Goal: Browse casually: Explore the website without a specific task or goal

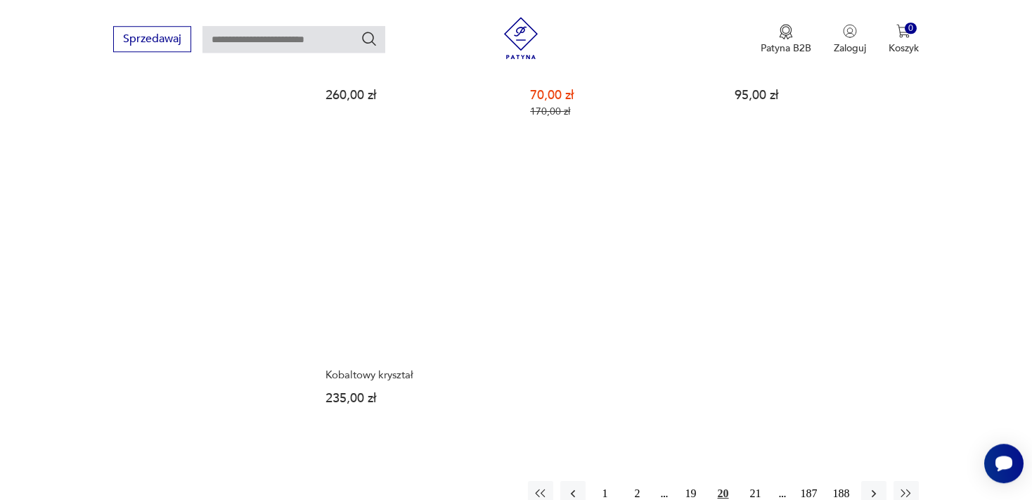
scroll to position [2076, 0]
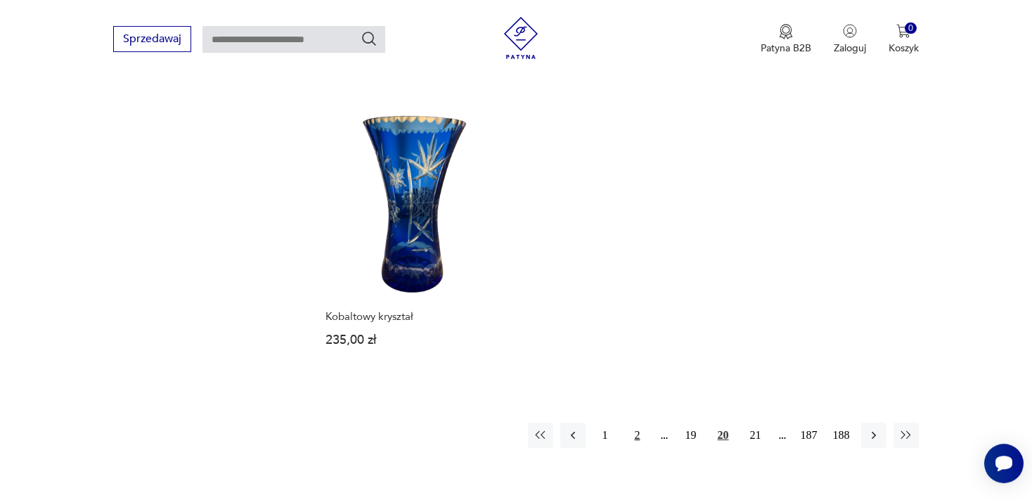
click at [637, 423] on button "2" at bounding box center [637, 434] width 25 height 25
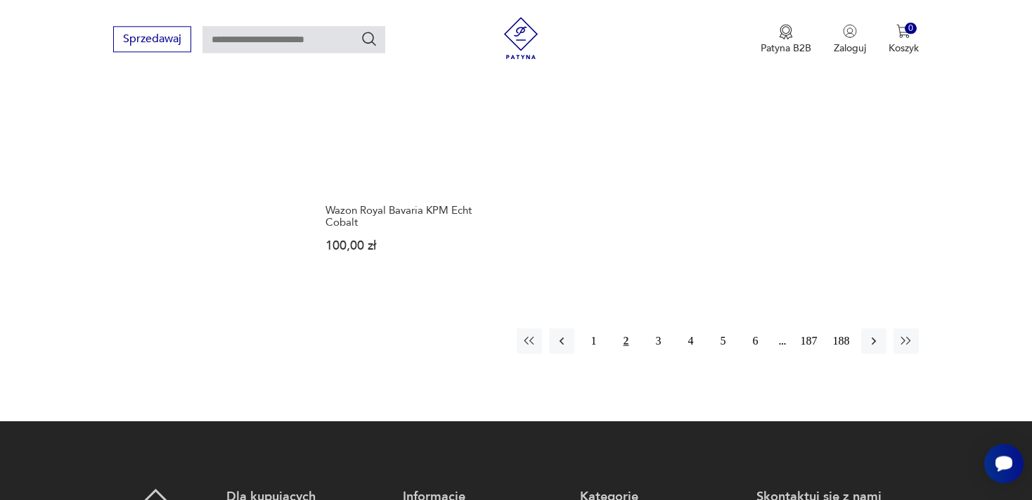
scroll to position [2153, 0]
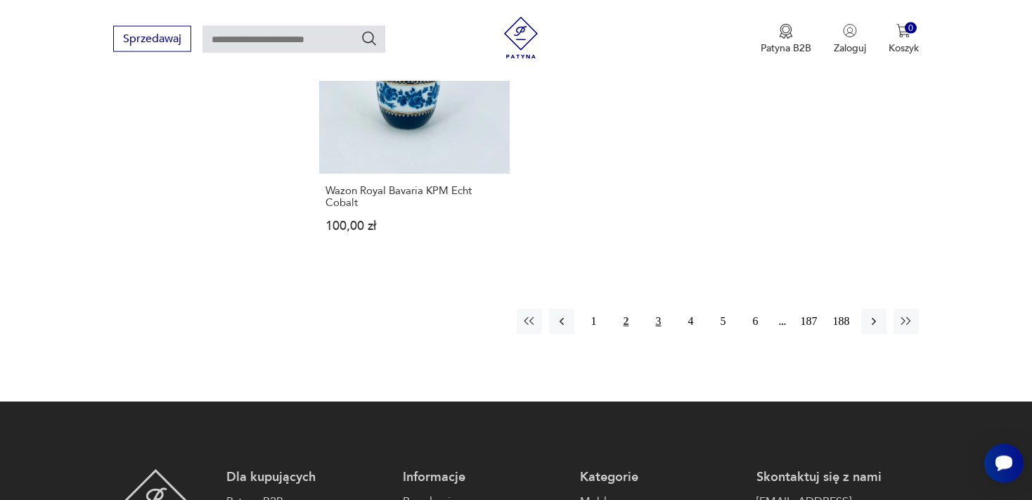
click at [656, 319] on button "3" at bounding box center [658, 321] width 25 height 25
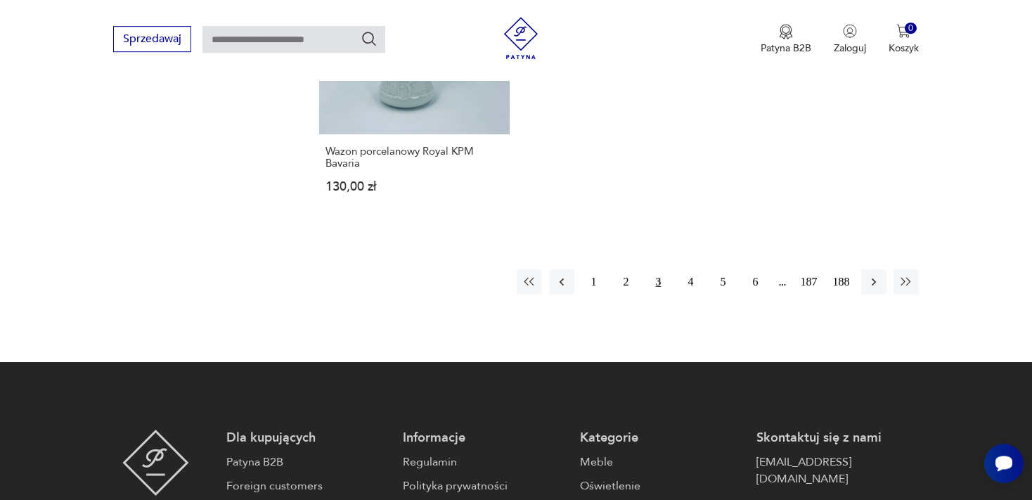
scroll to position [2227, 0]
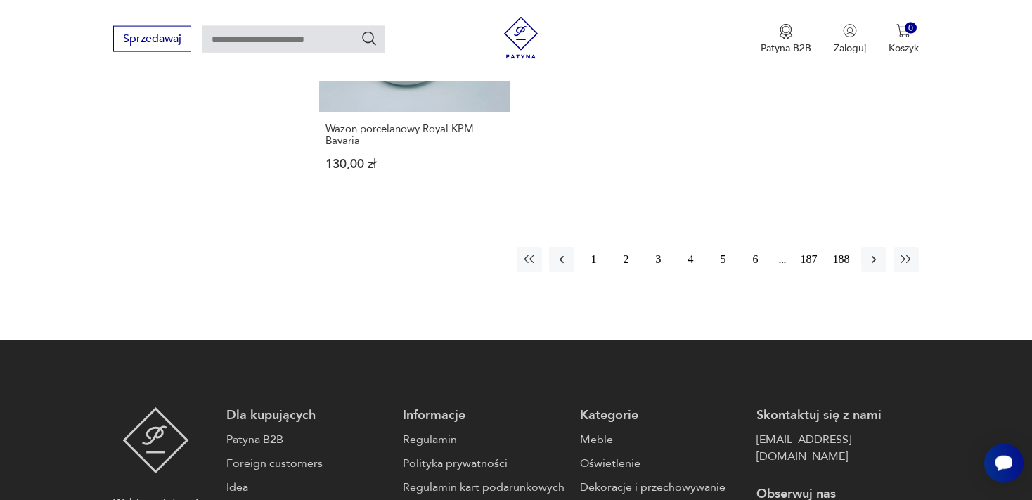
click at [689, 247] on button "4" at bounding box center [690, 259] width 25 height 25
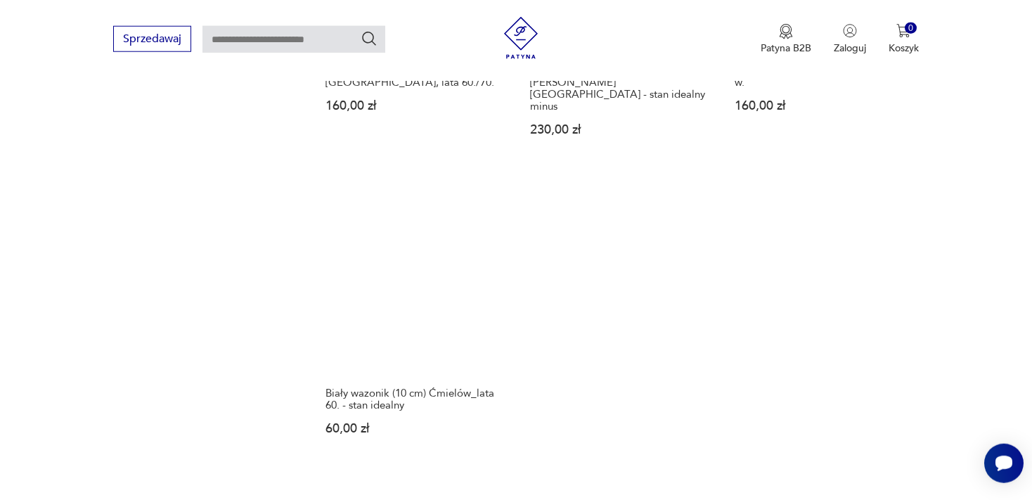
scroll to position [2080, 0]
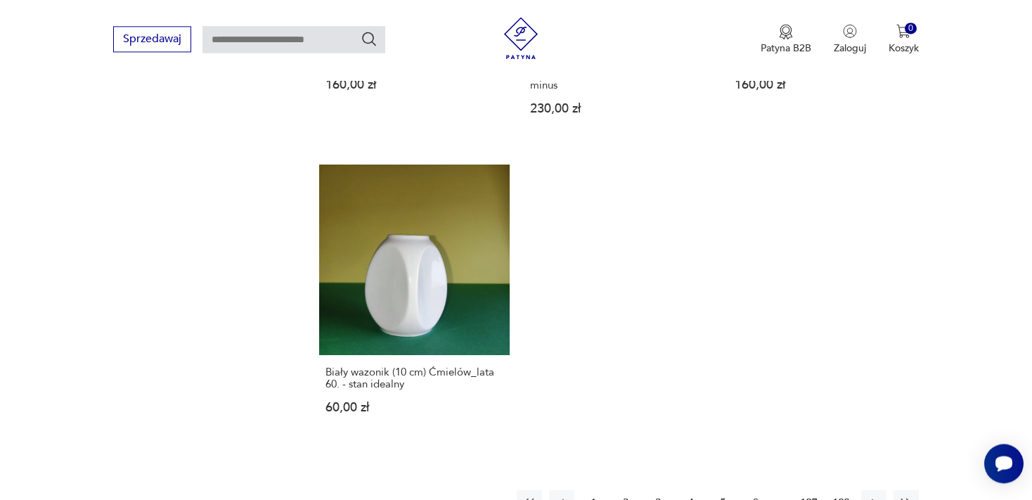
click at [722, 490] on button "5" at bounding box center [723, 502] width 25 height 25
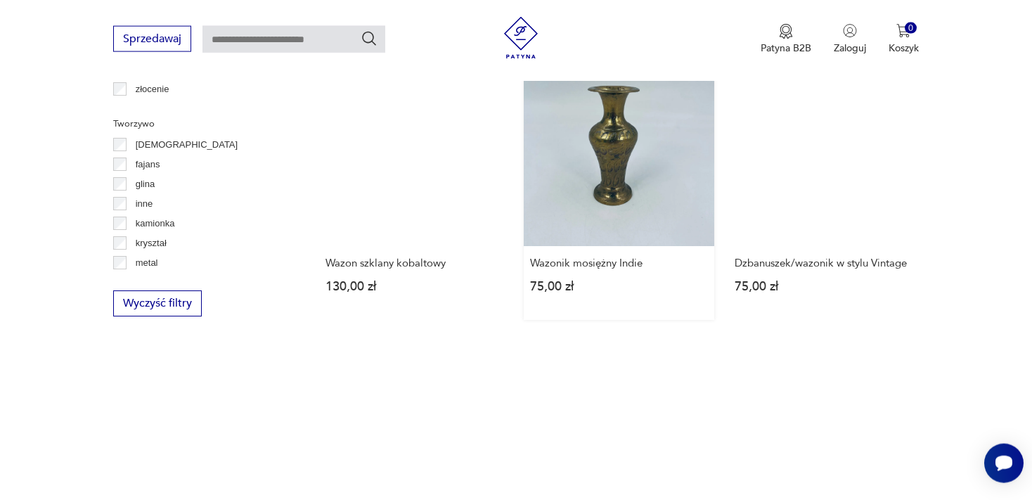
scroll to position [2080, 0]
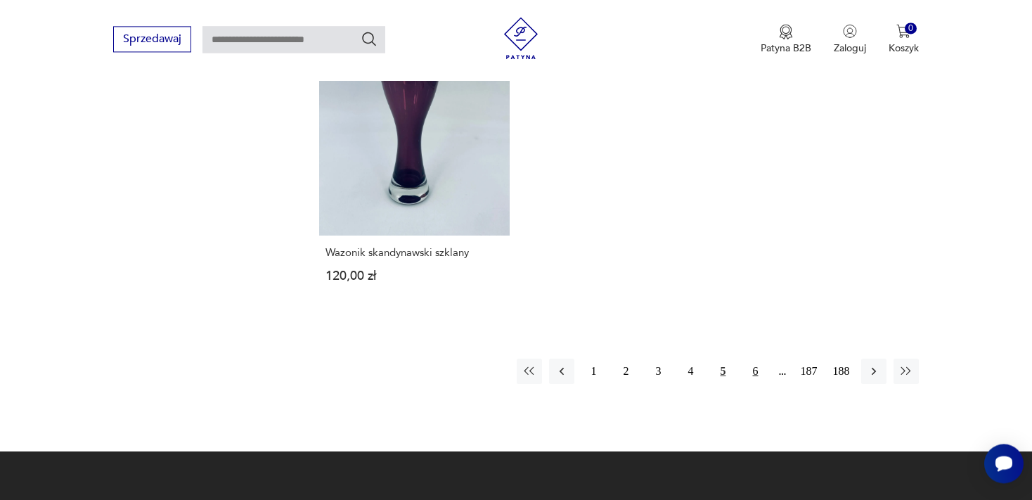
click at [758, 371] on button "6" at bounding box center [755, 370] width 25 height 25
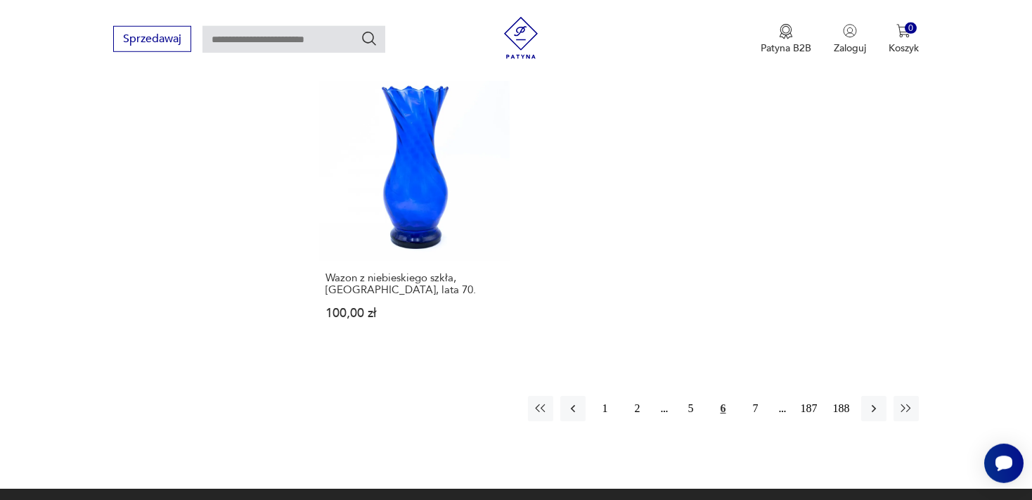
scroll to position [2153, 0]
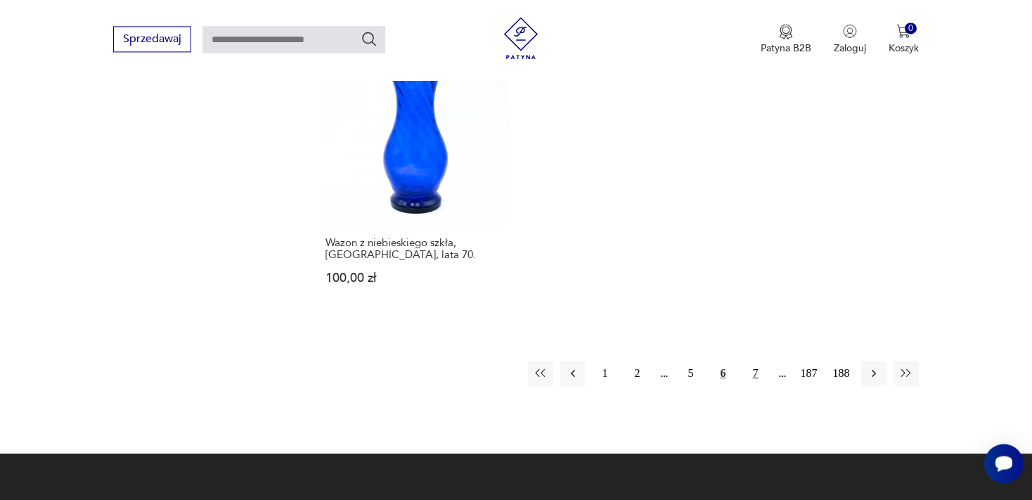
click at [754, 361] on button "7" at bounding box center [755, 373] width 25 height 25
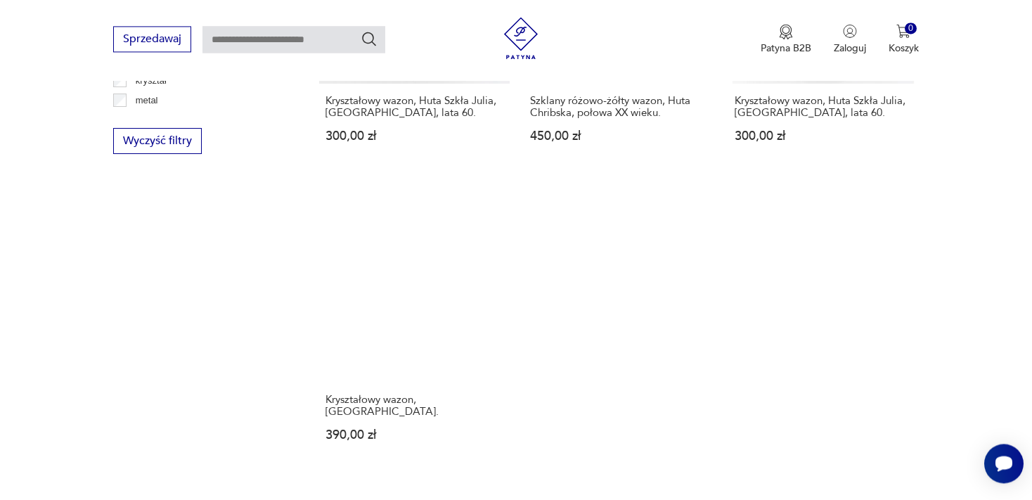
scroll to position [2005, 0]
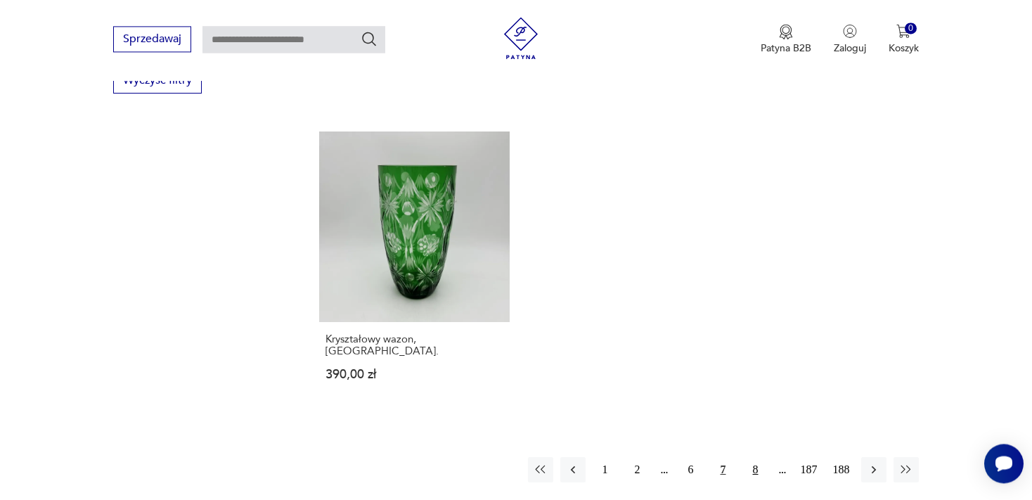
click at [754, 457] on button "8" at bounding box center [755, 469] width 25 height 25
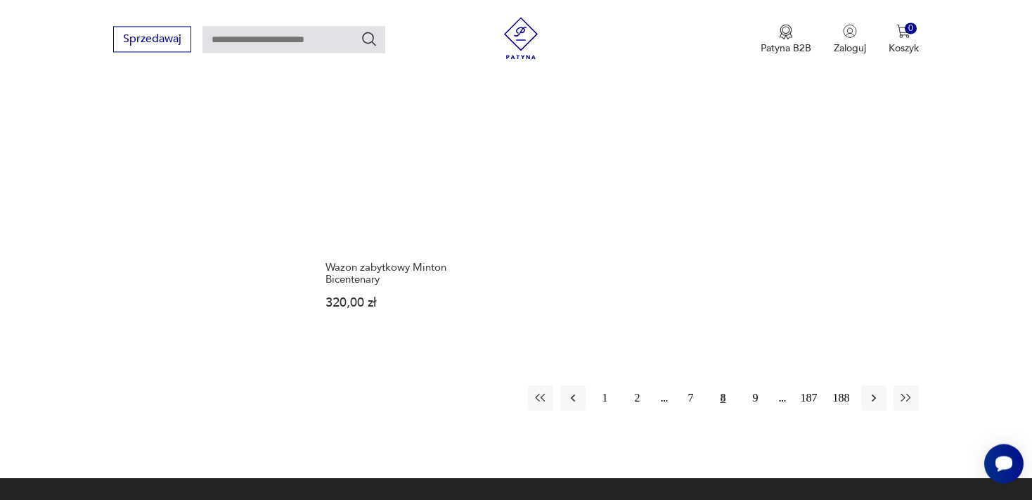
scroll to position [2153, 0]
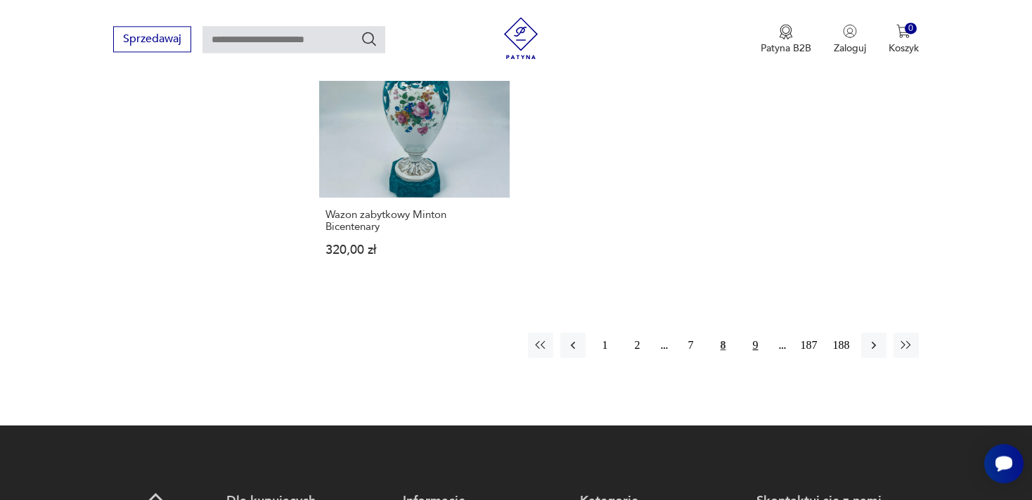
click at [753, 332] on button "9" at bounding box center [755, 344] width 25 height 25
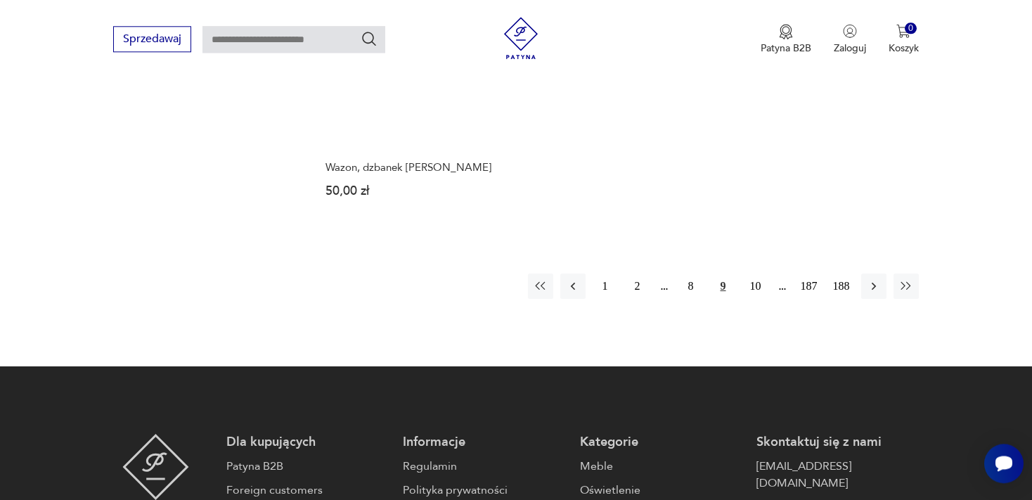
scroll to position [2228, 0]
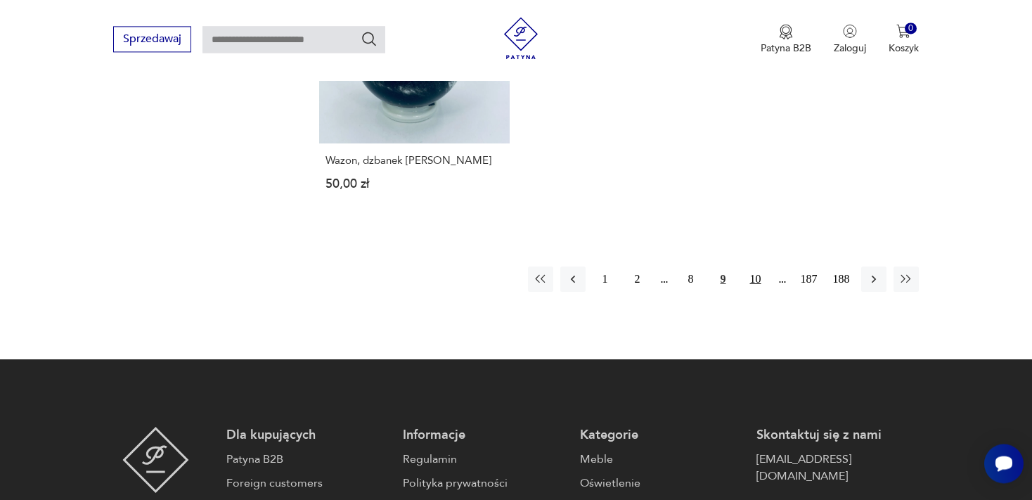
click at [755, 266] on button "10" at bounding box center [755, 278] width 25 height 25
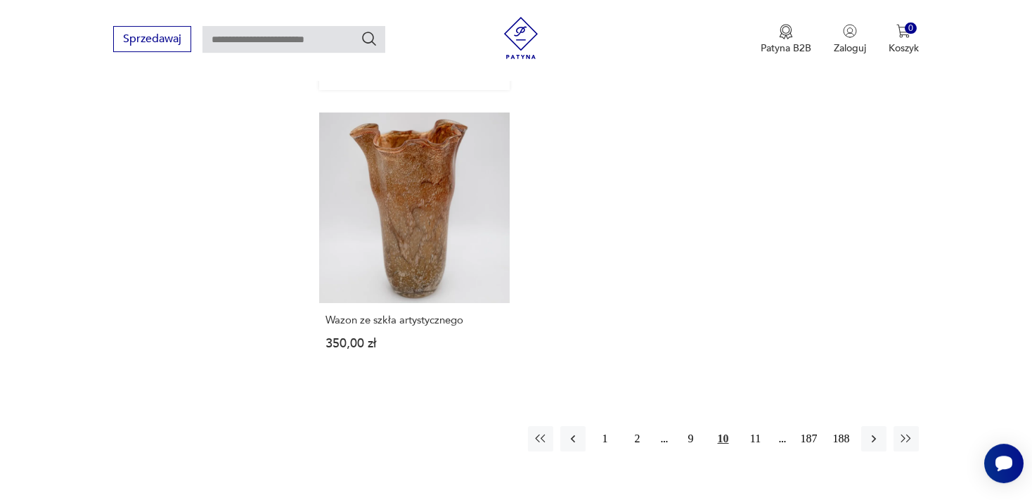
scroll to position [2080, 0]
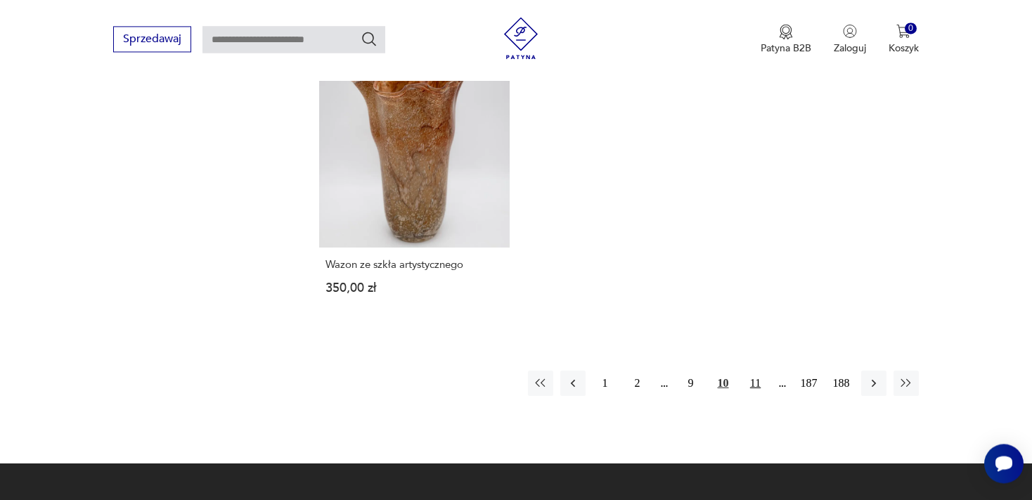
click at [757, 370] on button "11" at bounding box center [755, 382] width 25 height 25
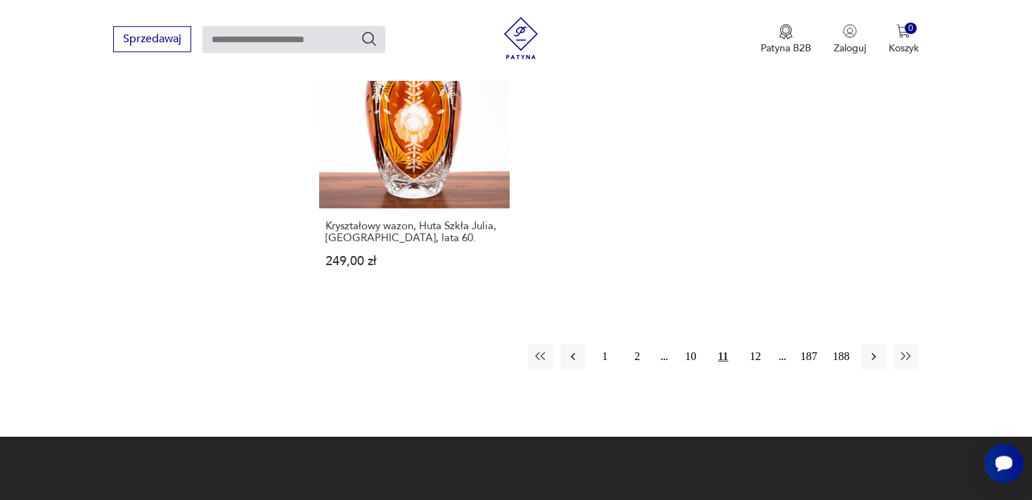
scroll to position [2153, 0]
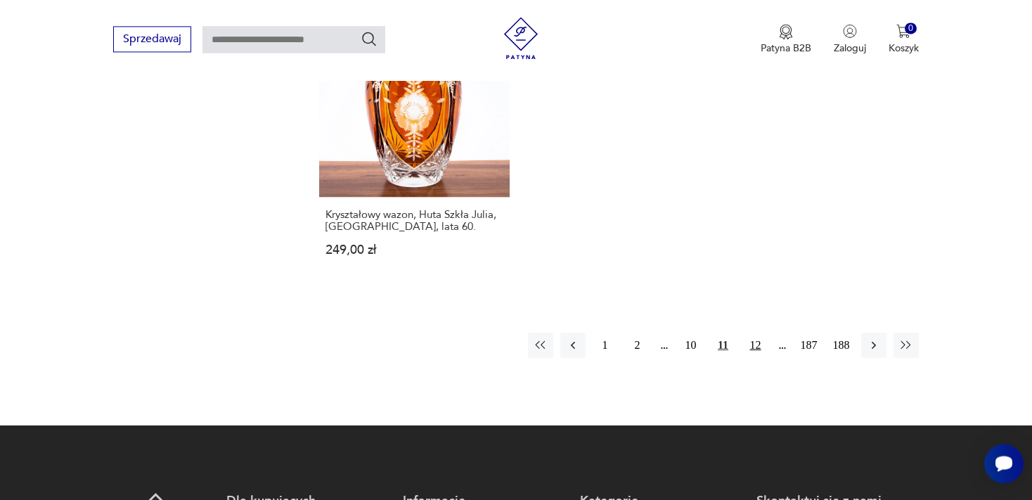
click at [755, 332] on button "12" at bounding box center [755, 344] width 25 height 25
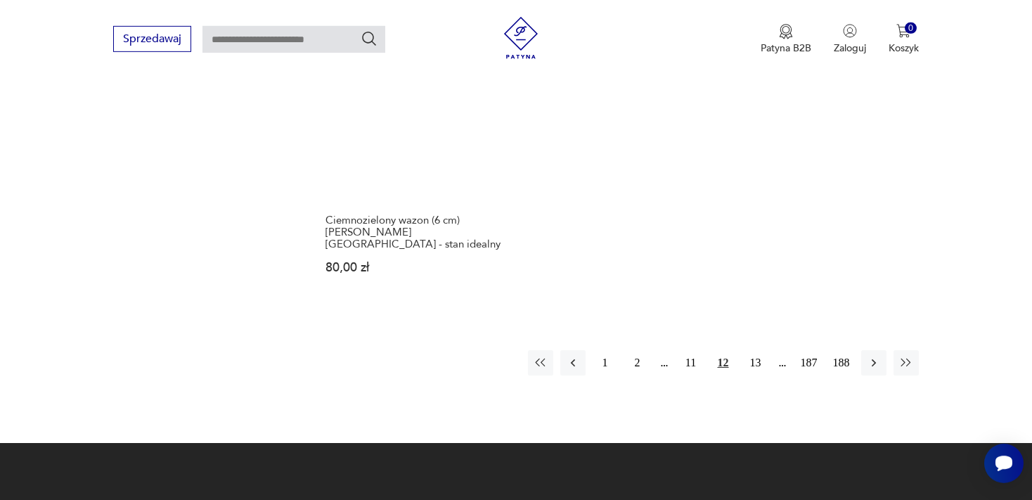
scroll to position [2153, 0]
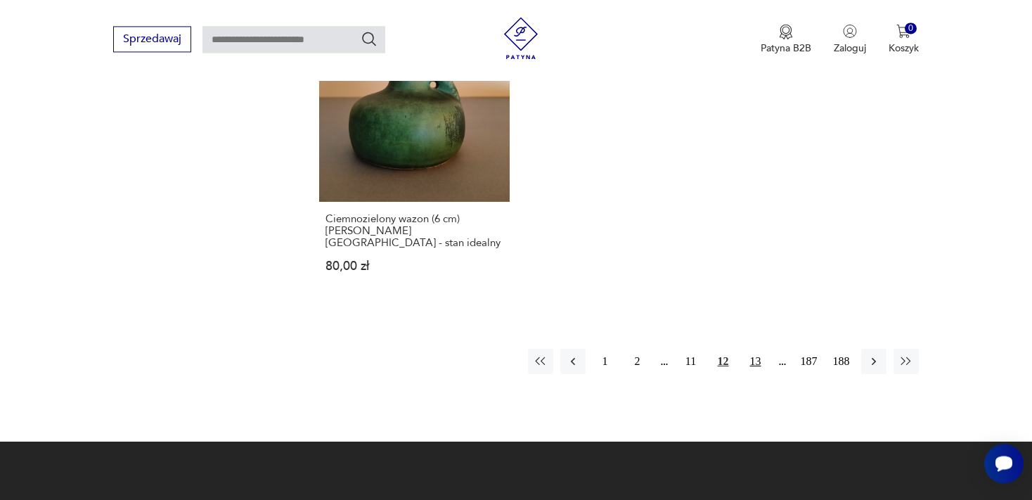
click at [753, 349] on button "13" at bounding box center [755, 361] width 25 height 25
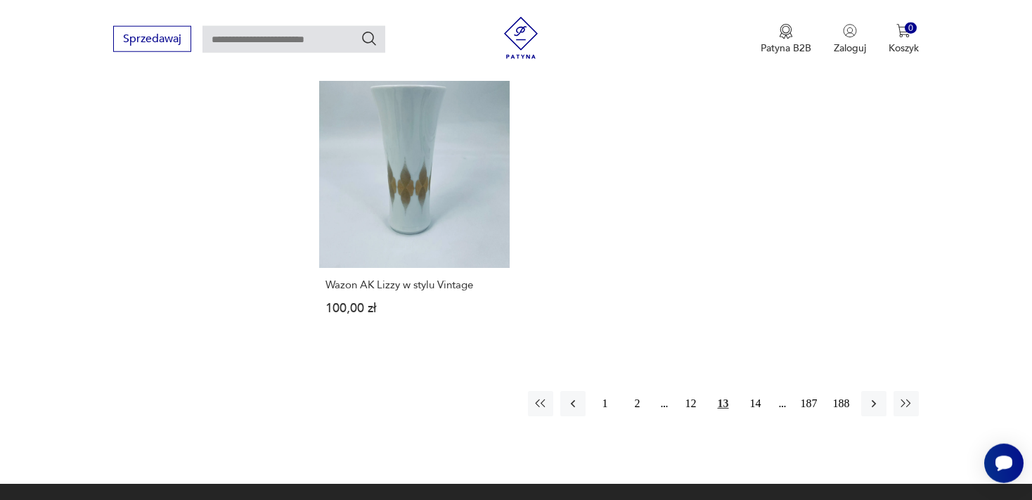
scroll to position [2153, 0]
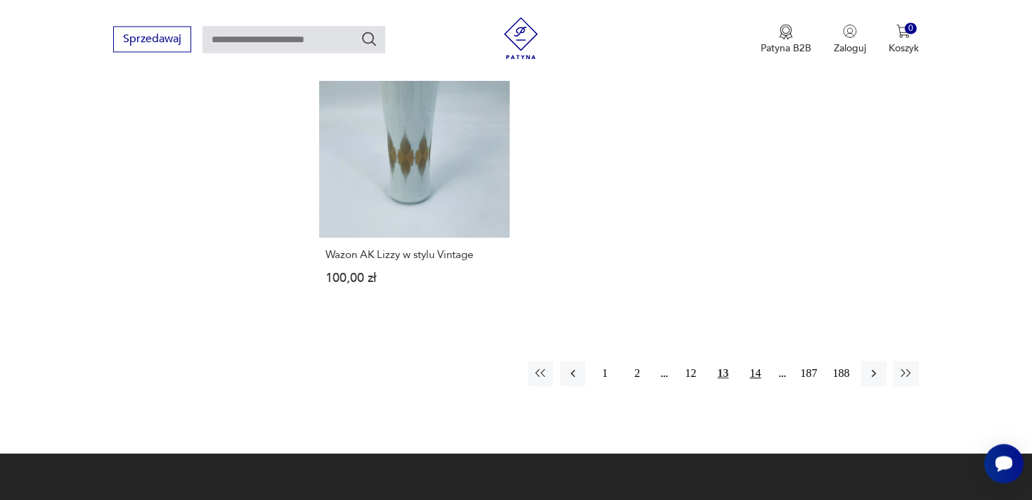
click at [755, 361] on button "14" at bounding box center [755, 373] width 25 height 25
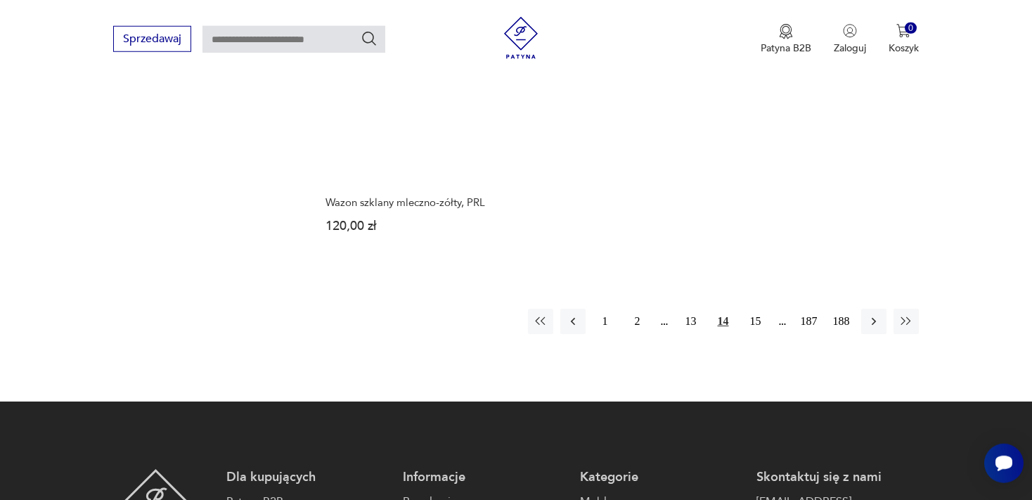
scroll to position [2153, 0]
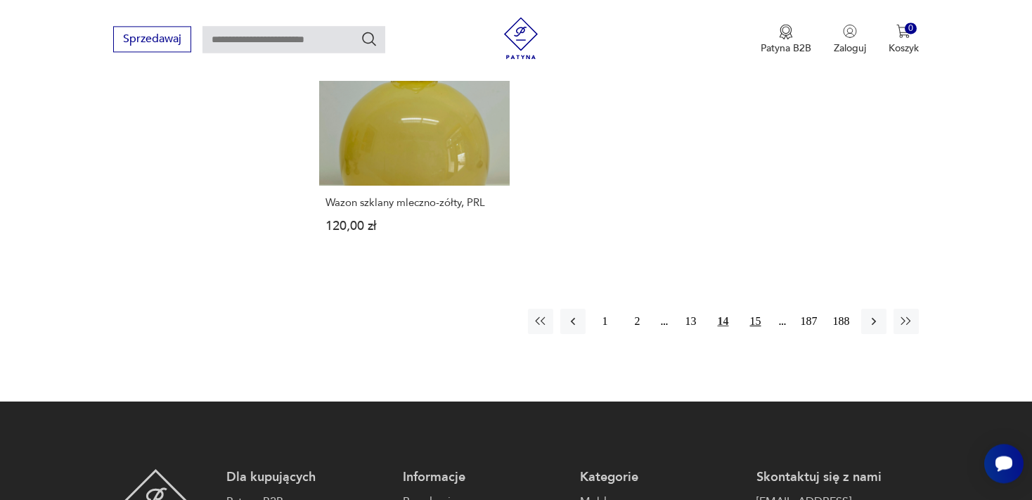
click at [751, 311] on button "15" at bounding box center [755, 321] width 25 height 25
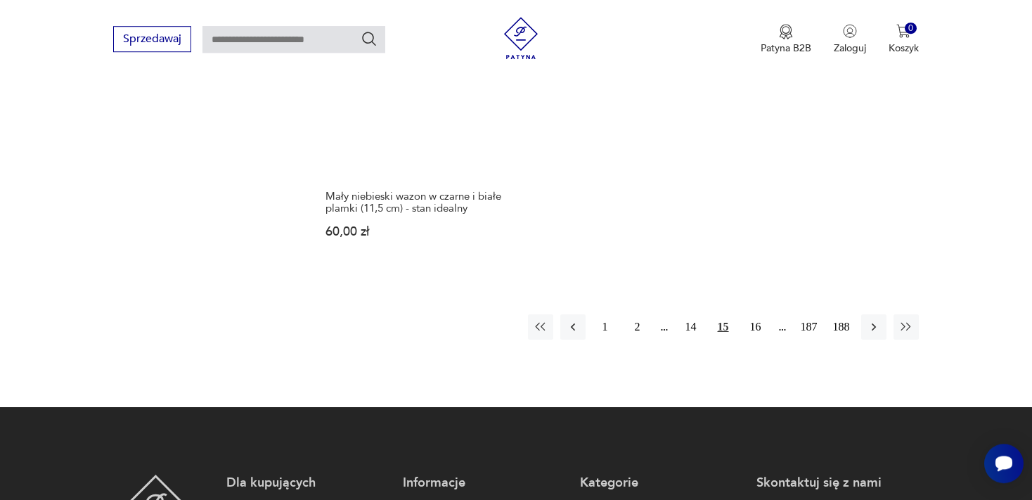
scroll to position [2228, 0]
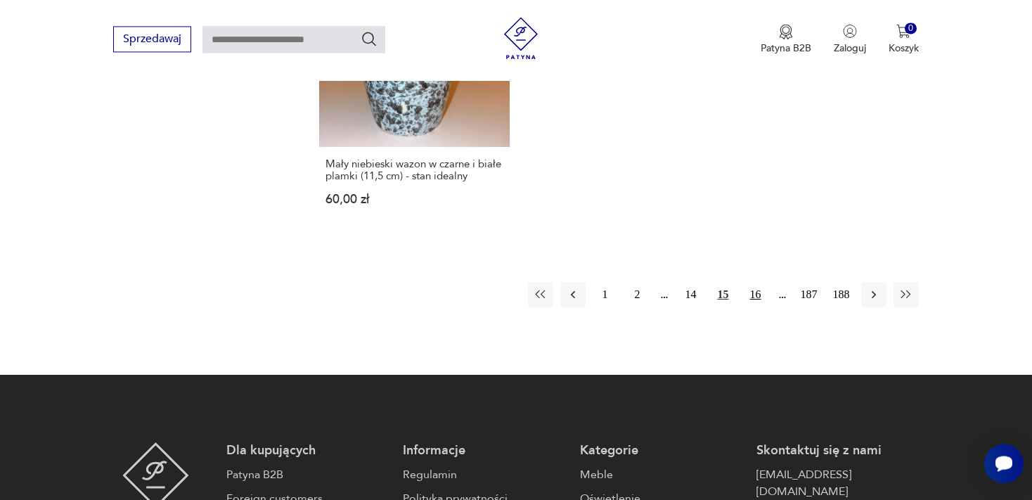
click at [760, 282] on button "16" at bounding box center [755, 294] width 25 height 25
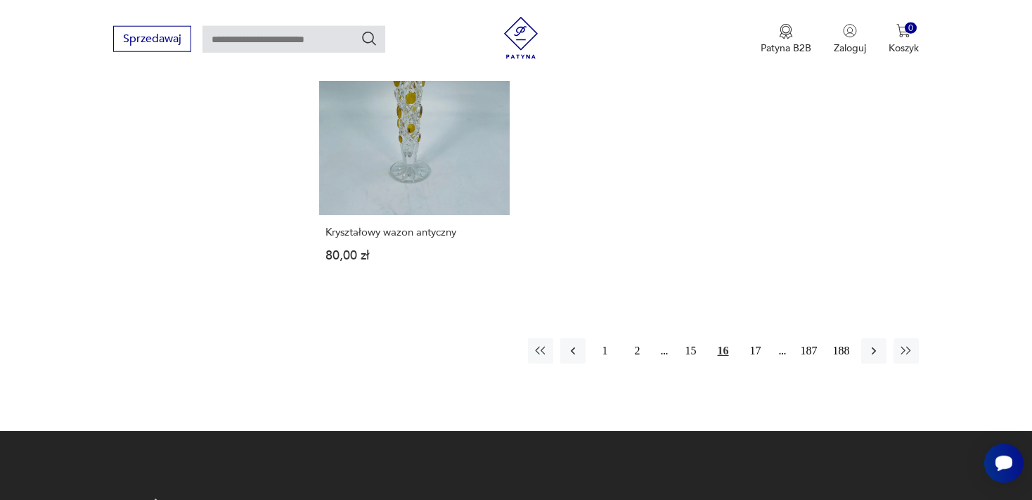
scroll to position [2153, 0]
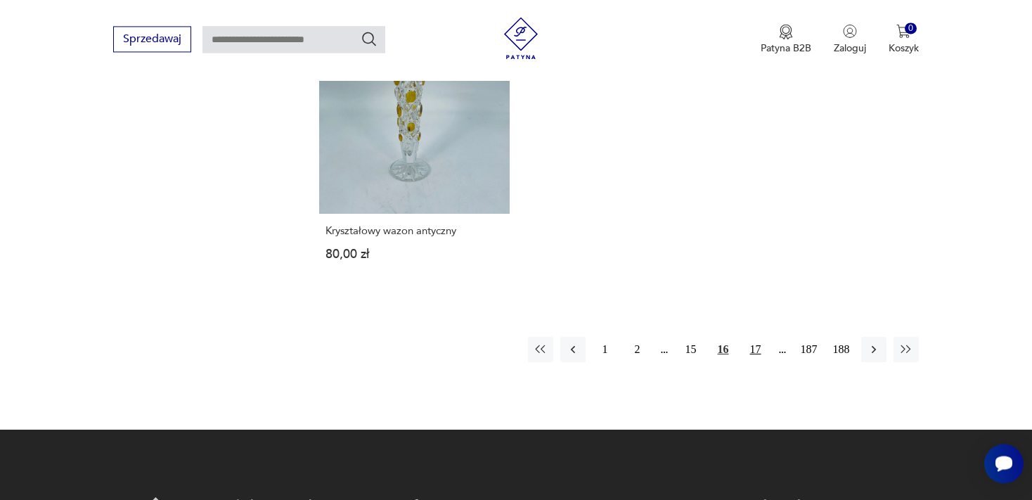
click at [758, 338] on button "17" at bounding box center [755, 349] width 25 height 25
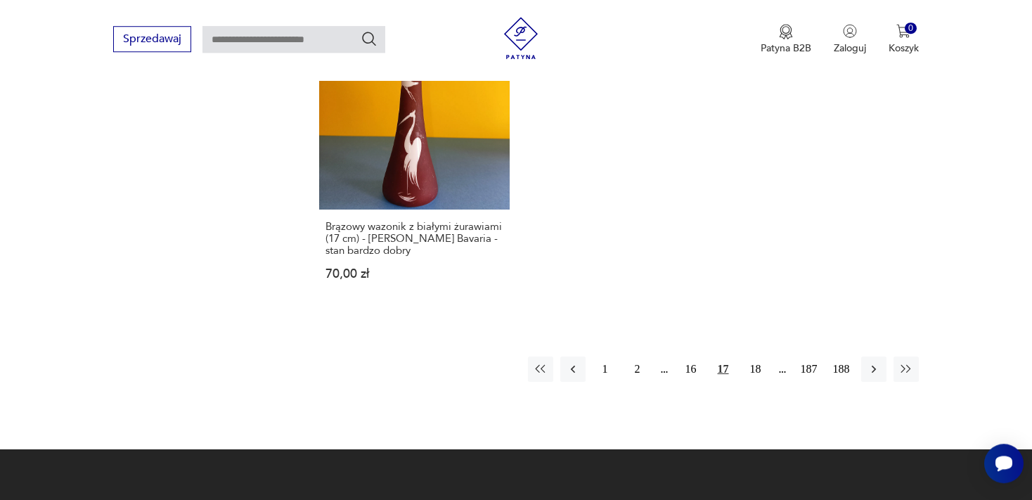
scroll to position [2228, 0]
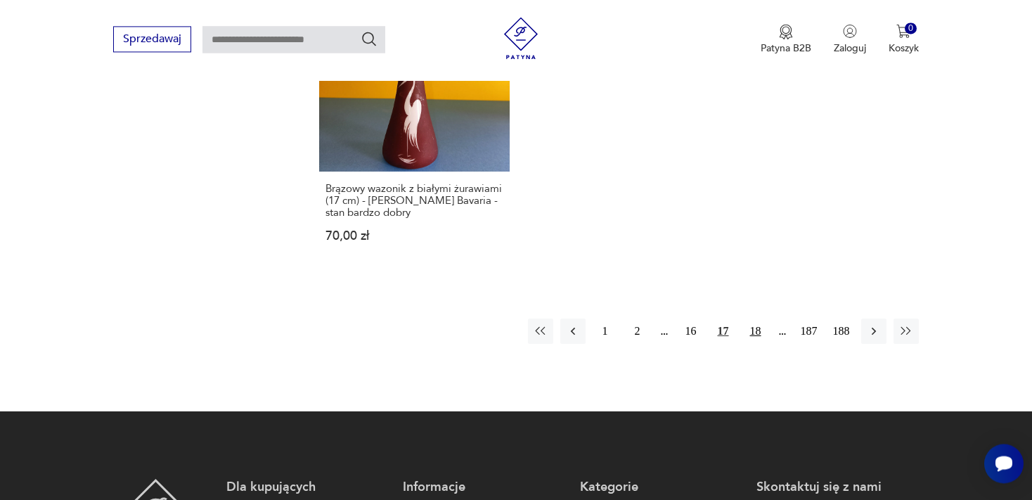
click at [755, 320] on button "18" at bounding box center [755, 330] width 25 height 25
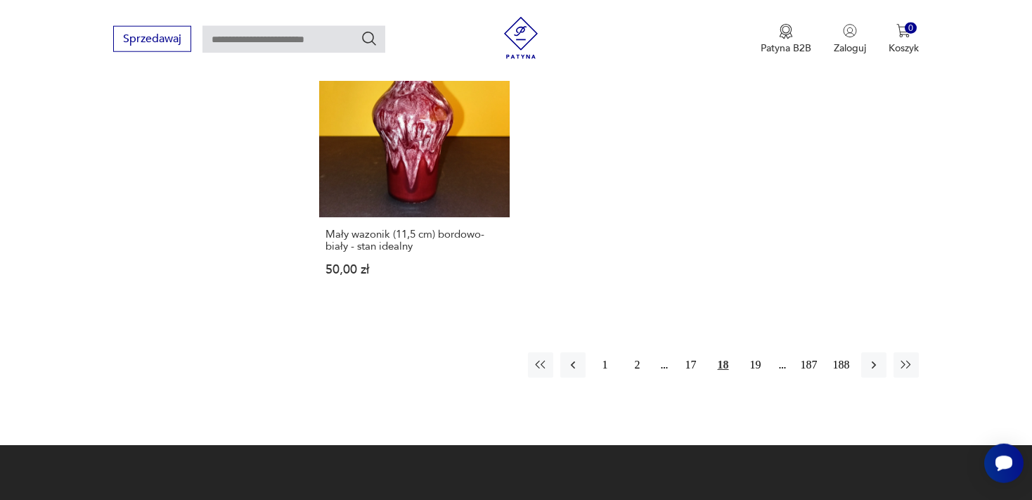
scroll to position [2227, 0]
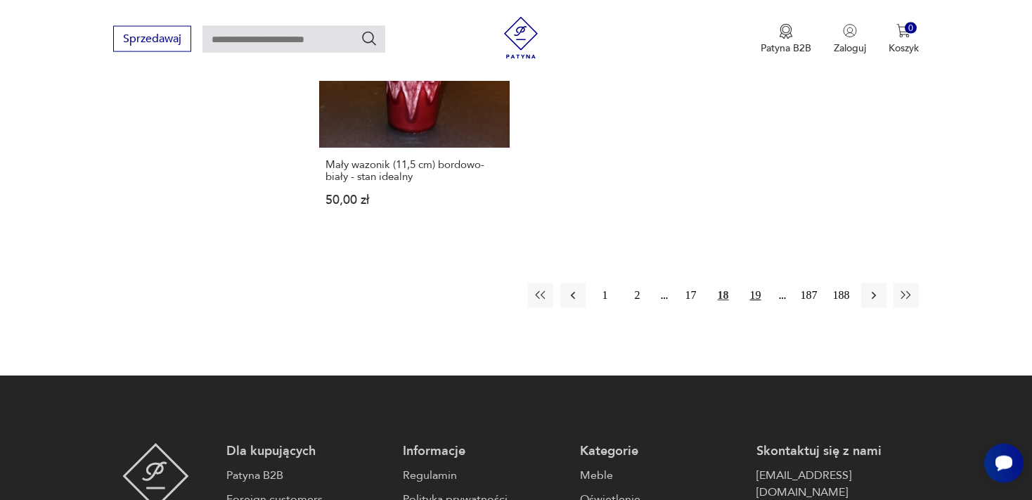
click at [757, 283] on button "19" at bounding box center [755, 295] width 25 height 25
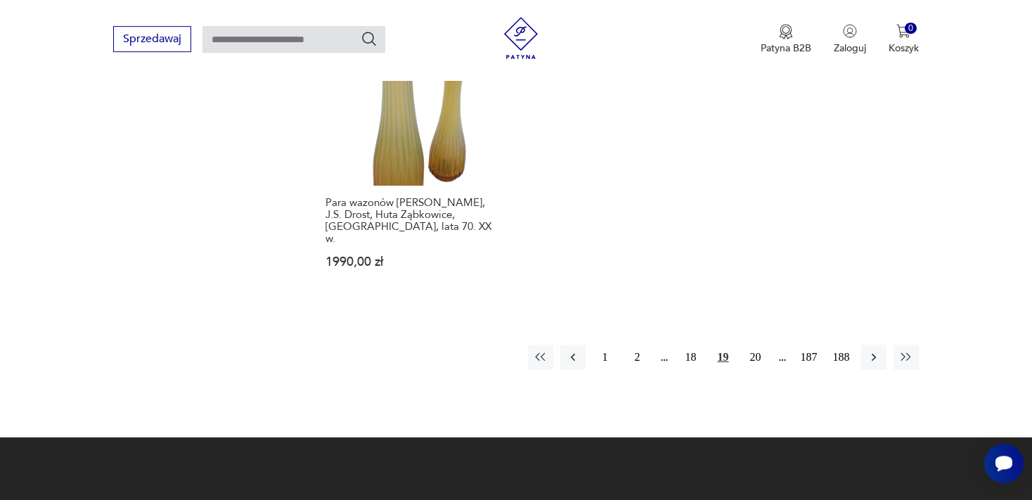
scroll to position [2228, 0]
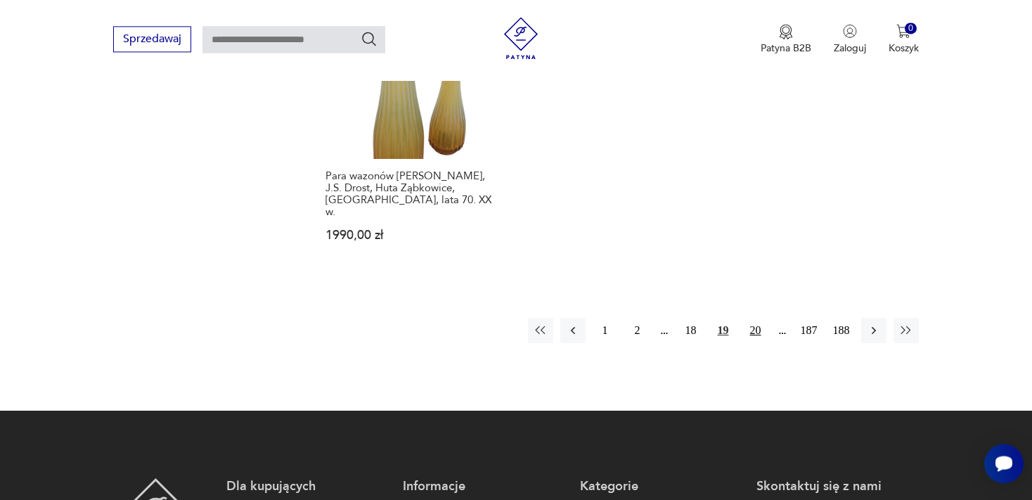
click at [753, 318] on button "20" at bounding box center [755, 330] width 25 height 25
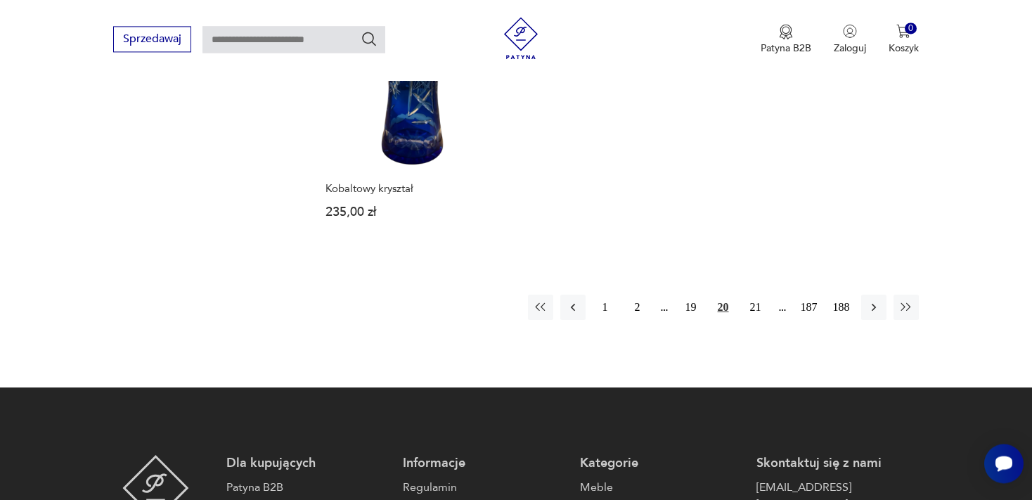
scroll to position [2228, 0]
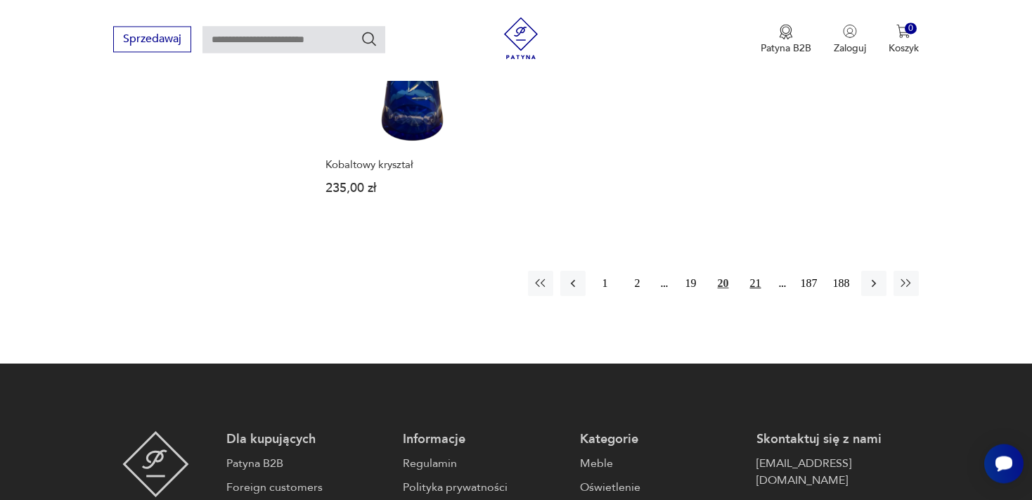
click at [758, 273] on button "21" at bounding box center [755, 283] width 25 height 25
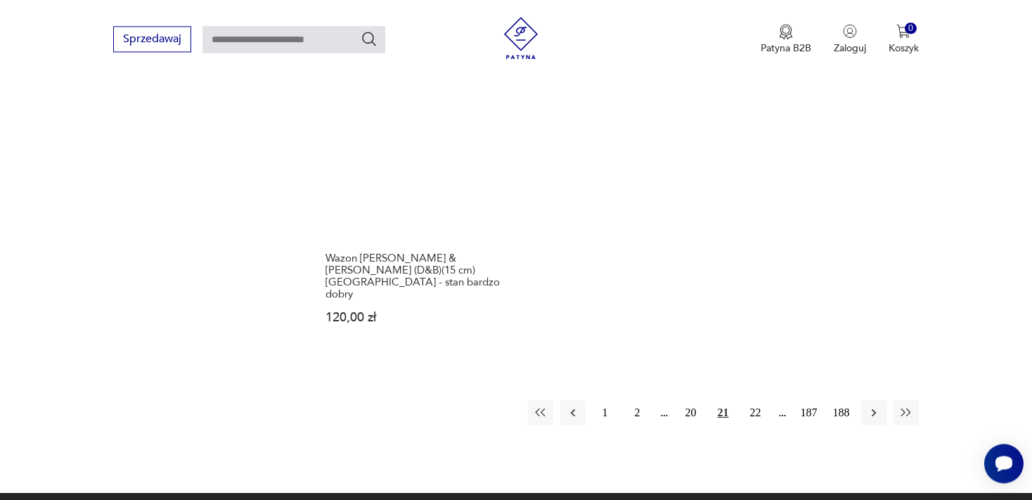
scroll to position [2228, 0]
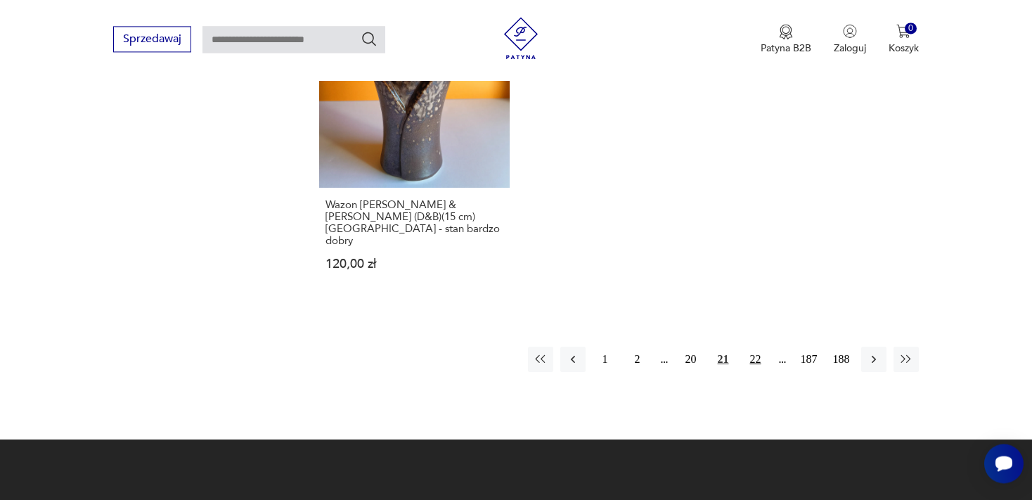
click at [753, 346] on button "22" at bounding box center [755, 358] width 25 height 25
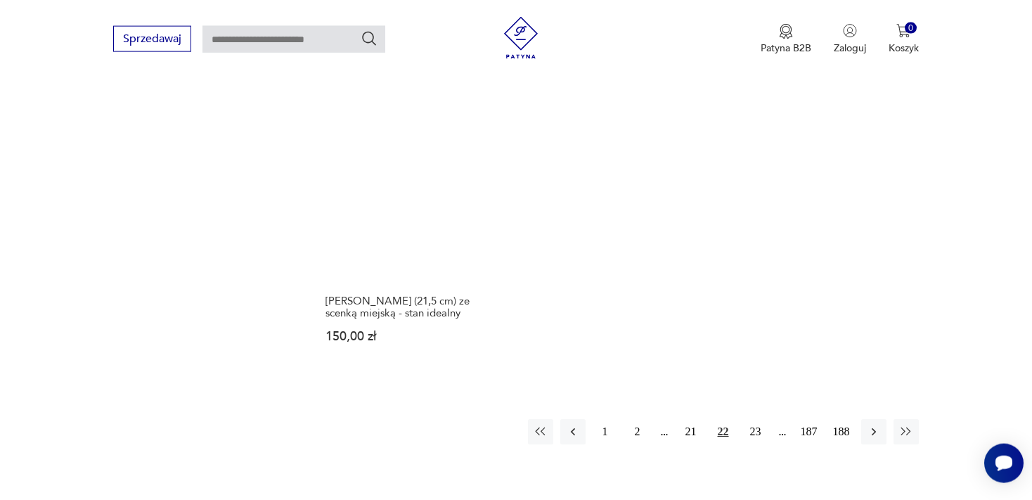
scroll to position [2153, 0]
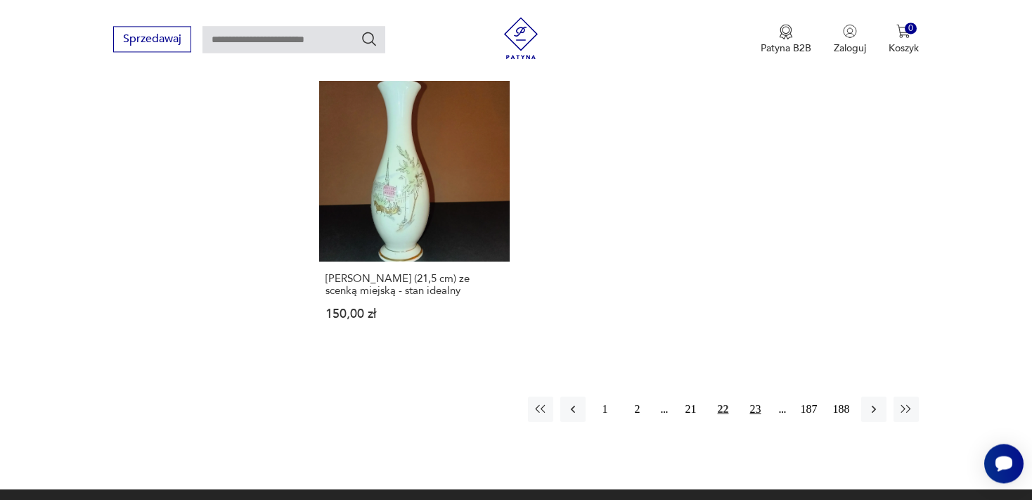
click at [753, 396] on button "23" at bounding box center [755, 408] width 25 height 25
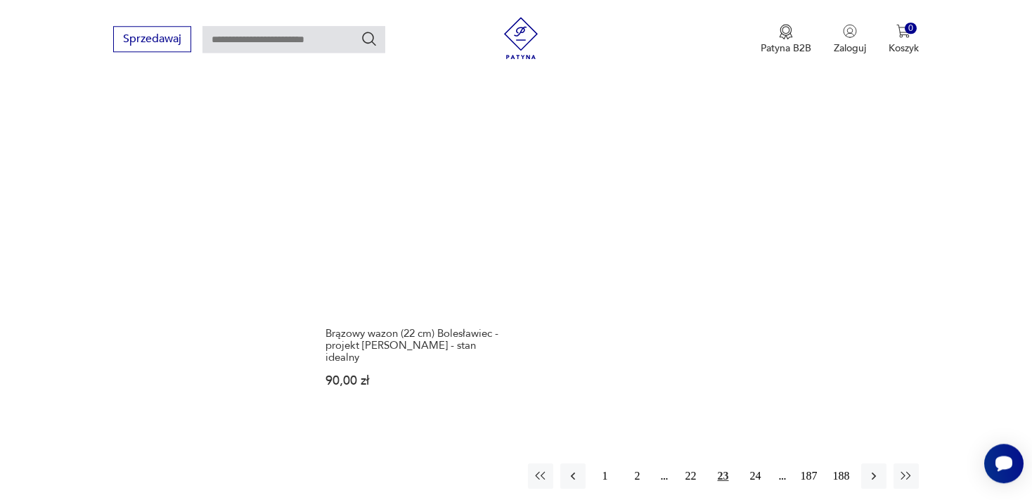
scroll to position [2228, 0]
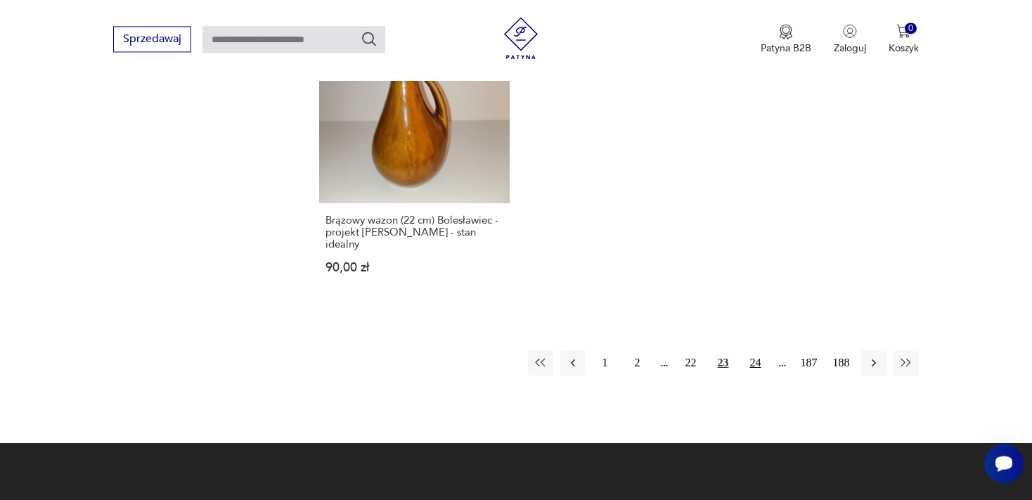
click at [755, 350] on button "24" at bounding box center [755, 362] width 25 height 25
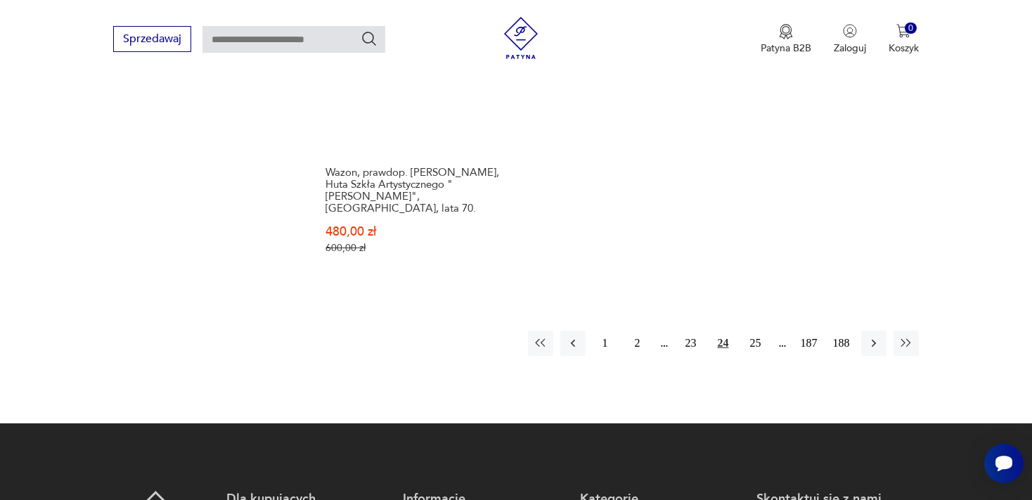
scroll to position [2302, 0]
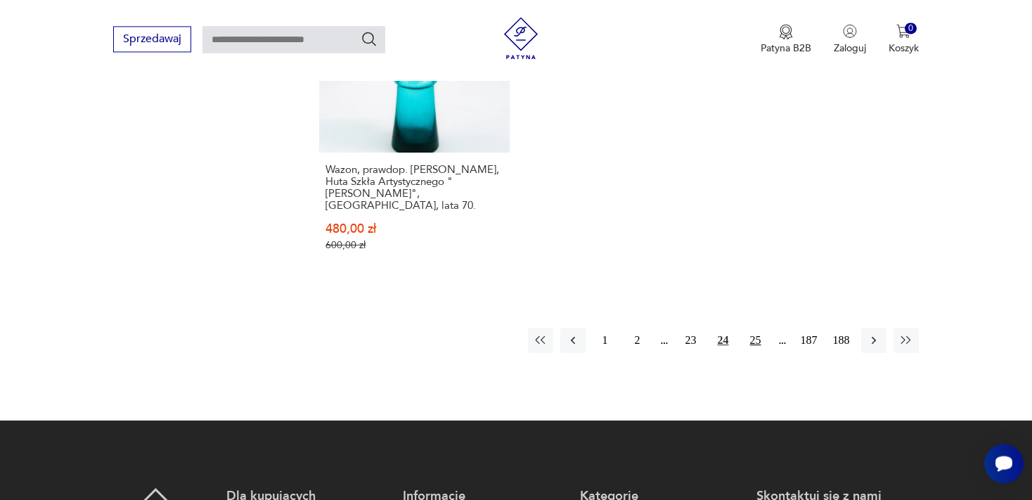
click at [755, 327] on button "25" at bounding box center [755, 339] width 25 height 25
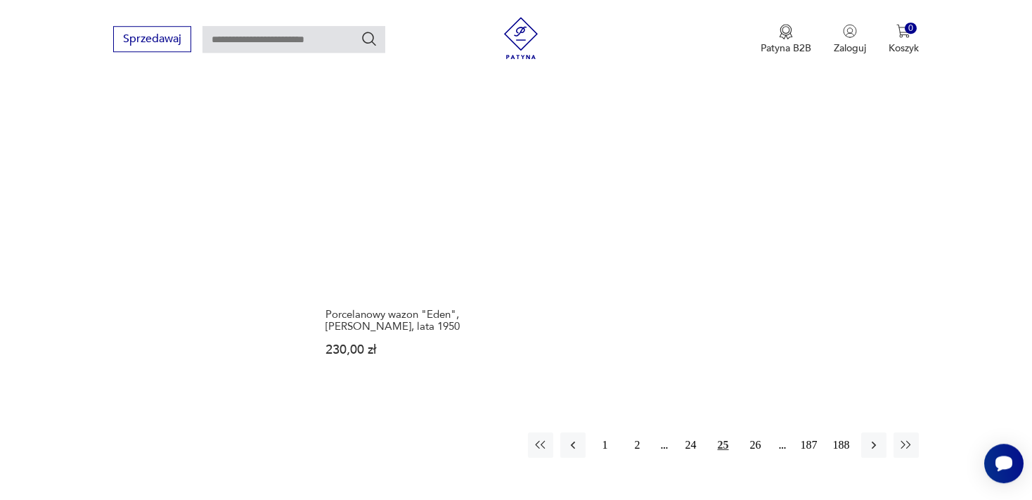
scroll to position [2153, 0]
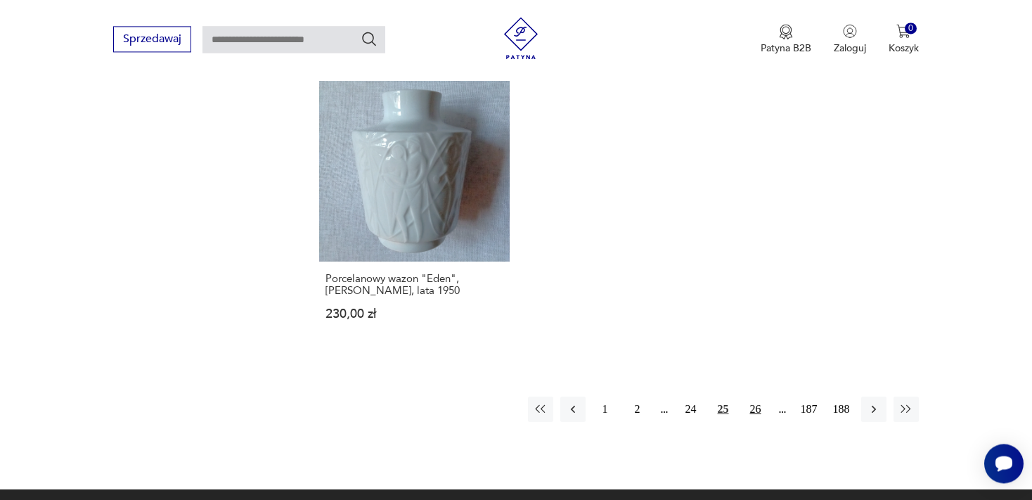
click at [752, 396] on button "26" at bounding box center [755, 408] width 25 height 25
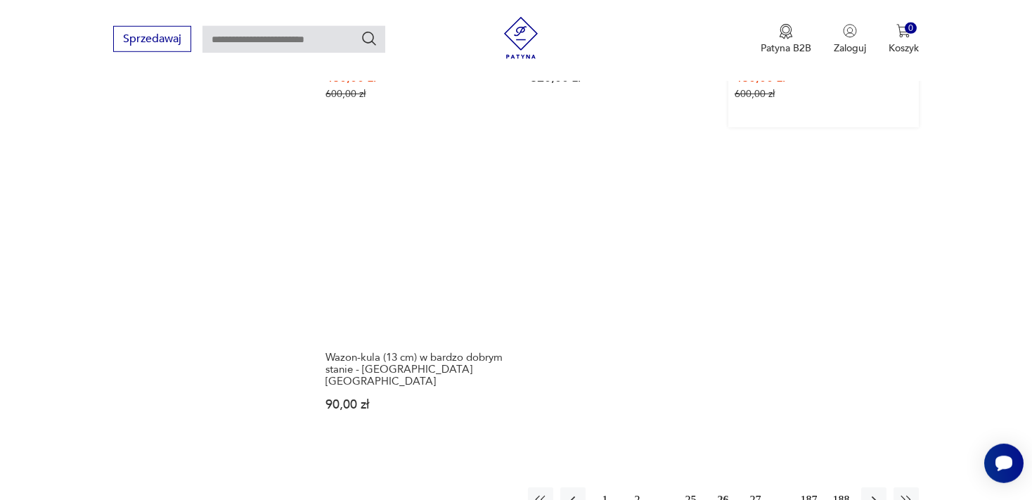
scroll to position [2153, 0]
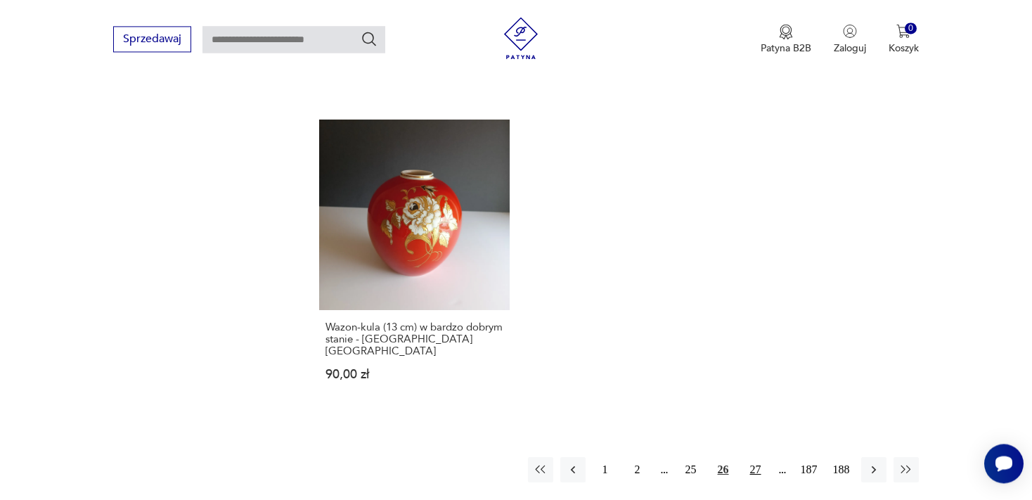
click at [755, 457] on button "27" at bounding box center [755, 469] width 25 height 25
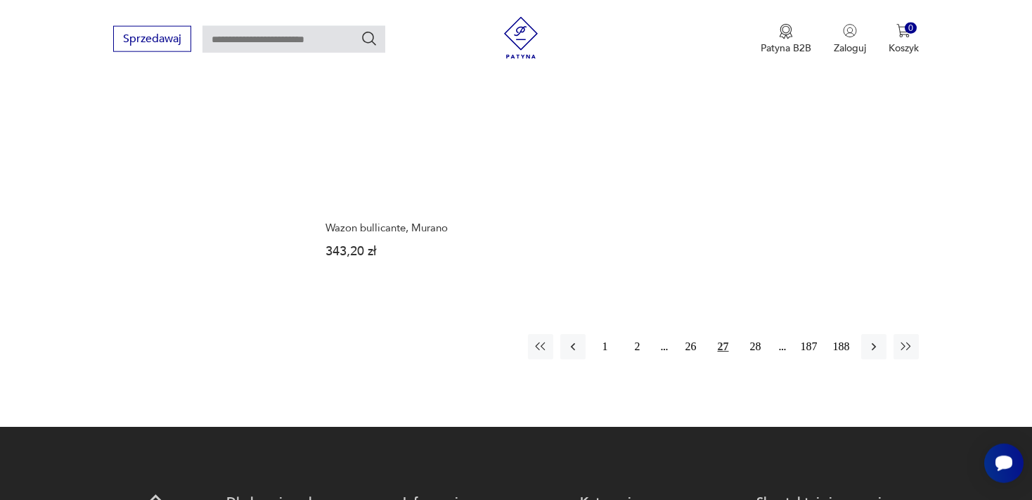
scroll to position [2228, 0]
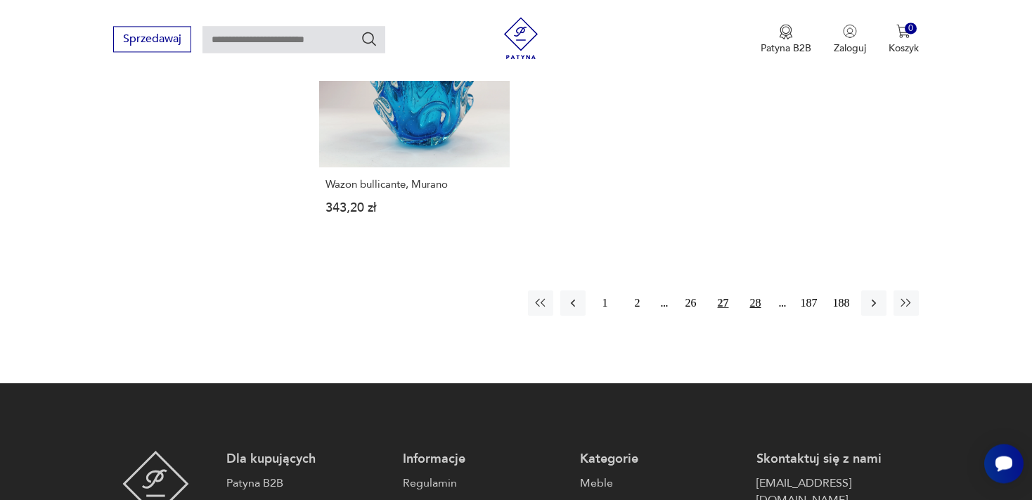
click at [753, 304] on button "28" at bounding box center [755, 302] width 25 height 25
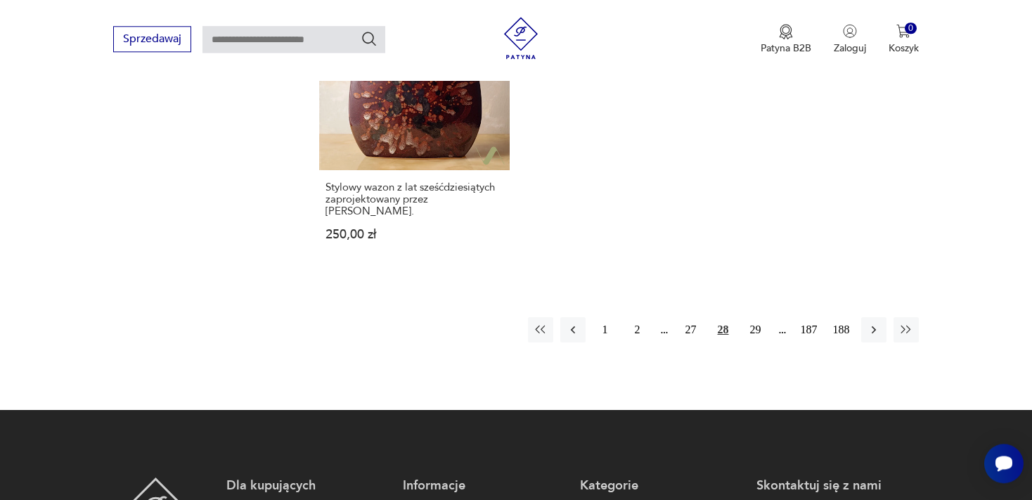
scroll to position [2228, 0]
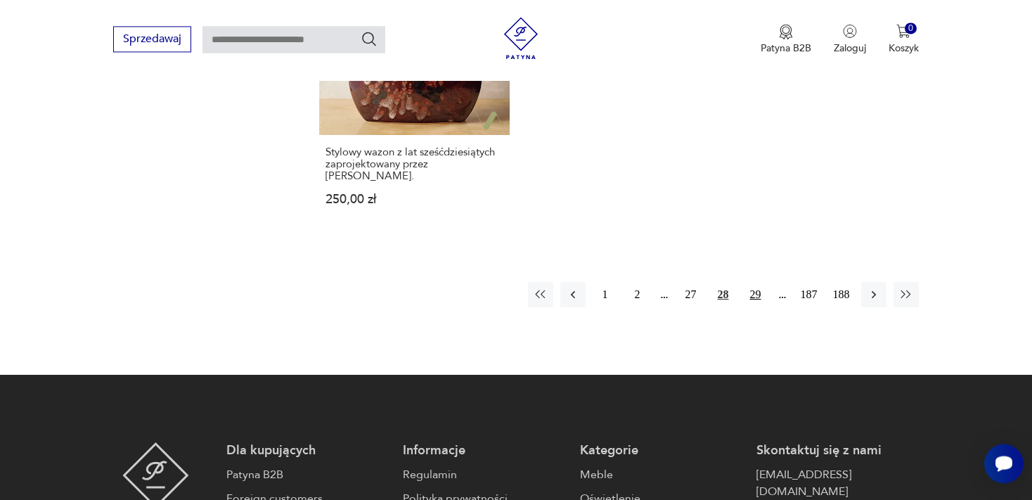
click at [755, 282] on button "29" at bounding box center [755, 294] width 25 height 25
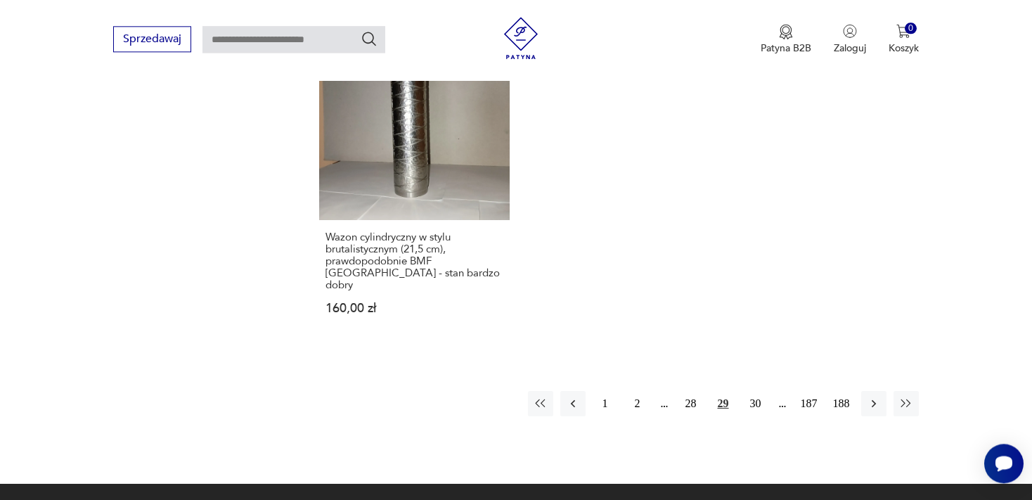
scroll to position [2228, 0]
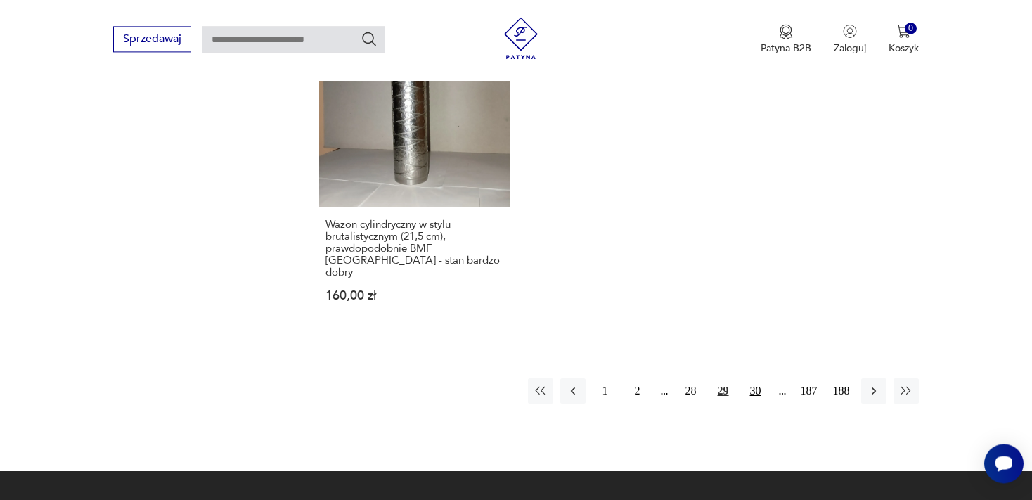
click at [755, 378] on button "30" at bounding box center [755, 390] width 25 height 25
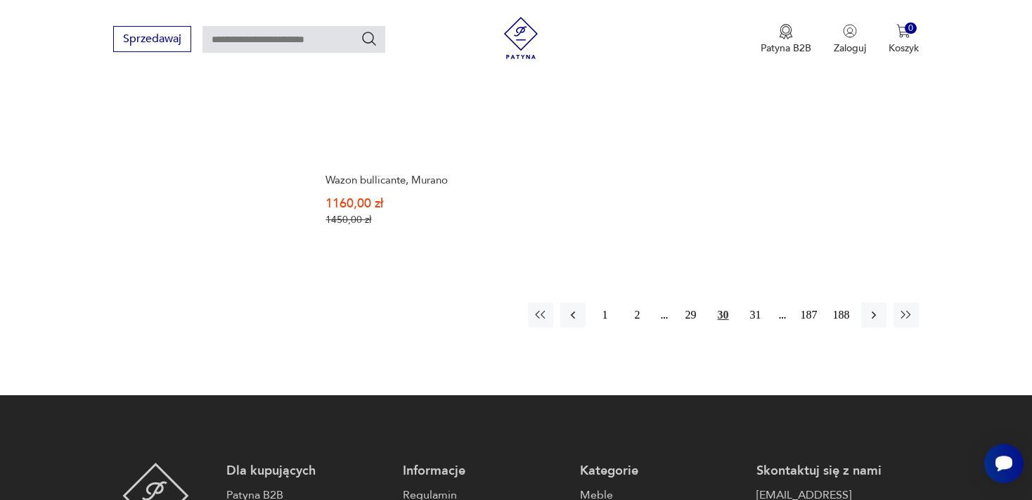
scroll to position [2302, 0]
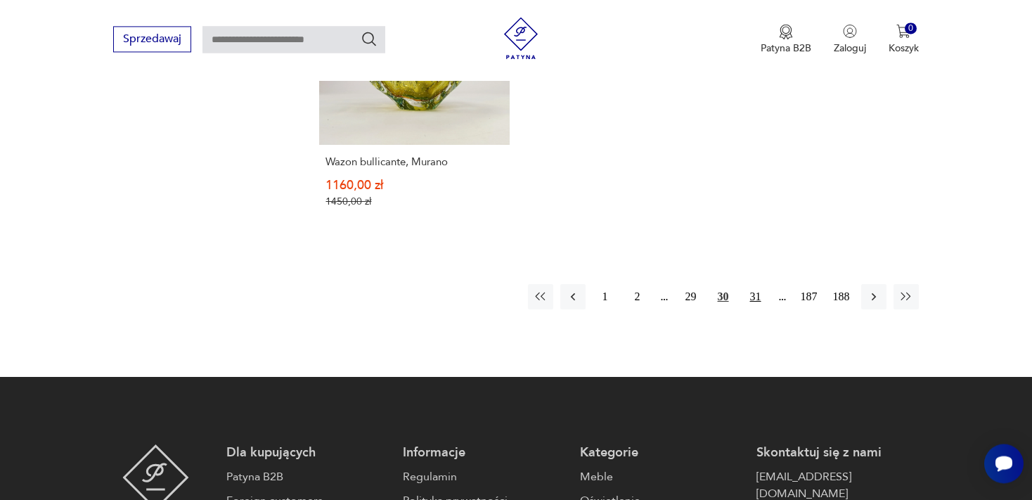
click at [753, 284] on button "31" at bounding box center [755, 296] width 25 height 25
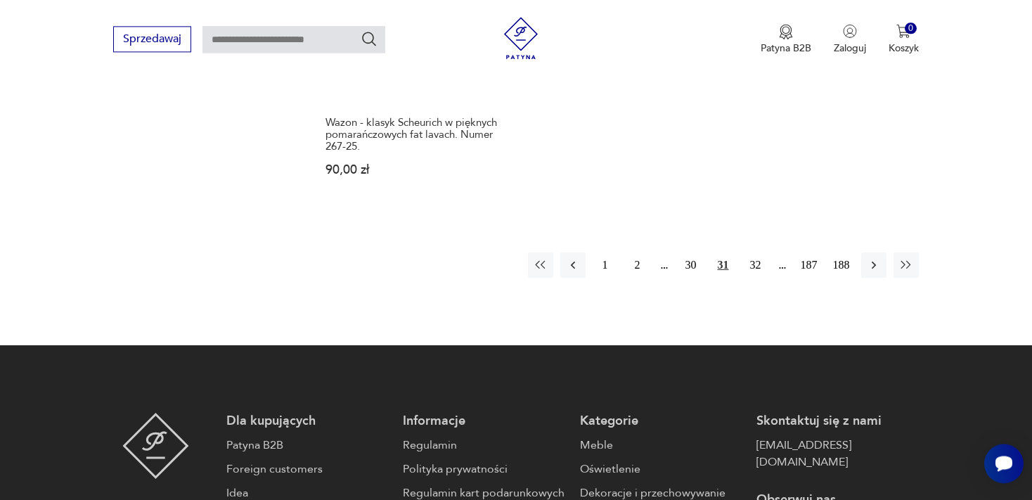
scroll to position [2302, 0]
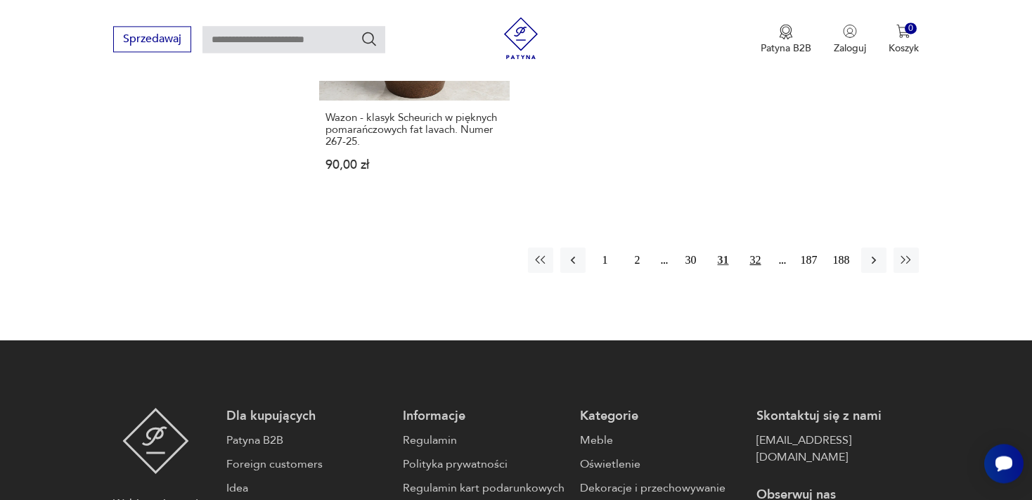
click at [752, 247] on button "32" at bounding box center [755, 259] width 25 height 25
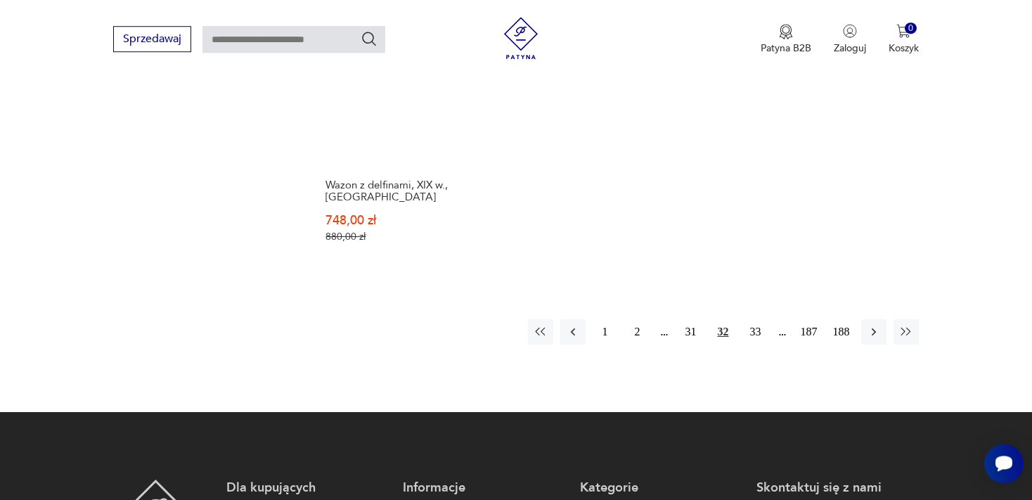
scroll to position [2228, 0]
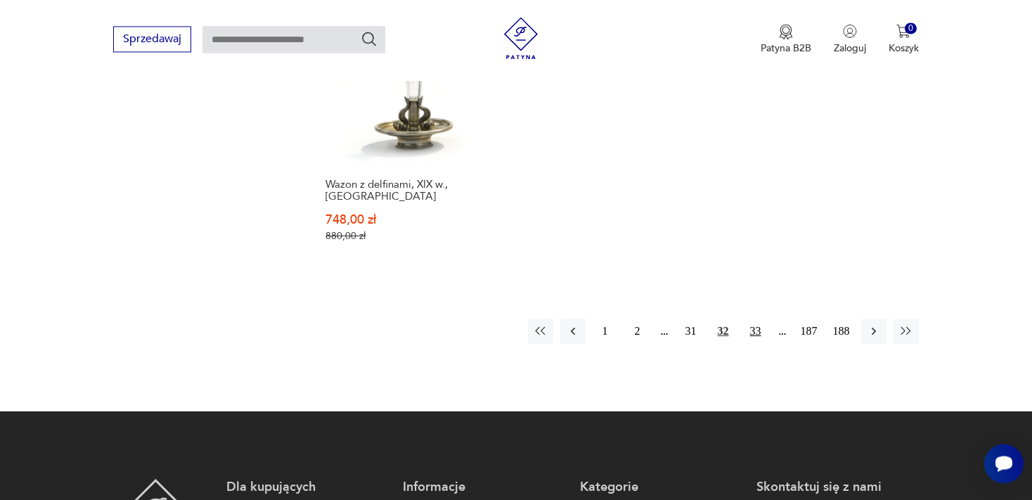
click at [755, 331] on button "33" at bounding box center [755, 330] width 25 height 25
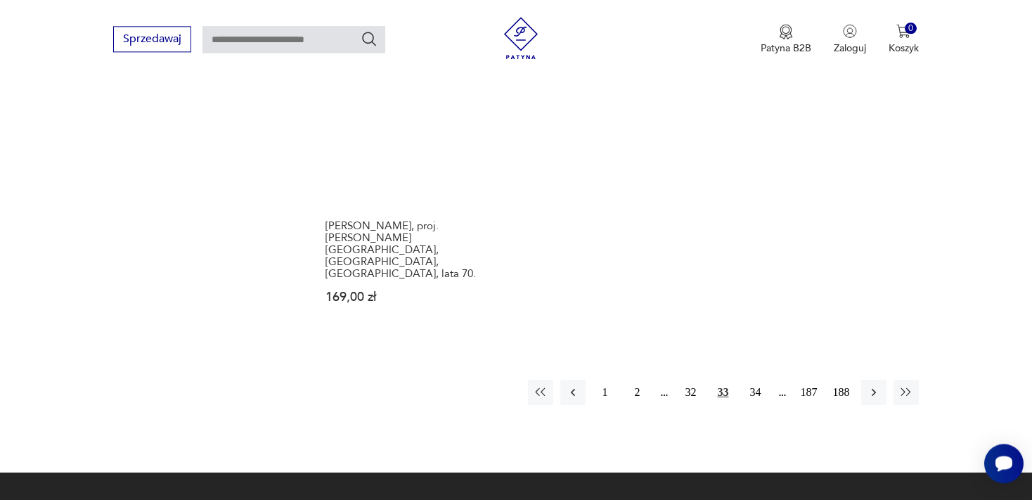
scroll to position [2228, 0]
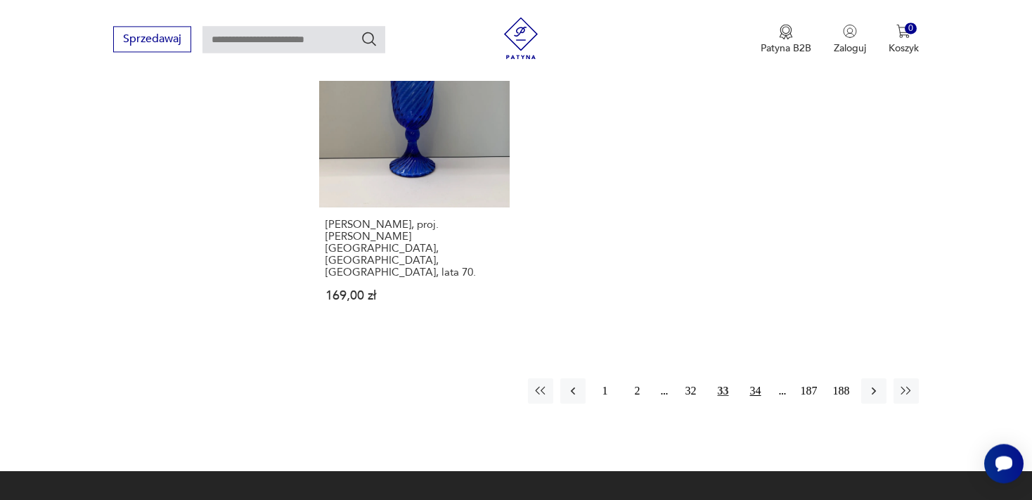
click at [752, 378] on button "34" at bounding box center [755, 390] width 25 height 25
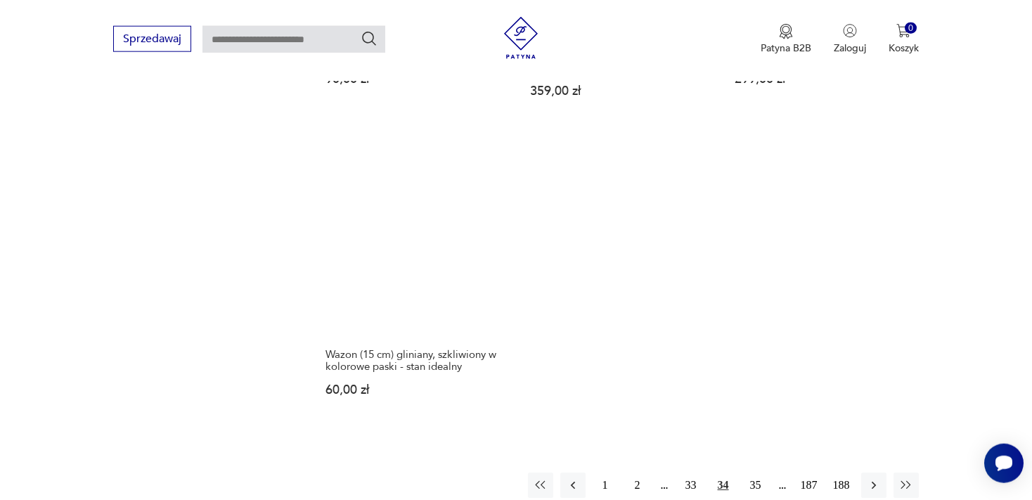
scroll to position [2080, 0]
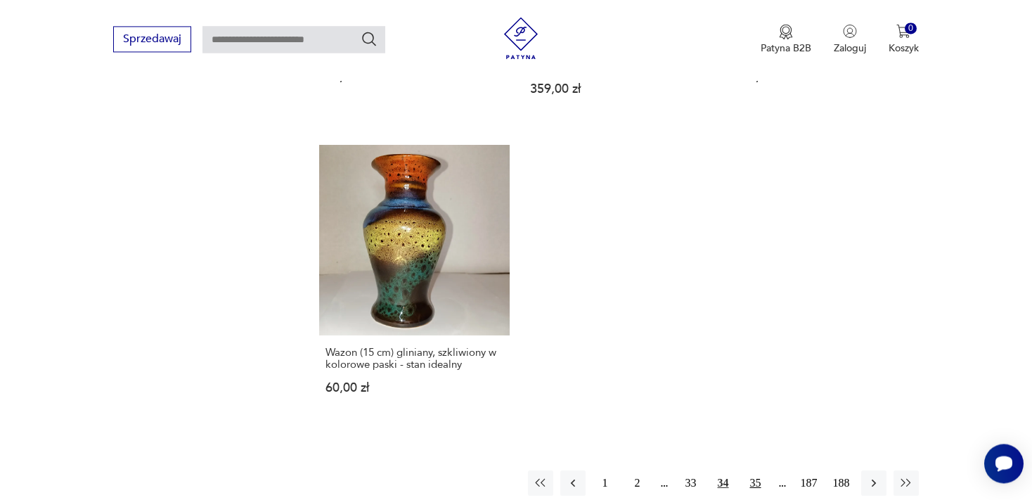
click at [753, 470] on button "35" at bounding box center [755, 482] width 25 height 25
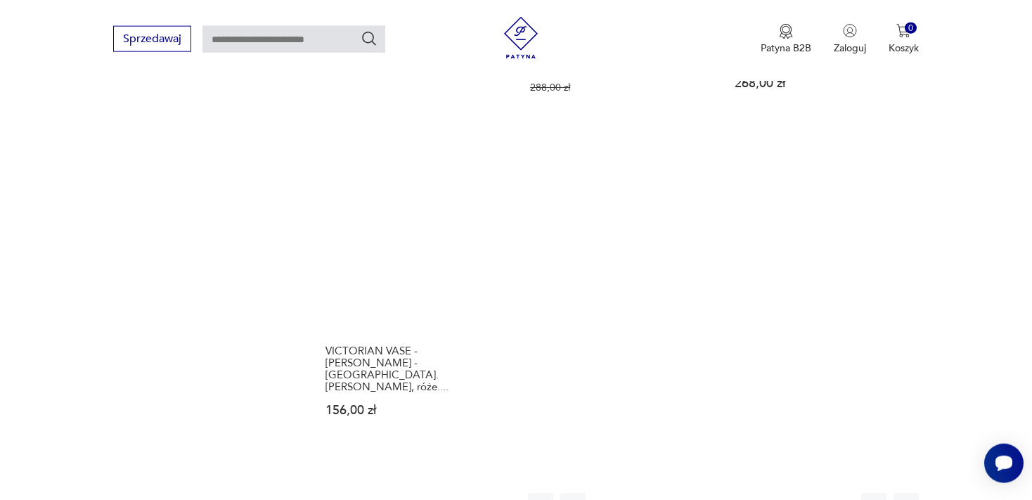
scroll to position [2004, 0]
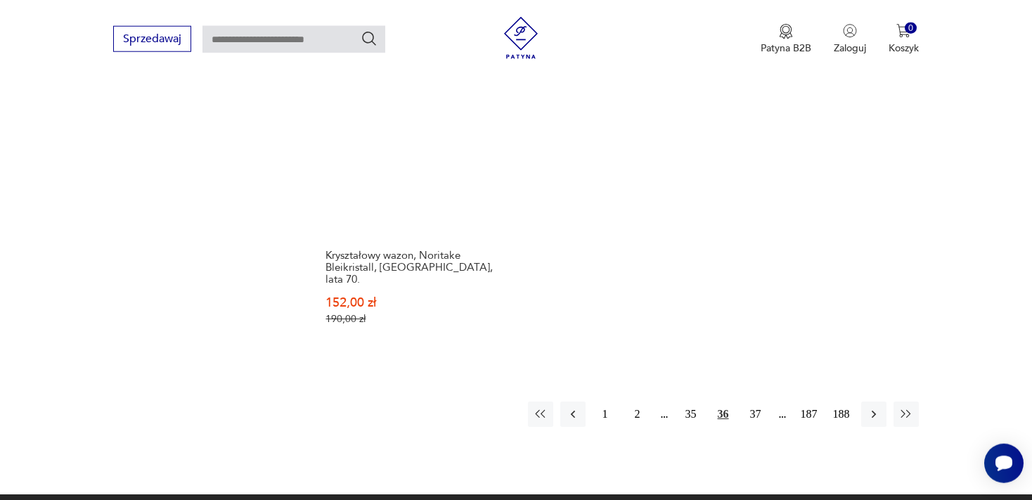
scroll to position [2153, 0]
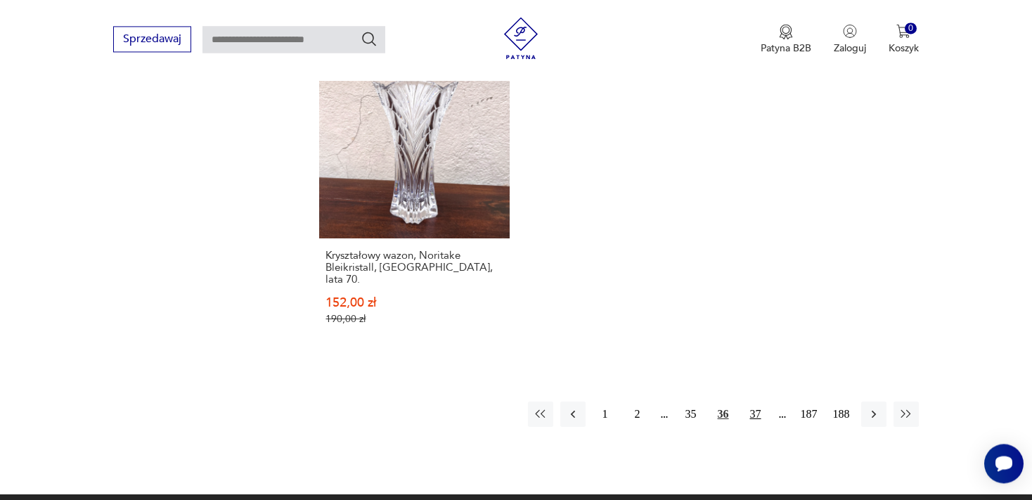
click at [755, 401] on button "37" at bounding box center [755, 413] width 25 height 25
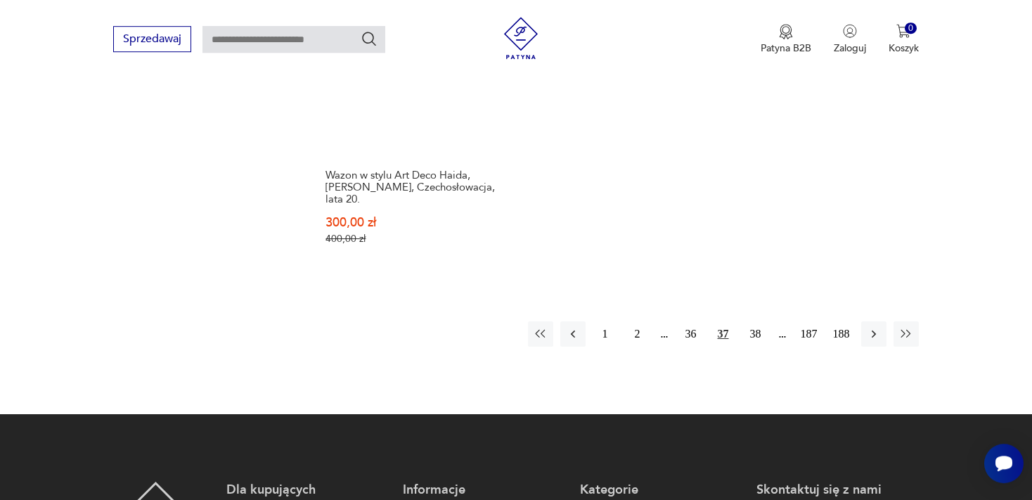
scroll to position [2302, 0]
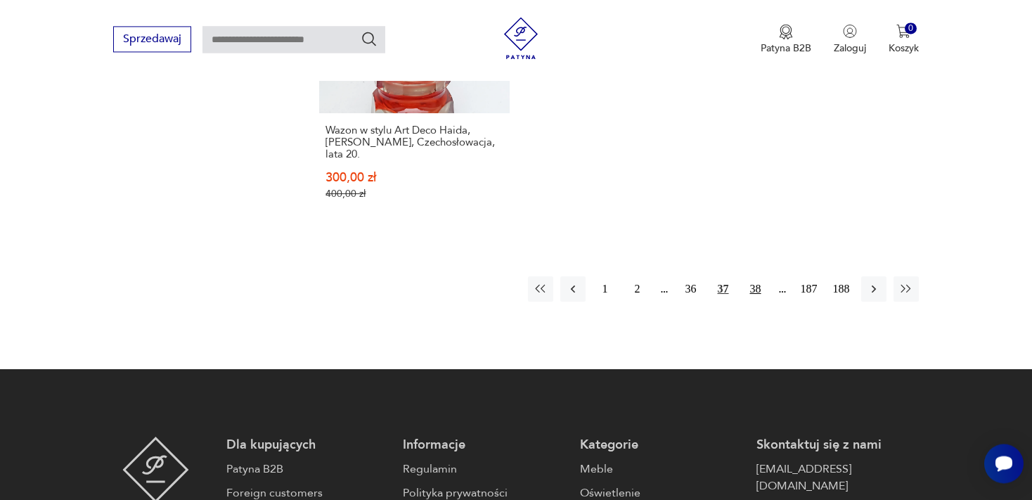
click at [758, 276] on button "38" at bounding box center [755, 288] width 25 height 25
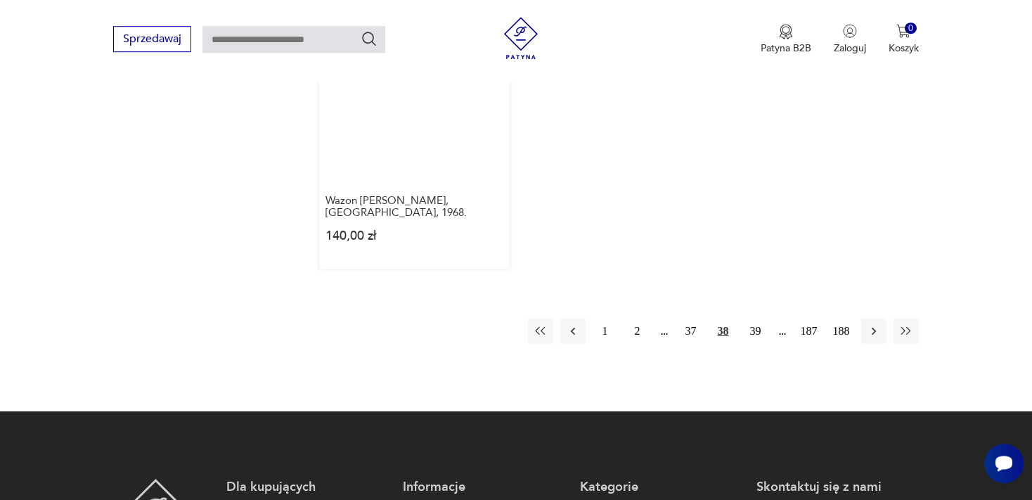
scroll to position [2302, 0]
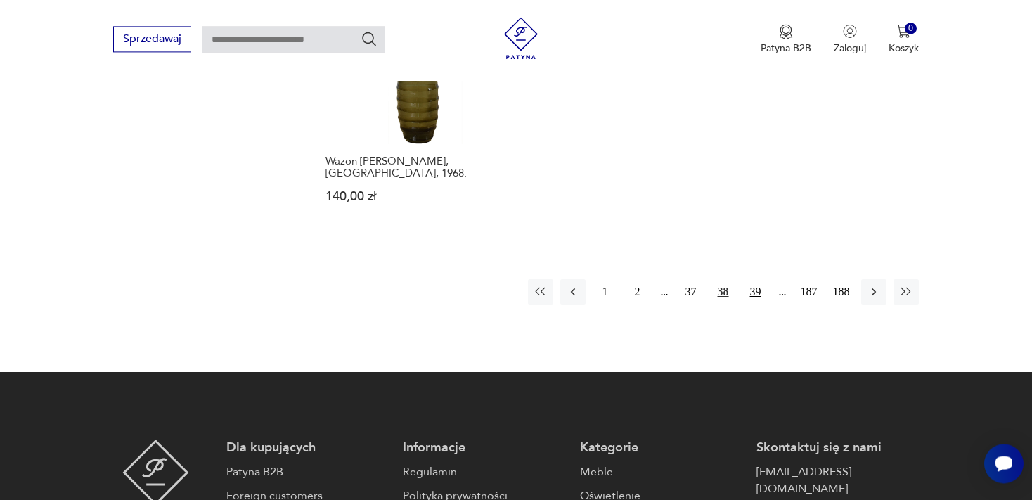
click at [756, 279] on button "39" at bounding box center [755, 291] width 25 height 25
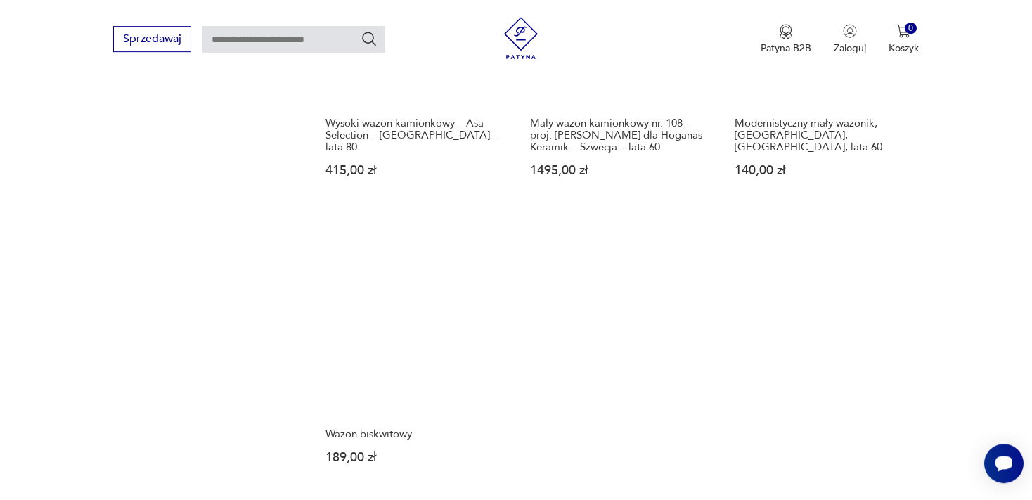
scroll to position [2228, 0]
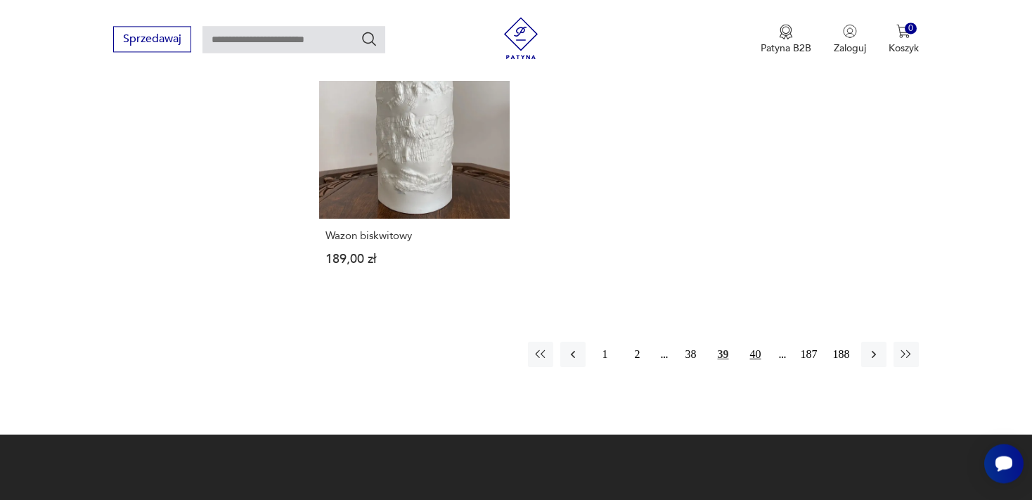
click at [757, 342] on button "40" at bounding box center [755, 354] width 25 height 25
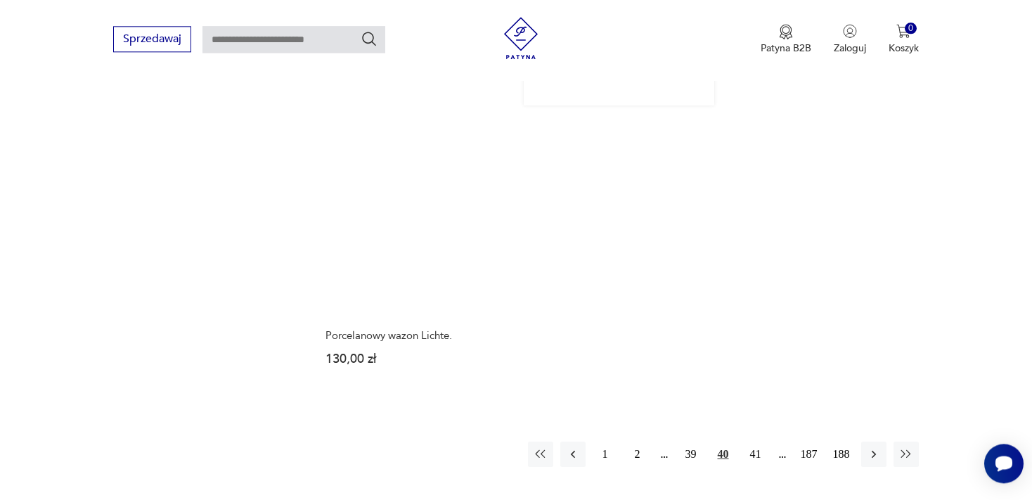
scroll to position [2153, 0]
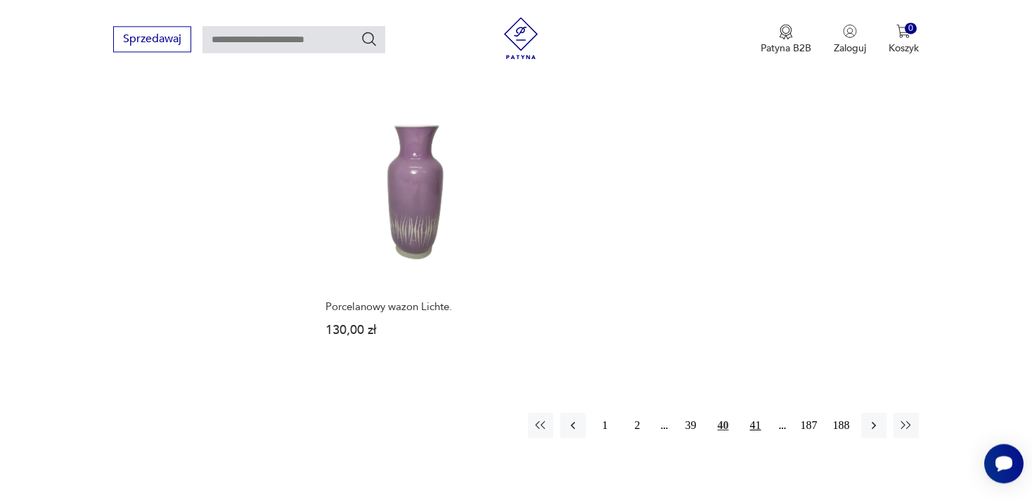
click at [752, 413] on button "41" at bounding box center [755, 425] width 25 height 25
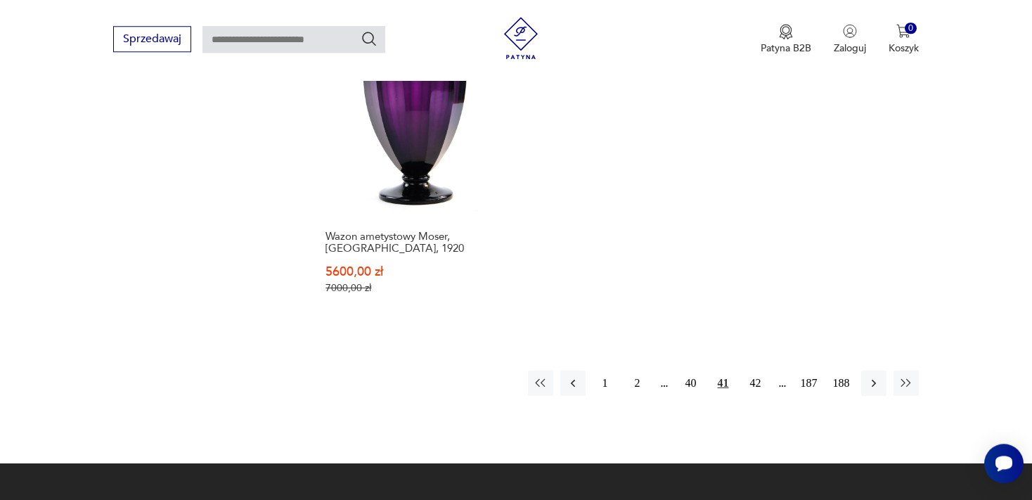
scroll to position [2228, 0]
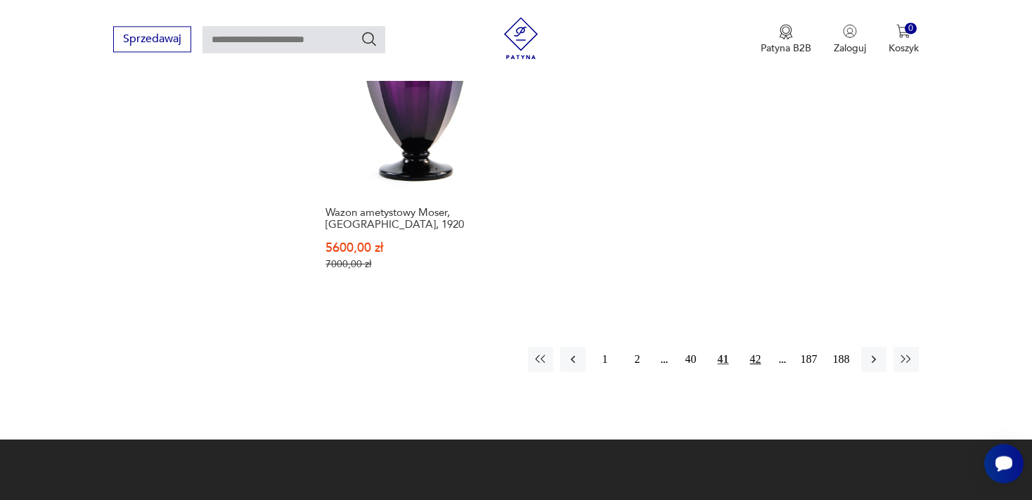
click at [755, 346] on button "42" at bounding box center [755, 358] width 25 height 25
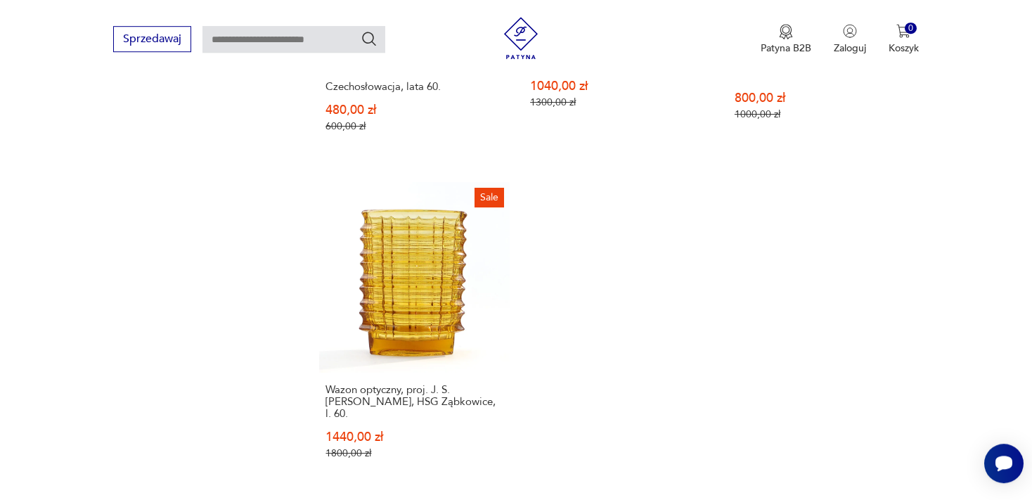
scroll to position [2228, 0]
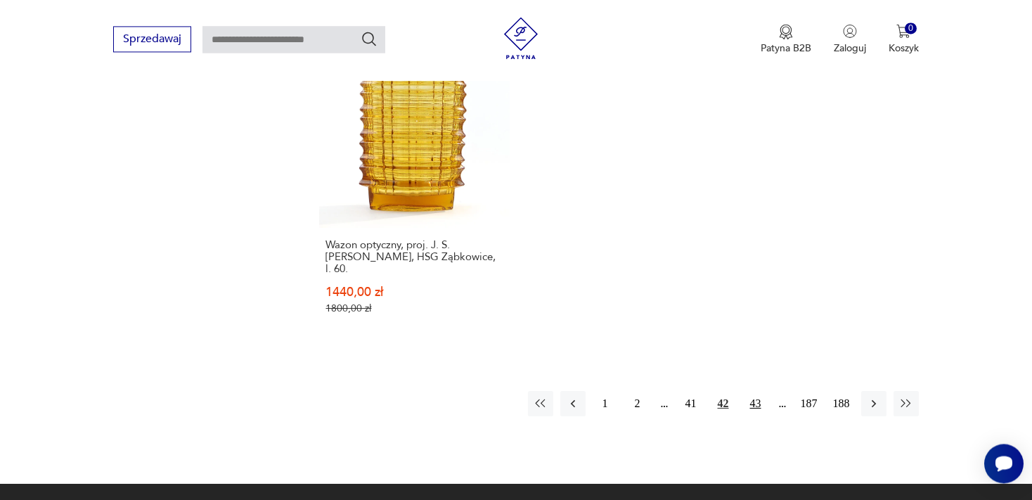
click at [756, 391] on button "43" at bounding box center [755, 403] width 25 height 25
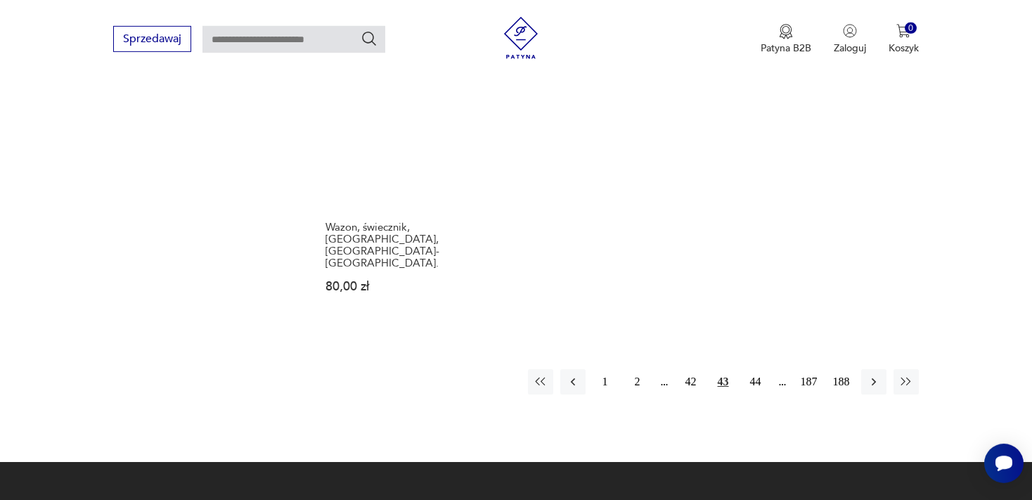
scroll to position [2228, 0]
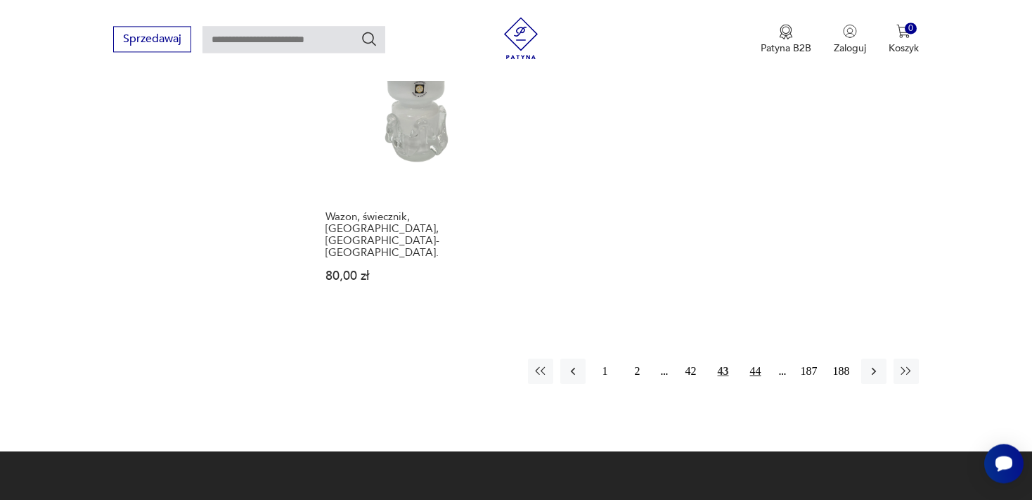
click at [754, 358] on button "44" at bounding box center [755, 370] width 25 height 25
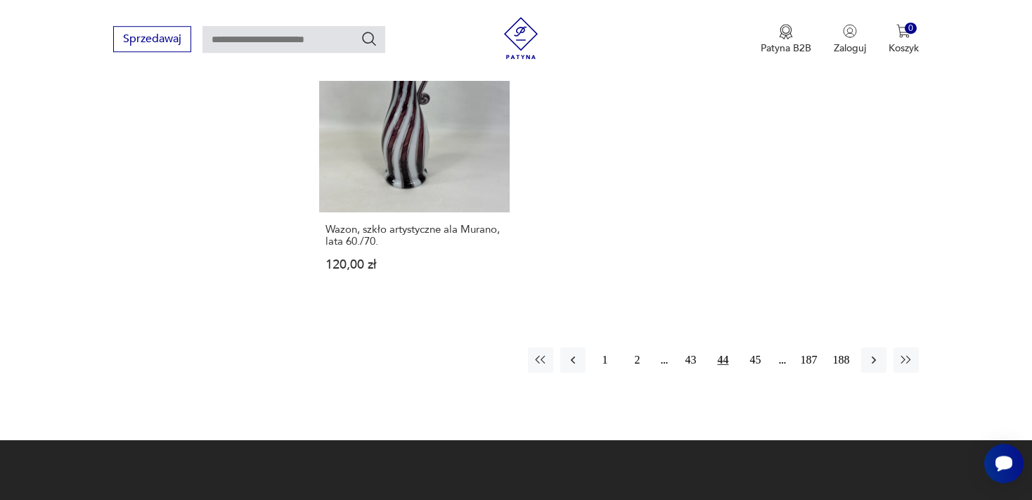
scroll to position [2153, 0]
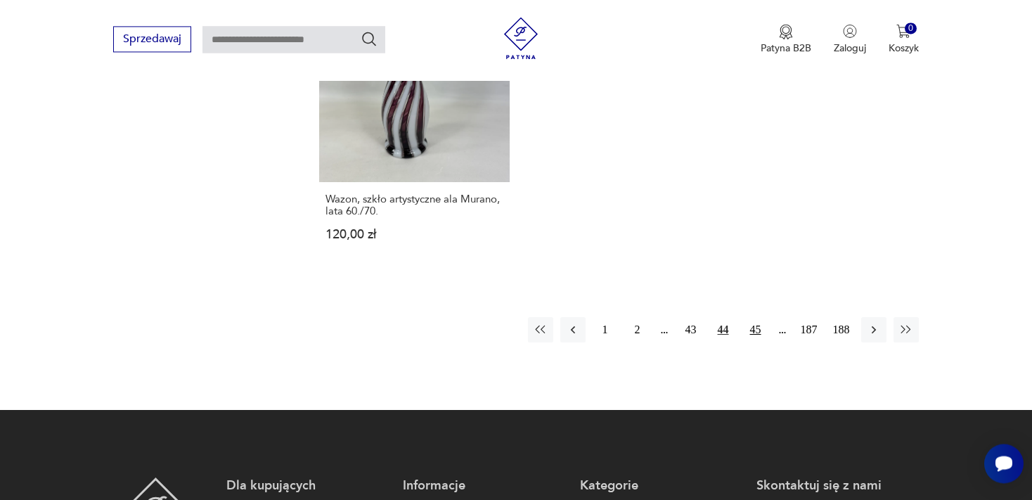
click at [757, 317] on button "45" at bounding box center [755, 329] width 25 height 25
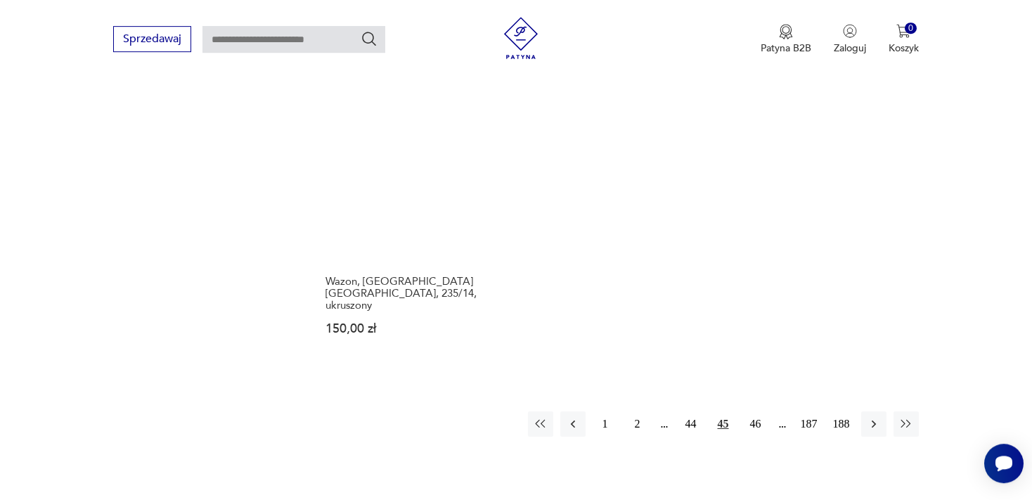
scroll to position [2153, 0]
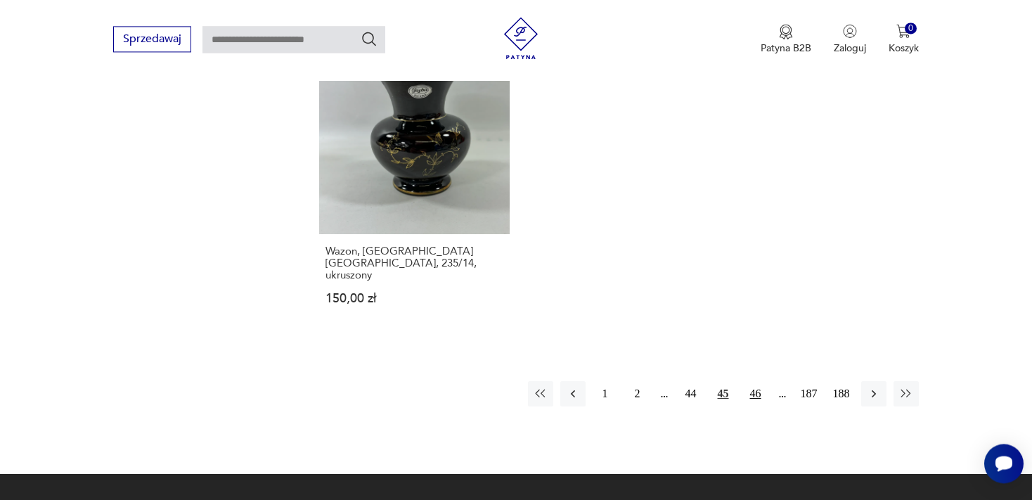
click at [758, 381] on button "46" at bounding box center [755, 393] width 25 height 25
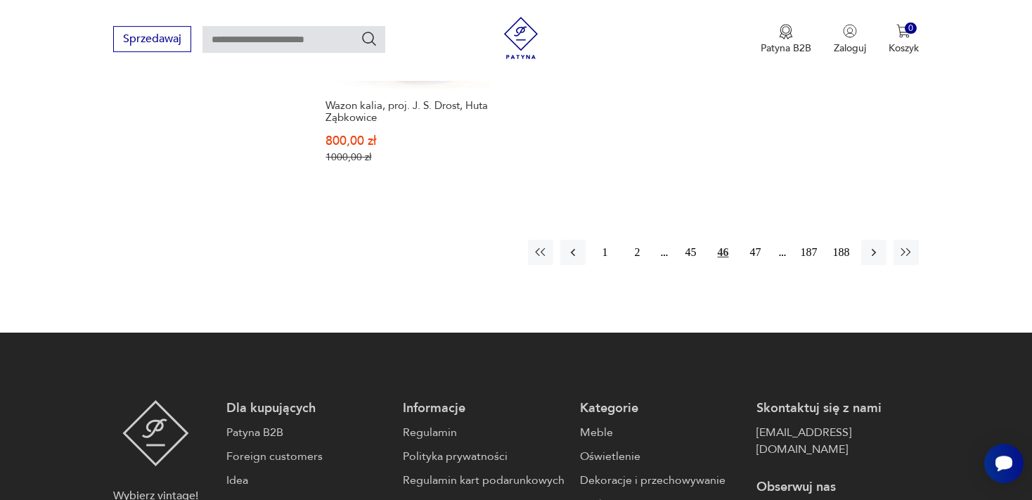
scroll to position [2302, 0]
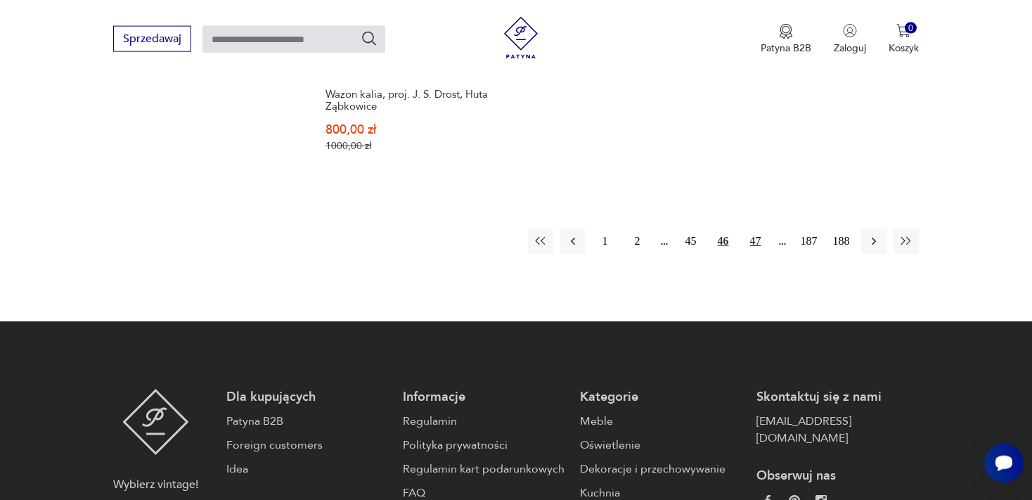
click at [755, 228] on button "47" at bounding box center [755, 240] width 25 height 25
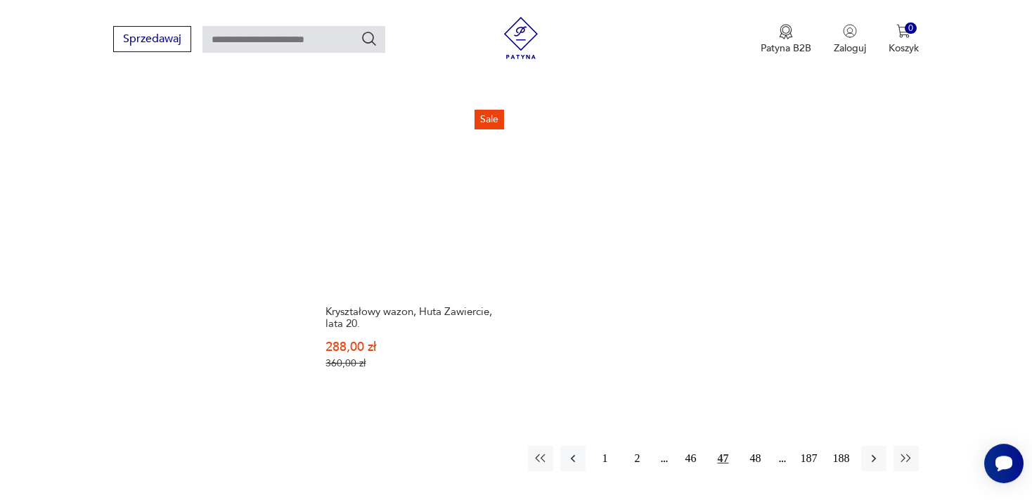
scroll to position [2153, 0]
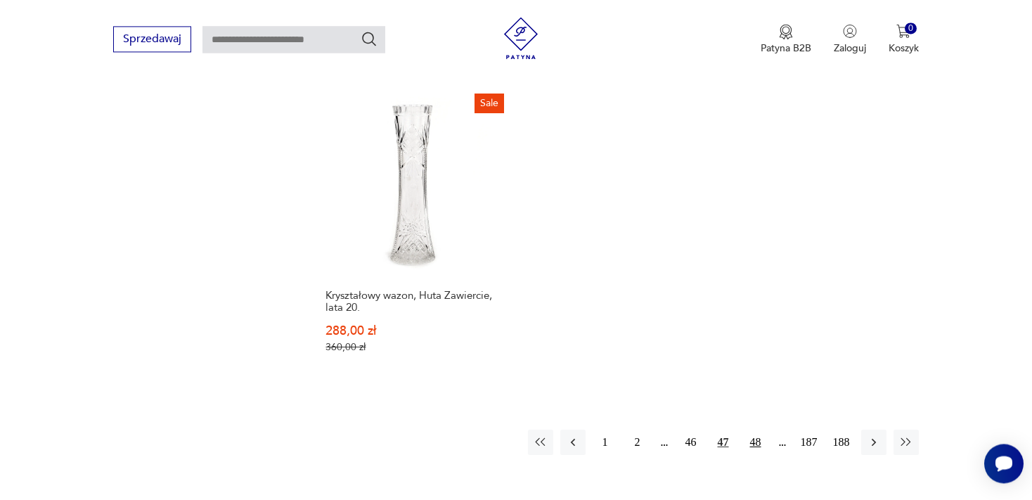
click at [752, 429] on button "48" at bounding box center [755, 441] width 25 height 25
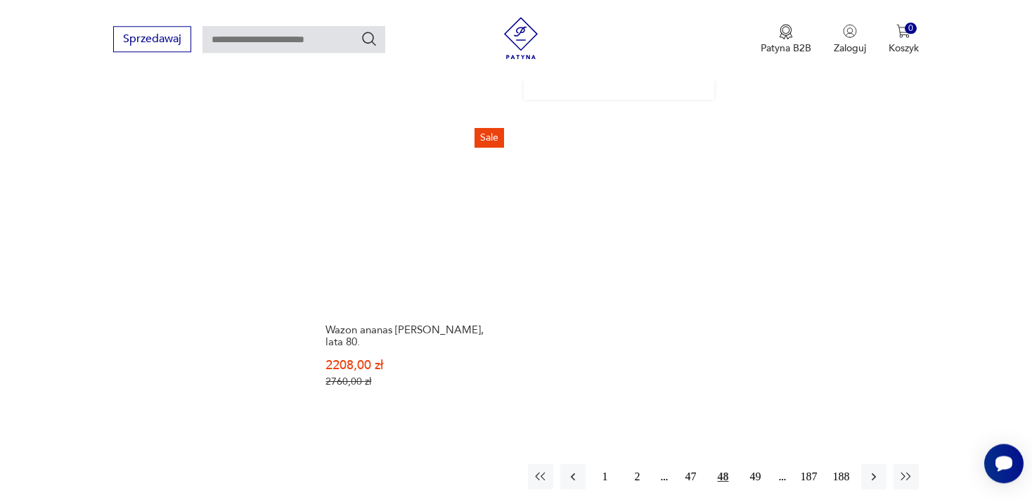
scroll to position [2302, 0]
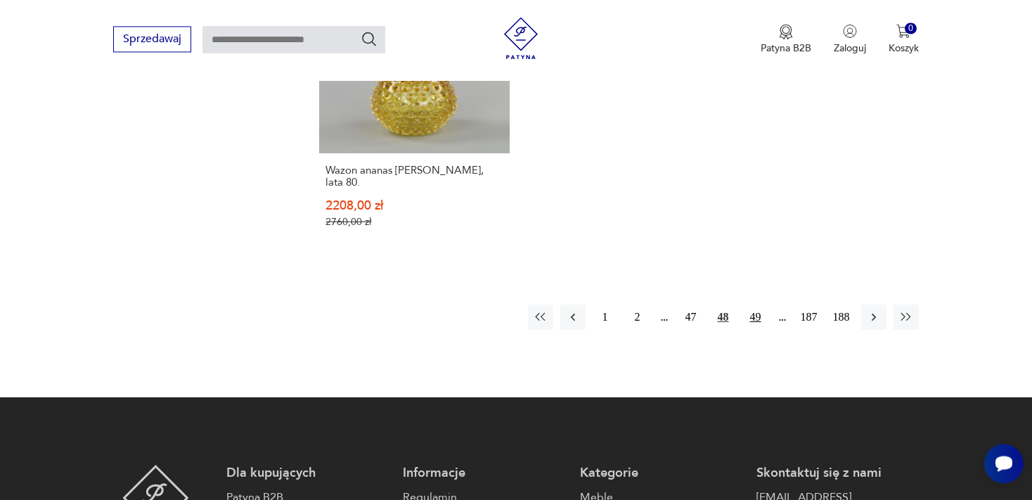
click at [758, 304] on button "49" at bounding box center [755, 316] width 25 height 25
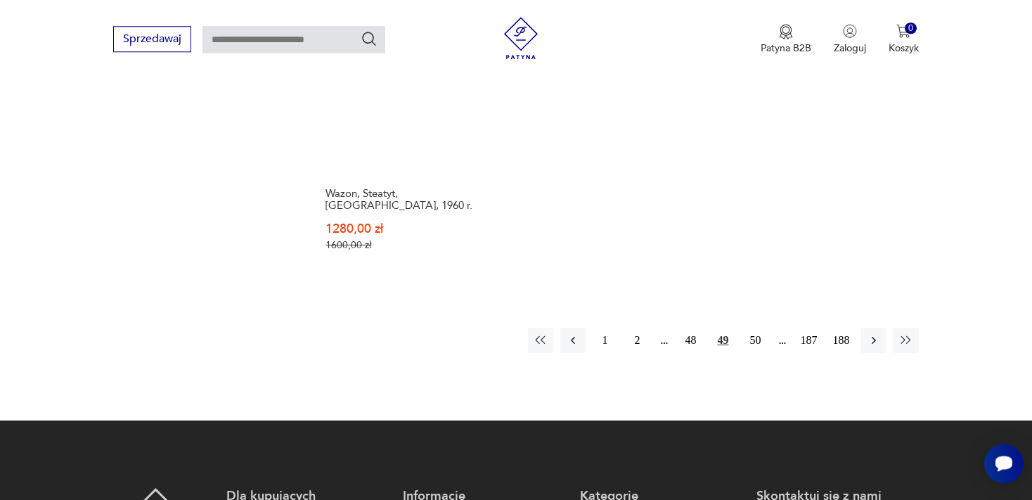
scroll to position [2302, 0]
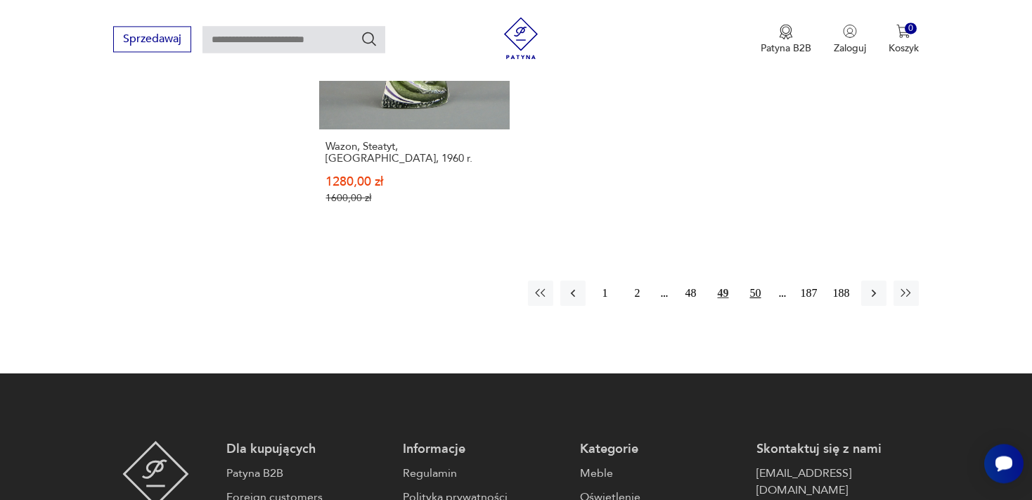
click at [753, 280] on button "50" at bounding box center [755, 292] width 25 height 25
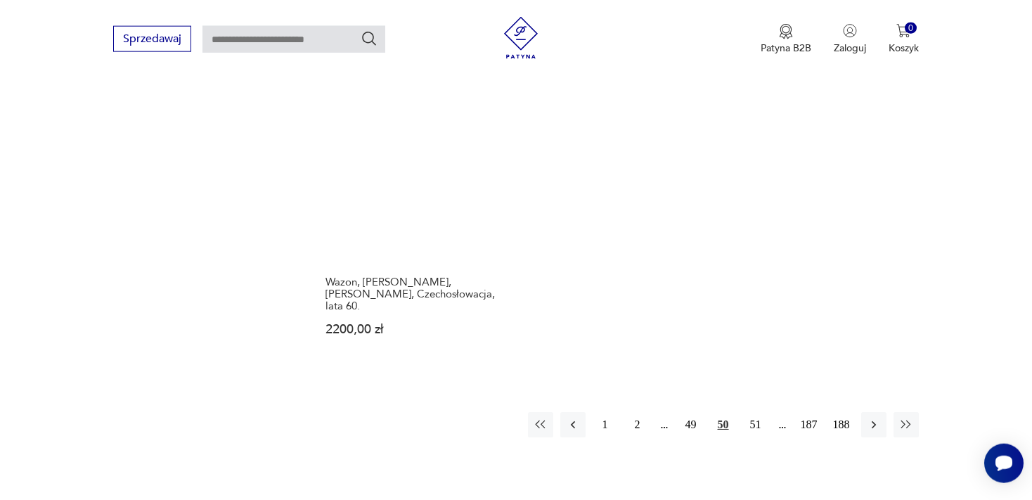
scroll to position [2302, 0]
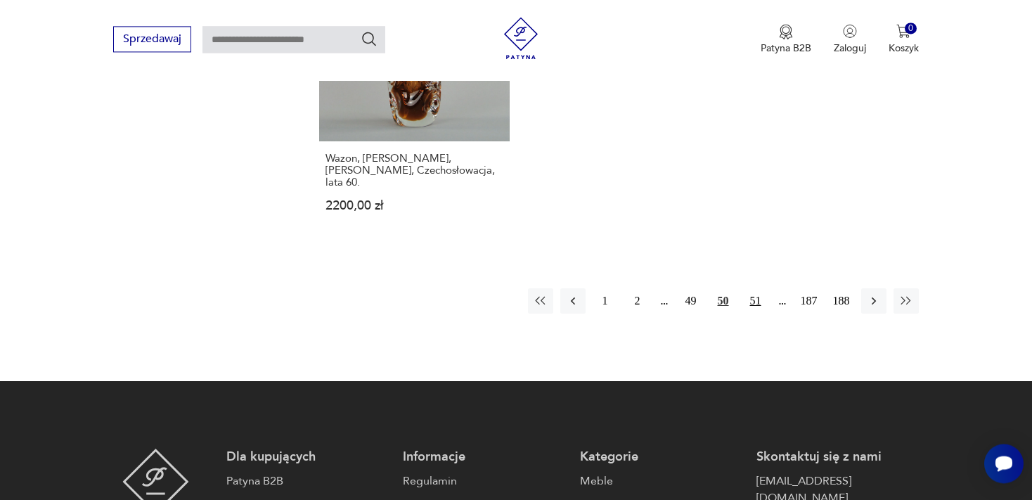
click at [753, 288] on button "51" at bounding box center [755, 300] width 25 height 25
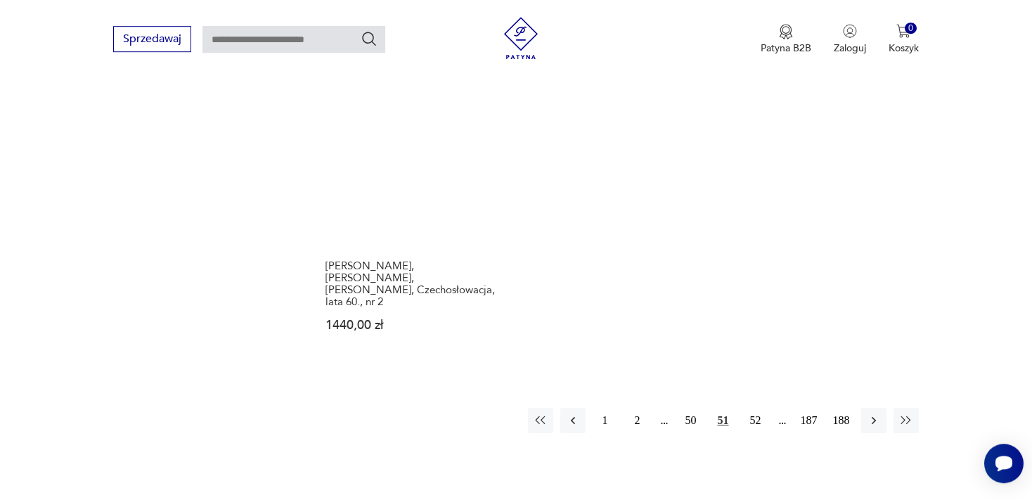
scroll to position [2153, 0]
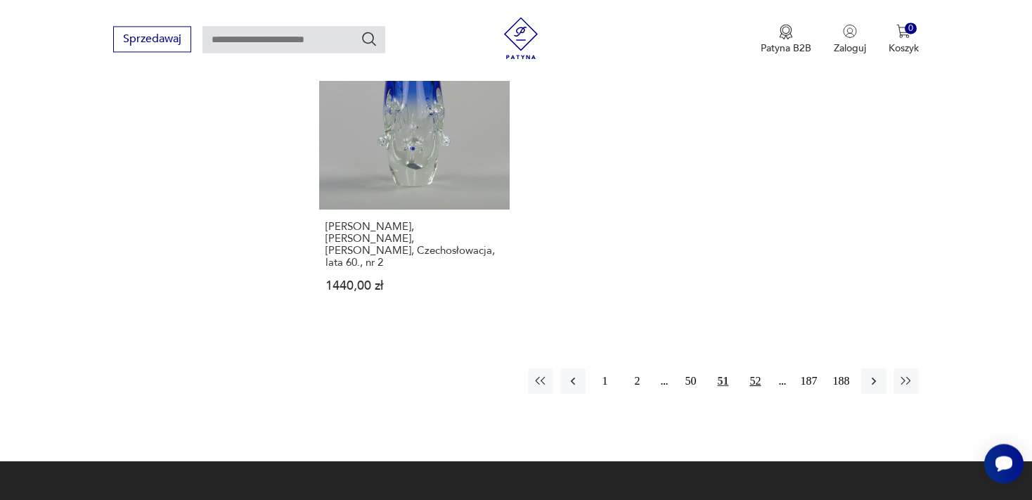
click at [755, 368] on button "52" at bounding box center [755, 380] width 25 height 25
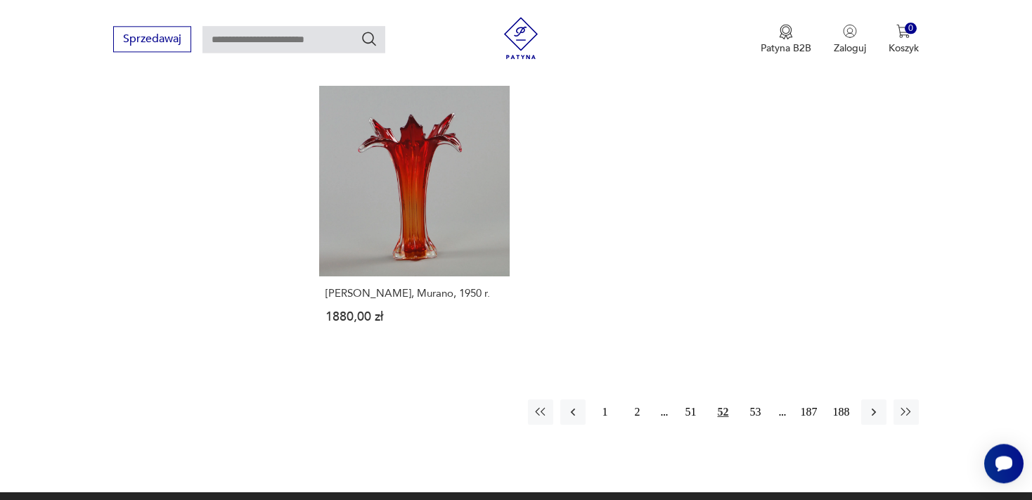
scroll to position [2153, 0]
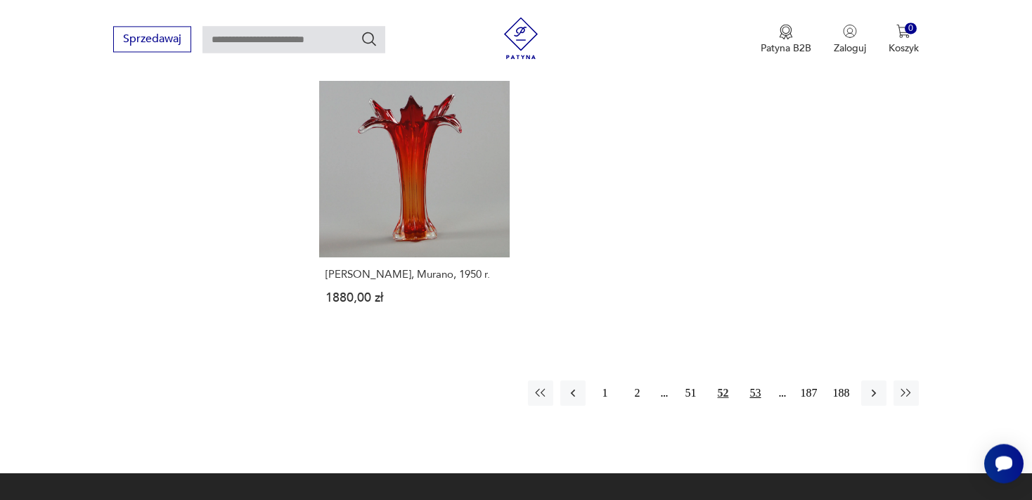
click at [755, 380] on button "53" at bounding box center [755, 392] width 25 height 25
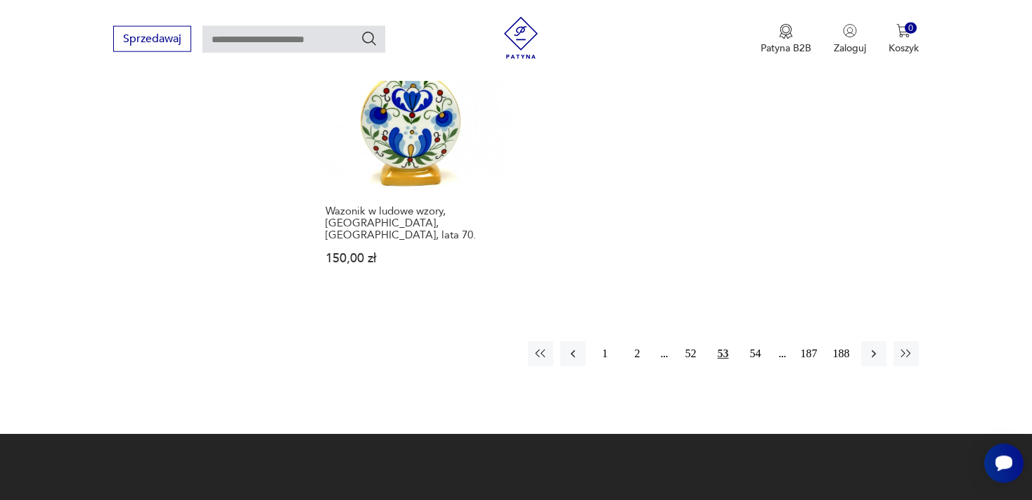
scroll to position [2153, 0]
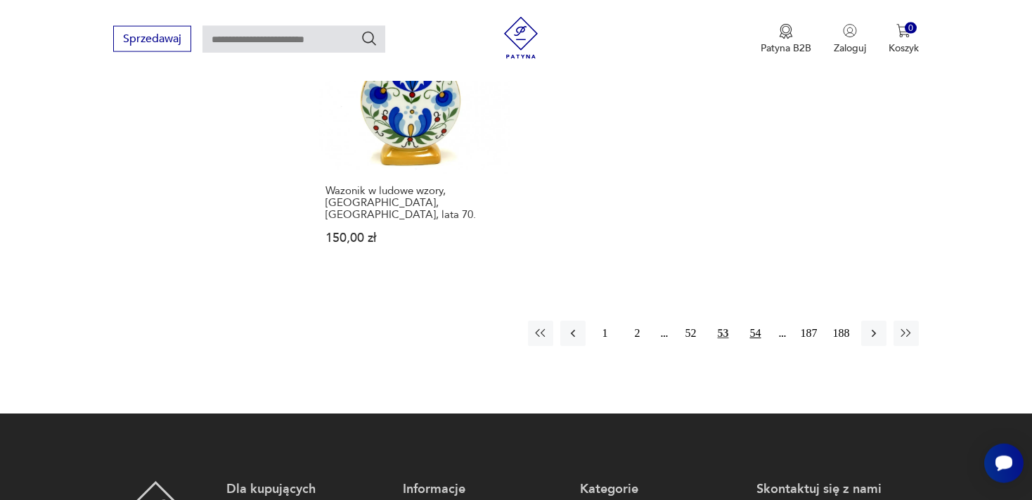
click at [756, 320] on button "54" at bounding box center [755, 332] width 25 height 25
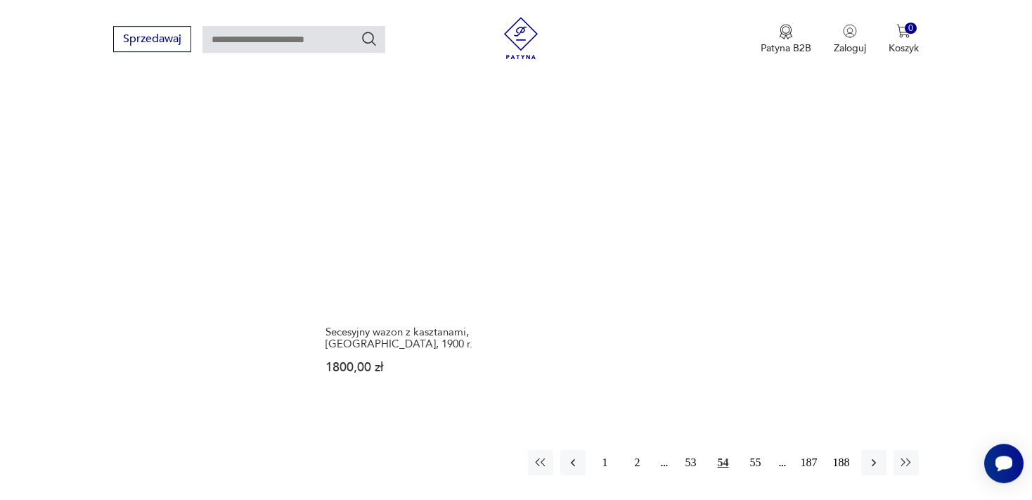
scroll to position [2080, 0]
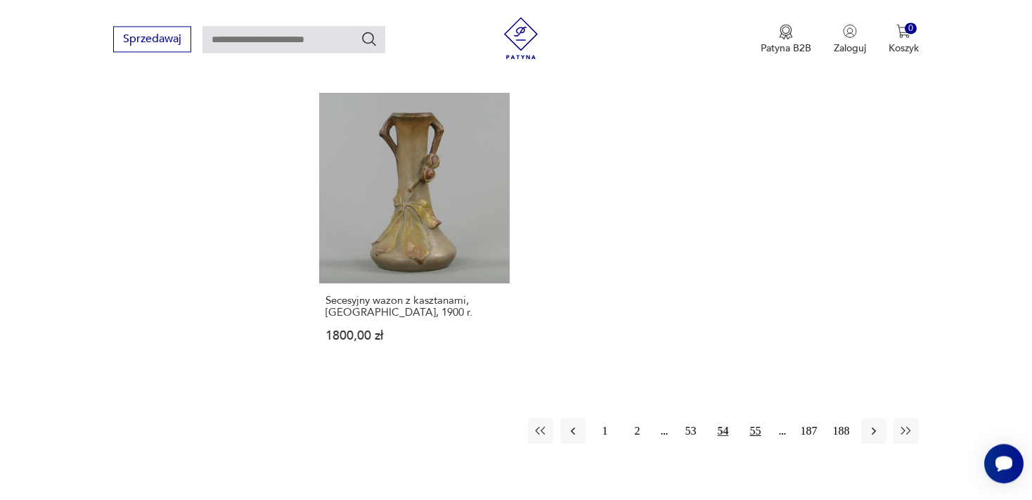
click at [755, 418] on button "55" at bounding box center [755, 430] width 25 height 25
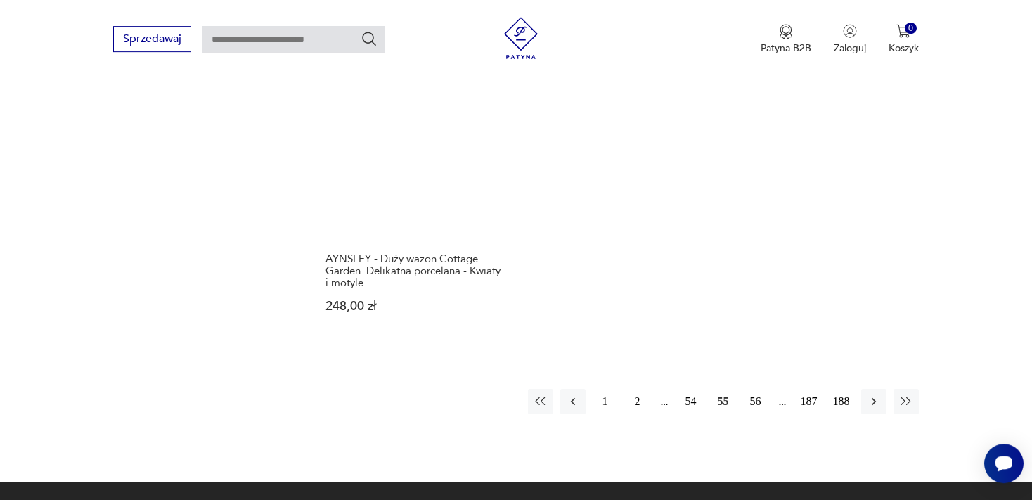
scroll to position [2228, 0]
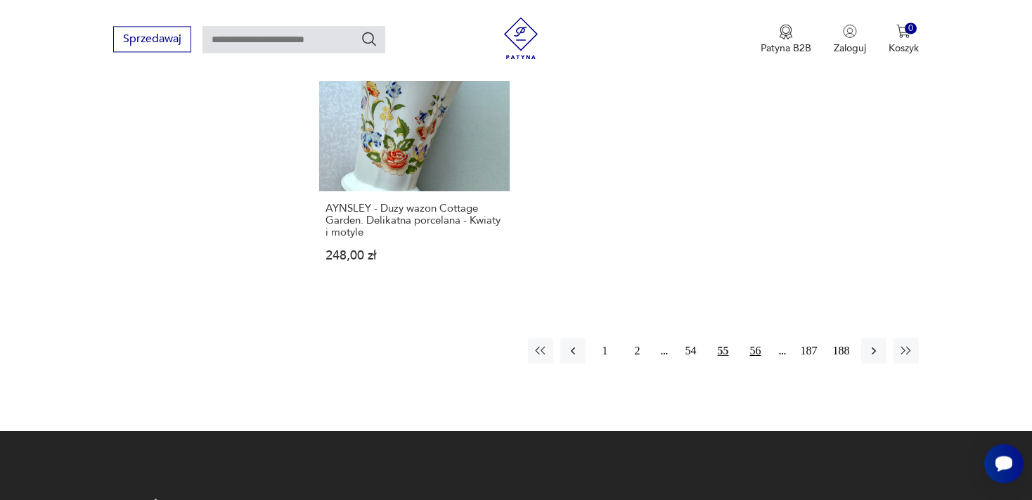
click at [755, 338] on button "56" at bounding box center [755, 350] width 25 height 25
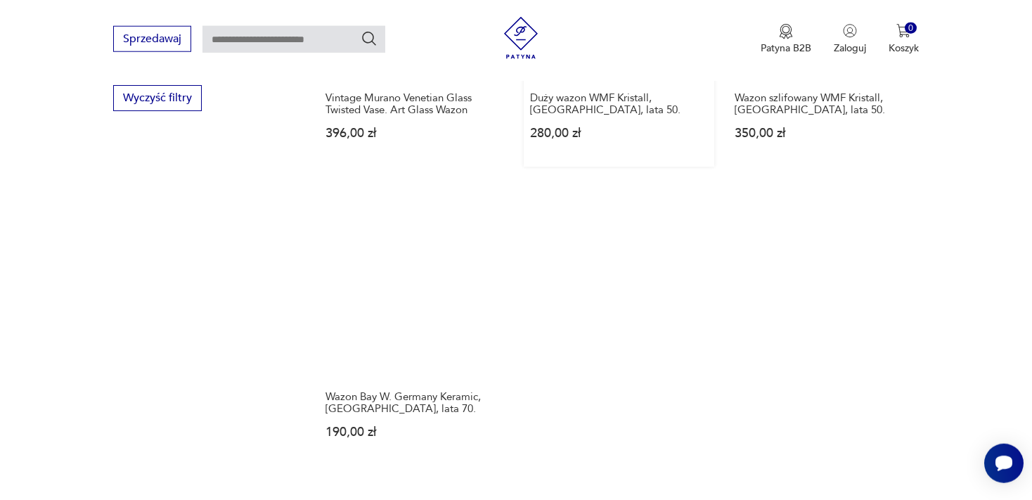
scroll to position [2005, 0]
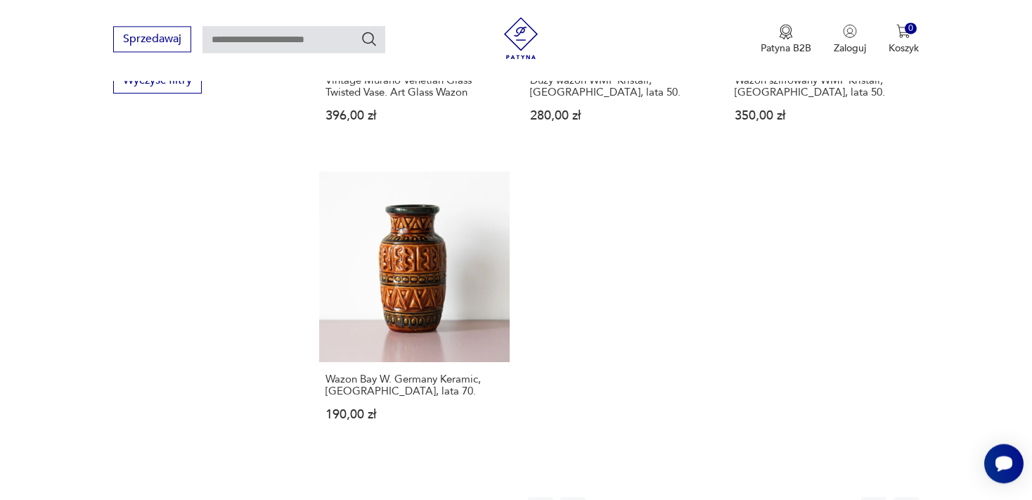
click at [758, 497] on button "57" at bounding box center [755, 509] width 25 height 25
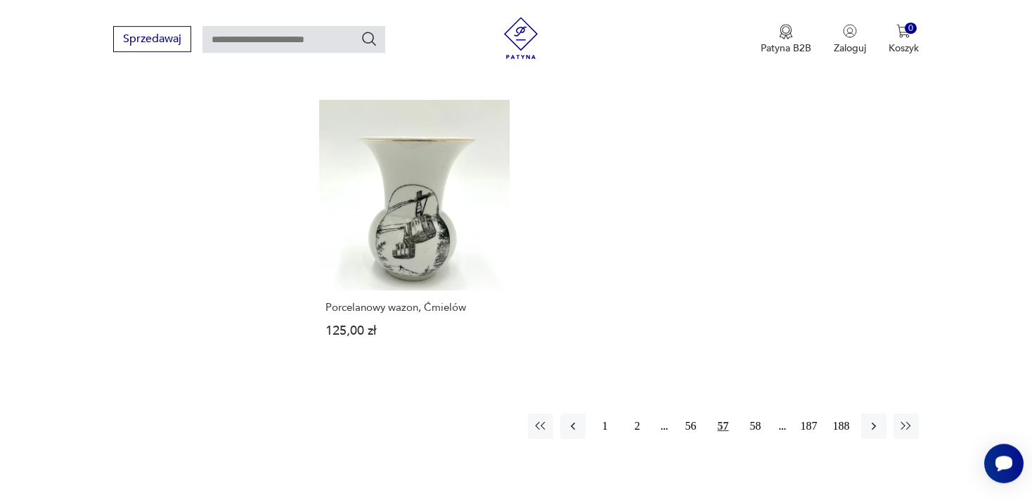
scroll to position [2080, 0]
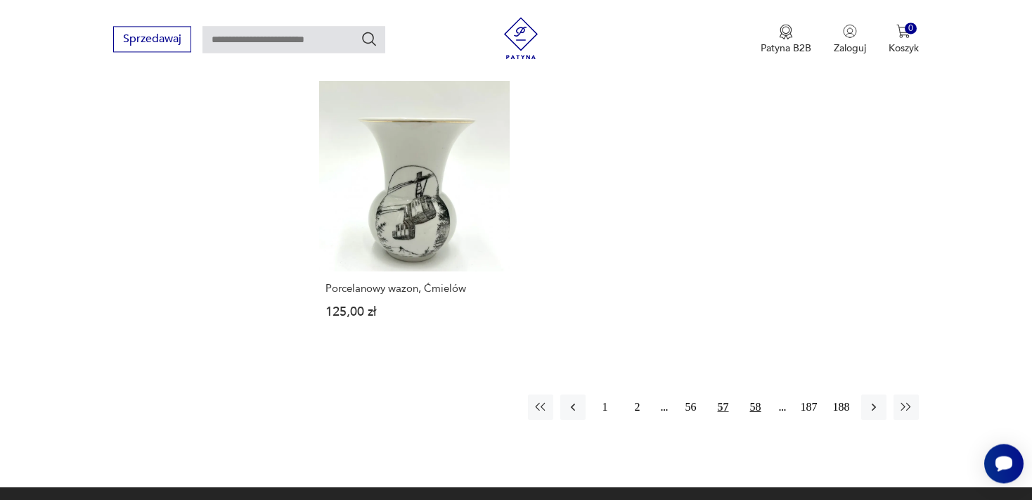
click at [754, 394] on button "58" at bounding box center [755, 406] width 25 height 25
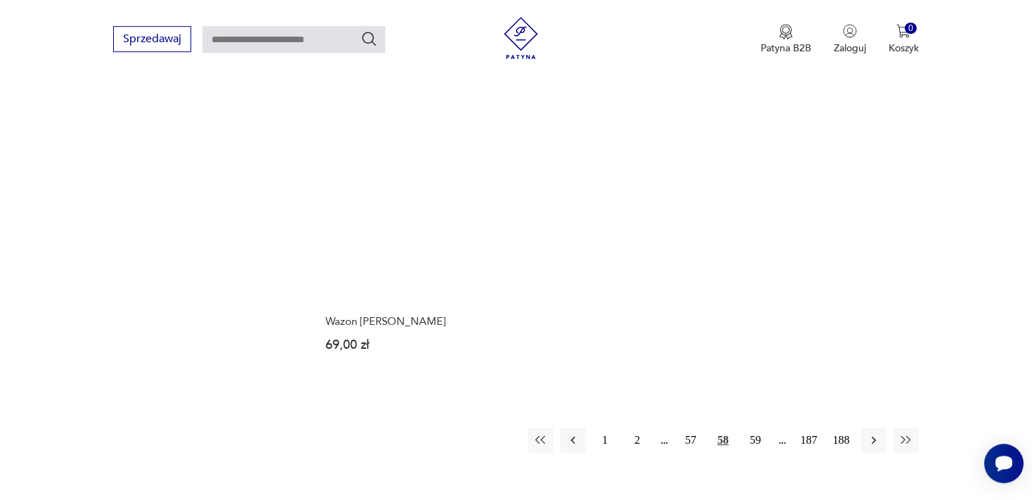
scroll to position [2153, 0]
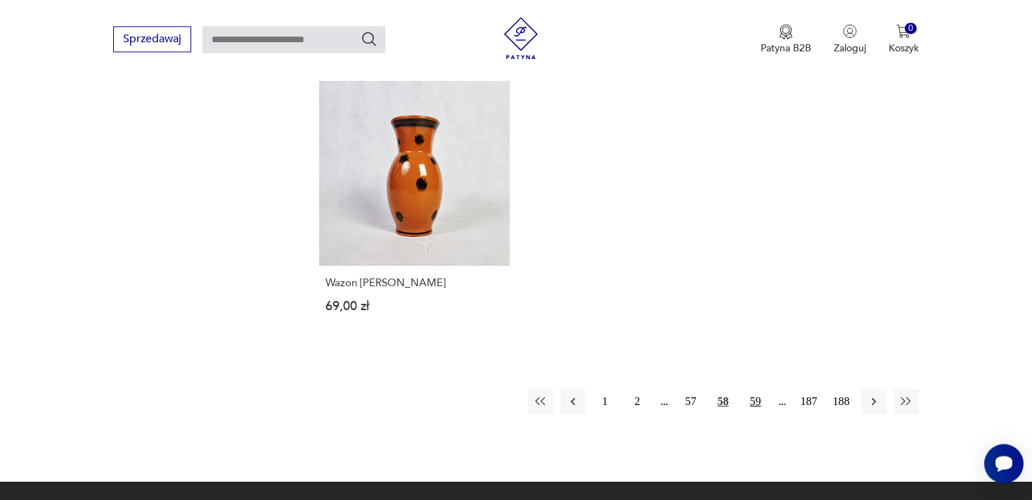
click at [758, 389] on button "59" at bounding box center [755, 401] width 25 height 25
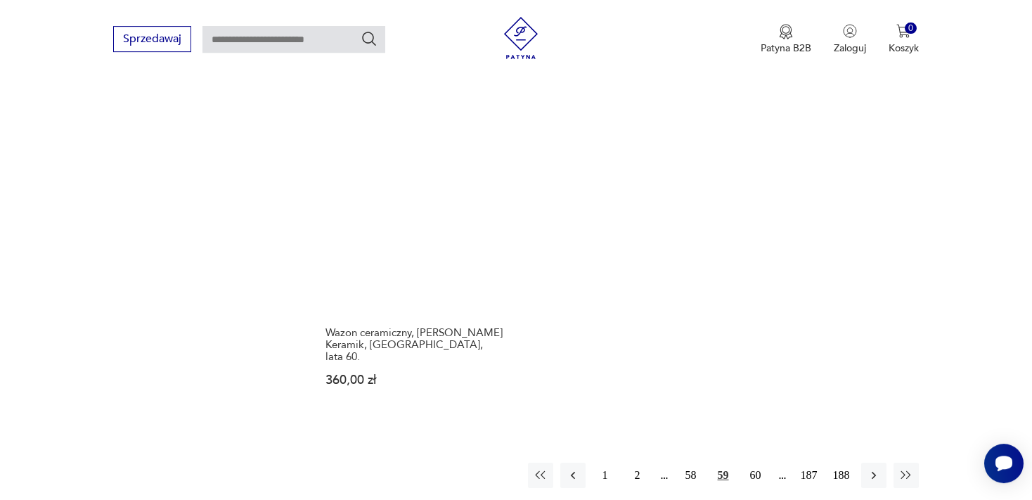
scroll to position [2228, 0]
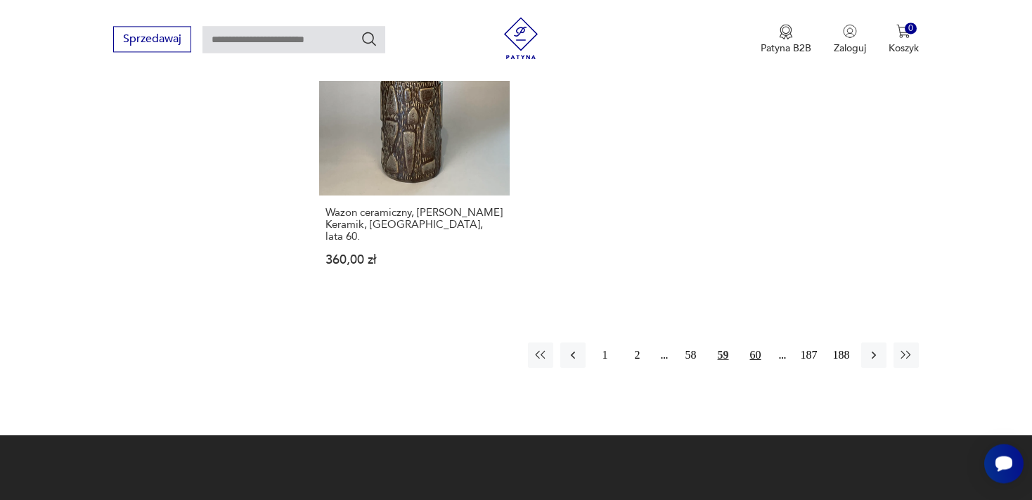
click at [760, 342] on button "60" at bounding box center [755, 354] width 25 height 25
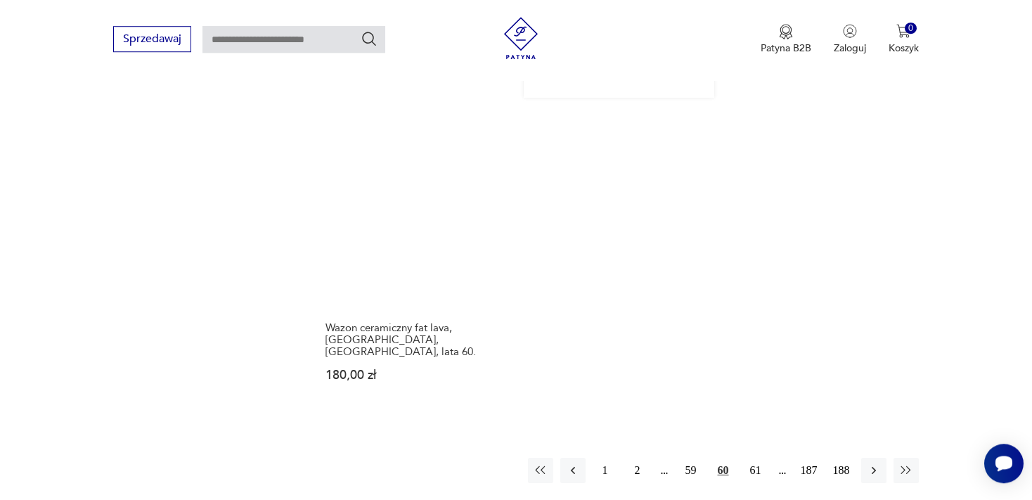
scroll to position [2153, 0]
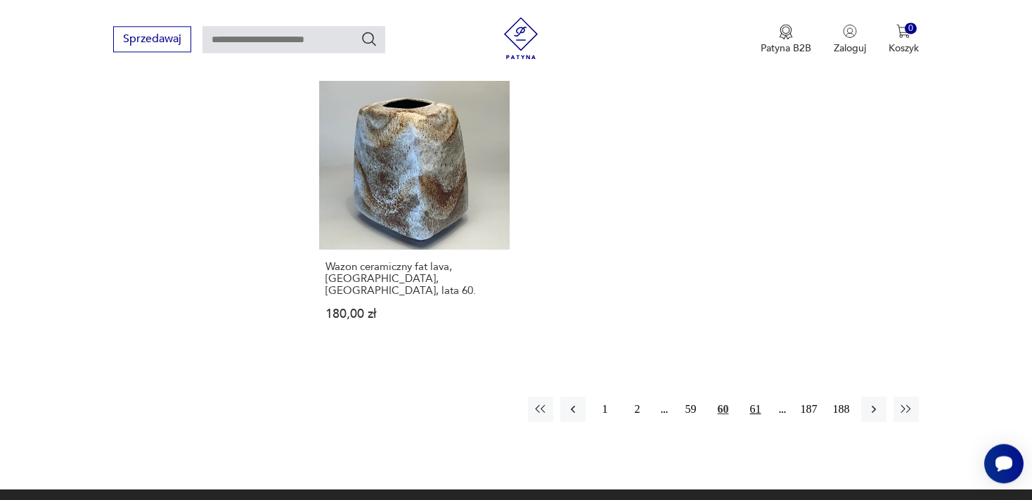
click at [755, 396] on button "61" at bounding box center [755, 408] width 25 height 25
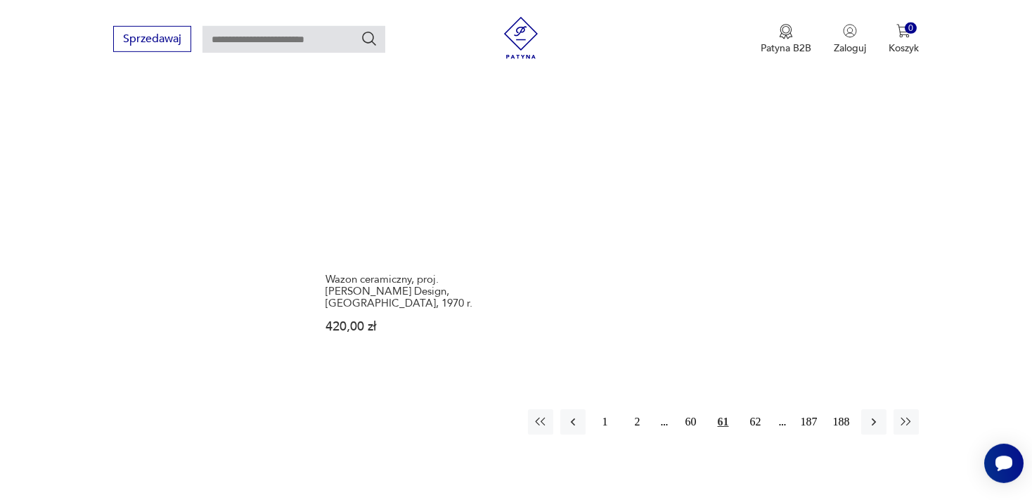
scroll to position [2153, 0]
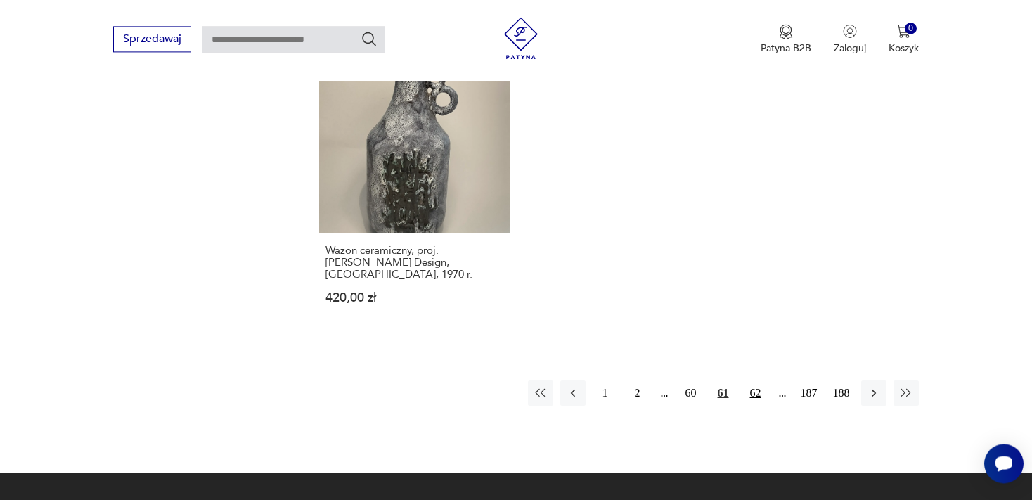
click at [754, 380] on button "62" at bounding box center [755, 392] width 25 height 25
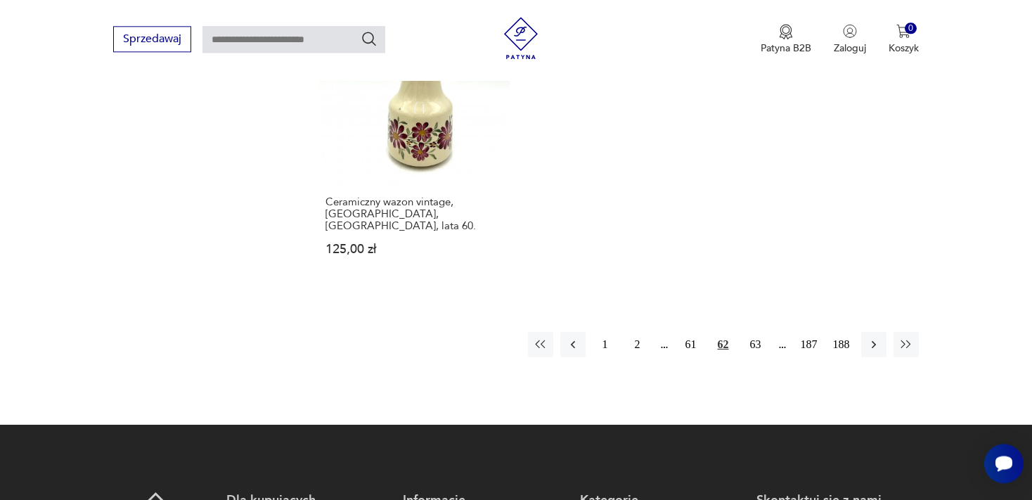
scroll to position [2228, 0]
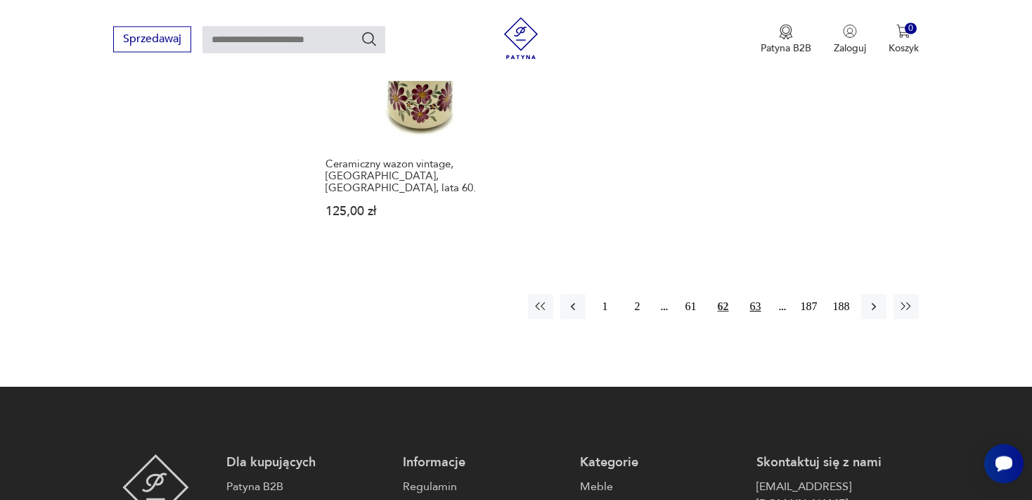
click at [755, 294] on button "63" at bounding box center [755, 306] width 25 height 25
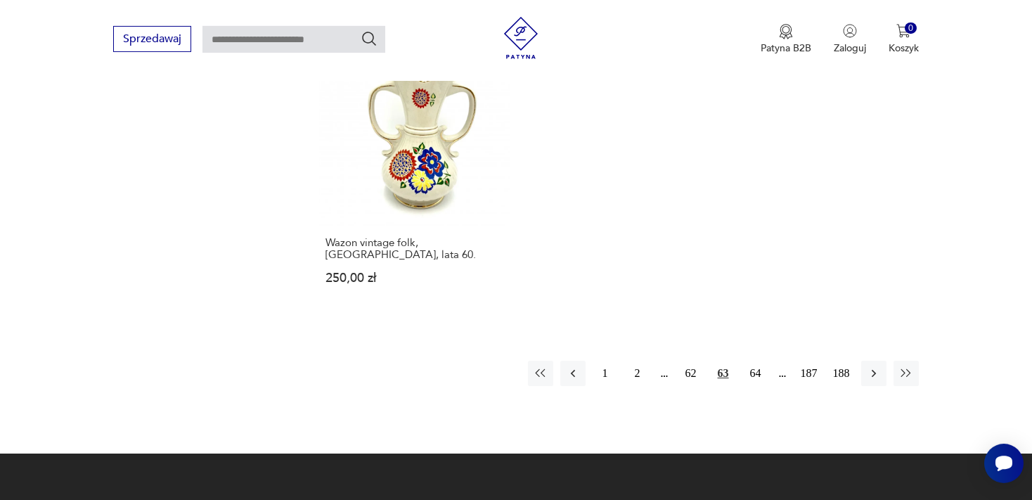
scroll to position [2153, 0]
click at [753, 361] on button "64" at bounding box center [755, 373] width 25 height 25
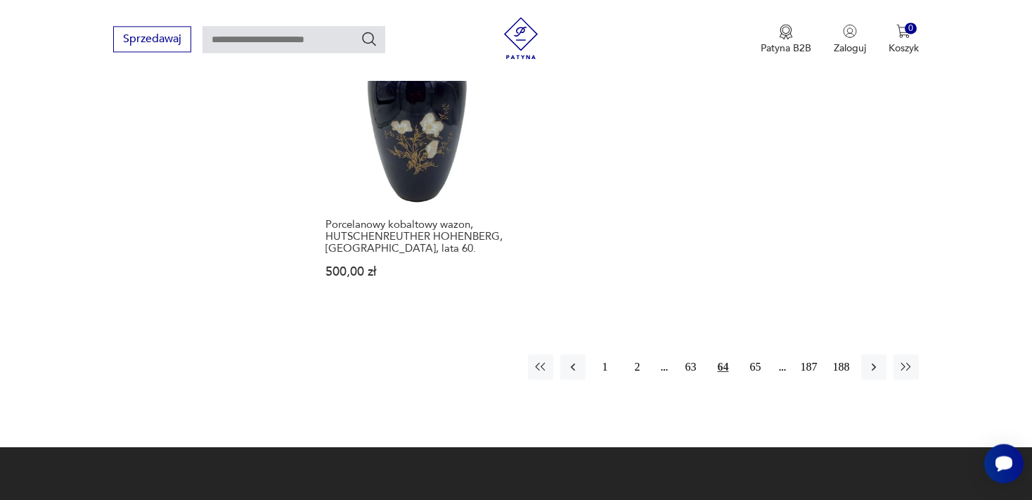
scroll to position [2153, 0]
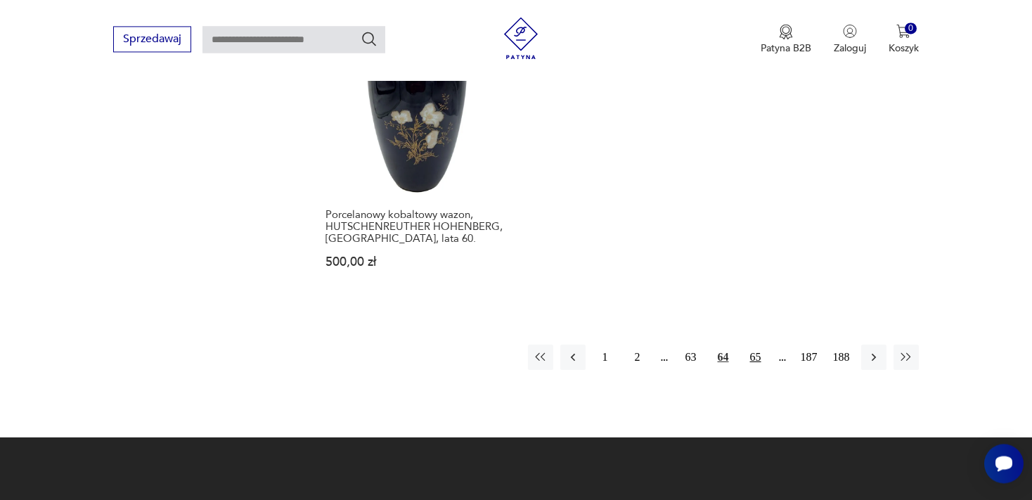
click at [755, 344] on button "65" at bounding box center [755, 356] width 25 height 25
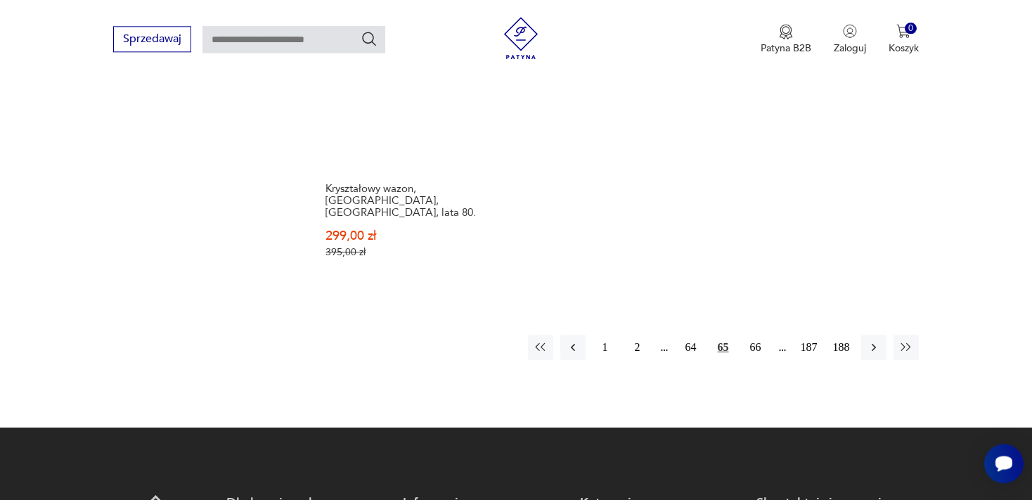
scroll to position [2228, 0]
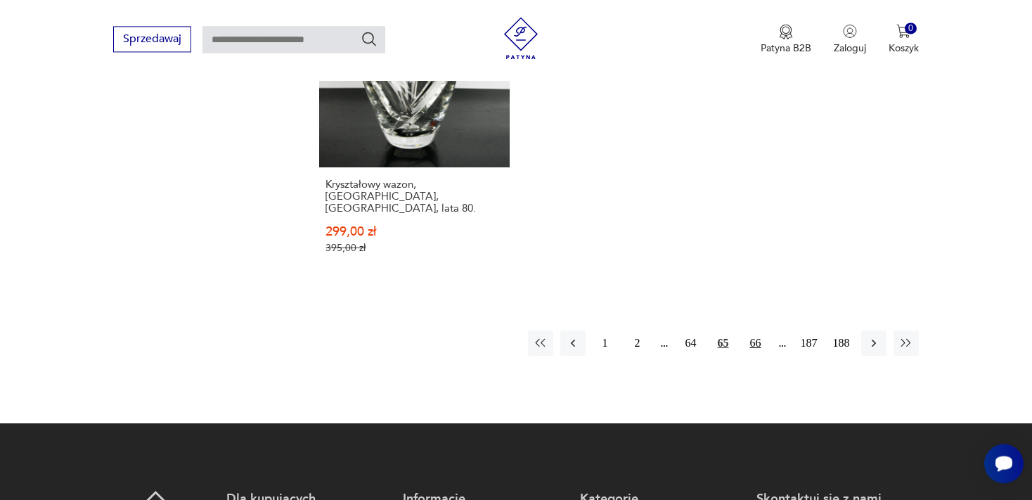
click at [755, 330] on button "66" at bounding box center [755, 342] width 25 height 25
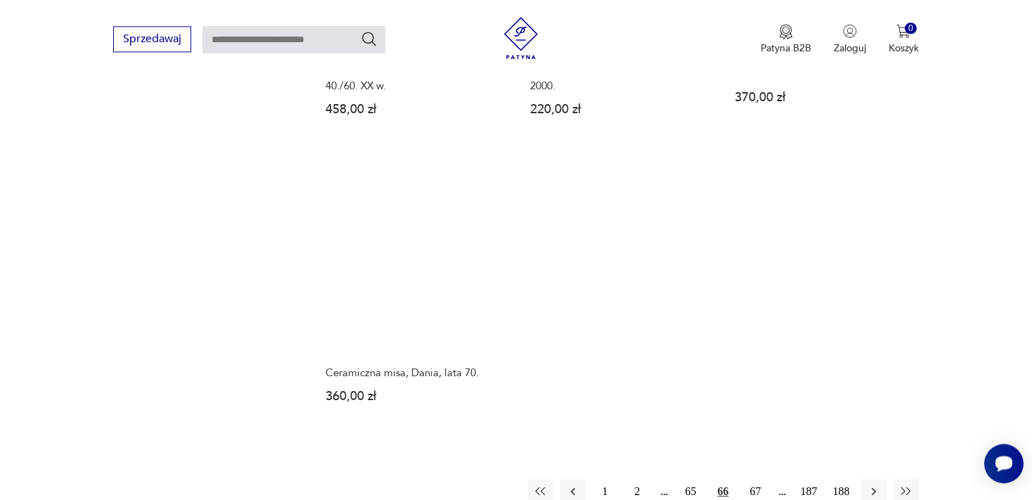
scroll to position [2153, 0]
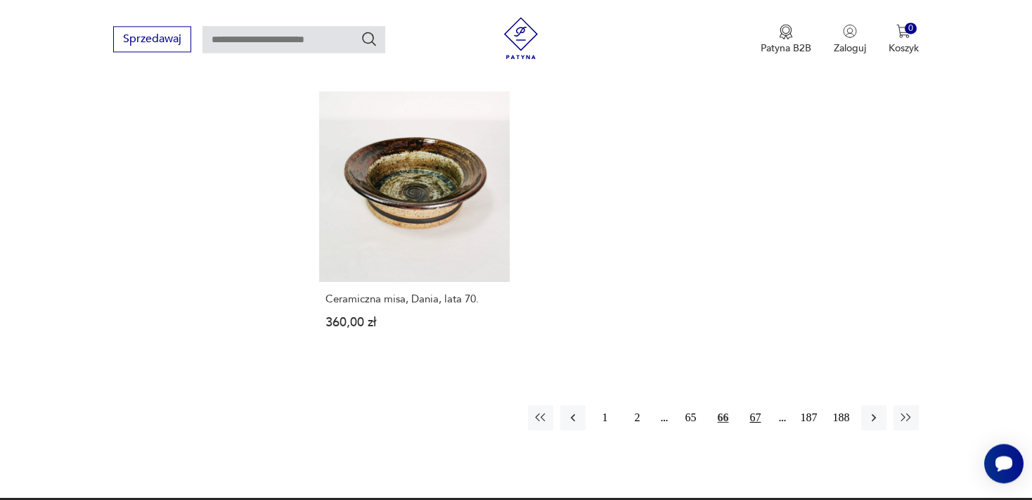
click at [757, 405] on button "67" at bounding box center [755, 417] width 25 height 25
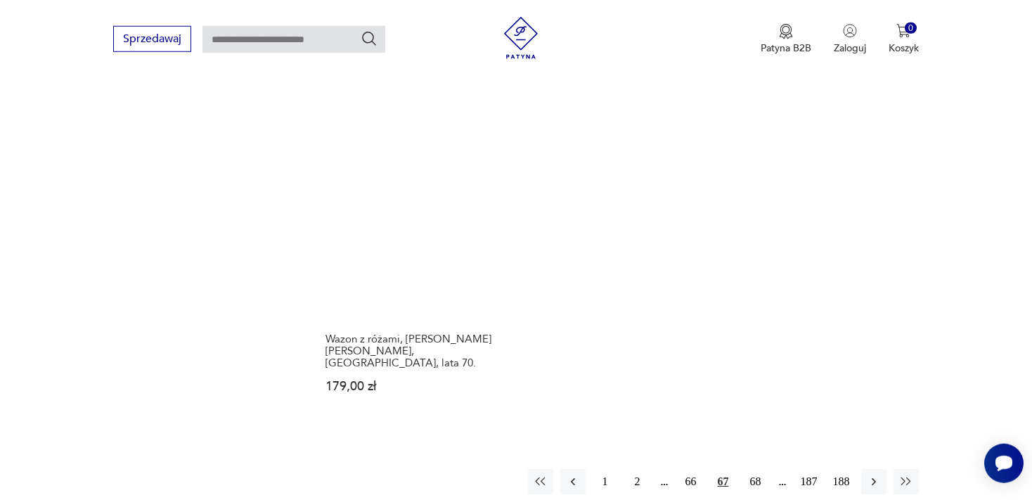
scroll to position [2153, 0]
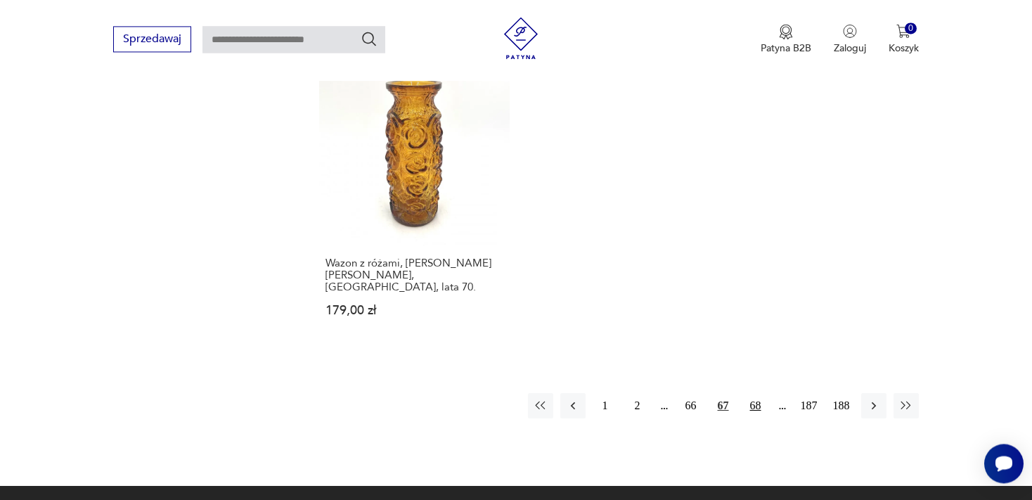
click at [754, 393] on button "68" at bounding box center [755, 405] width 25 height 25
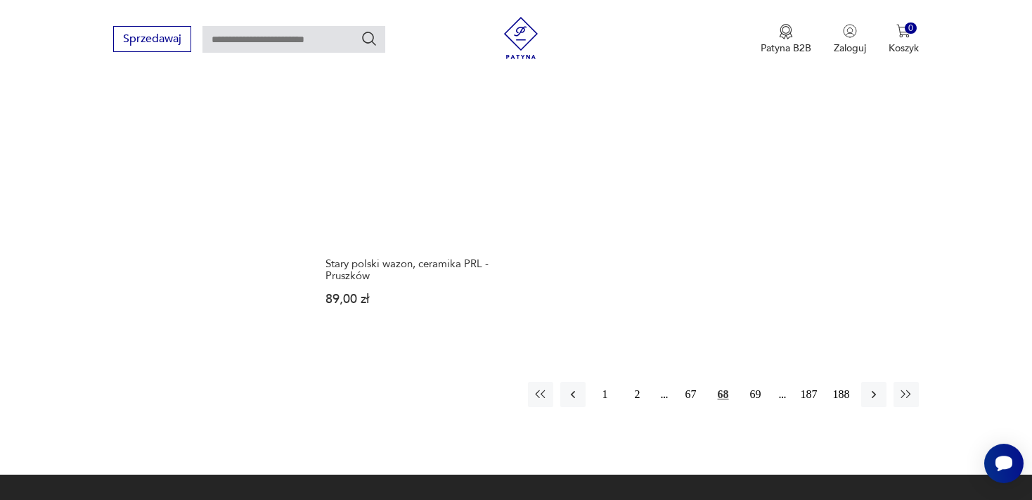
scroll to position [2153, 0]
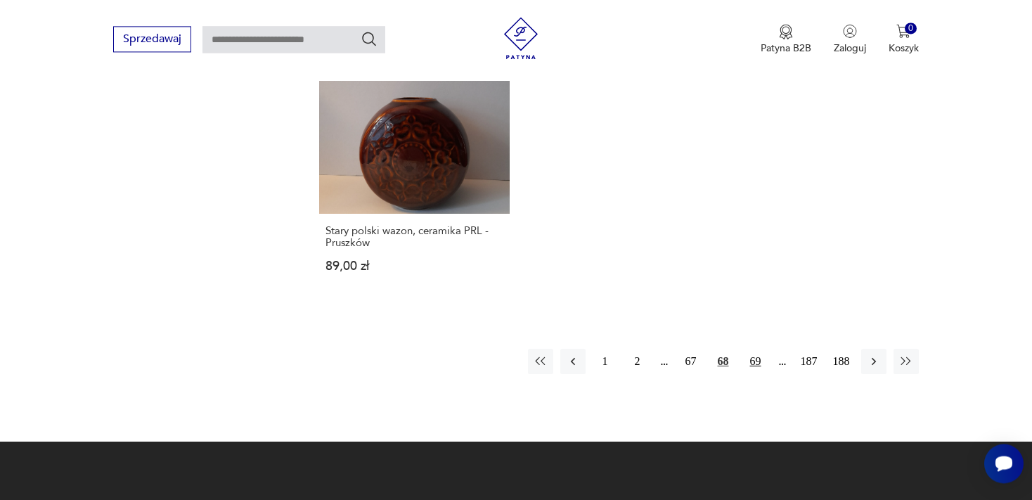
click at [755, 349] on button "69" at bounding box center [755, 361] width 25 height 25
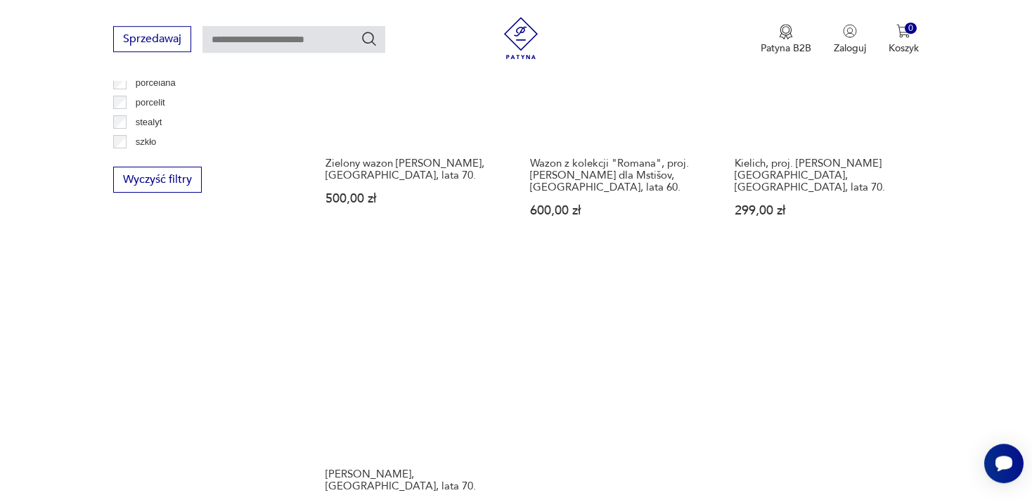
scroll to position [2080, 0]
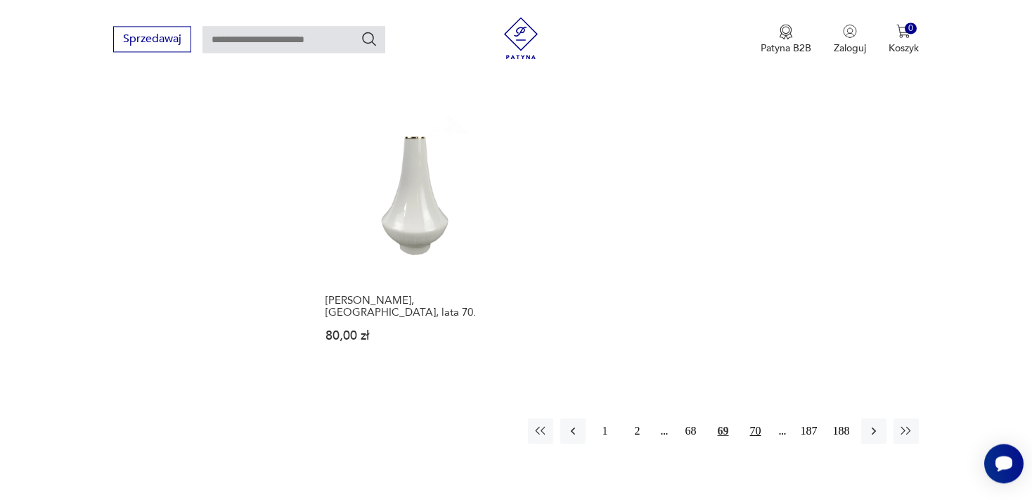
click at [758, 418] on button "70" at bounding box center [755, 430] width 25 height 25
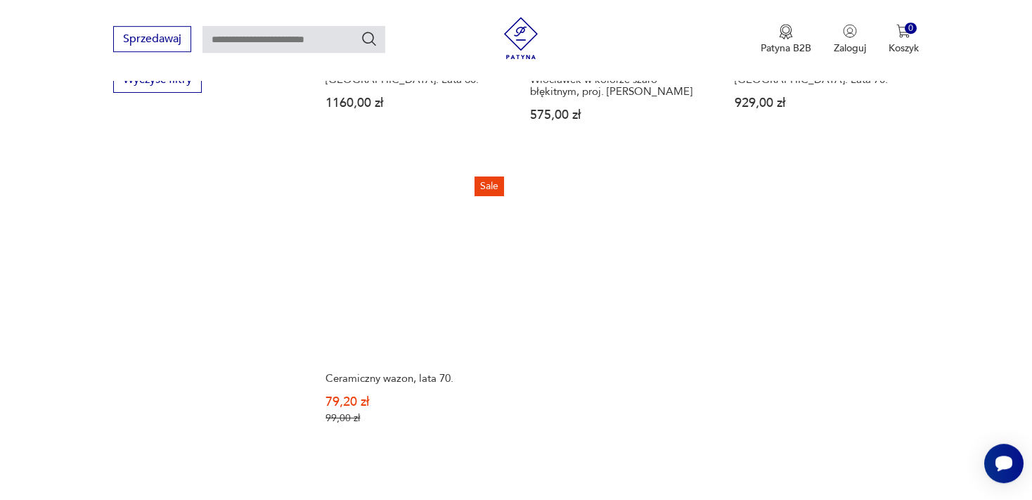
scroll to position [2080, 0]
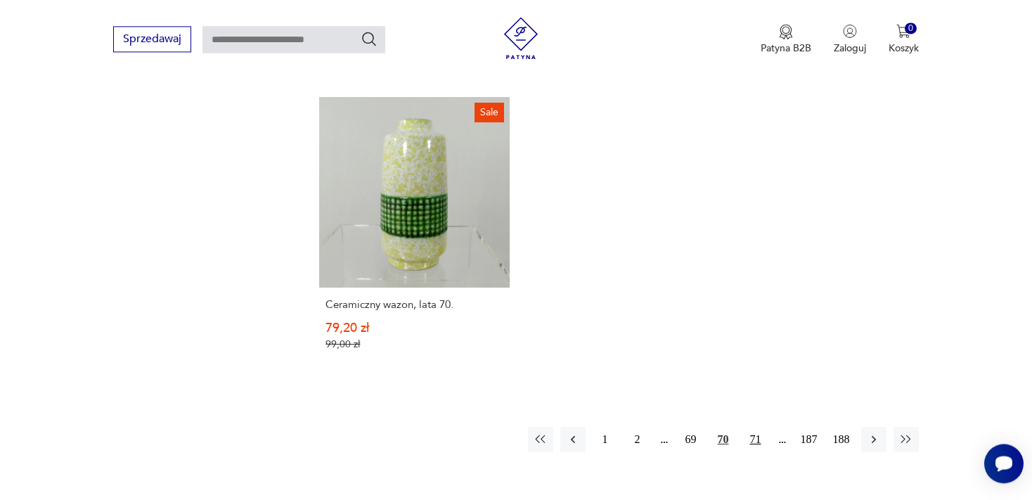
click at [758, 427] on button "71" at bounding box center [755, 439] width 25 height 25
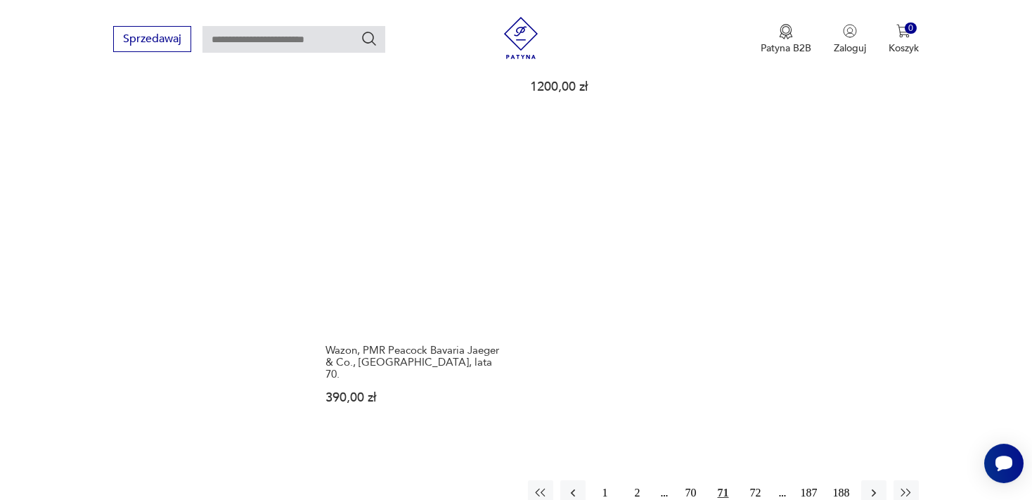
scroll to position [2080, 0]
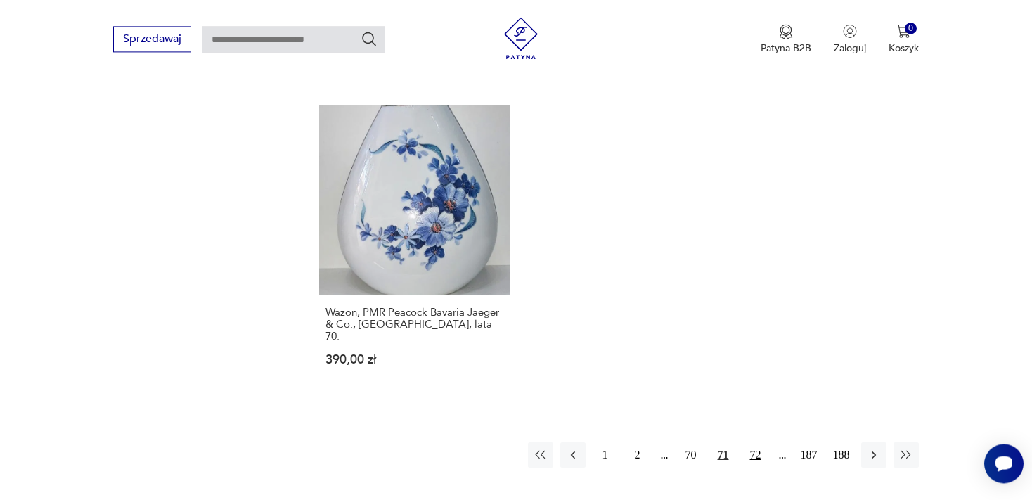
click at [755, 442] on button "72" at bounding box center [755, 454] width 25 height 25
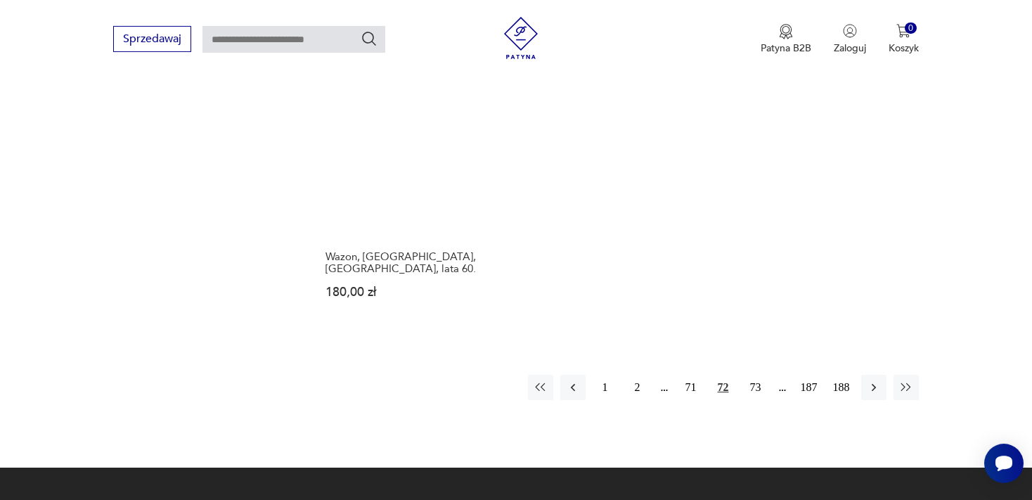
scroll to position [2153, 0]
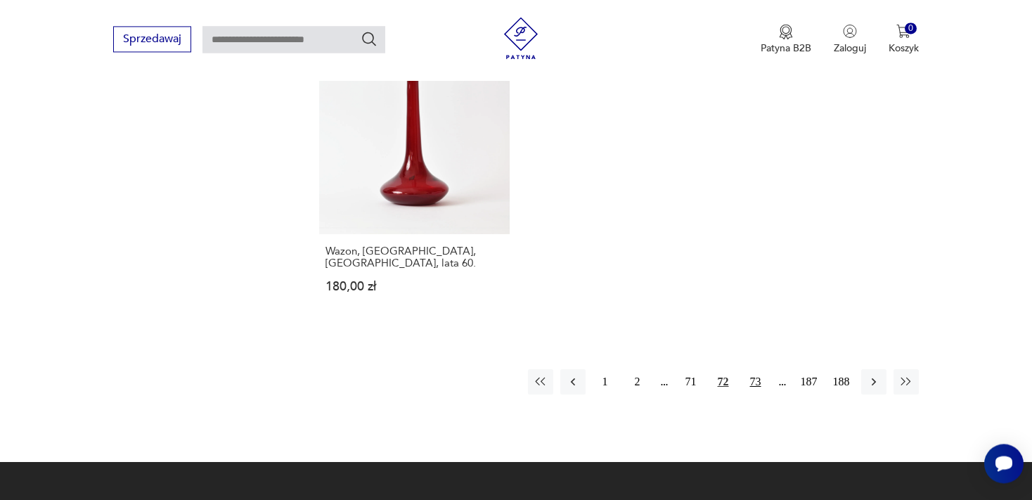
click at [754, 369] on button "73" at bounding box center [755, 381] width 25 height 25
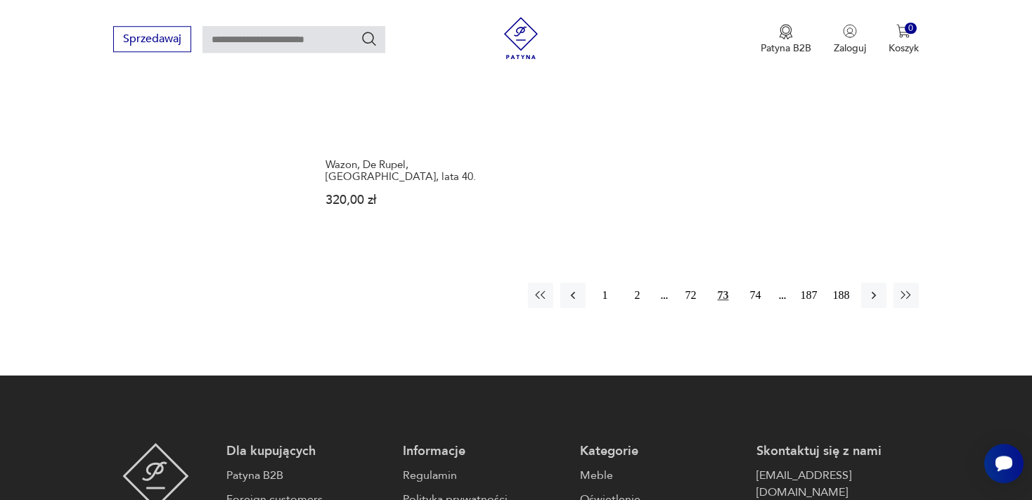
scroll to position [2153, 0]
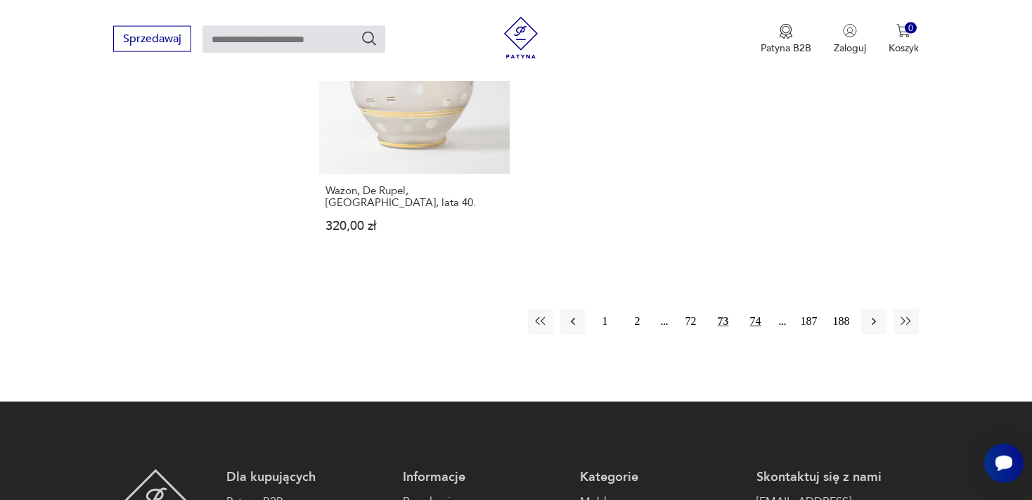
click at [755, 309] on button "74" at bounding box center [755, 321] width 25 height 25
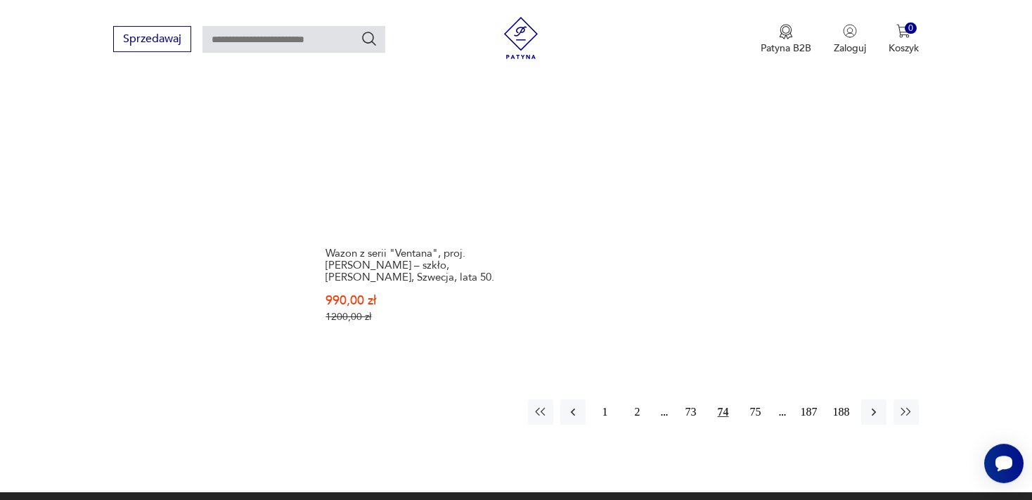
scroll to position [2153, 0]
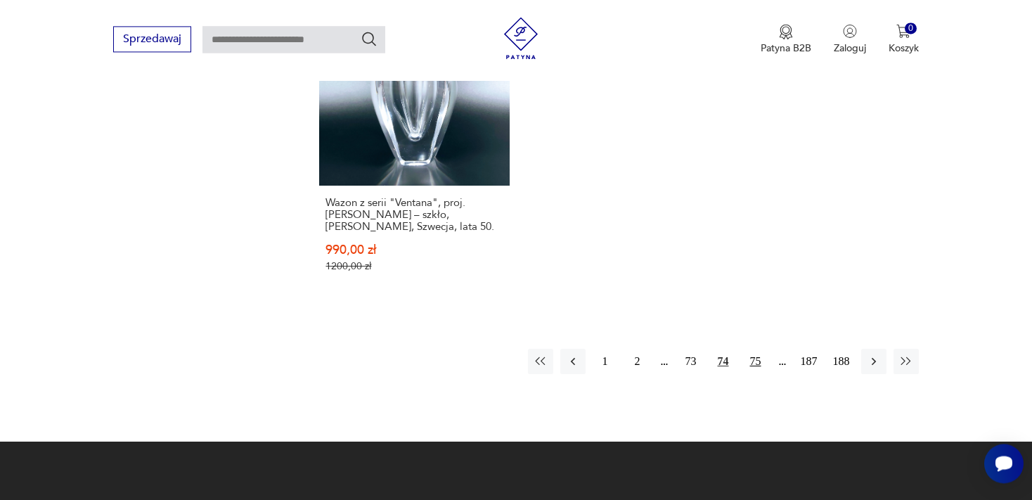
click at [757, 349] on button "75" at bounding box center [755, 361] width 25 height 25
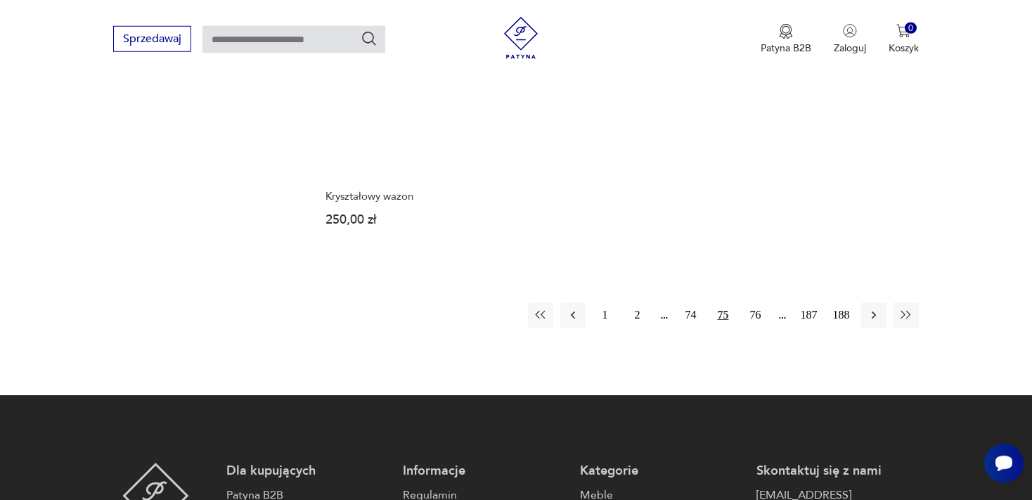
scroll to position [2153, 0]
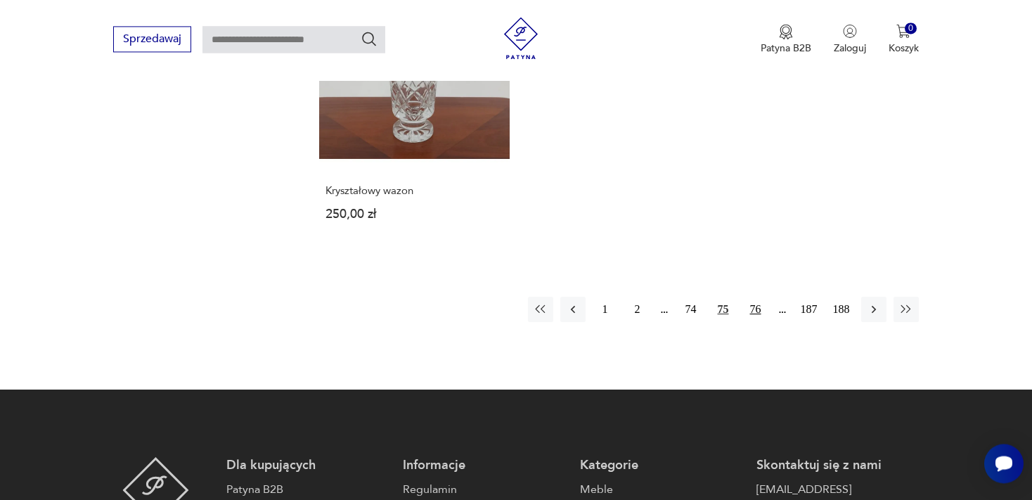
click at [757, 297] on button "76" at bounding box center [755, 309] width 25 height 25
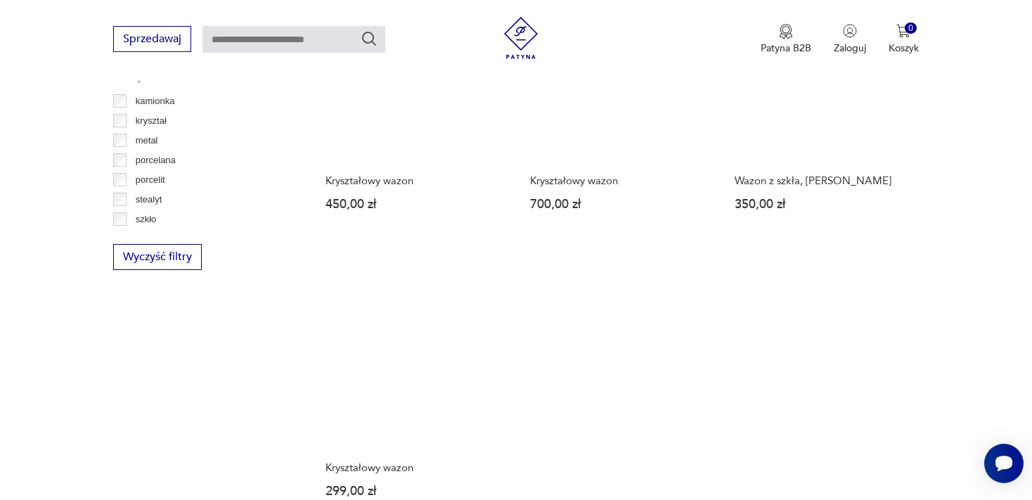
scroll to position [1931, 0]
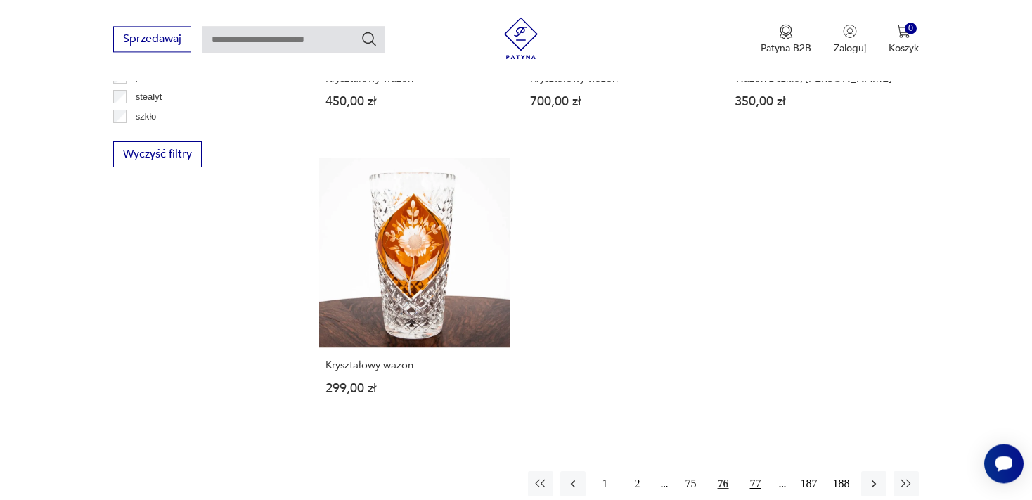
click at [753, 471] on button "77" at bounding box center [755, 483] width 25 height 25
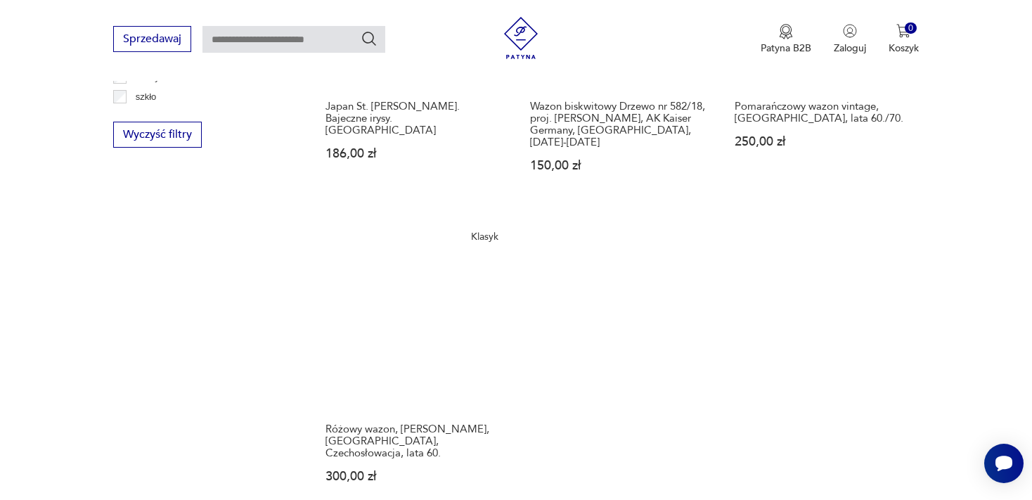
scroll to position [2005, 0]
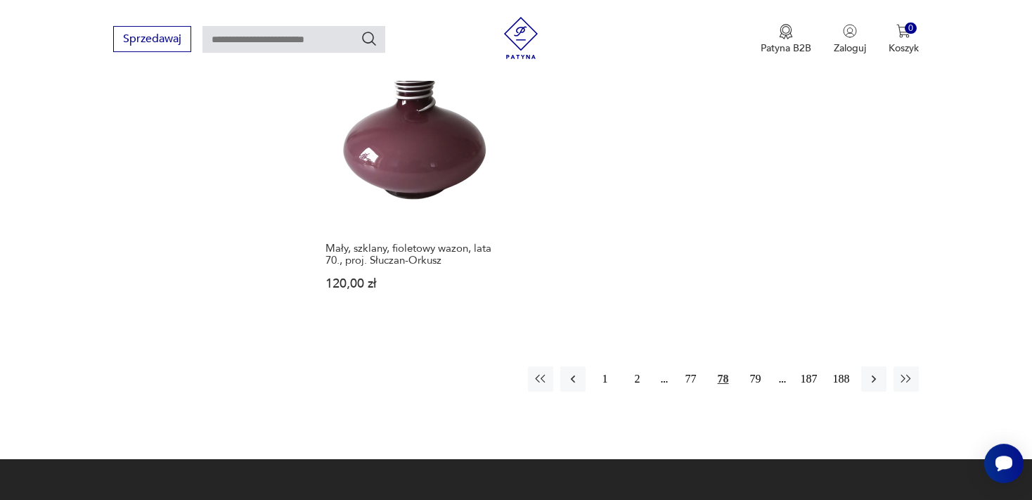
scroll to position [2228, 0]
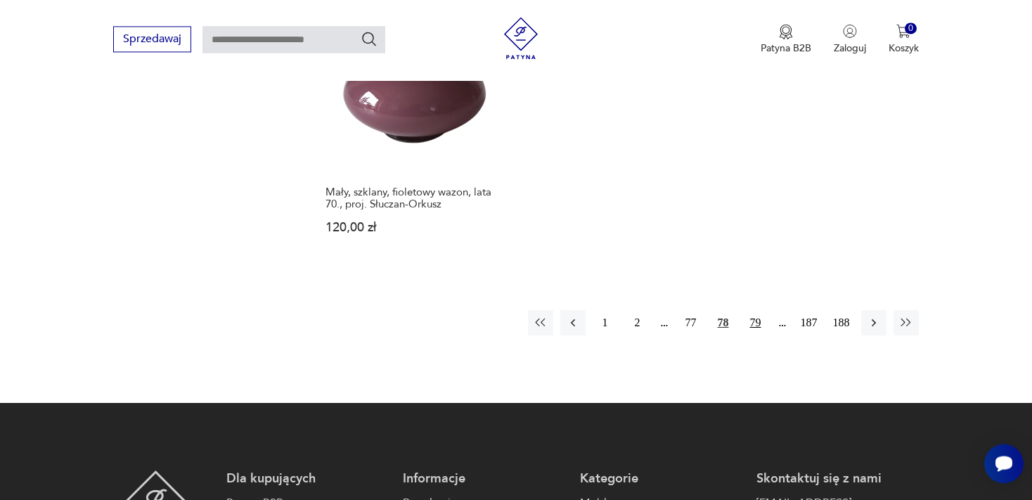
click at [755, 310] on button "79" at bounding box center [755, 322] width 25 height 25
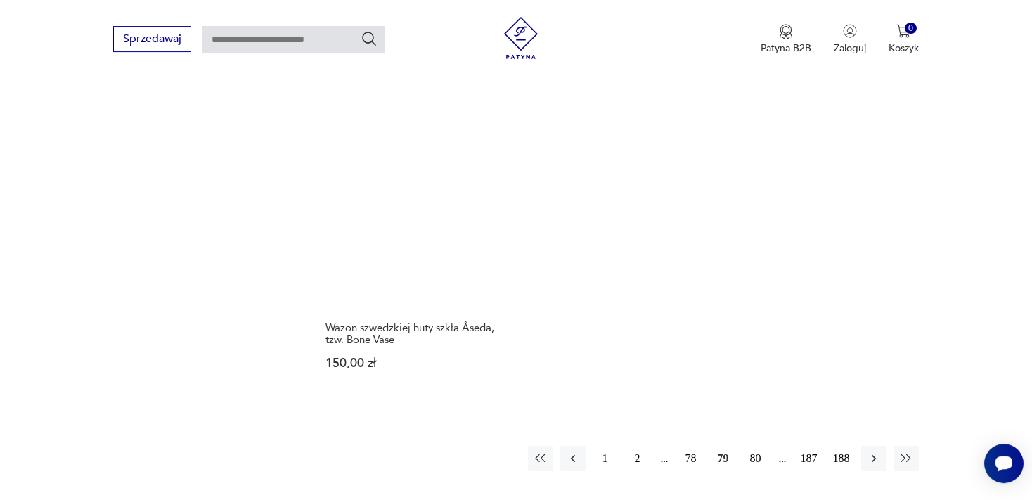
scroll to position [2080, 0]
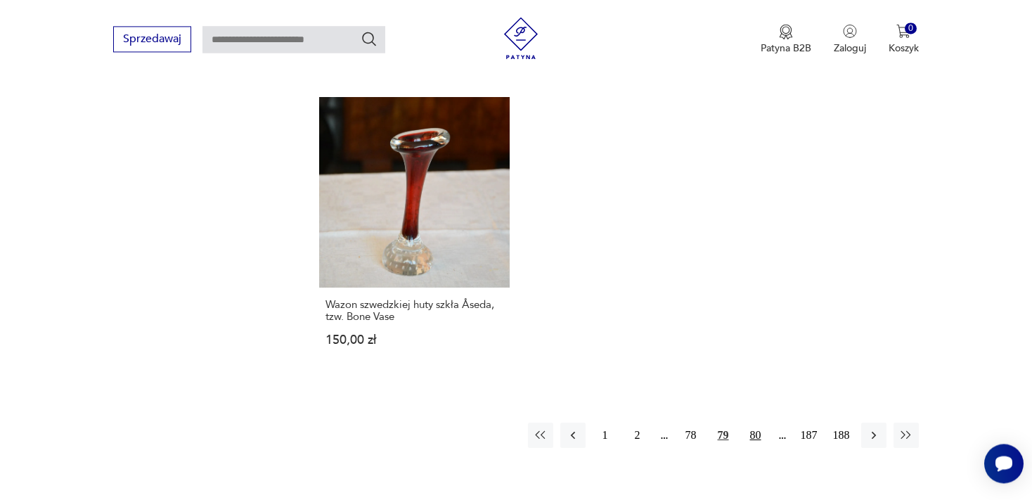
click at [758, 422] on button "80" at bounding box center [755, 434] width 25 height 25
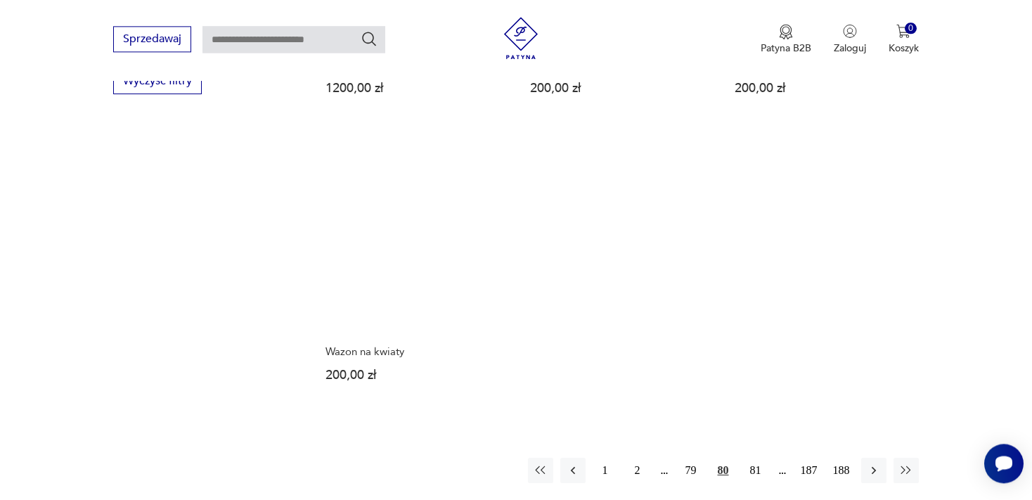
scroll to position [2005, 0]
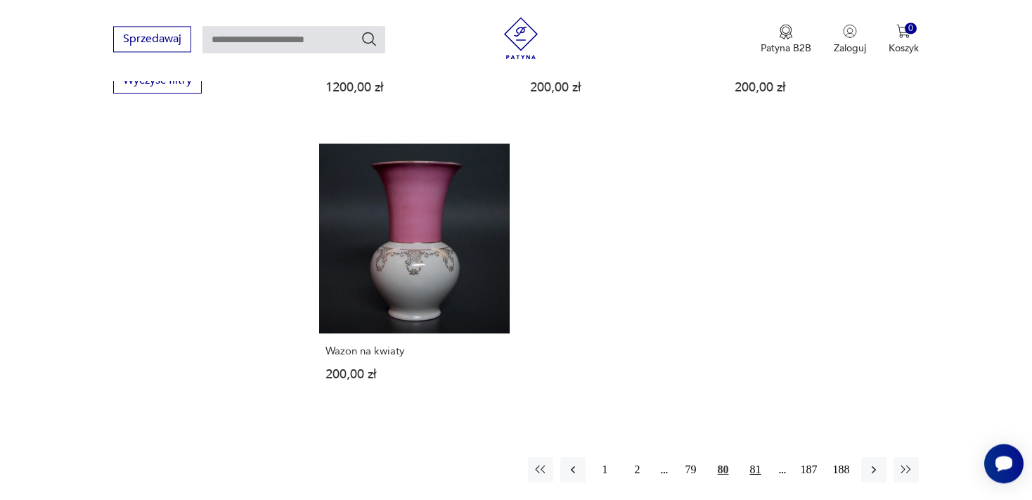
click at [754, 457] on button "81" at bounding box center [755, 469] width 25 height 25
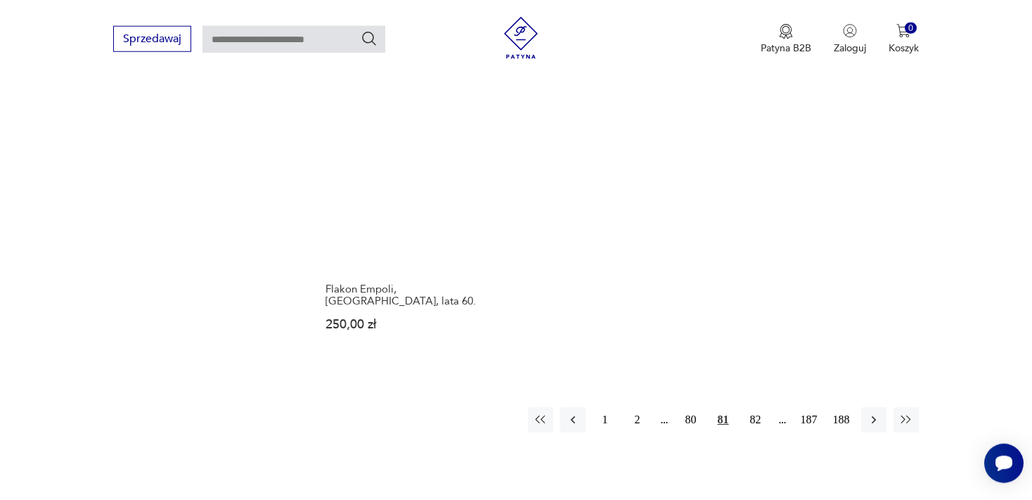
scroll to position [2080, 0]
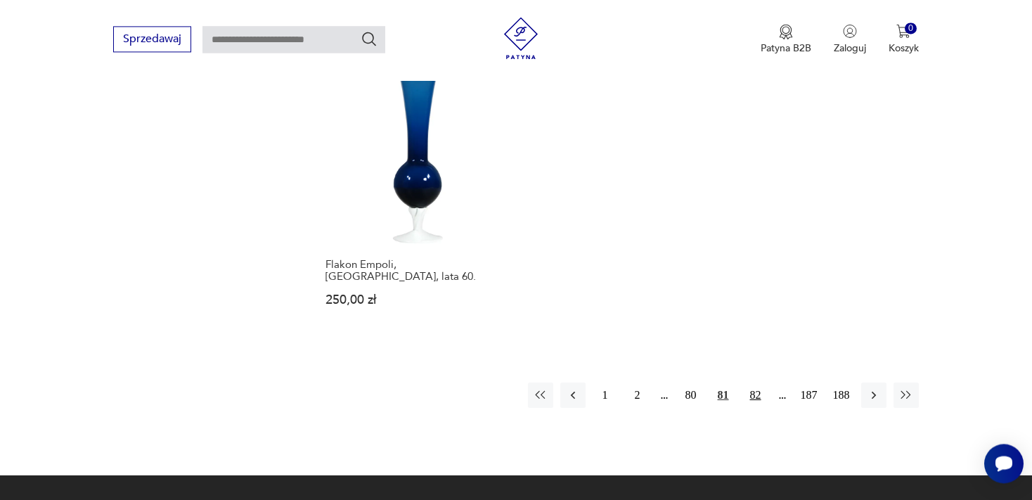
click at [757, 382] on button "82" at bounding box center [755, 394] width 25 height 25
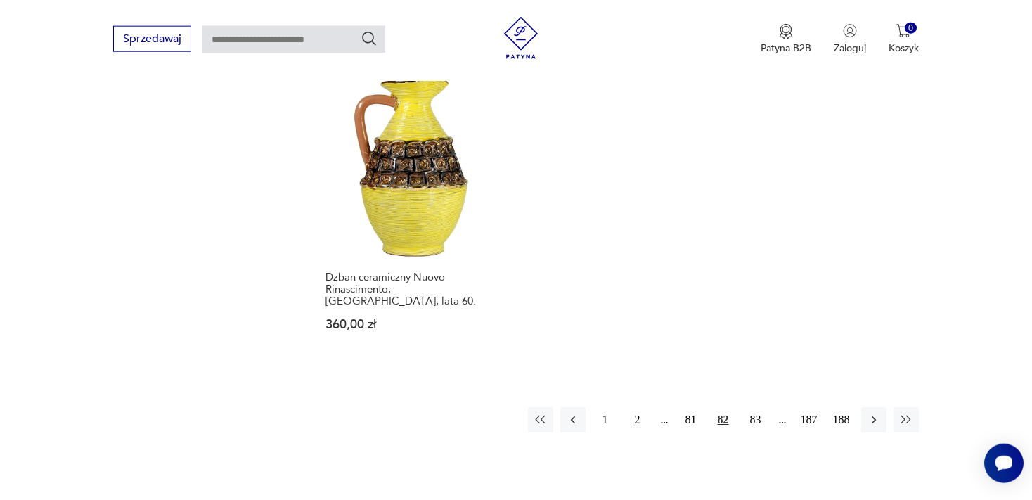
scroll to position [2153, 0]
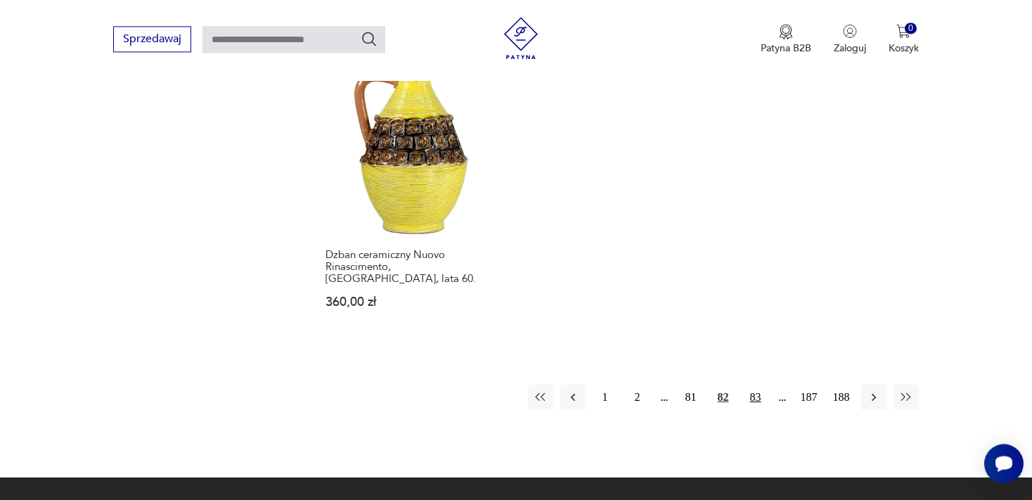
click at [757, 384] on button "83" at bounding box center [755, 396] width 25 height 25
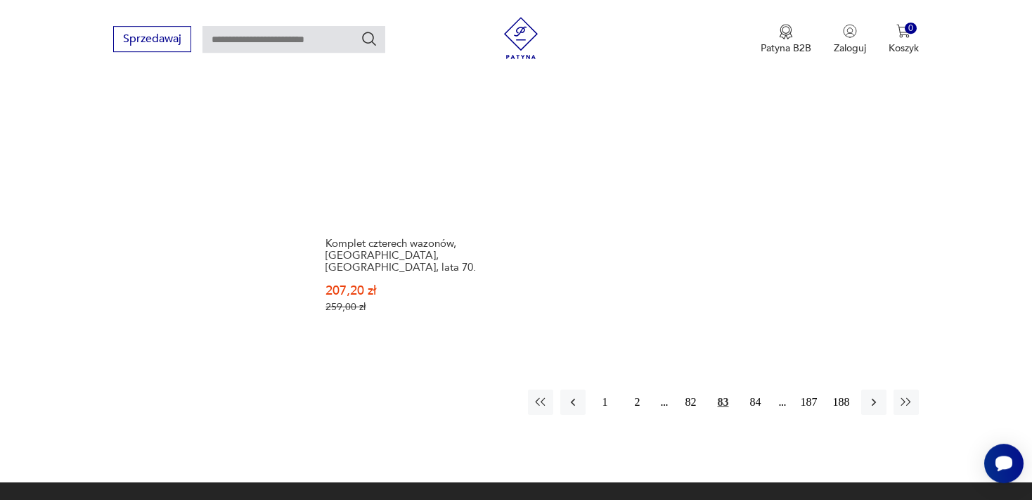
scroll to position [2228, 0]
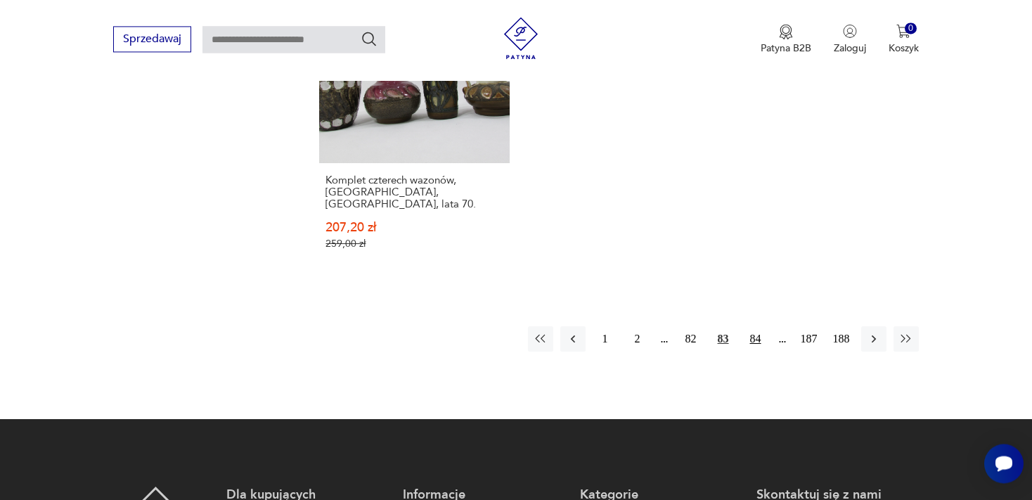
click at [758, 326] on button "84" at bounding box center [755, 338] width 25 height 25
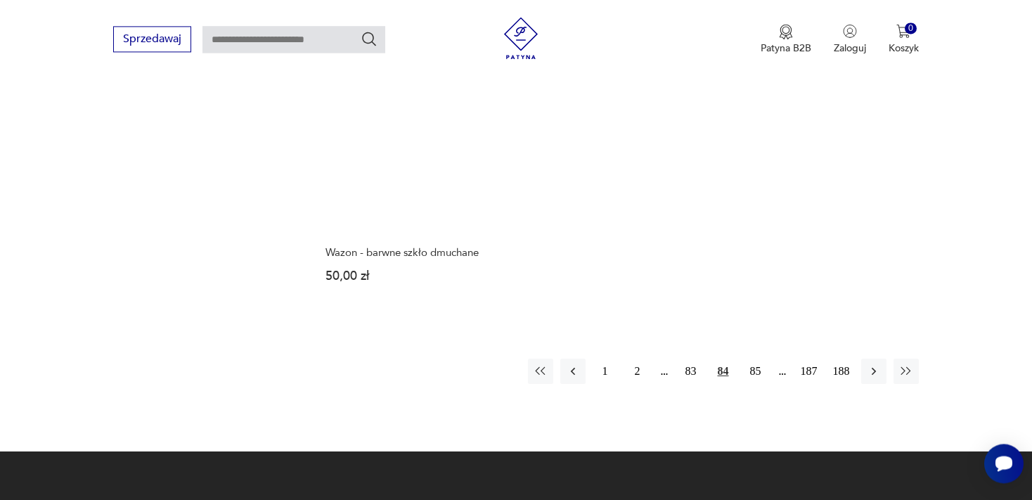
scroll to position [2228, 0]
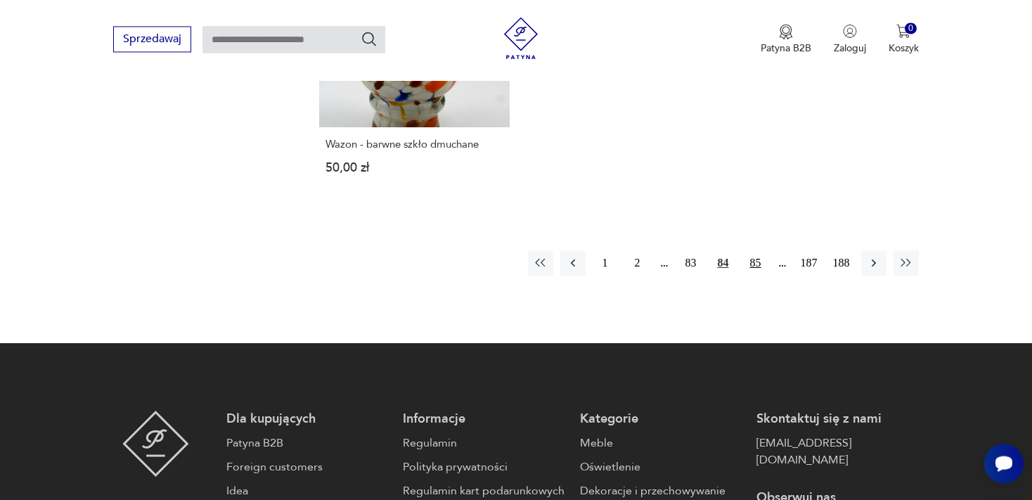
click at [753, 250] on button "85" at bounding box center [755, 262] width 25 height 25
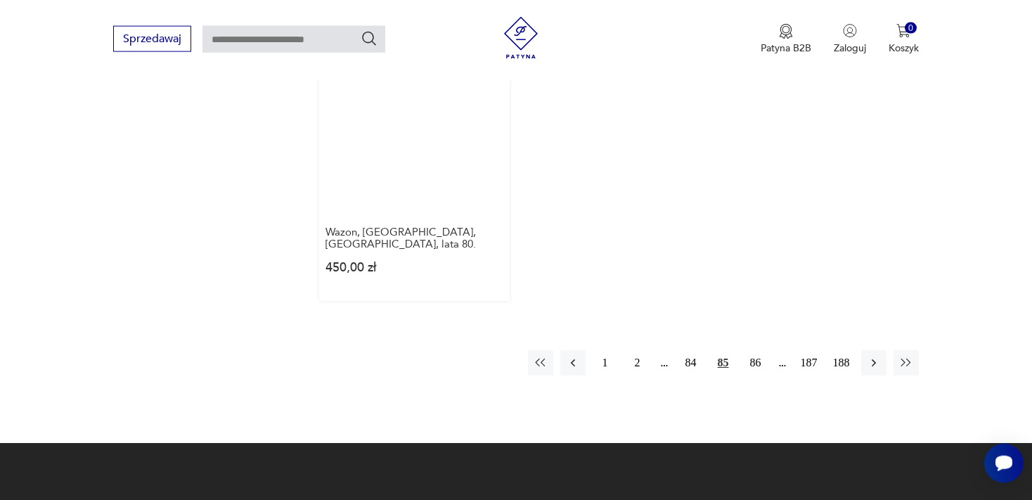
scroll to position [2228, 0]
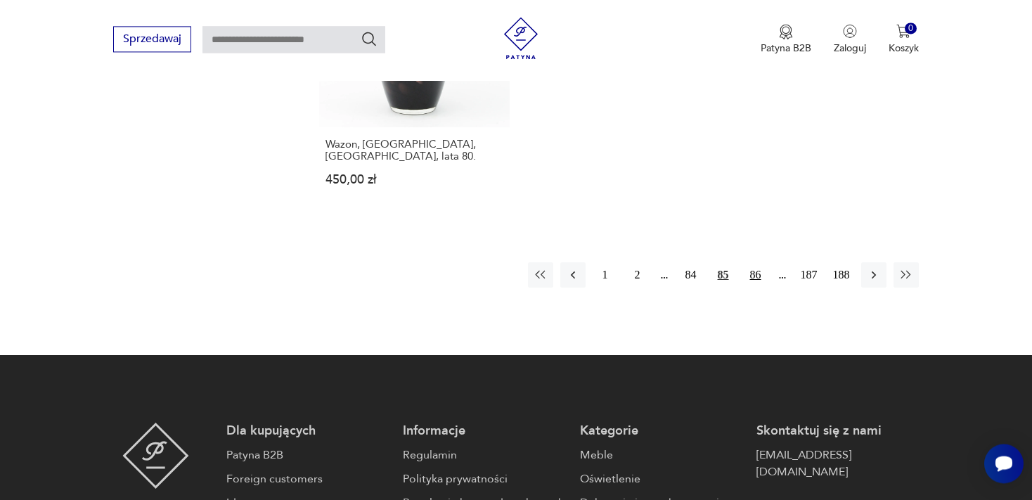
click at [753, 262] on button "86" at bounding box center [755, 274] width 25 height 25
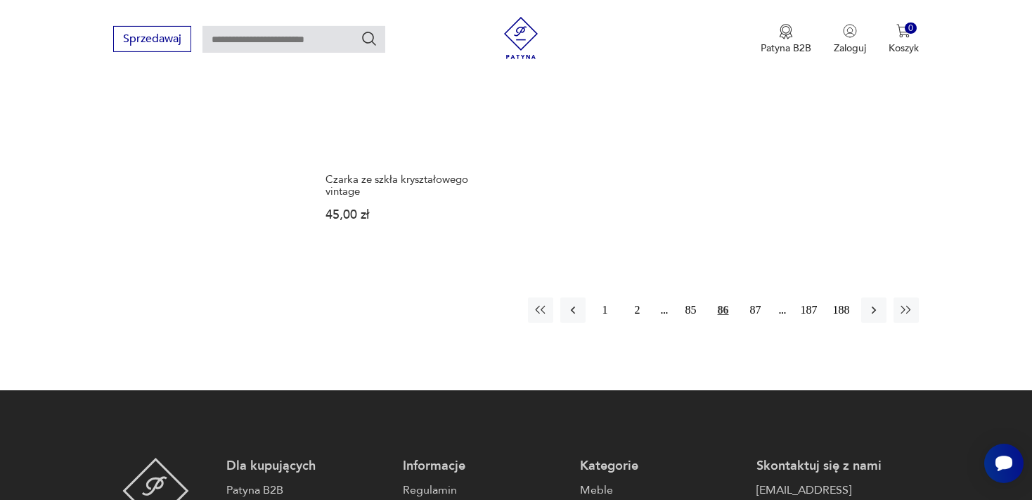
scroll to position [2228, 0]
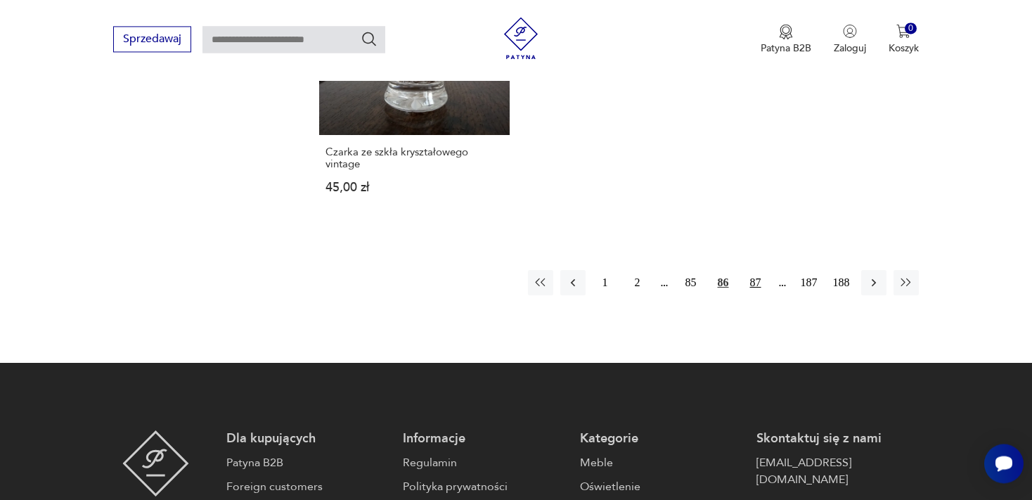
click at [753, 270] on button "87" at bounding box center [755, 282] width 25 height 25
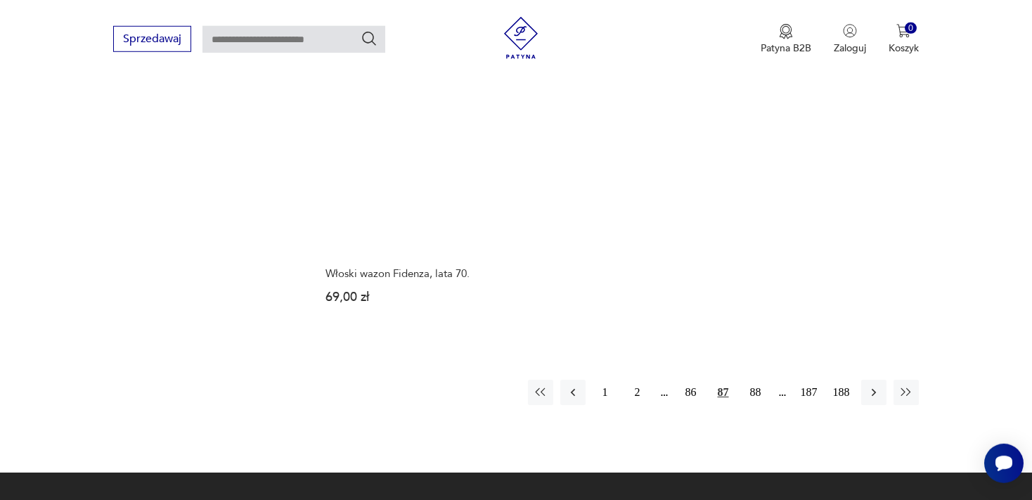
scroll to position [2153, 0]
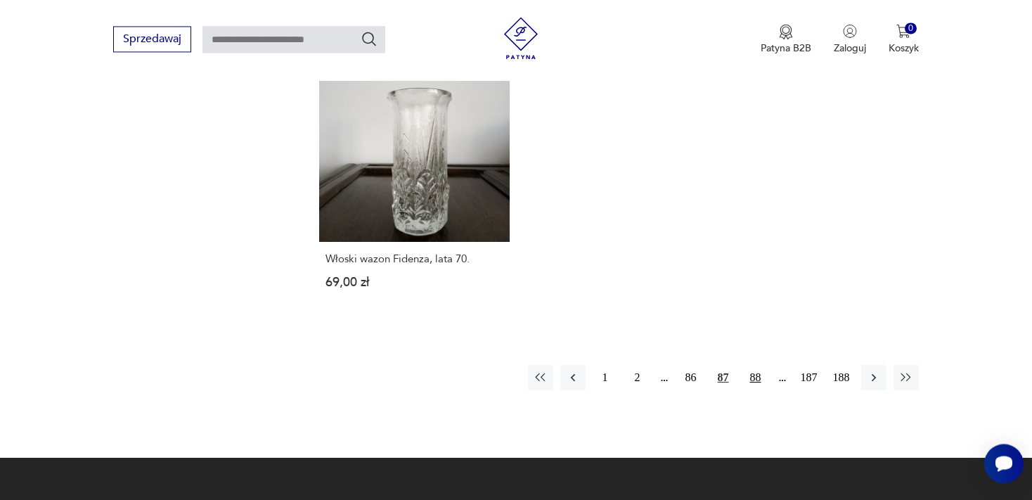
click at [756, 365] on button "88" at bounding box center [755, 377] width 25 height 25
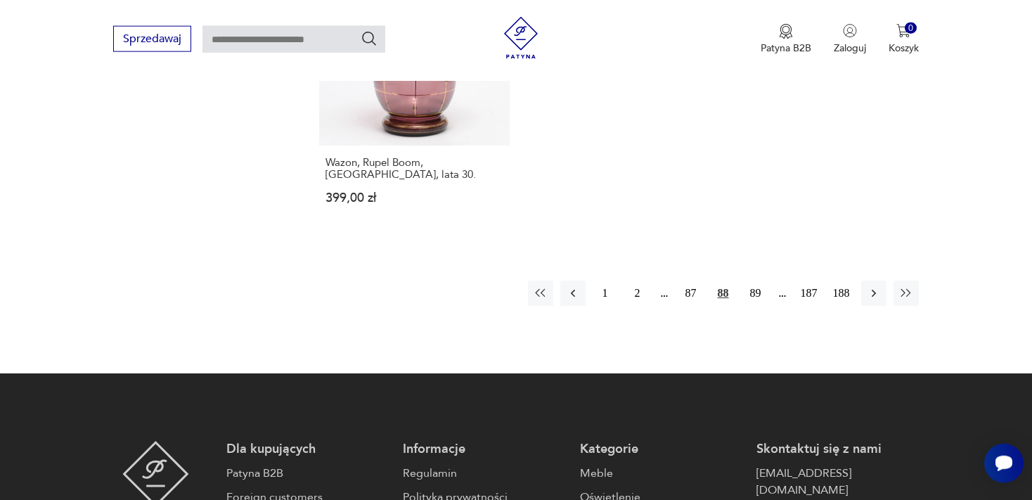
scroll to position [2228, 0]
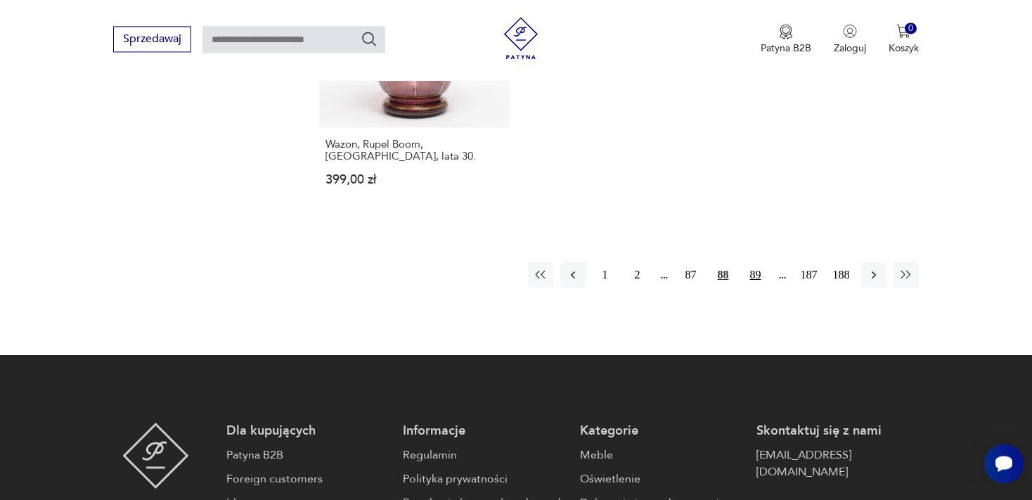
click at [755, 262] on button "89" at bounding box center [755, 274] width 25 height 25
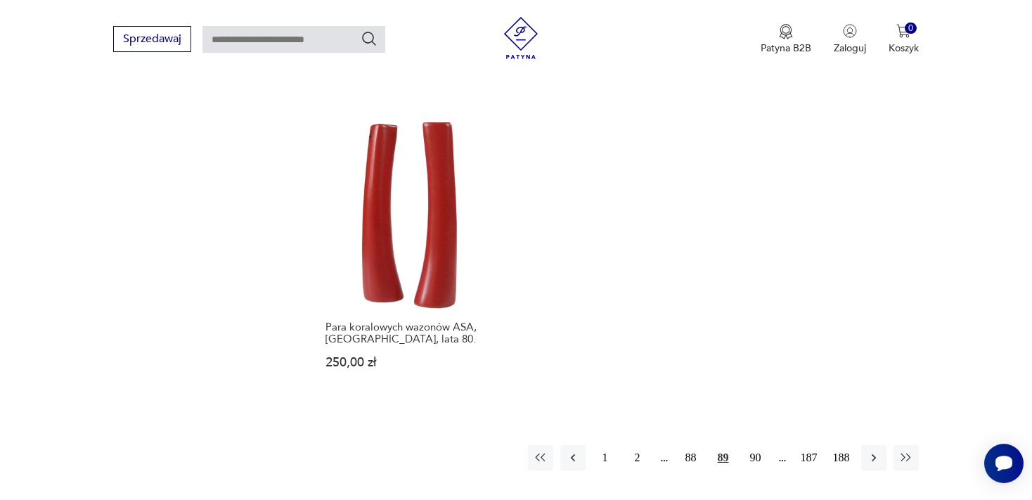
scroll to position [2153, 0]
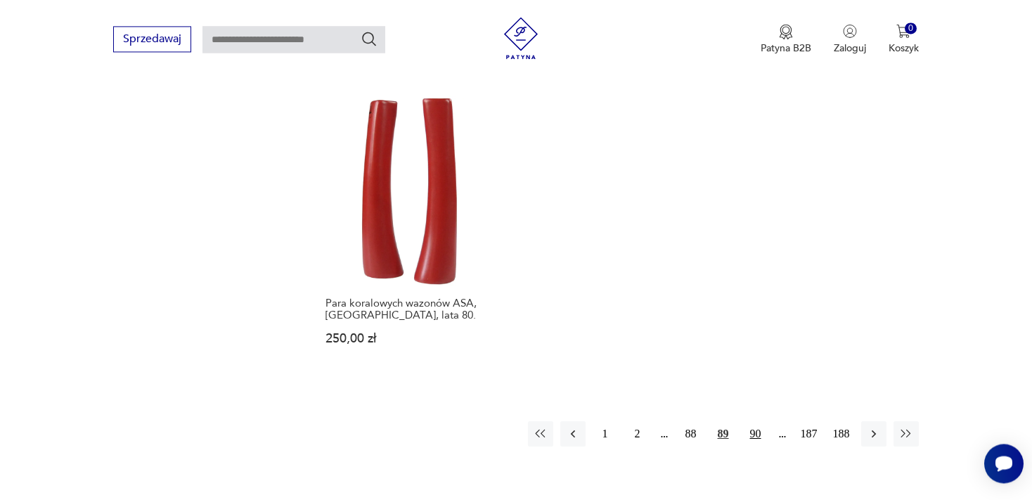
click at [755, 421] on button "90" at bounding box center [755, 433] width 25 height 25
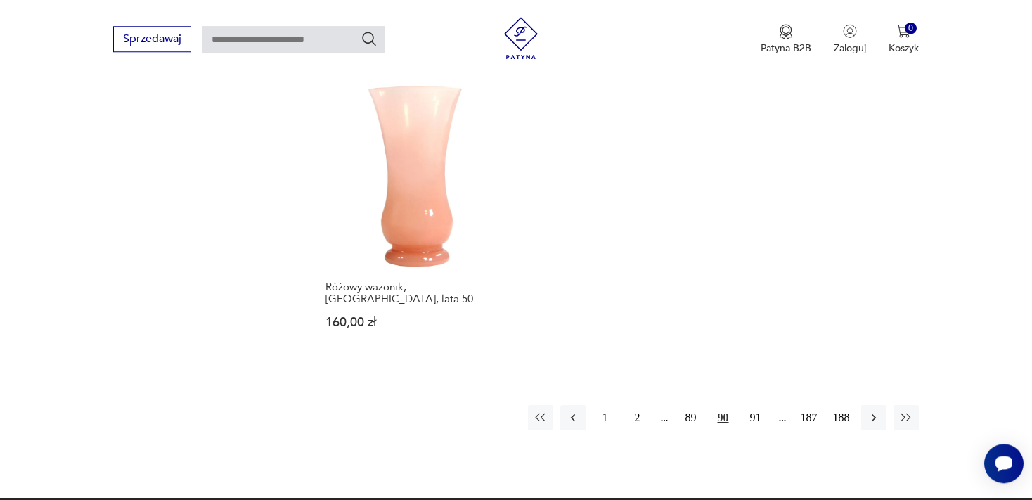
scroll to position [2153, 0]
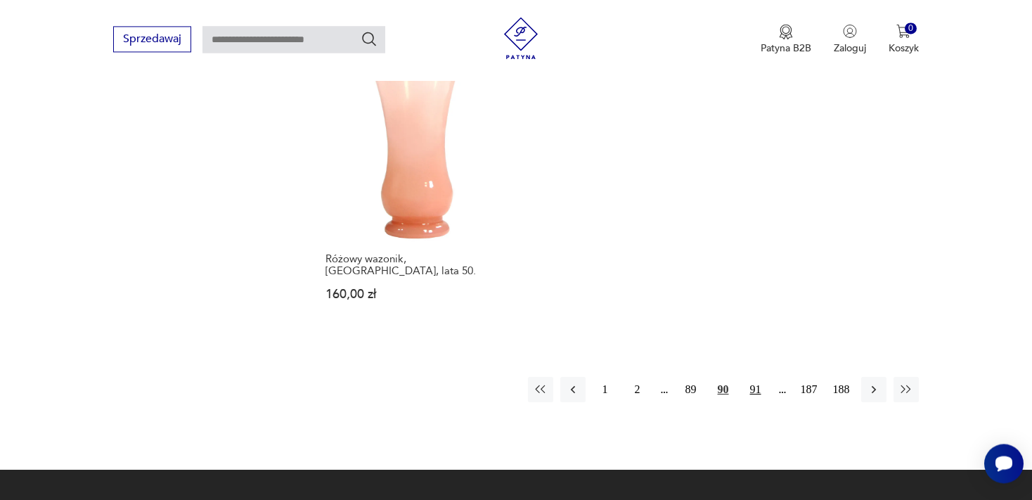
click at [758, 377] on button "91" at bounding box center [755, 389] width 25 height 25
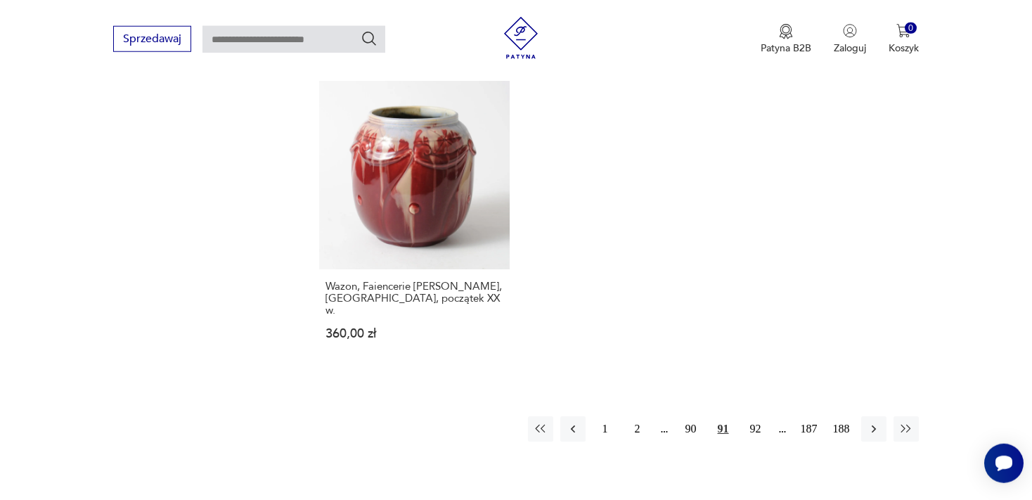
scroll to position [2153, 0]
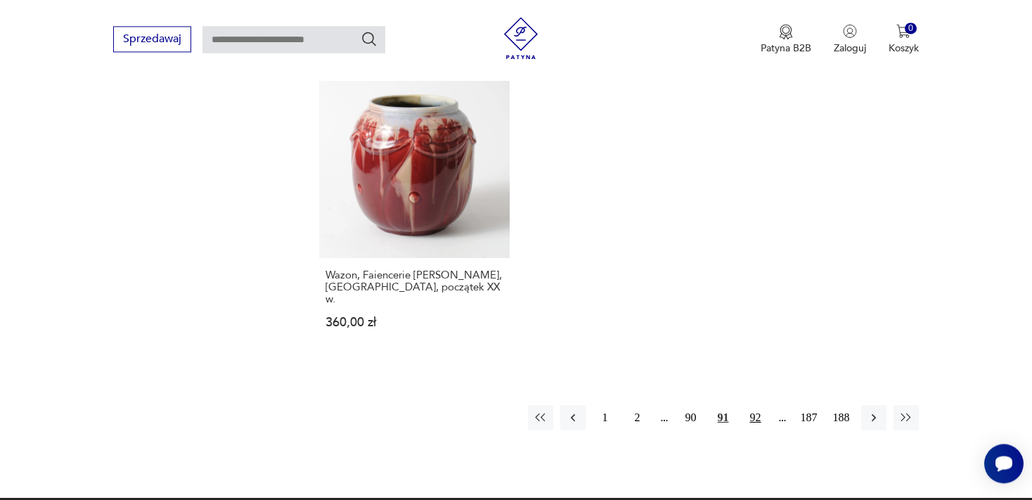
click at [753, 405] on button "92" at bounding box center [755, 417] width 25 height 25
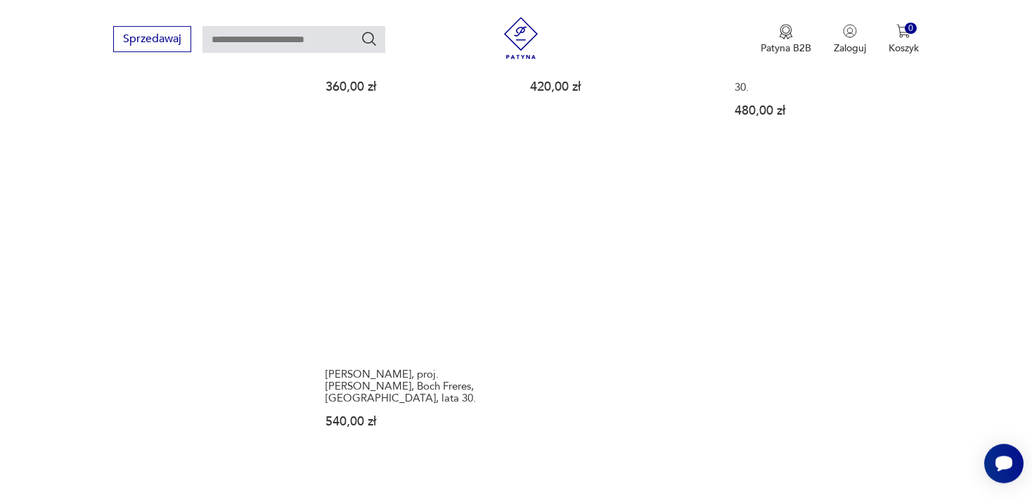
scroll to position [2228, 0]
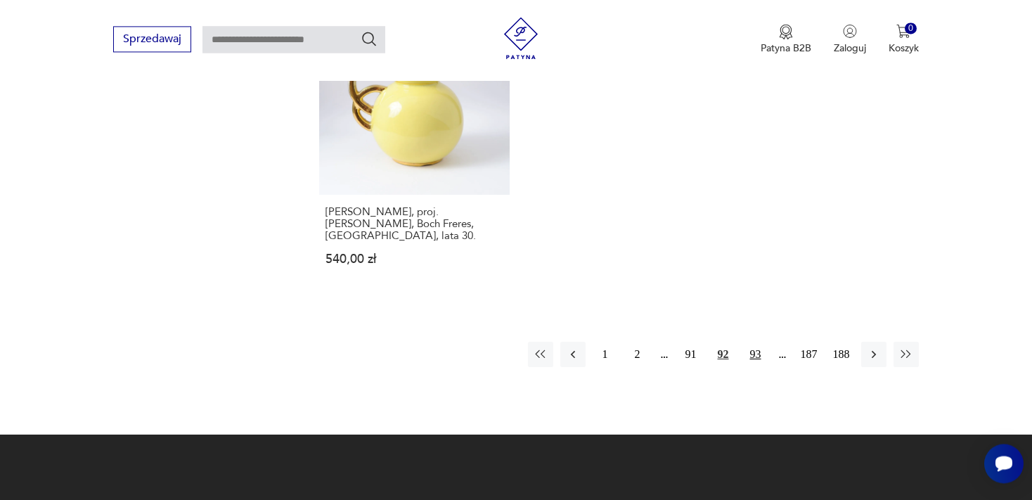
click at [755, 342] on button "93" at bounding box center [755, 354] width 25 height 25
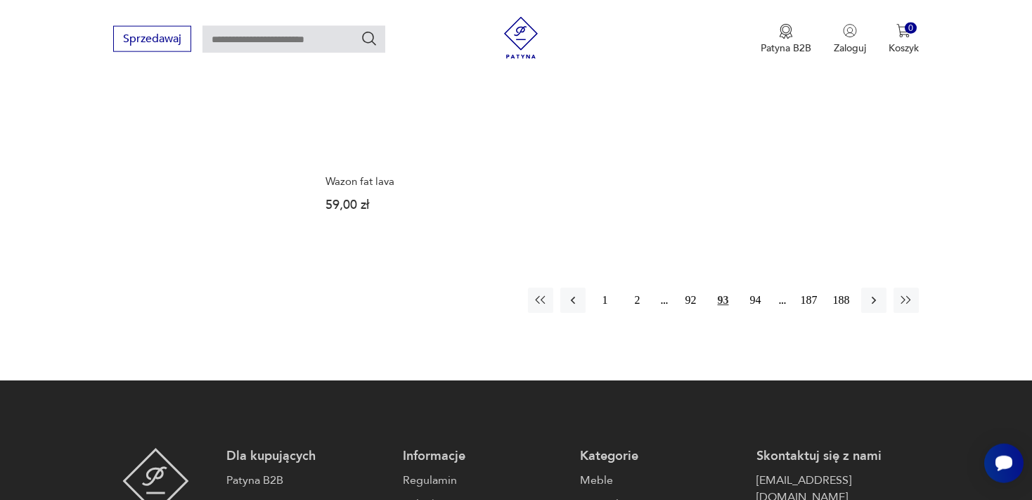
scroll to position [2228, 0]
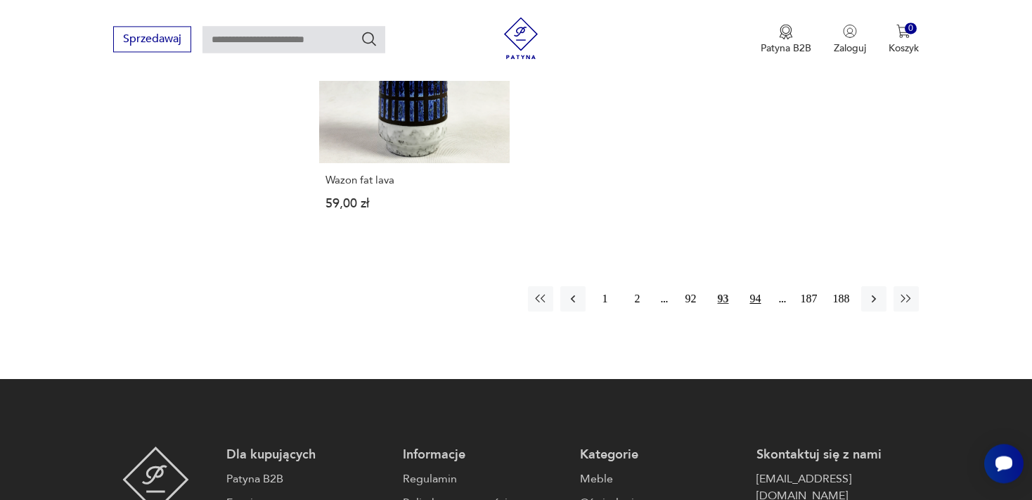
click at [756, 286] on button "94" at bounding box center [755, 298] width 25 height 25
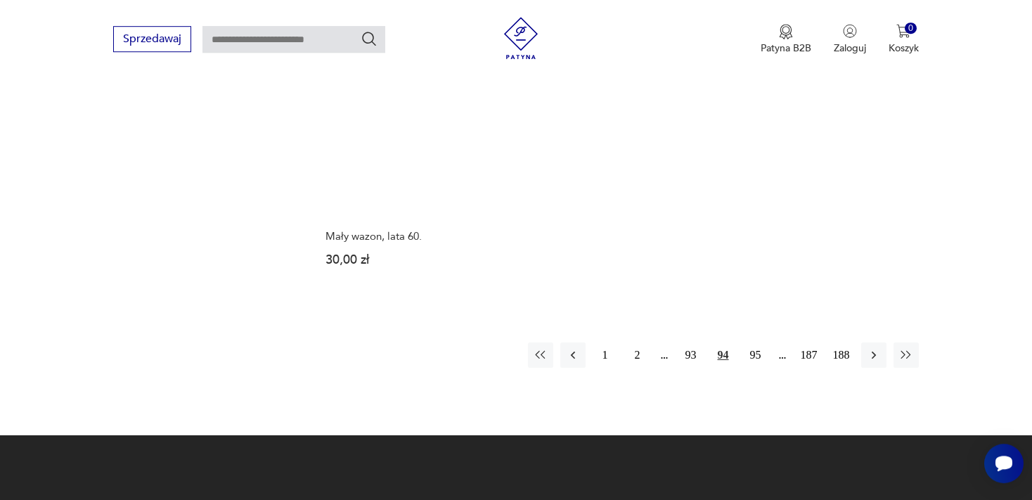
scroll to position [2153, 0]
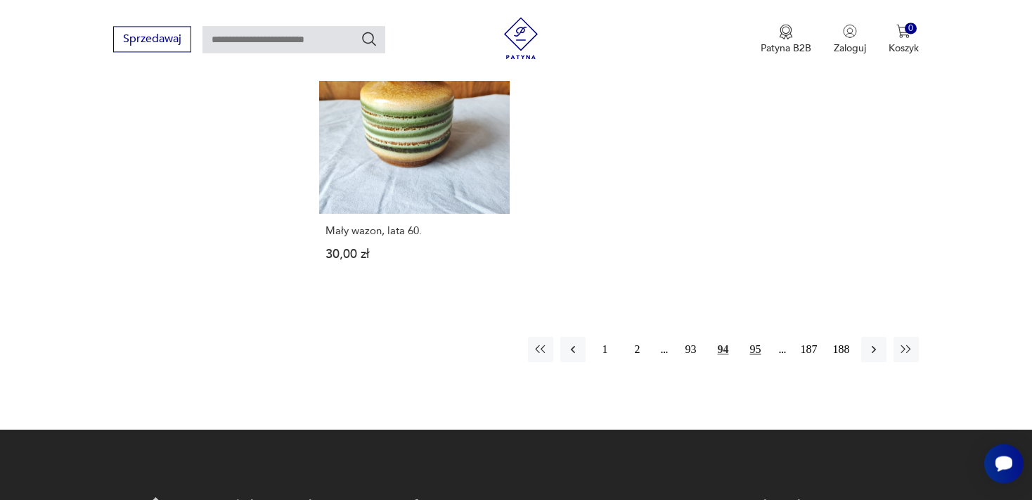
click at [755, 337] on button "95" at bounding box center [755, 349] width 25 height 25
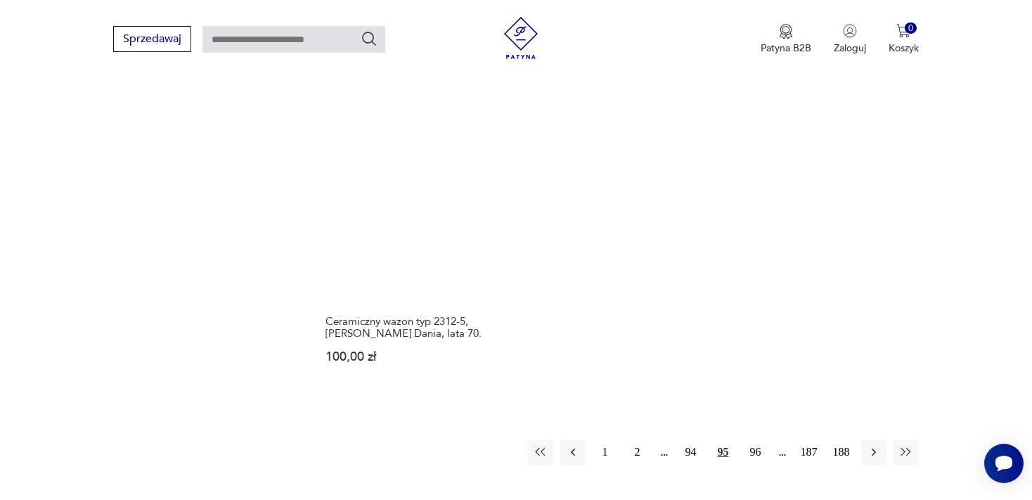
scroll to position [2153, 0]
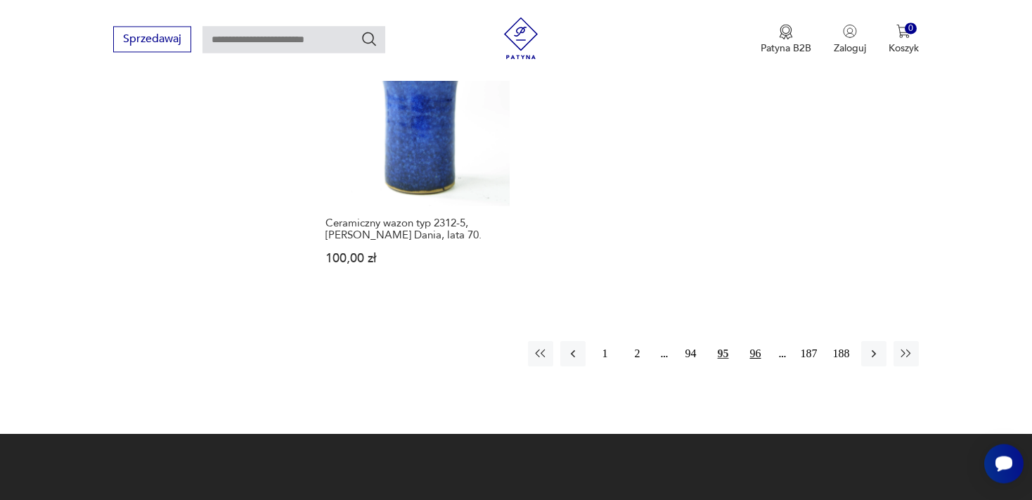
click at [755, 343] on button "96" at bounding box center [755, 353] width 25 height 25
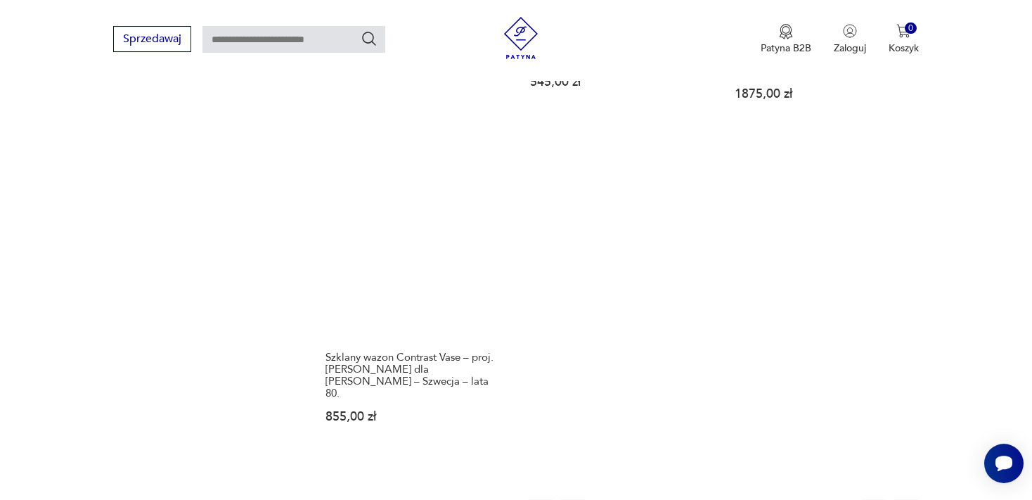
scroll to position [2080, 0]
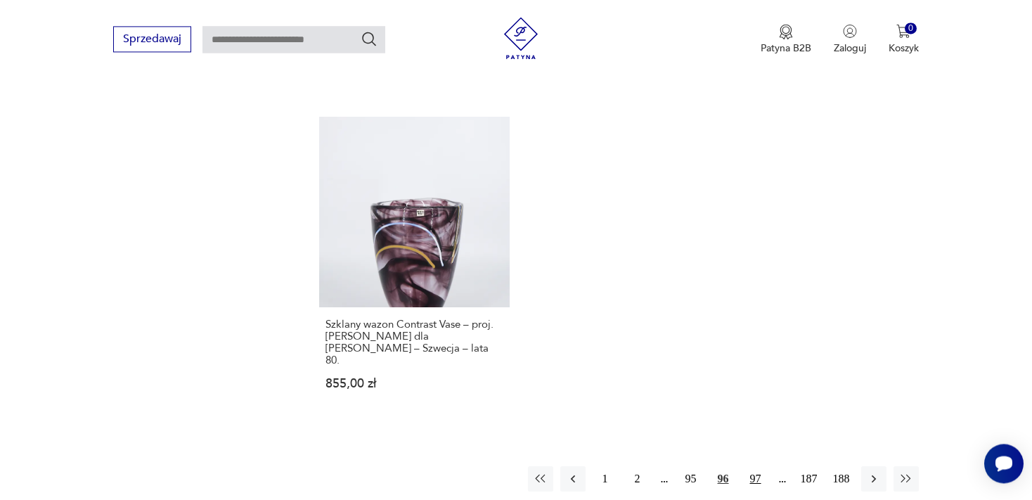
click at [757, 466] on button "97" at bounding box center [755, 478] width 25 height 25
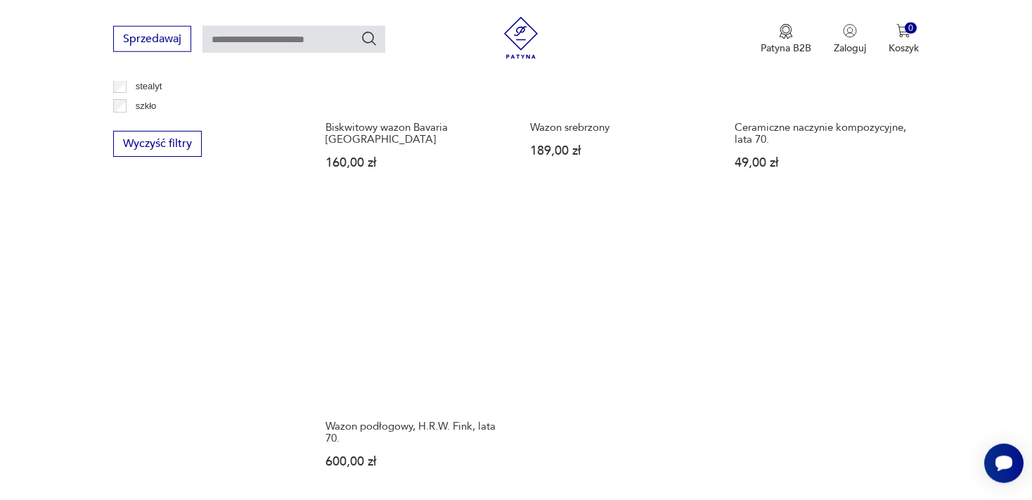
scroll to position [2080, 0]
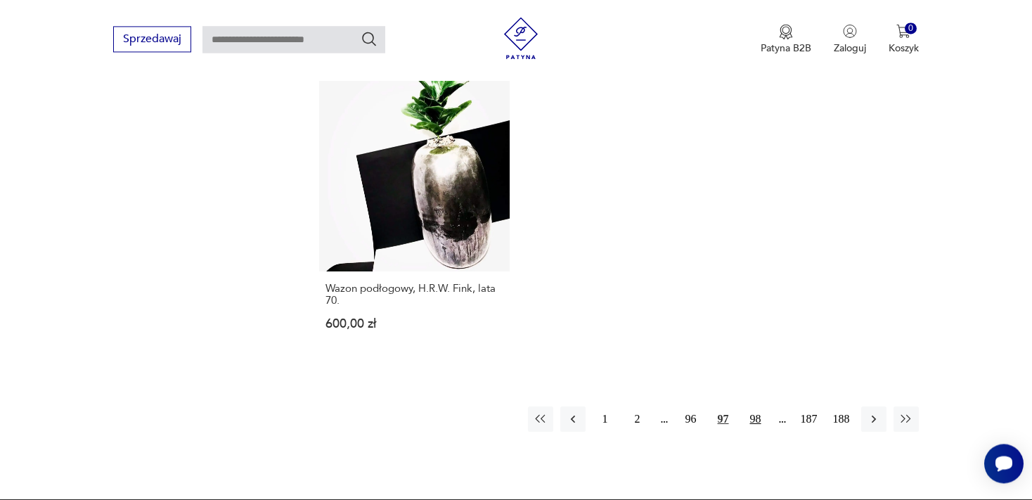
click at [755, 406] on button "98" at bounding box center [755, 418] width 25 height 25
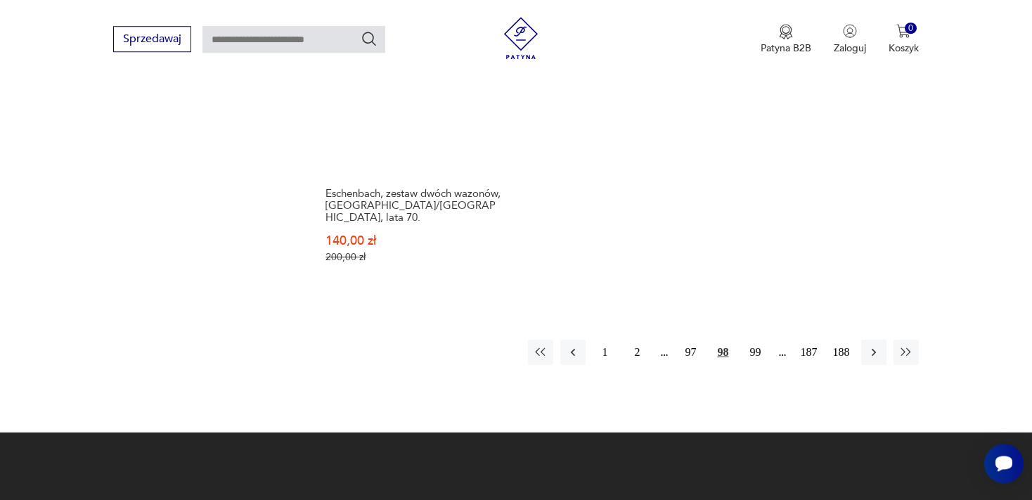
scroll to position [2228, 0]
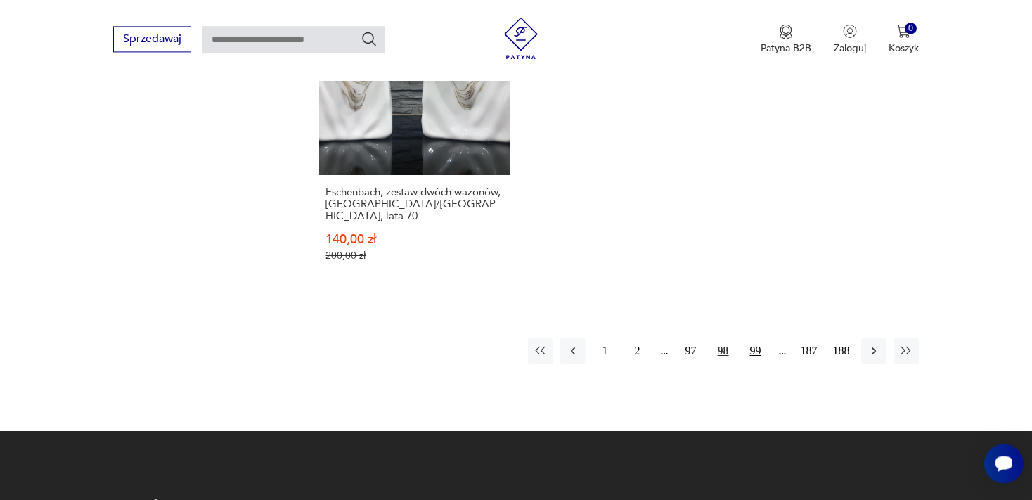
click at [755, 338] on button "99" at bounding box center [755, 350] width 25 height 25
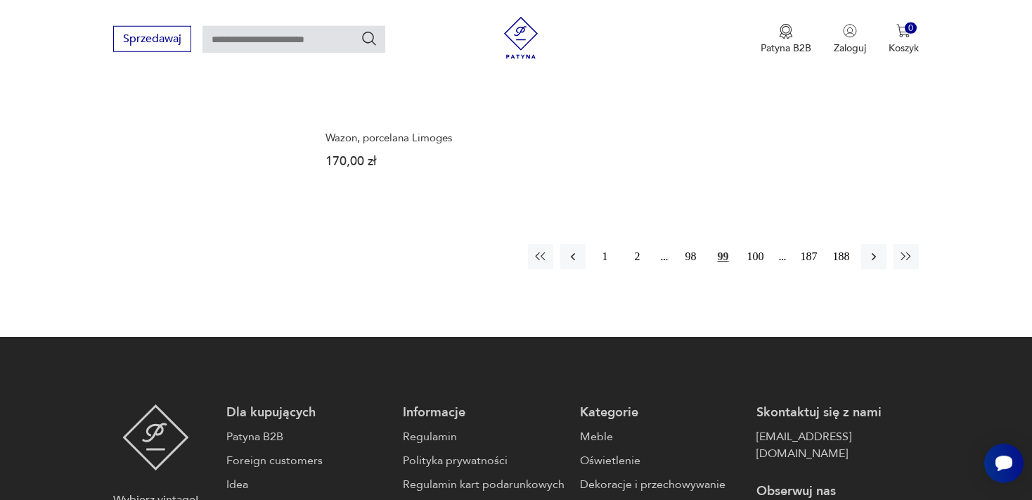
scroll to position [2302, 0]
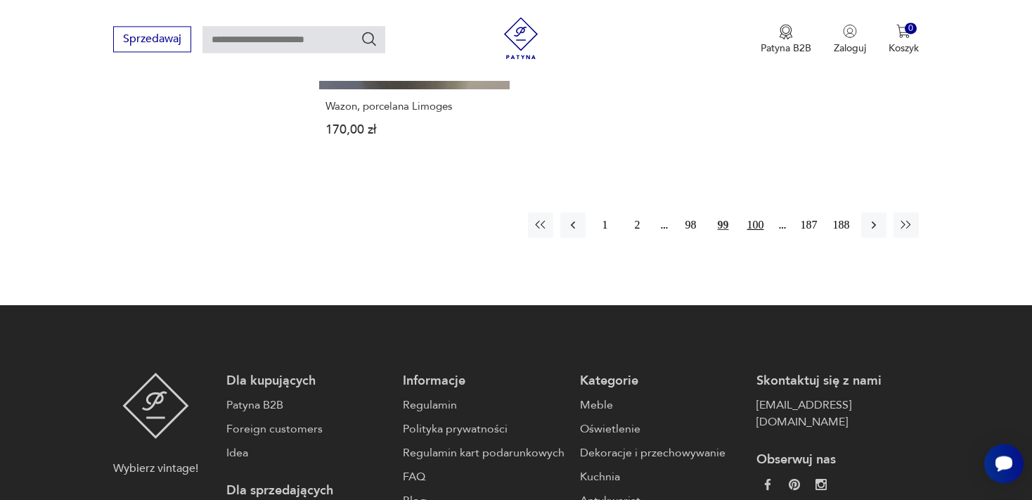
click at [756, 212] on button "100" at bounding box center [755, 224] width 25 height 25
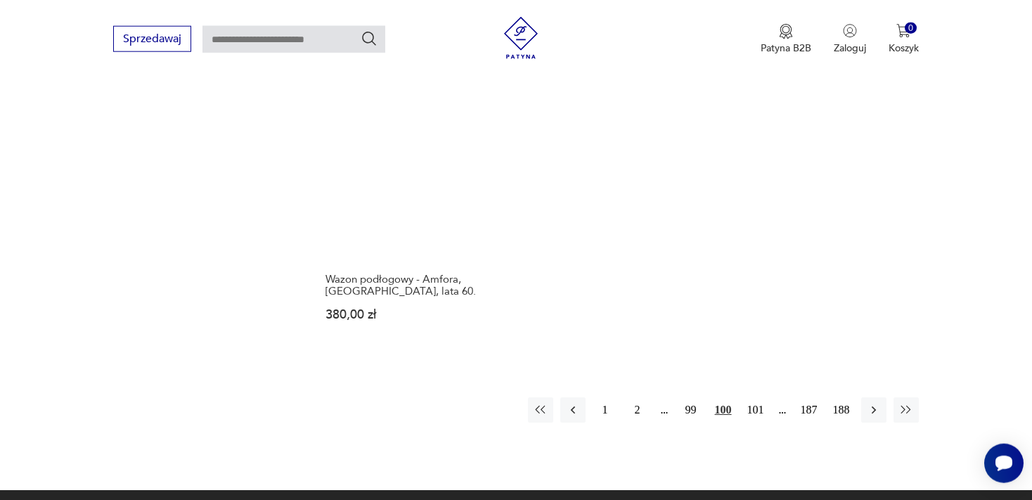
scroll to position [2153, 0]
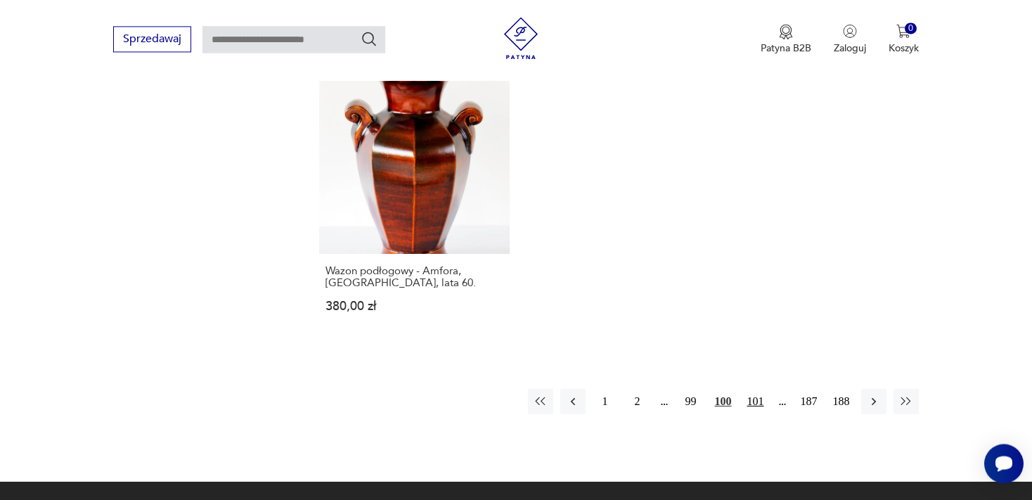
click at [753, 389] on button "101" at bounding box center [755, 401] width 25 height 25
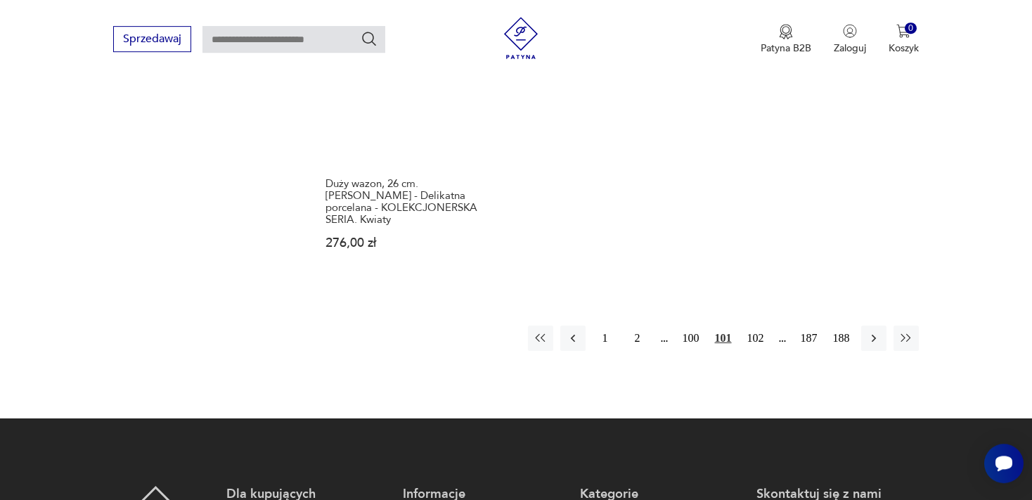
scroll to position [2228, 0]
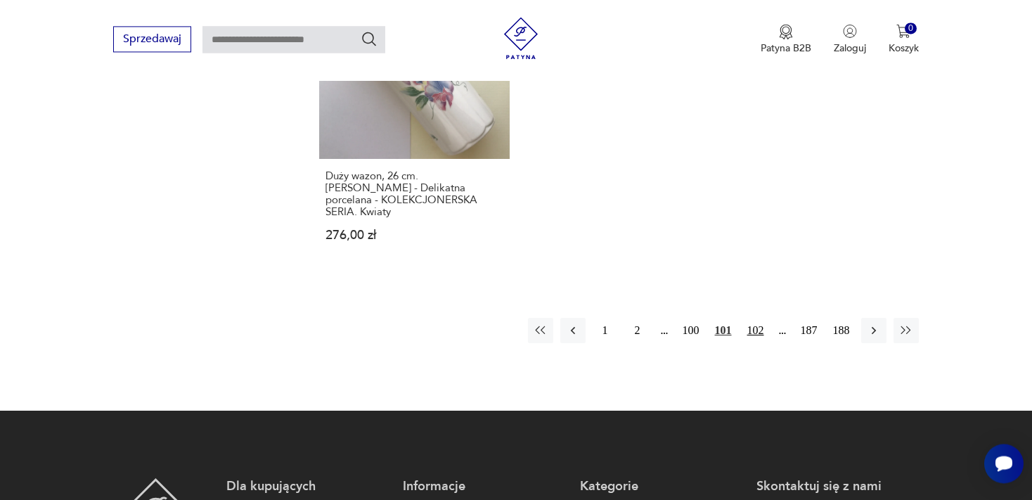
click at [755, 318] on button "102" at bounding box center [755, 330] width 25 height 25
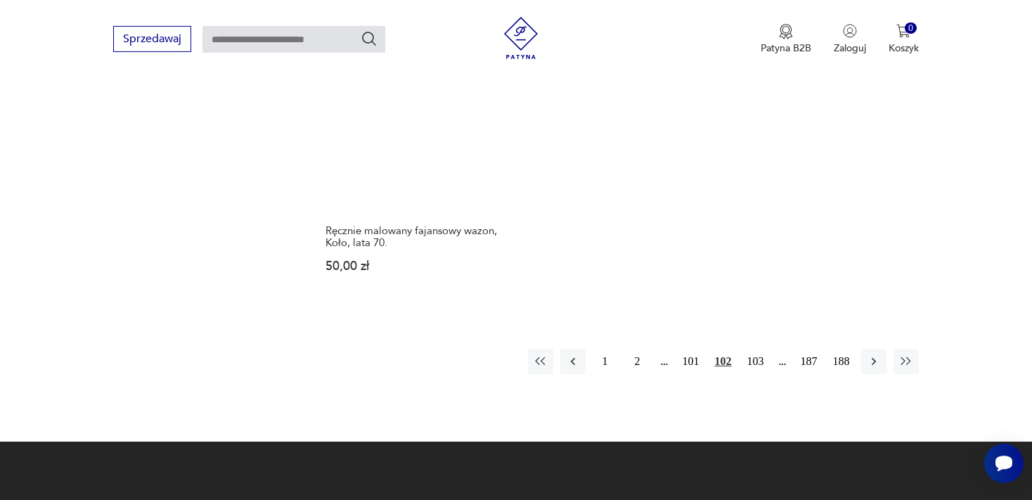
scroll to position [2153, 0]
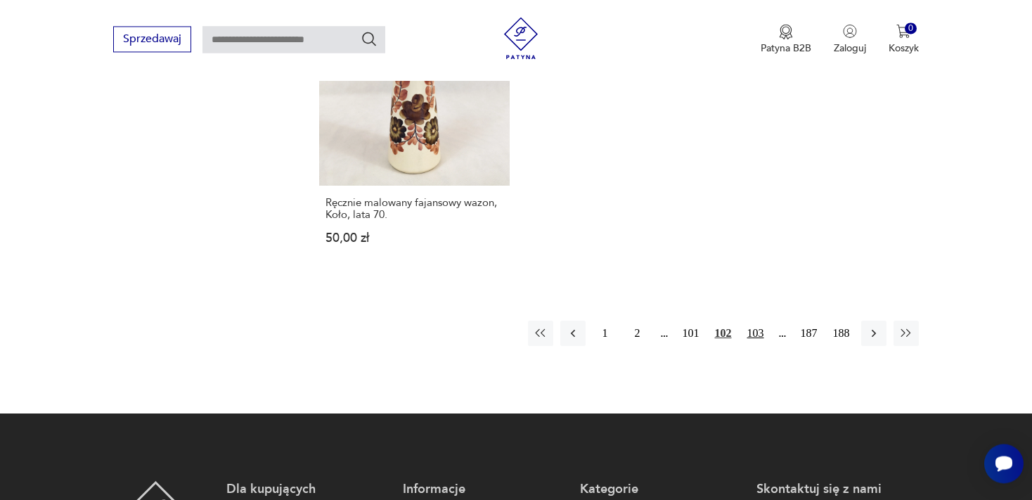
click at [757, 320] on button "103" at bounding box center [755, 332] width 25 height 25
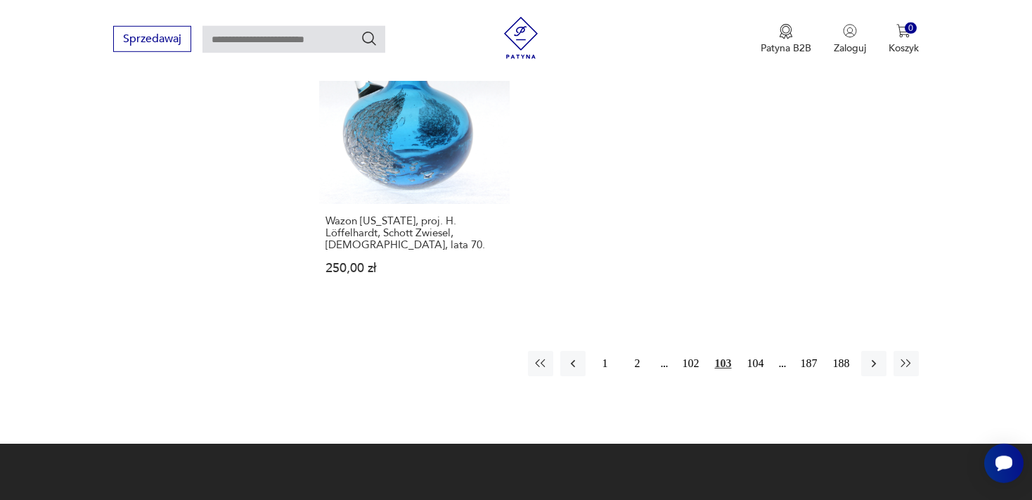
scroll to position [2228, 0]
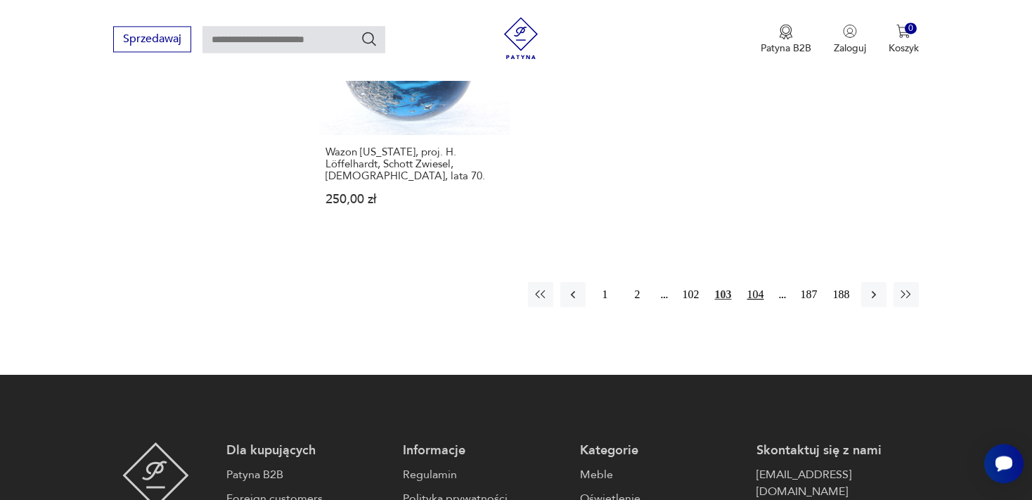
click at [755, 282] on button "104" at bounding box center [755, 294] width 25 height 25
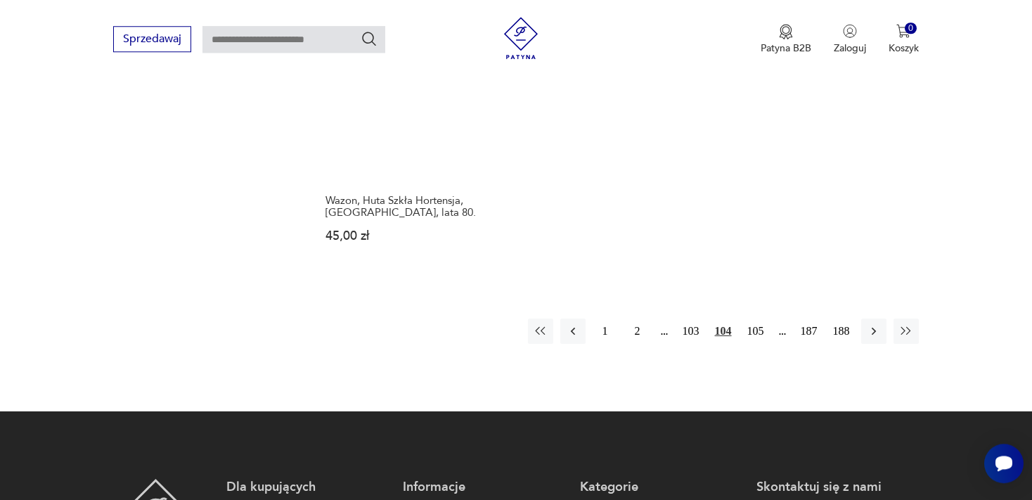
scroll to position [2227, 0]
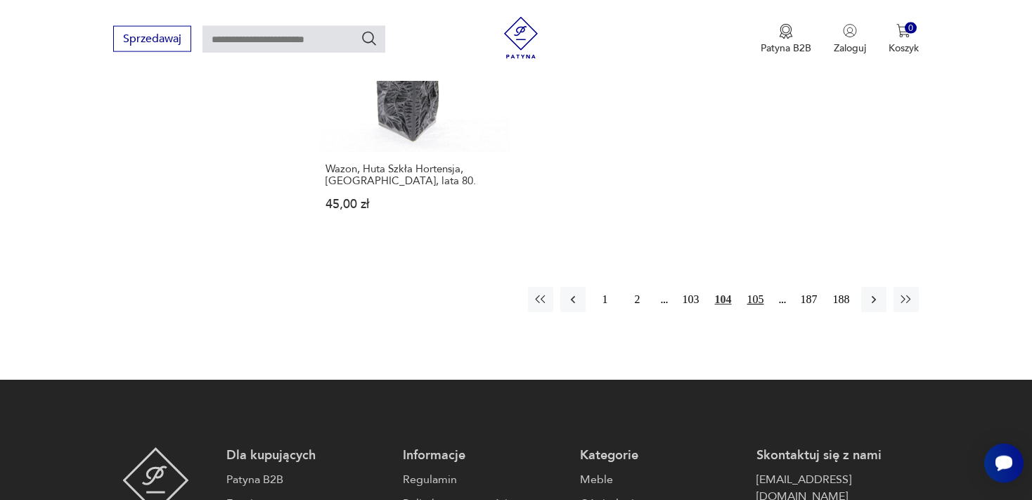
click at [753, 287] on button "105" at bounding box center [755, 299] width 25 height 25
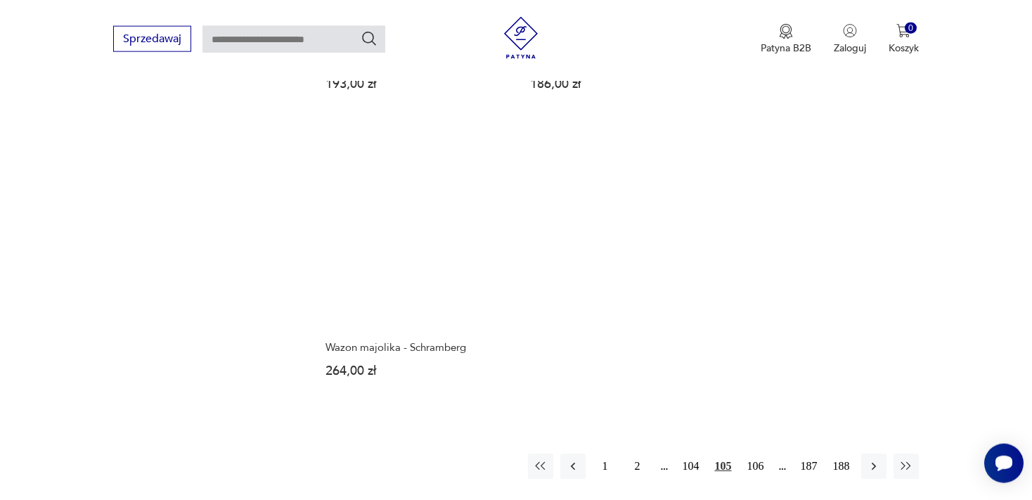
scroll to position [2080, 0]
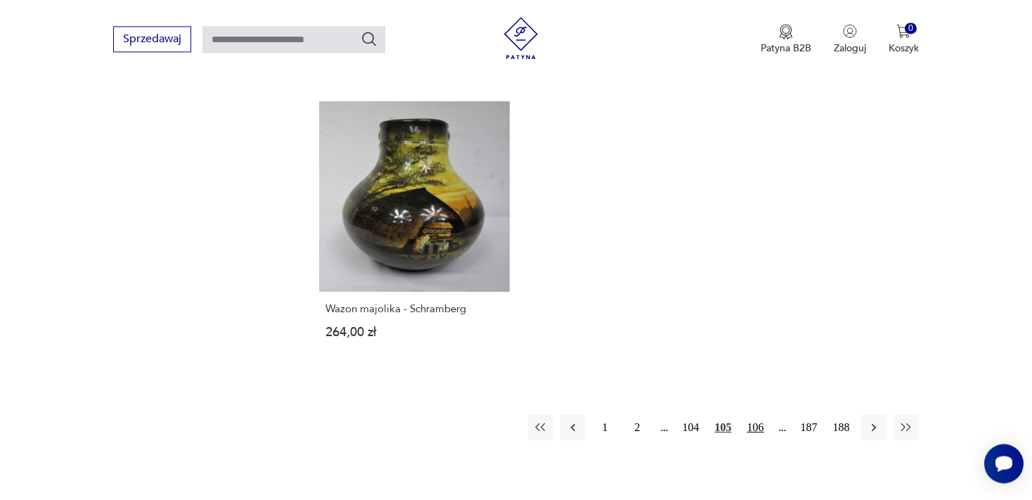
click at [756, 416] on button "106" at bounding box center [755, 427] width 25 height 25
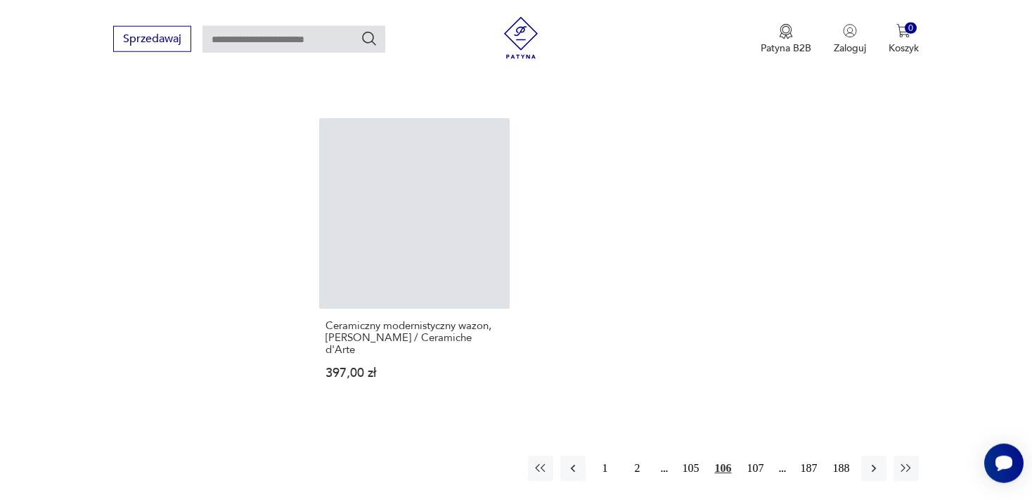
scroll to position [2080, 0]
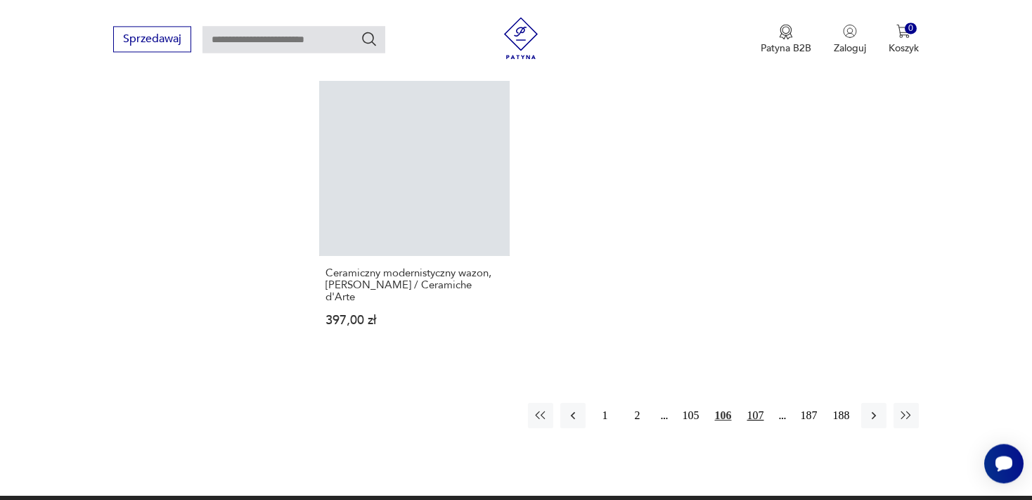
click at [755, 416] on button "107" at bounding box center [755, 415] width 25 height 25
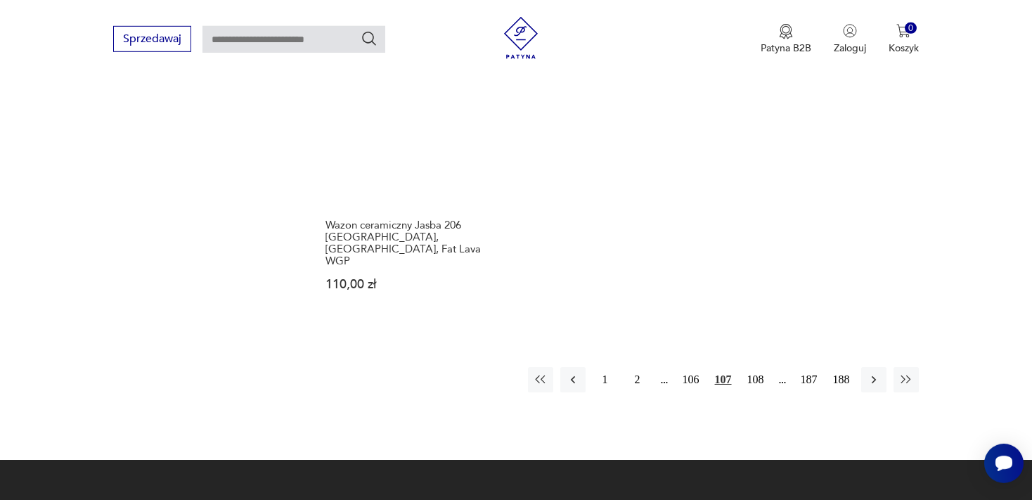
scroll to position [2228, 0]
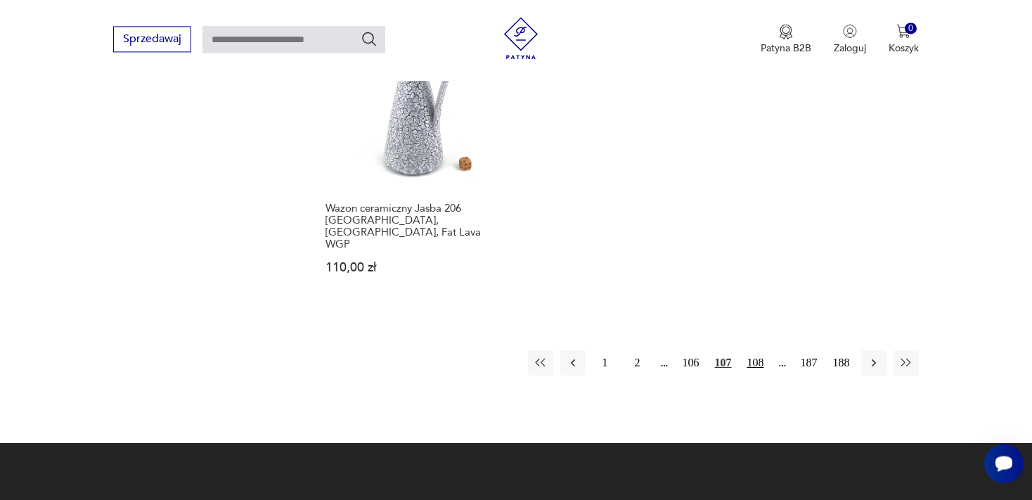
click at [755, 350] on button "108" at bounding box center [755, 362] width 25 height 25
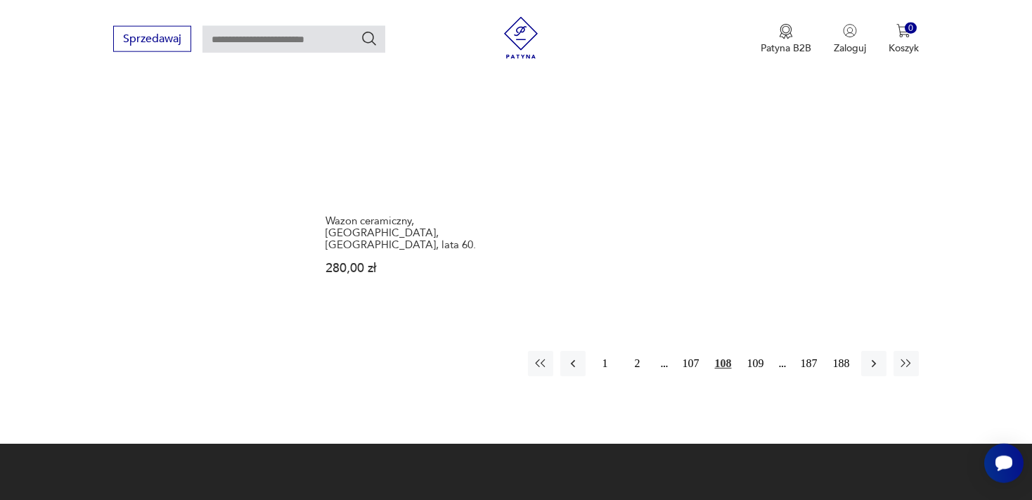
scroll to position [2228, 0]
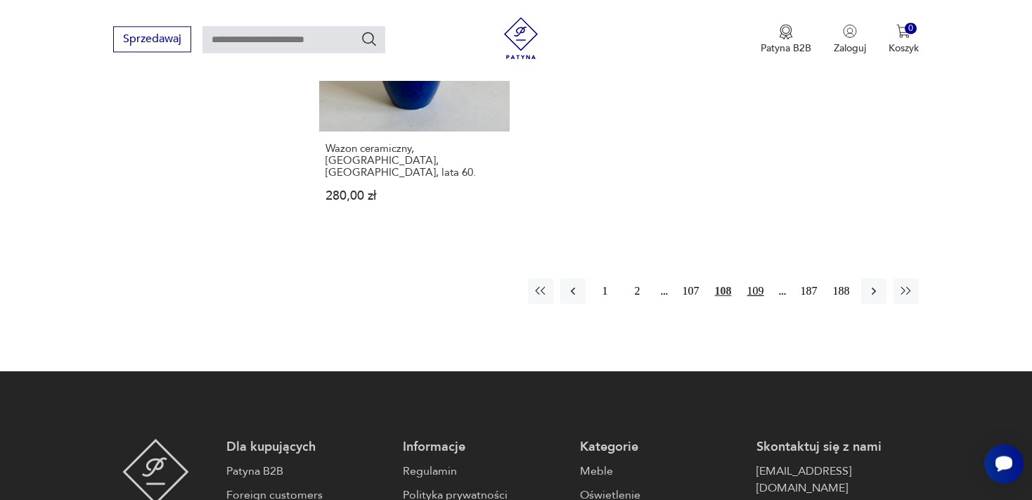
click at [757, 278] on button "109" at bounding box center [755, 290] width 25 height 25
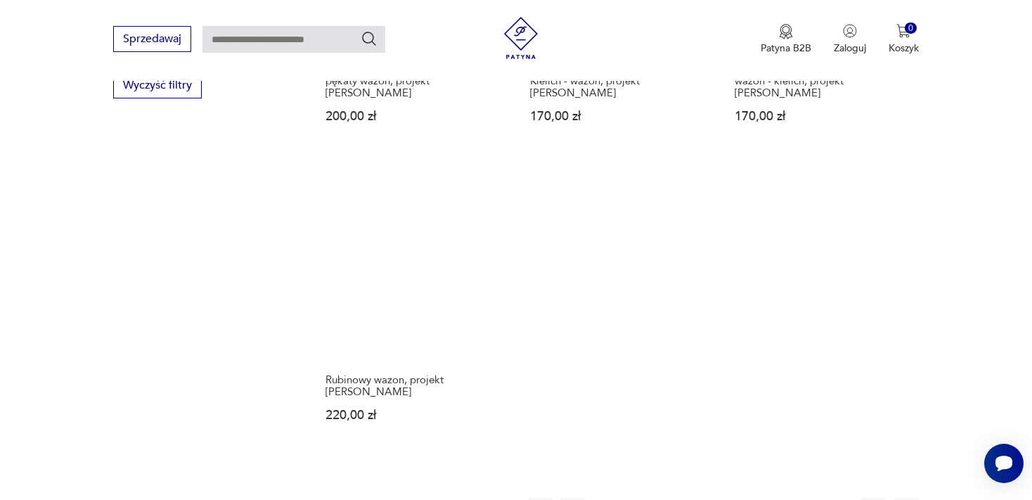
scroll to position [2005, 0]
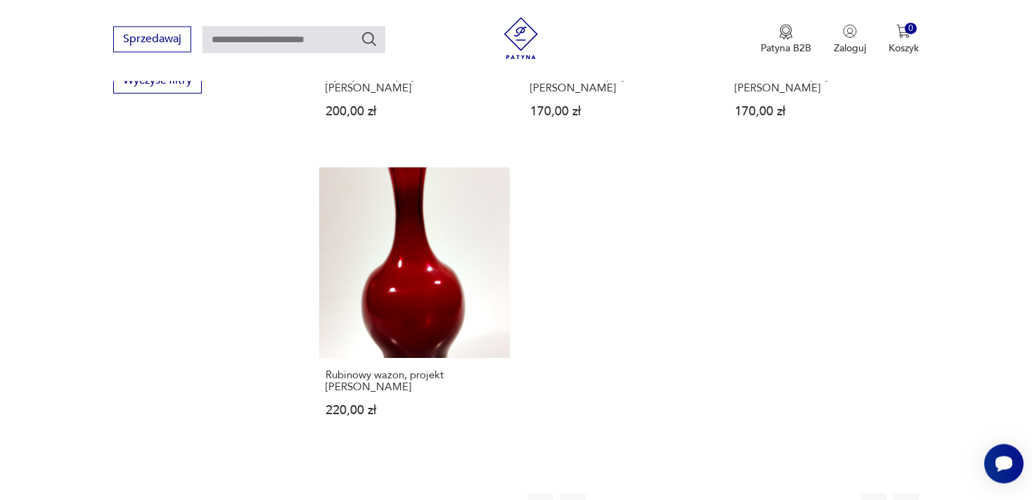
click at [756, 493] on button "110" at bounding box center [755, 505] width 25 height 25
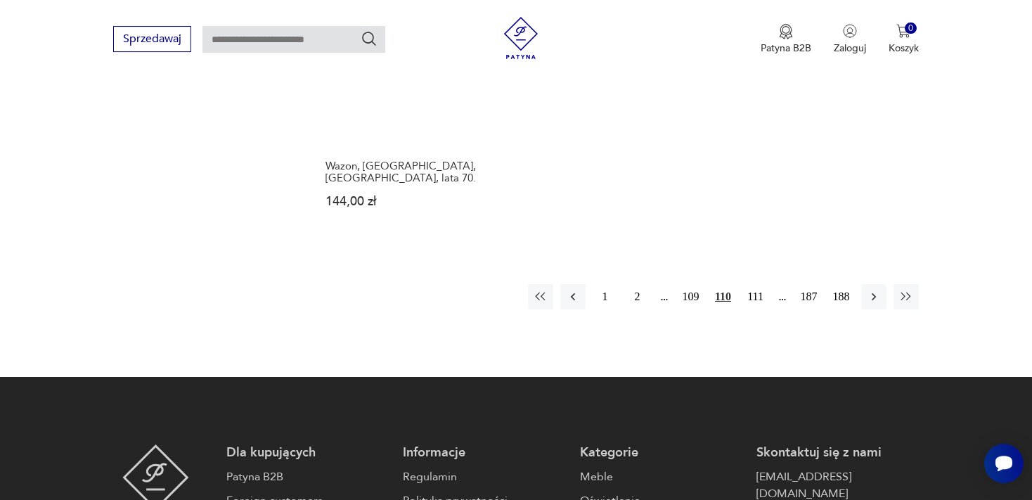
scroll to position [2228, 0]
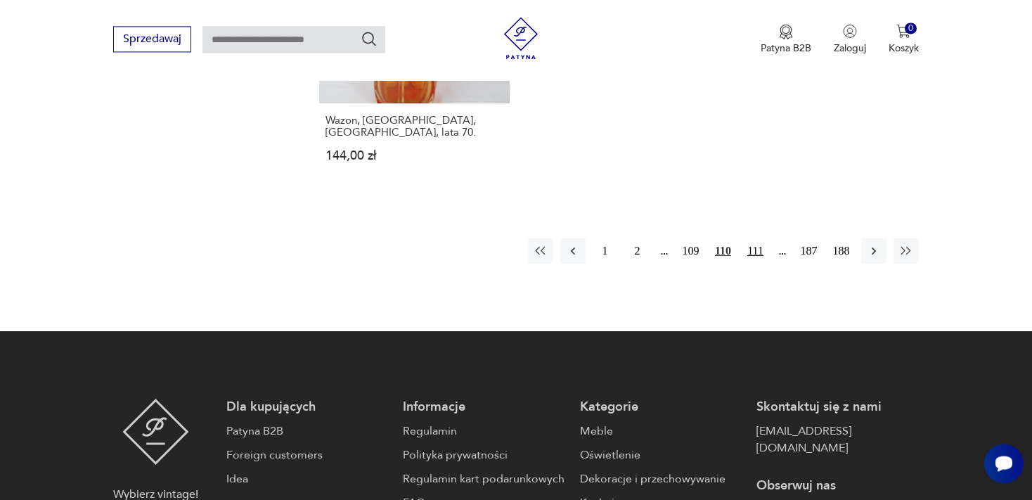
click at [757, 238] on button "111" at bounding box center [755, 250] width 25 height 25
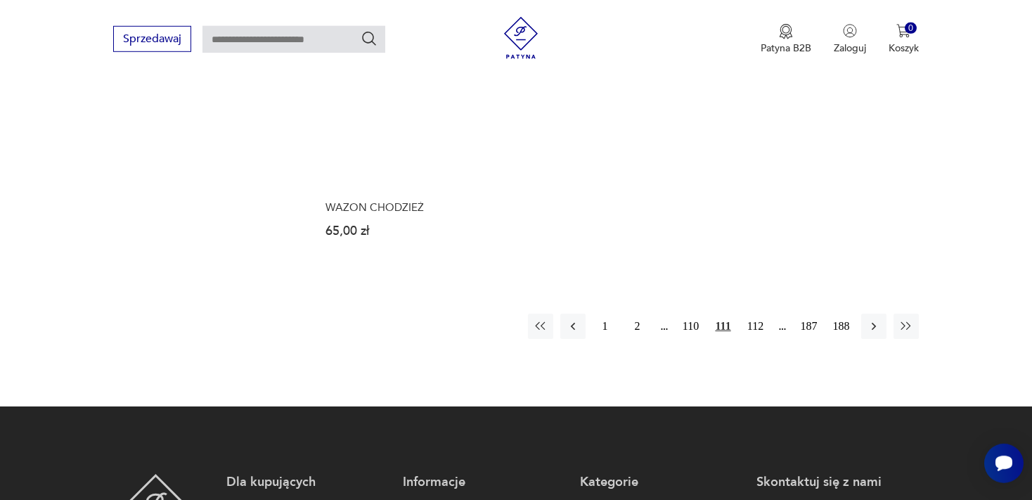
scroll to position [2227, 0]
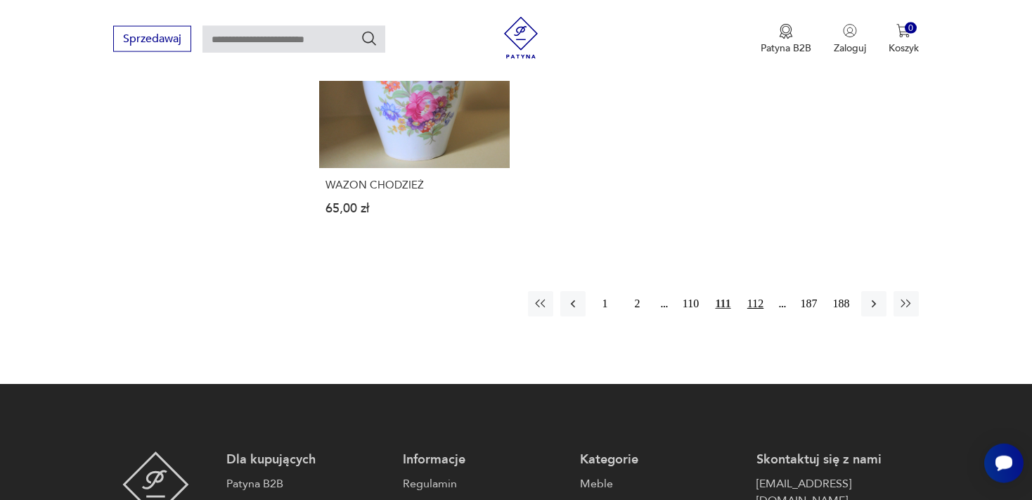
click at [758, 291] on button "112" at bounding box center [755, 303] width 25 height 25
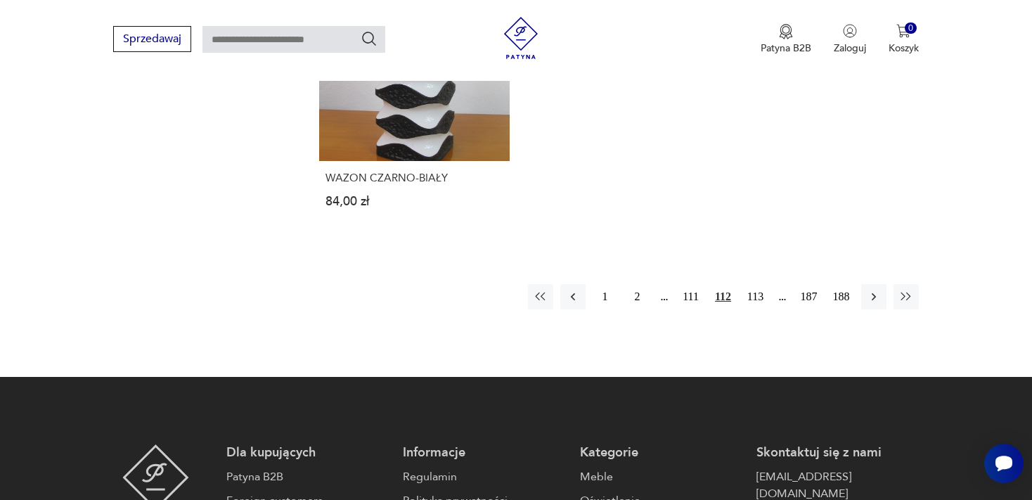
scroll to position [2228, 0]
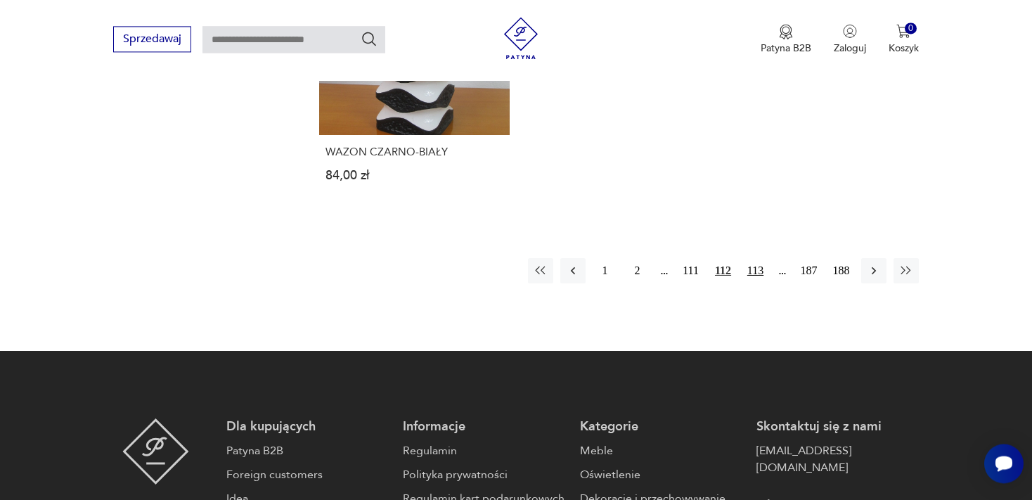
click at [758, 258] on button "113" at bounding box center [755, 270] width 25 height 25
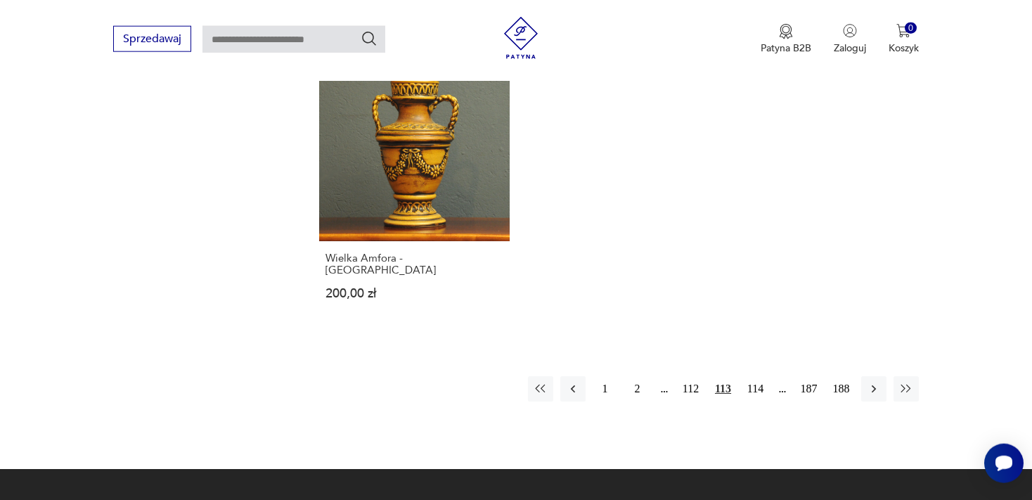
scroll to position [2153, 0]
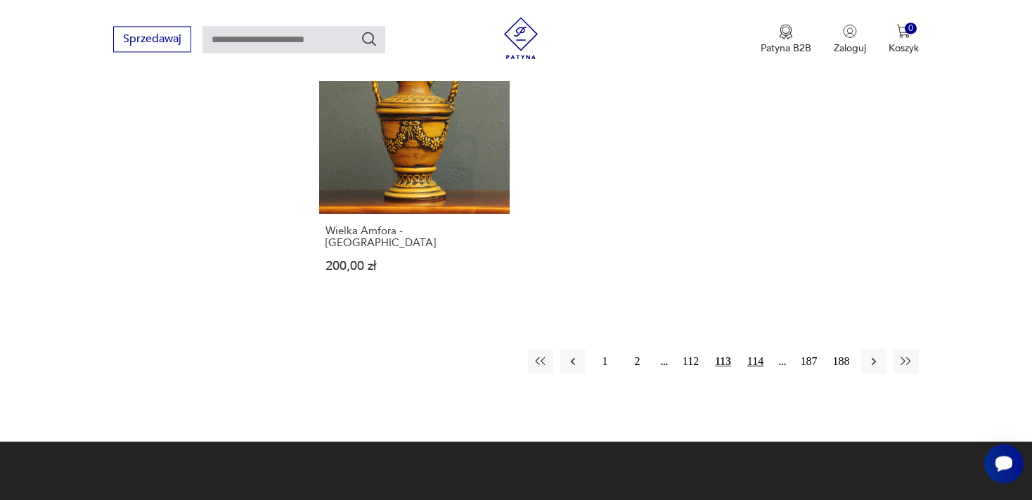
click at [758, 349] on button "114" at bounding box center [755, 361] width 25 height 25
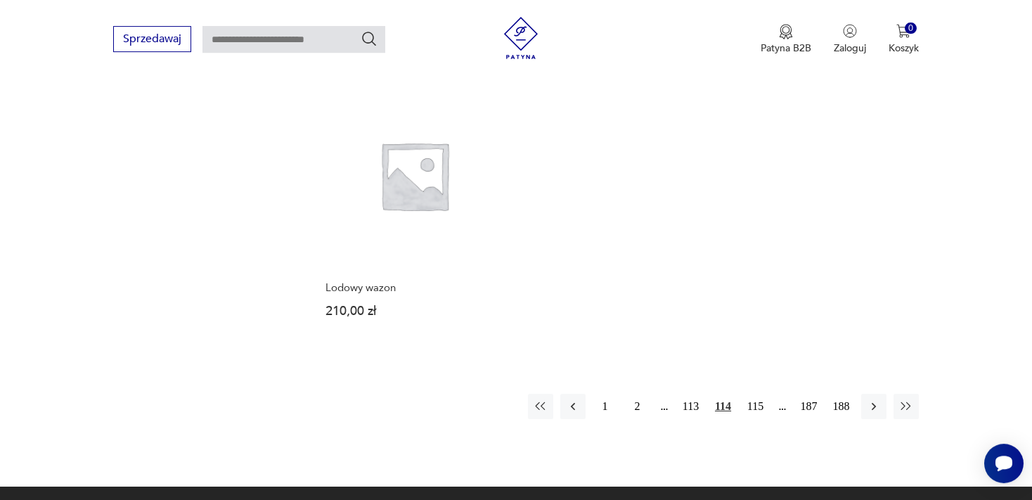
scroll to position [2080, 0]
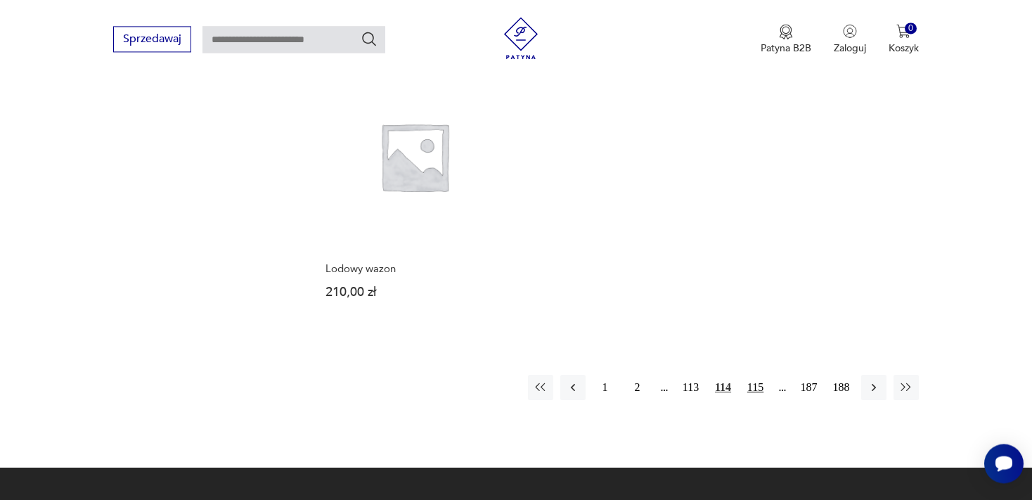
click at [756, 375] on button "115" at bounding box center [755, 387] width 25 height 25
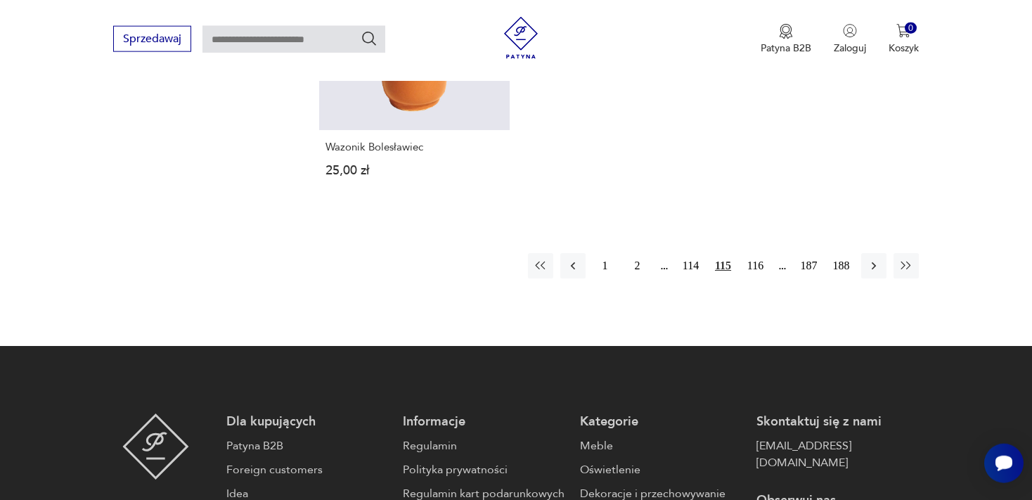
scroll to position [2228, 0]
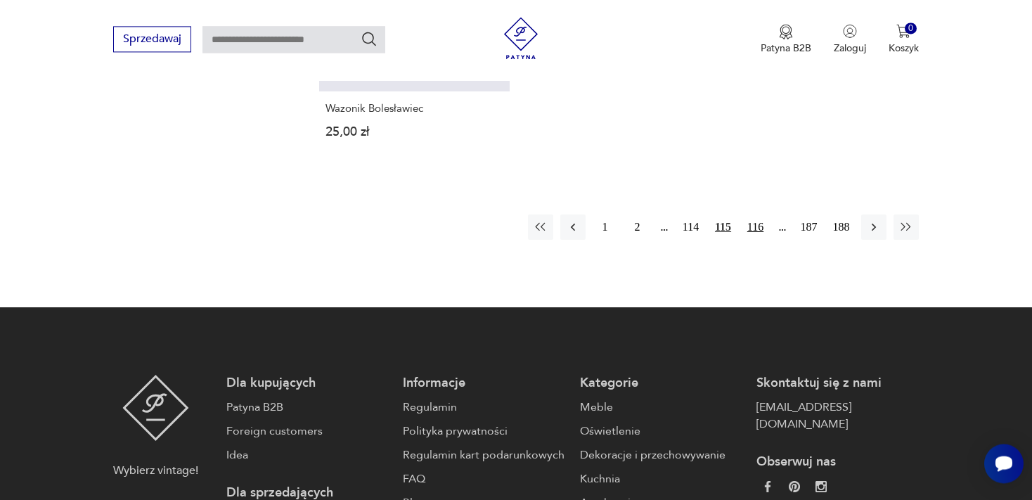
click at [757, 214] on button "116" at bounding box center [755, 226] width 25 height 25
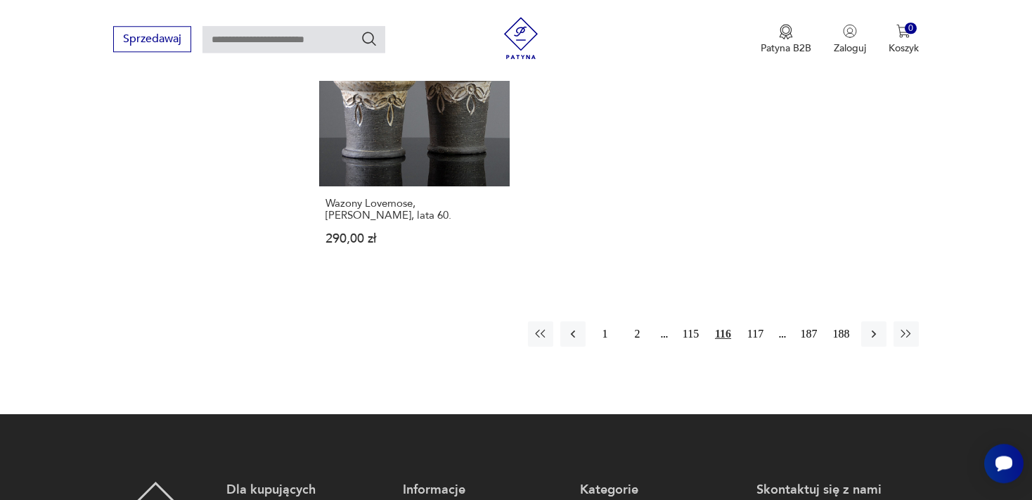
scroll to position [2228, 0]
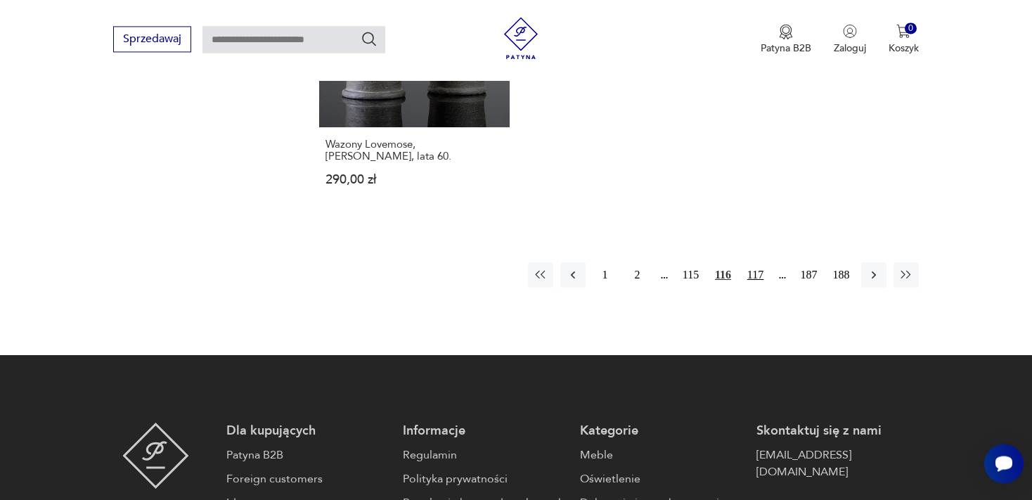
click at [753, 262] on button "117" at bounding box center [755, 274] width 25 height 25
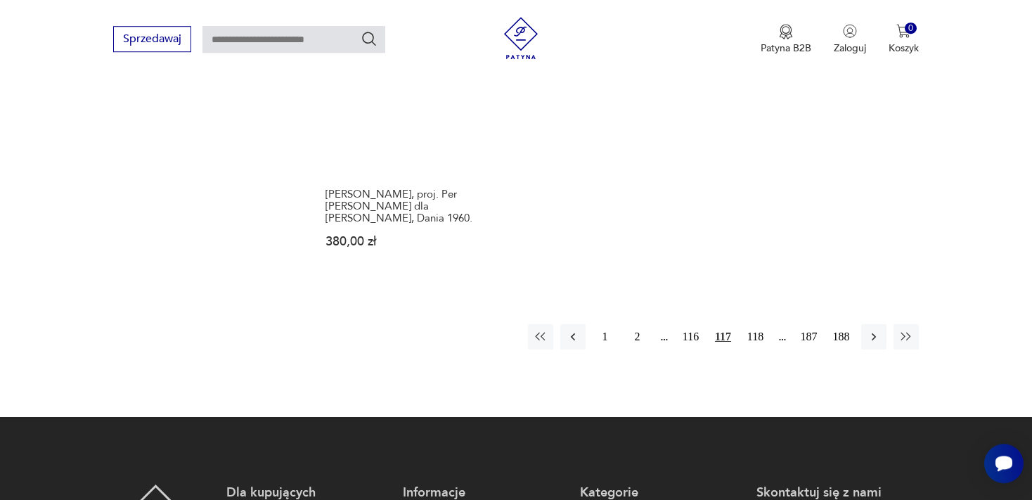
scroll to position [2153, 0]
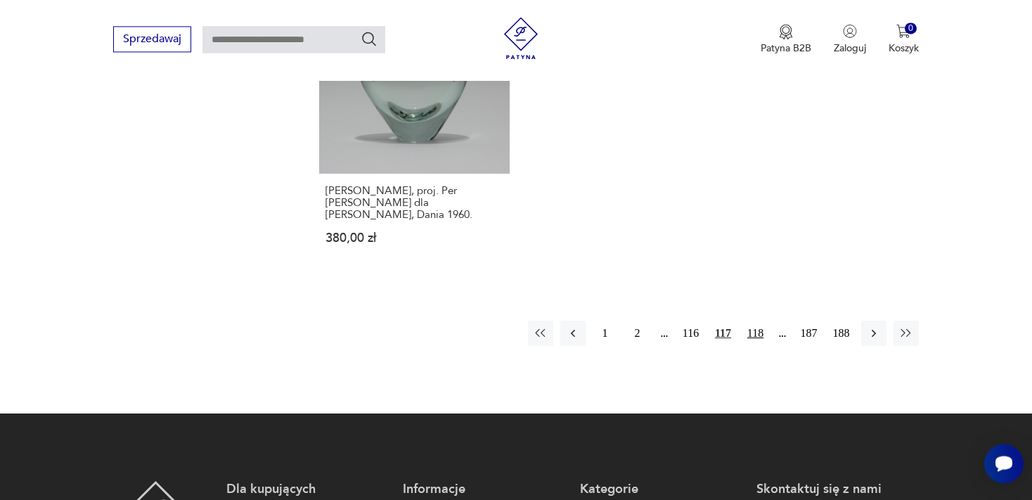
click at [758, 320] on button "118" at bounding box center [755, 332] width 25 height 25
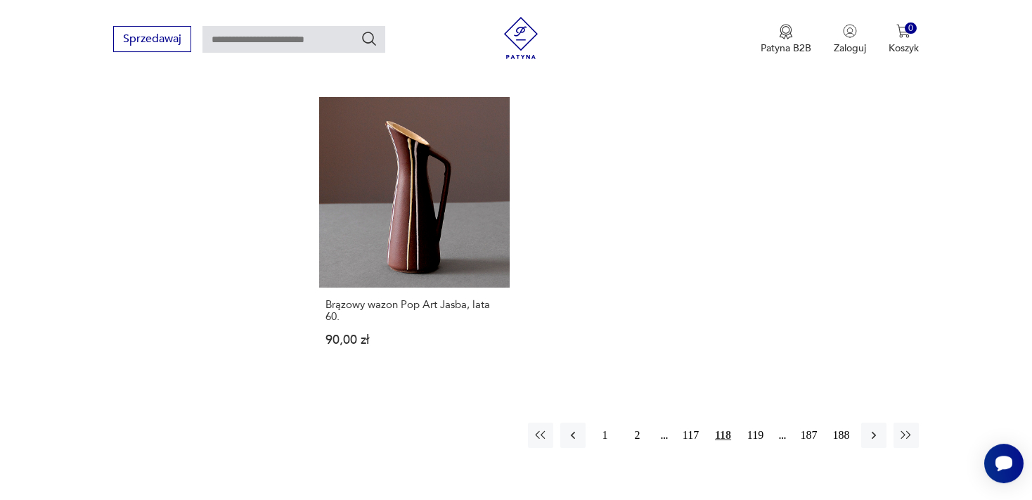
scroll to position [2079, 0]
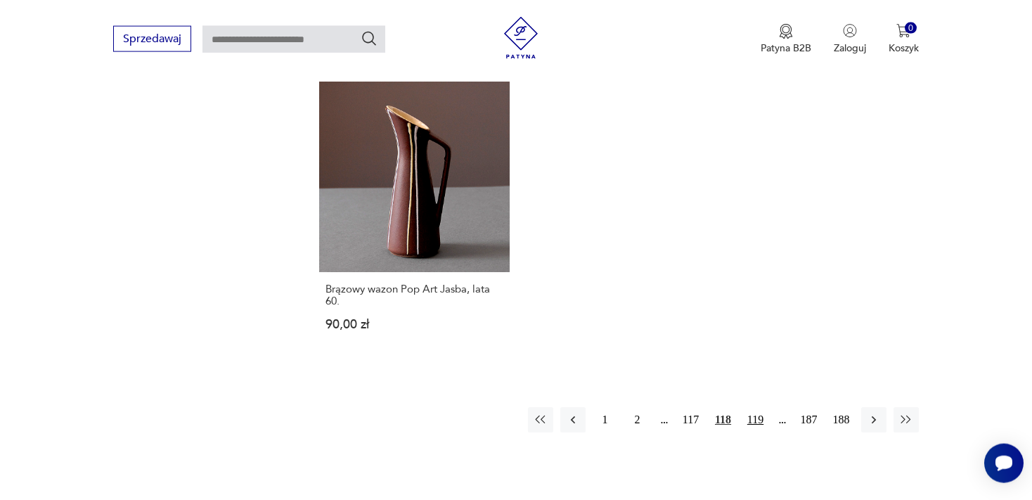
click at [758, 407] on button "119" at bounding box center [755, 419] width 25 height 25
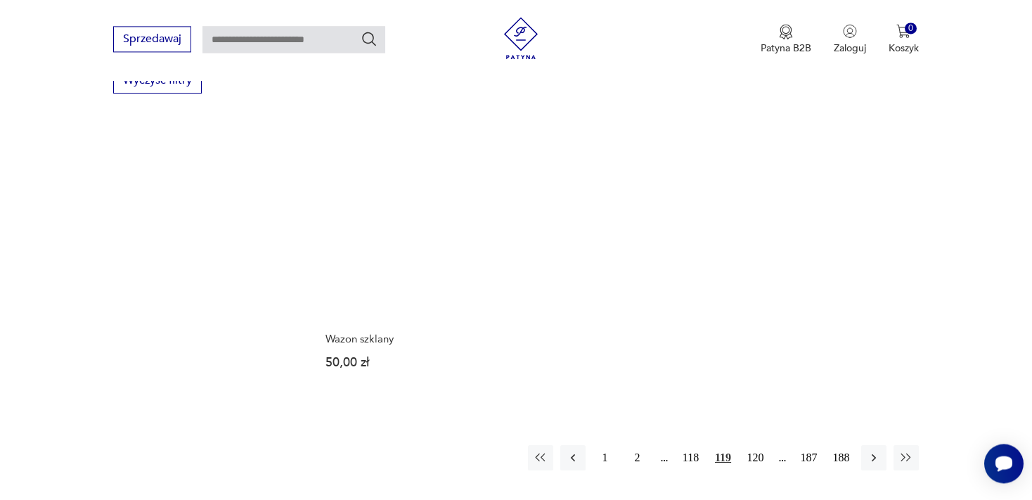
scroll to position [2153, 0]
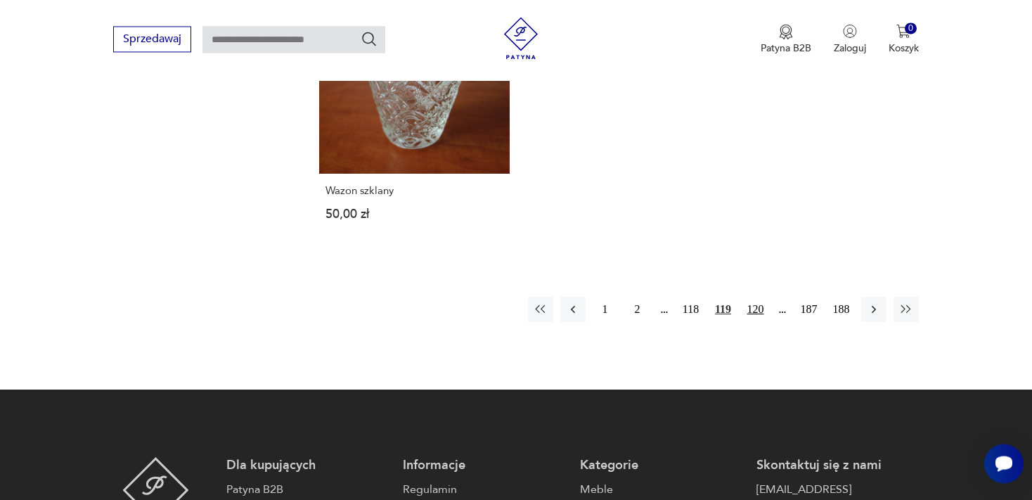
click at [755, 298] on button "120" at bounding box center [755, 309] width 25 height 25
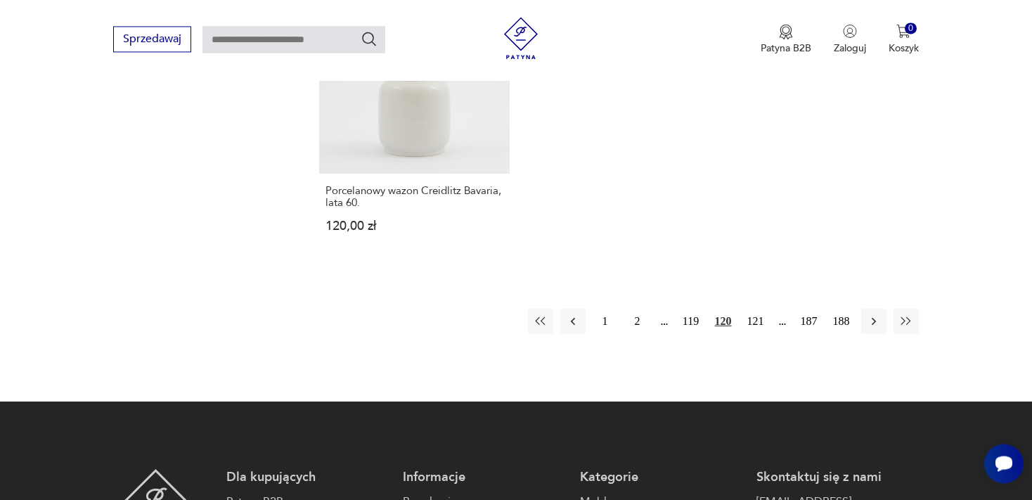
scroll to position [2228, 0]
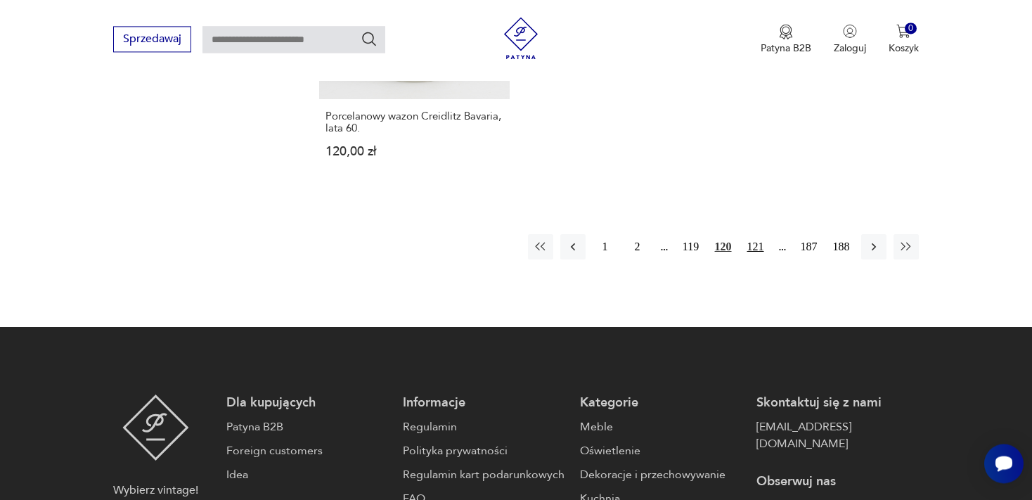
click at [753, 234] on button "121" at bounding box center [755, 246] width 25 height 25
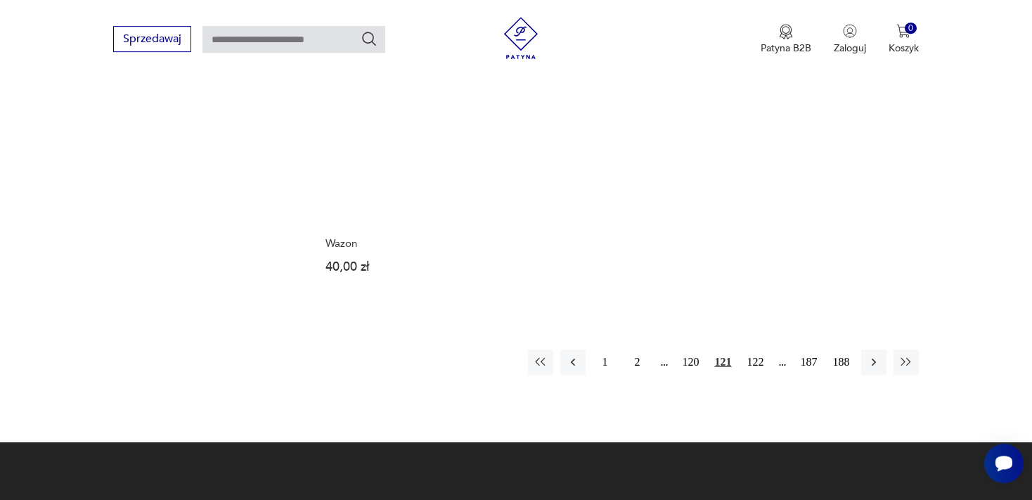
scroll to position [2080, 0]
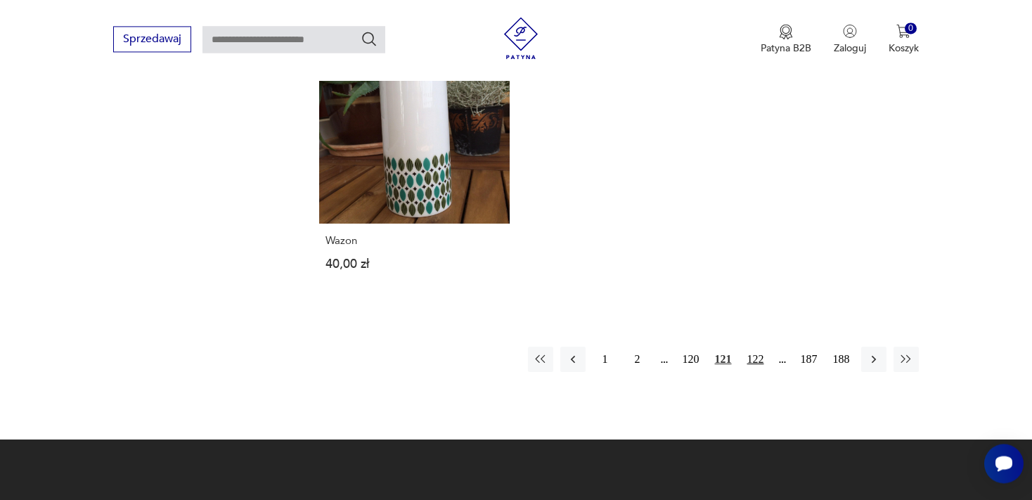
click at [756, 347] on button "122" at bounding box center [755, 358] width 25 height 25
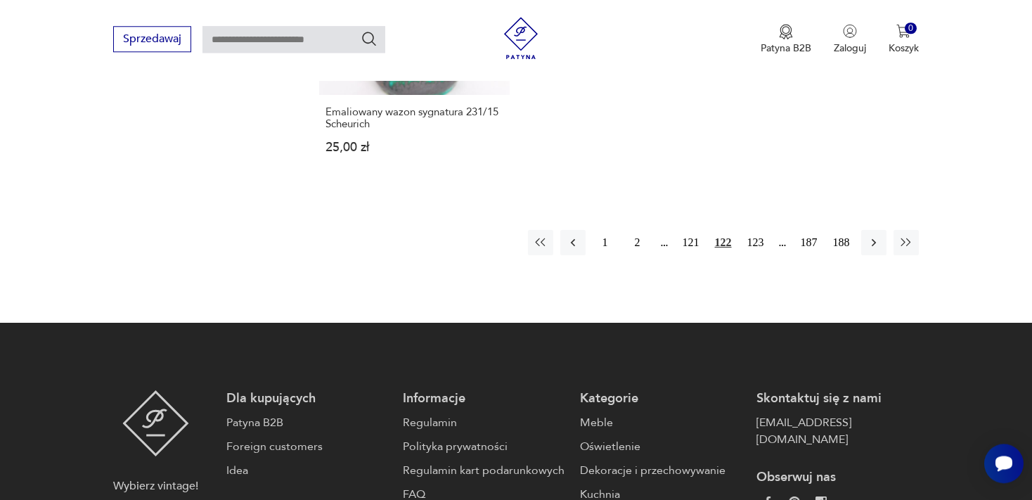
scroll to position [2228, 0]
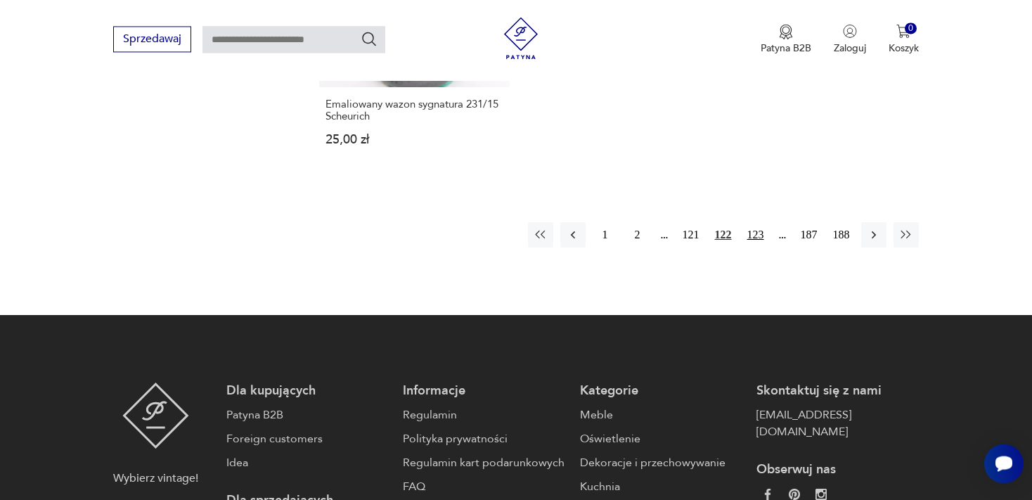
click at [756, 233] on button "123" at bounding box center [755, 234] width 25 height 25
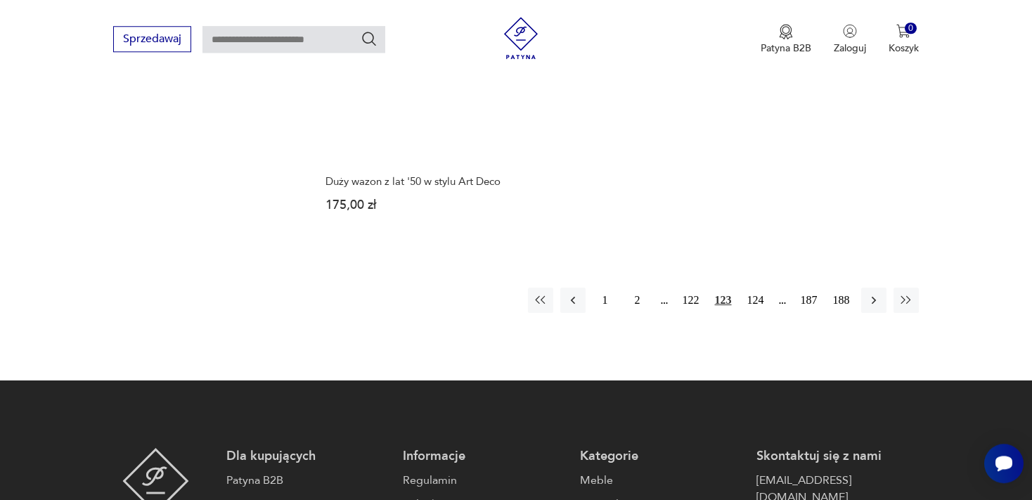
scroll to position [2153, 0]
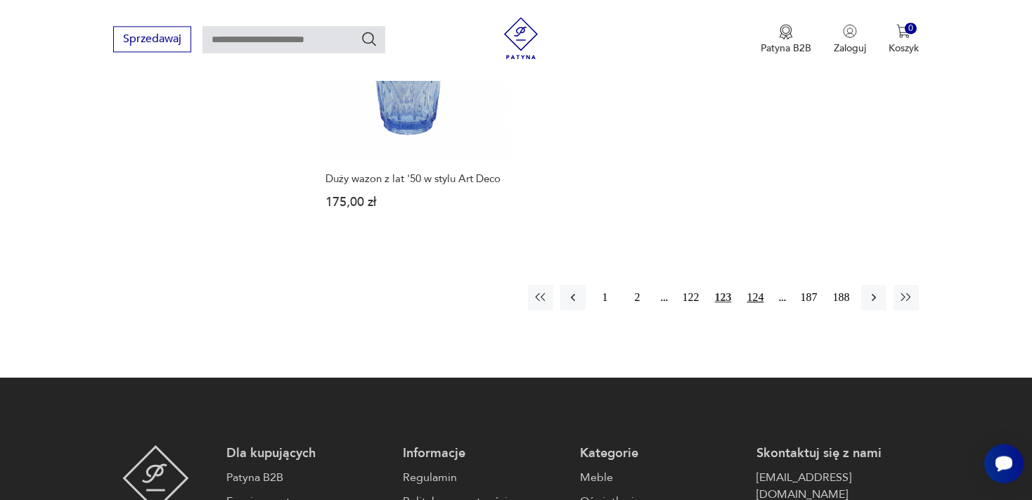
click at [751, 285] on button "124" at bounding box center [755, 297] width 25 height 25
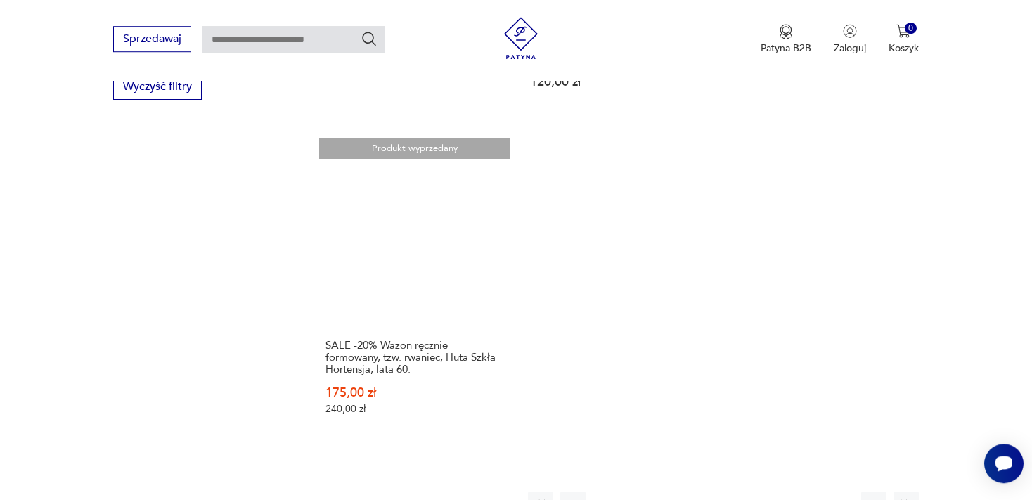
scroll to position [2004, 0]
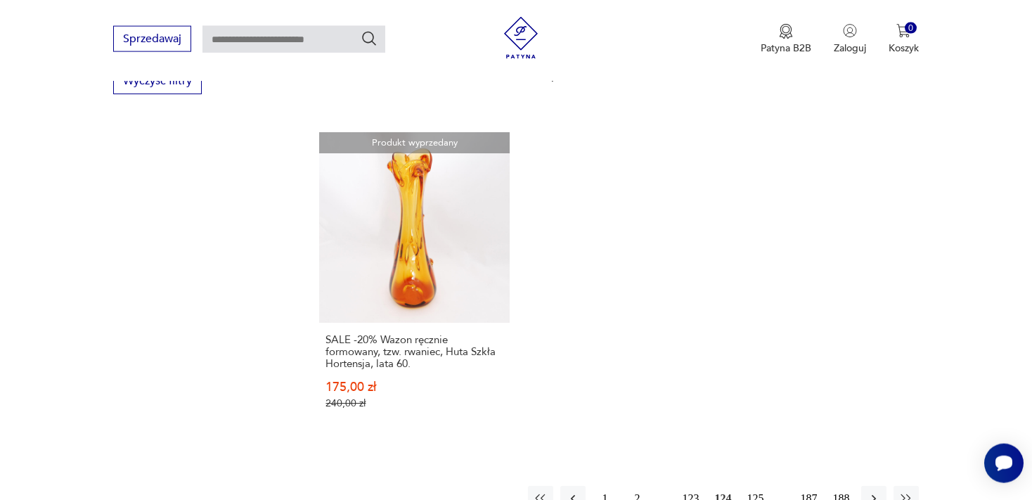
click at [759, 486] on button "125" at bounding box center [755, 498] width 25 height 25
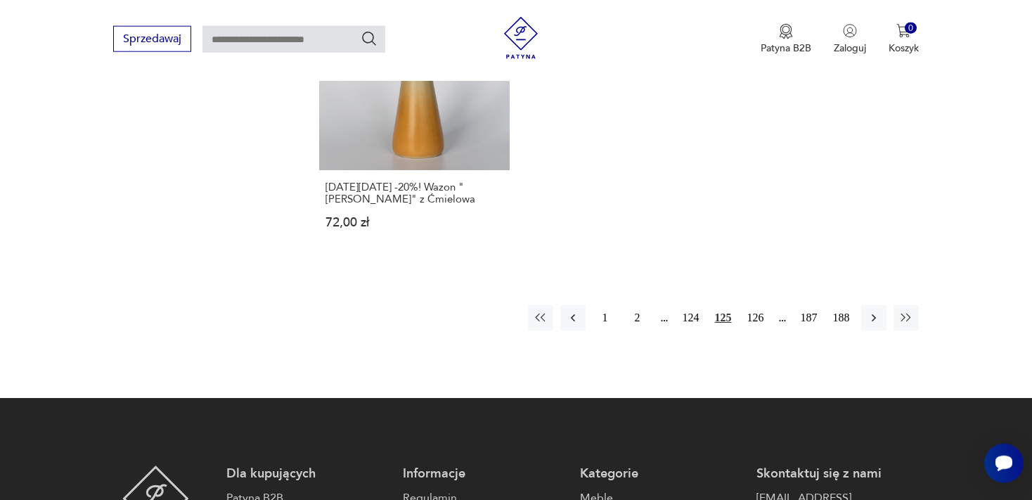
scroll to position [2302, 0]
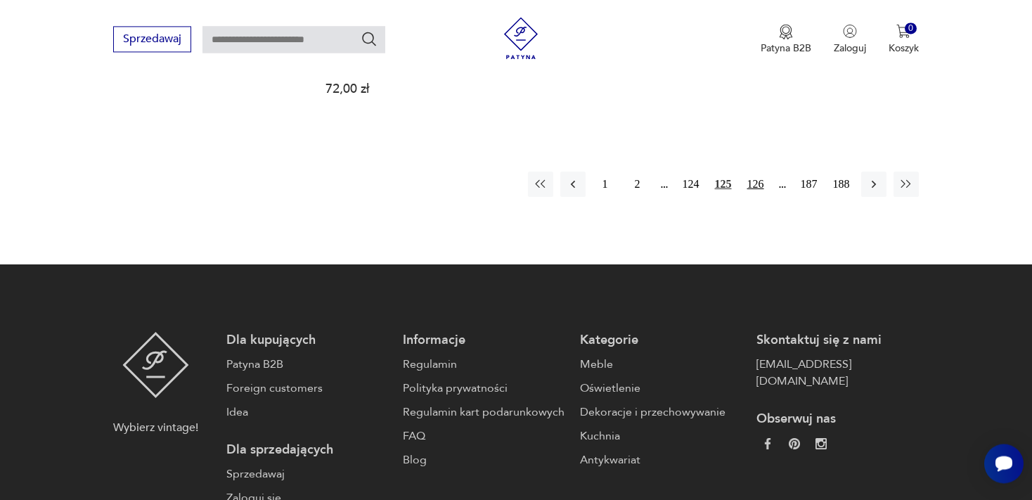
click at [752, 175] on button "126" at bounding box center [755, 183] width 25 height 25
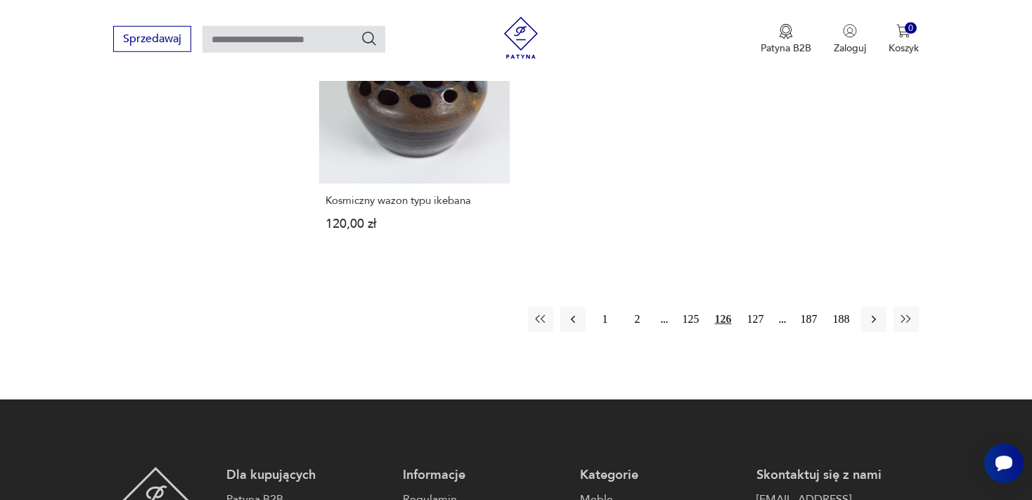
scroll to position [2228, 0]
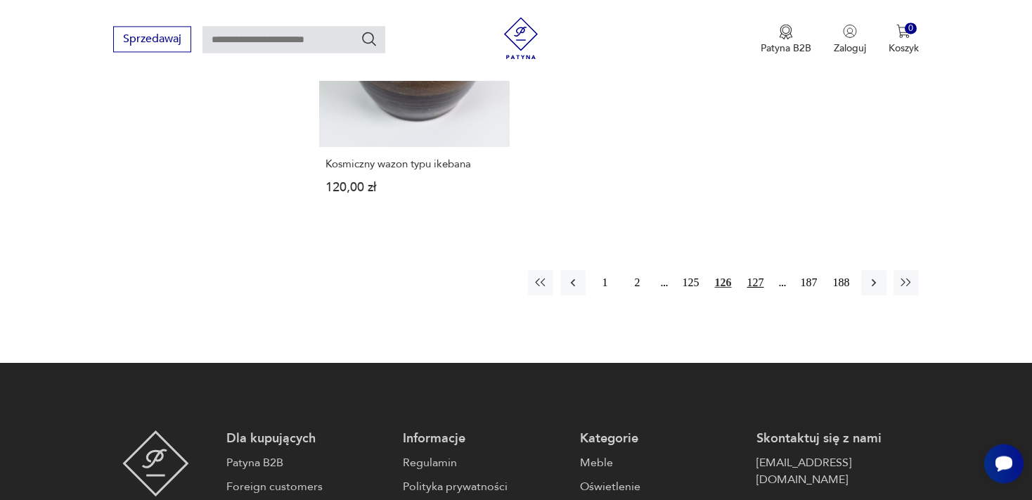
click at [758, 270] on button "127" at bounding box center [755, 282] width 25 height 25
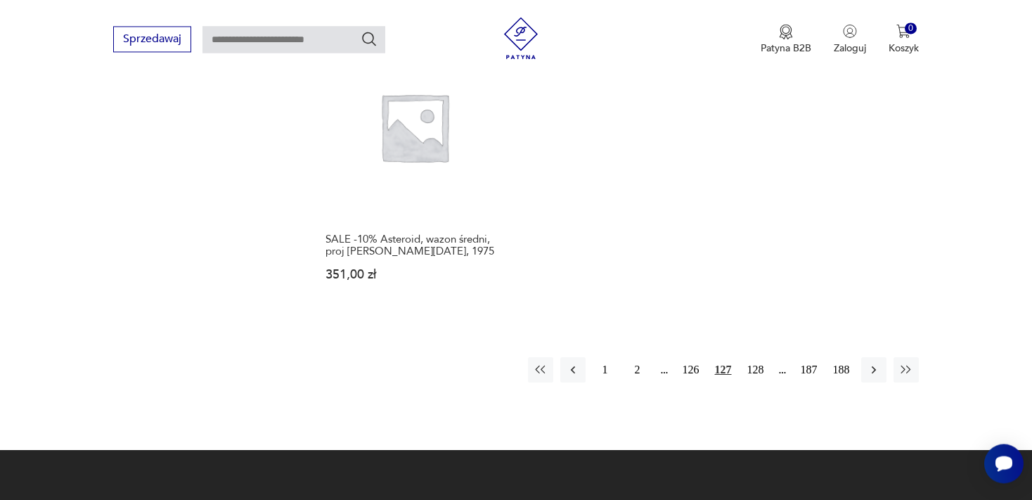
scroll to position [2153, 0]
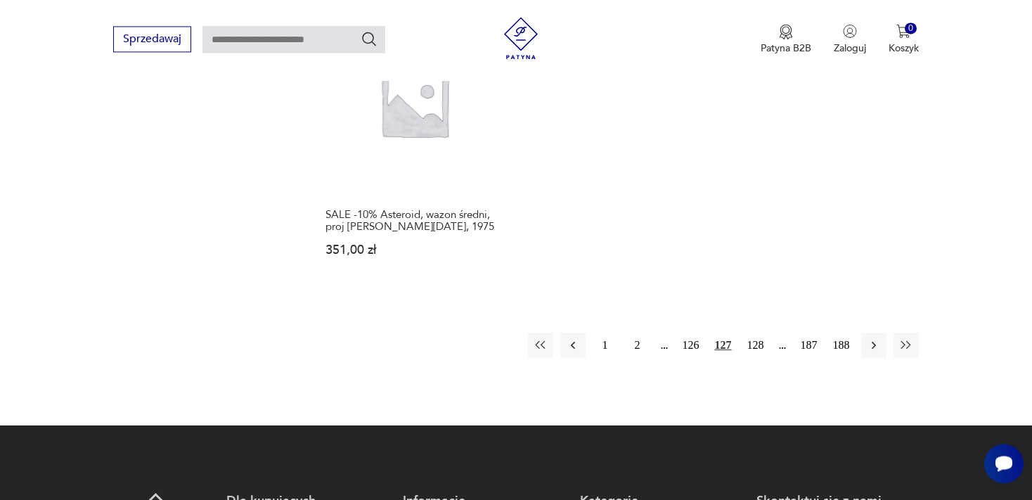
drag, startPoint x: 755, startPoint y: 332, endPoint x: 857, endPoint y: 275, distance: 117.1
click at [755, 332] on button "128" at bounding box center [755, 344] width 25 height 25
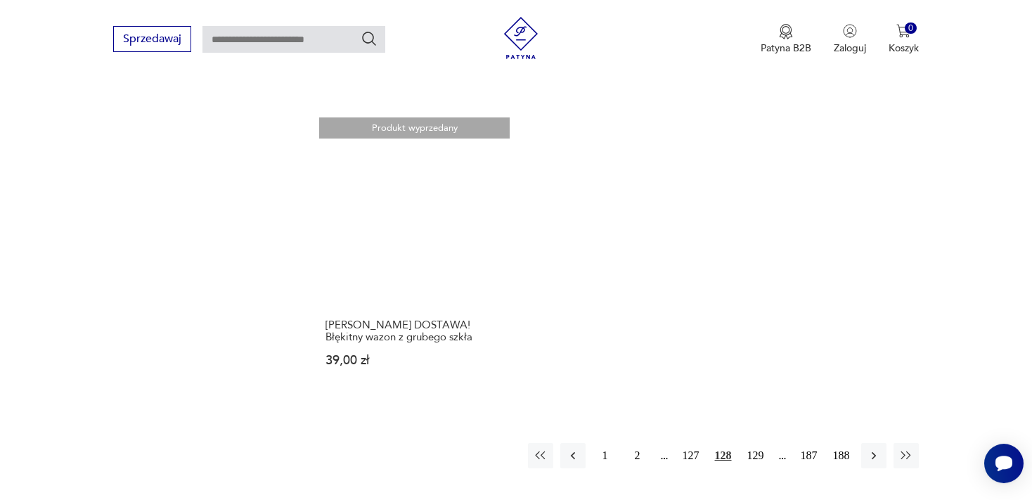
scroll to position [2080, 0]
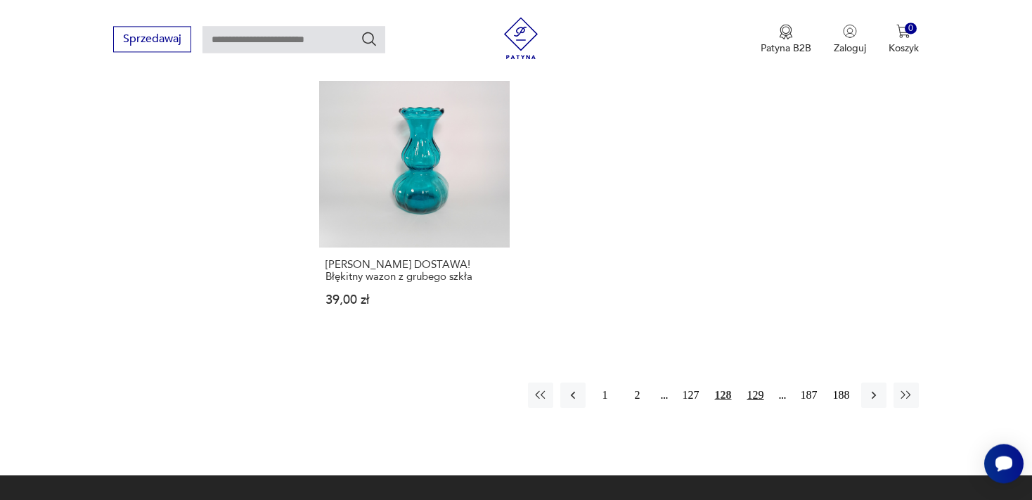
drag, startPoint x: 753, startPoint y: 382, endPoint x: 824, endPoint y: 335, distance: 85.6
click at [753, 382] on button "129" at bounding box center [755, 394] width 25 height 25
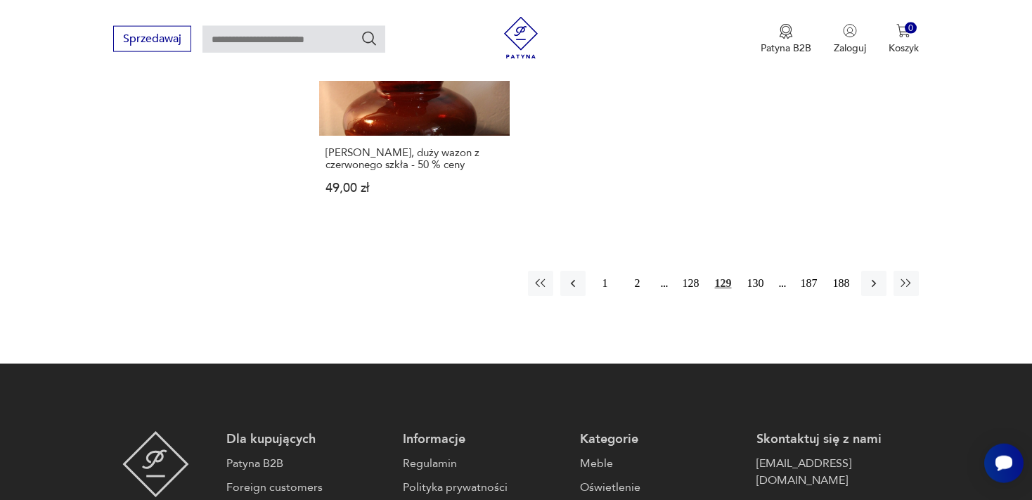
scroll to position [2228, 0]
click at [755, 270] on button "130" at bounding box center [755, 282] width 25 height 25
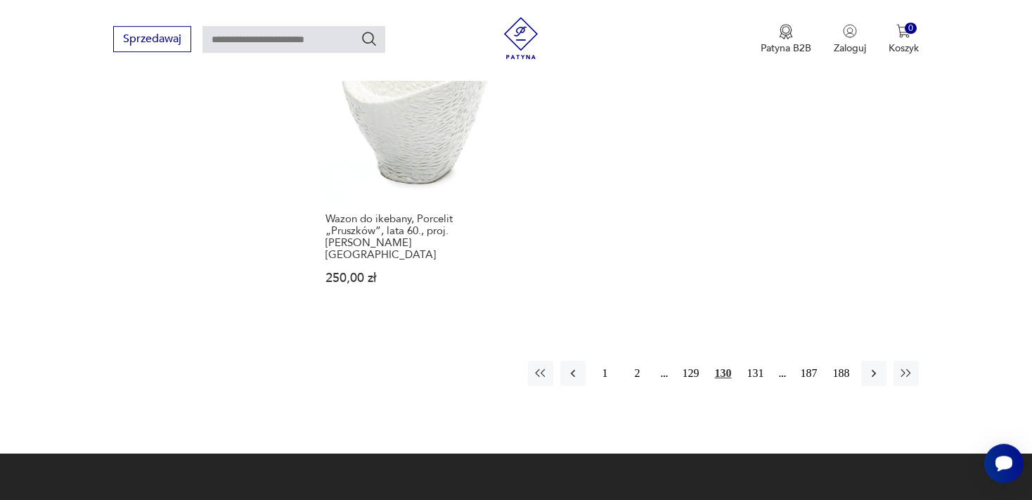
scroll to position [2153, 0]
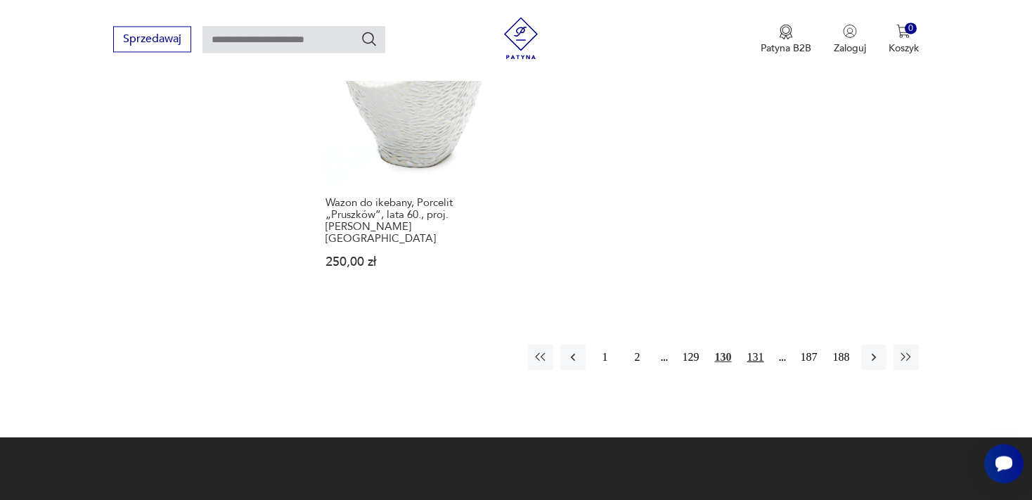
click at [756, 344] on button "131" at bounding box center [755, 356] width 25 height 25
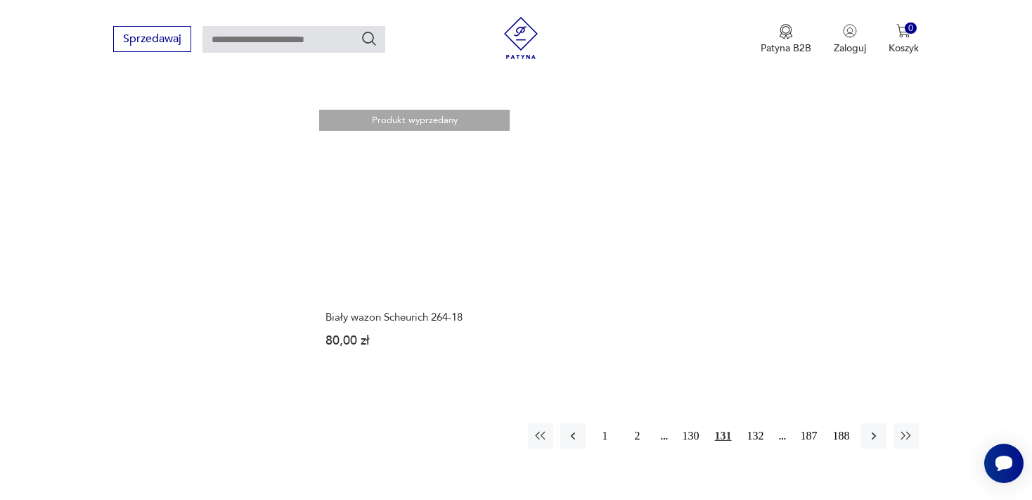
scroll to position [1995, 0]
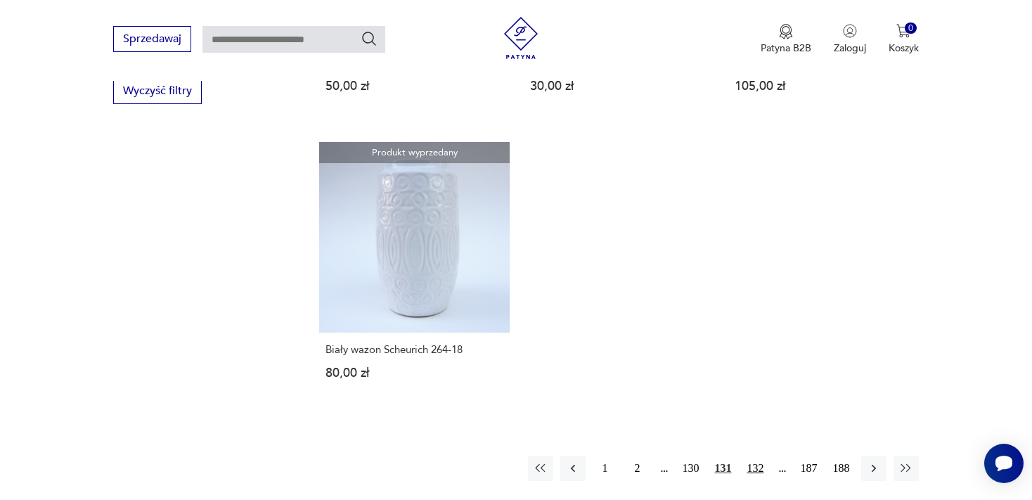
click at [755, 456] on button "132" at bounding box center [755, 467] width 25 height 25
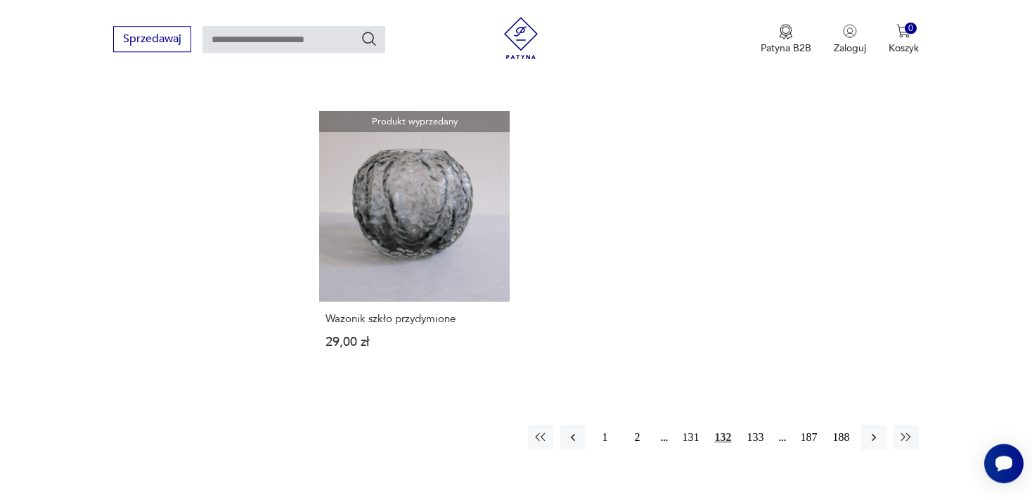
scroll to position [2153, 0]
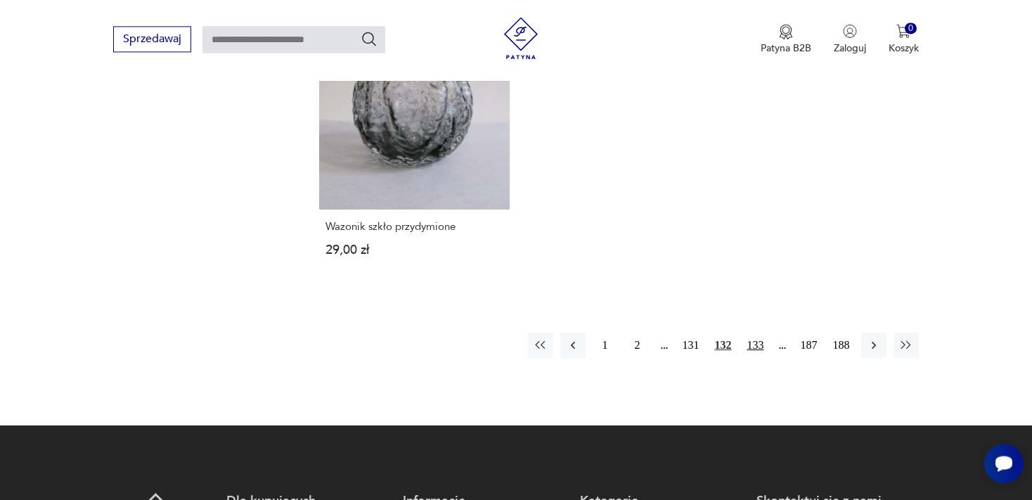
click at [756, 332] on button "133" at bounding box center [755, 344] width 25 height 25
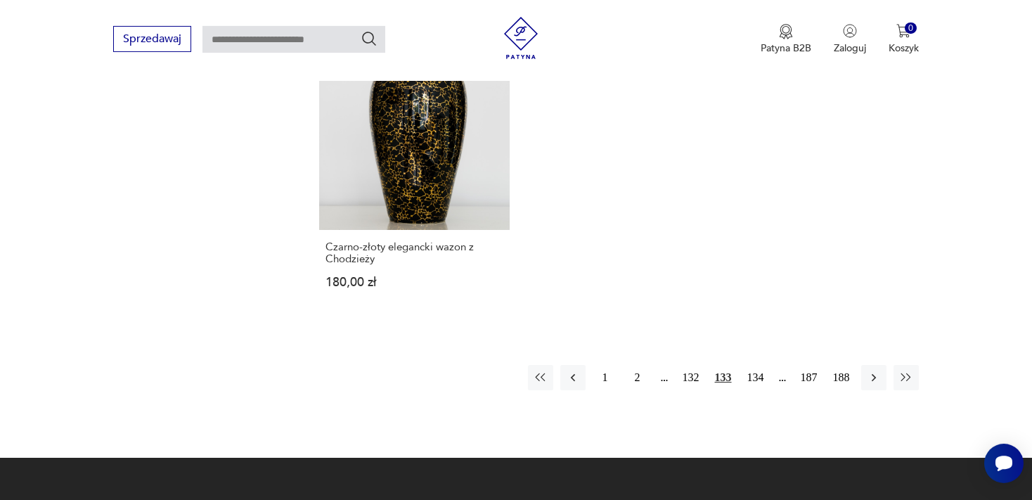
scroll to position [2080, 0]
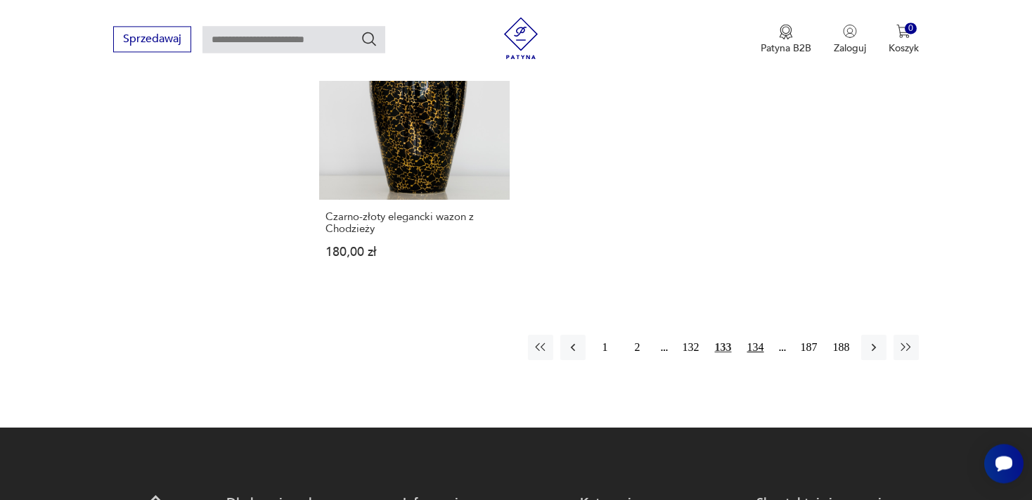
click at [760, 346] on button "134" at bounding box center [755, 347] width 25 height 25
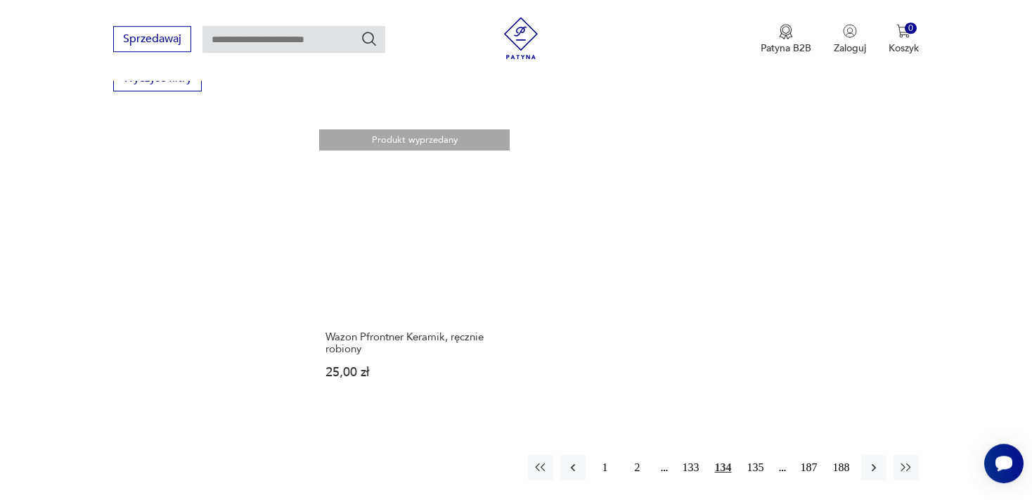
scroll to position [2080, 0]
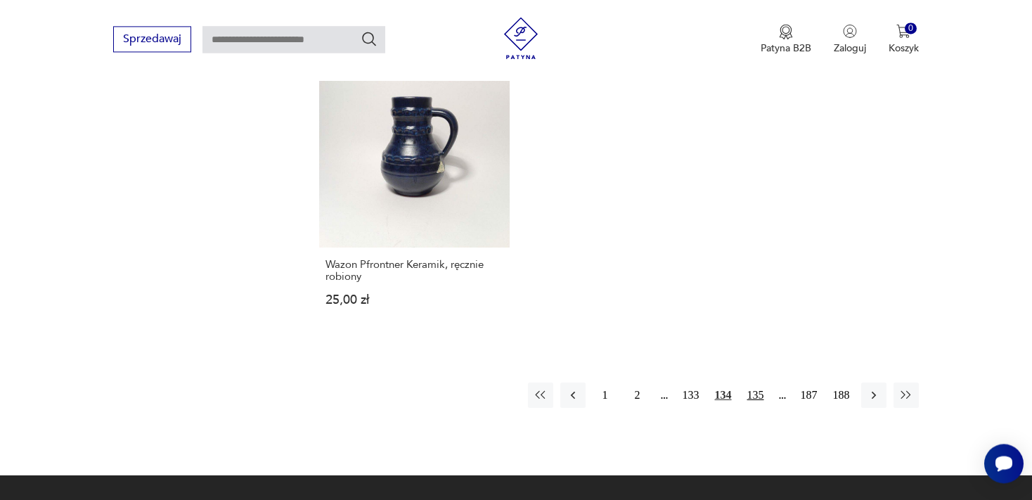
click at [753, 382] on button "135" at bounding box center [755, 394] width 25 height 25
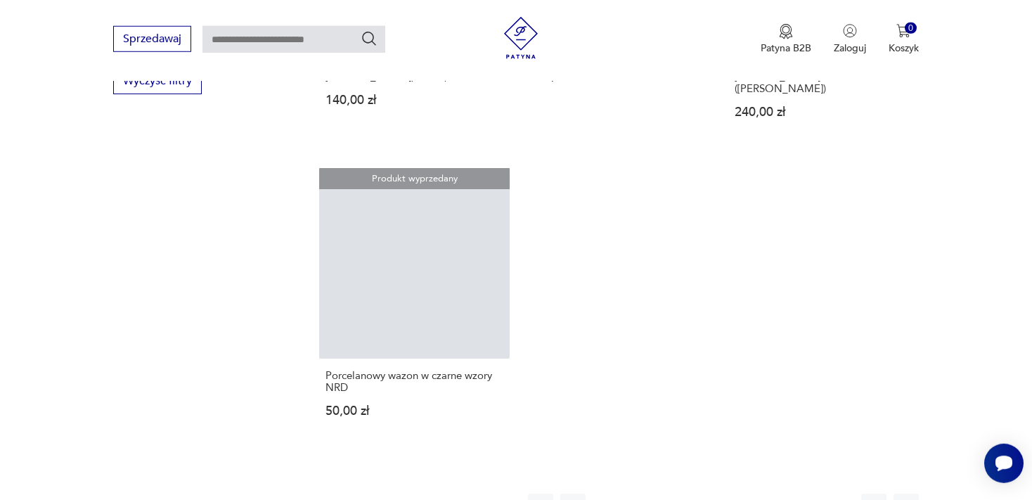
scroll to position [2005, 0]
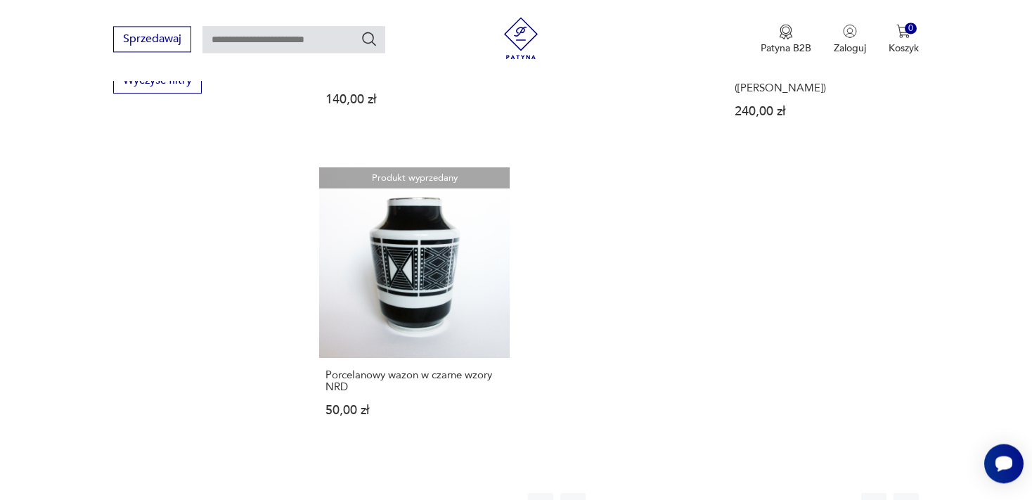
click at [755, 493] on button "136" at bounding box center [755, 505] width 25 height 25
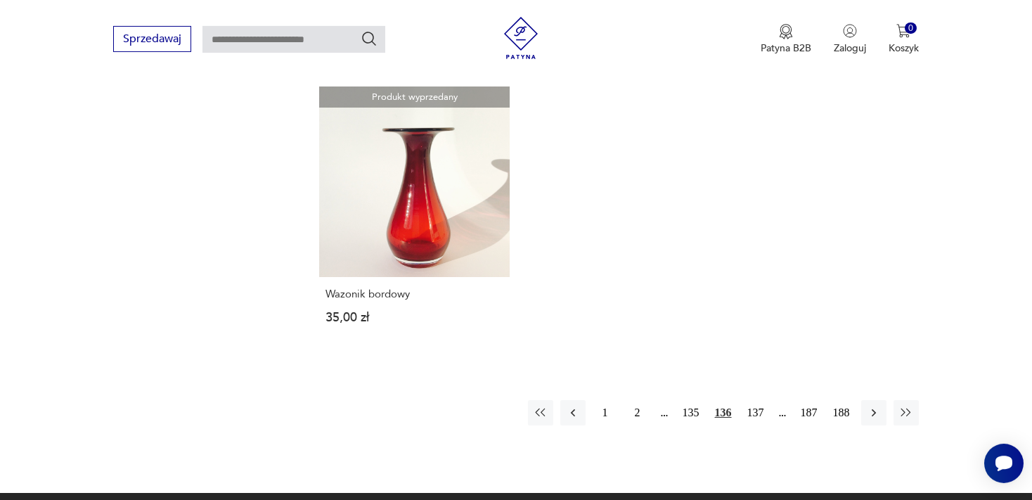
scroll to position [2080, 0]
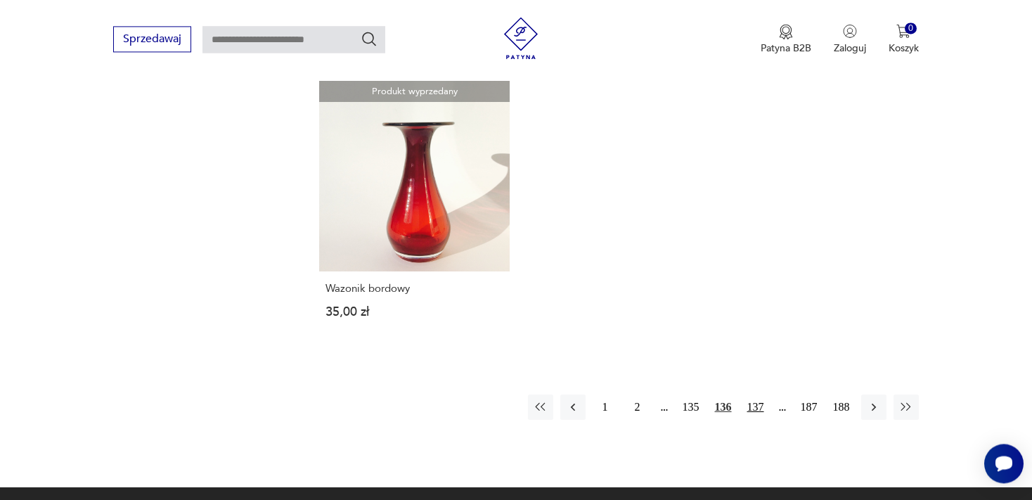
click at [756, 394] on button "137" at bounding box center [755, 406] width 25 height 25
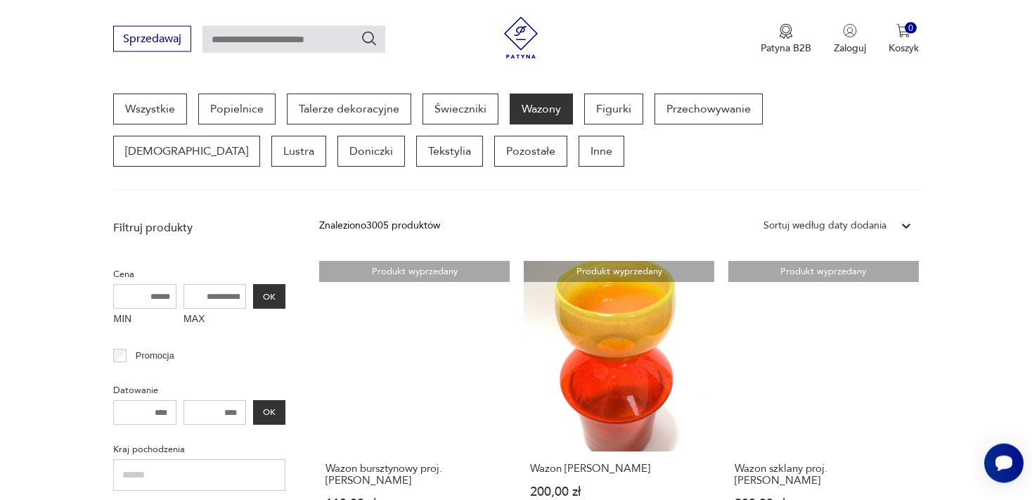
scroll to position [372, 0]
